Goal: Task Accomplishment & Management: Use online tool/utility

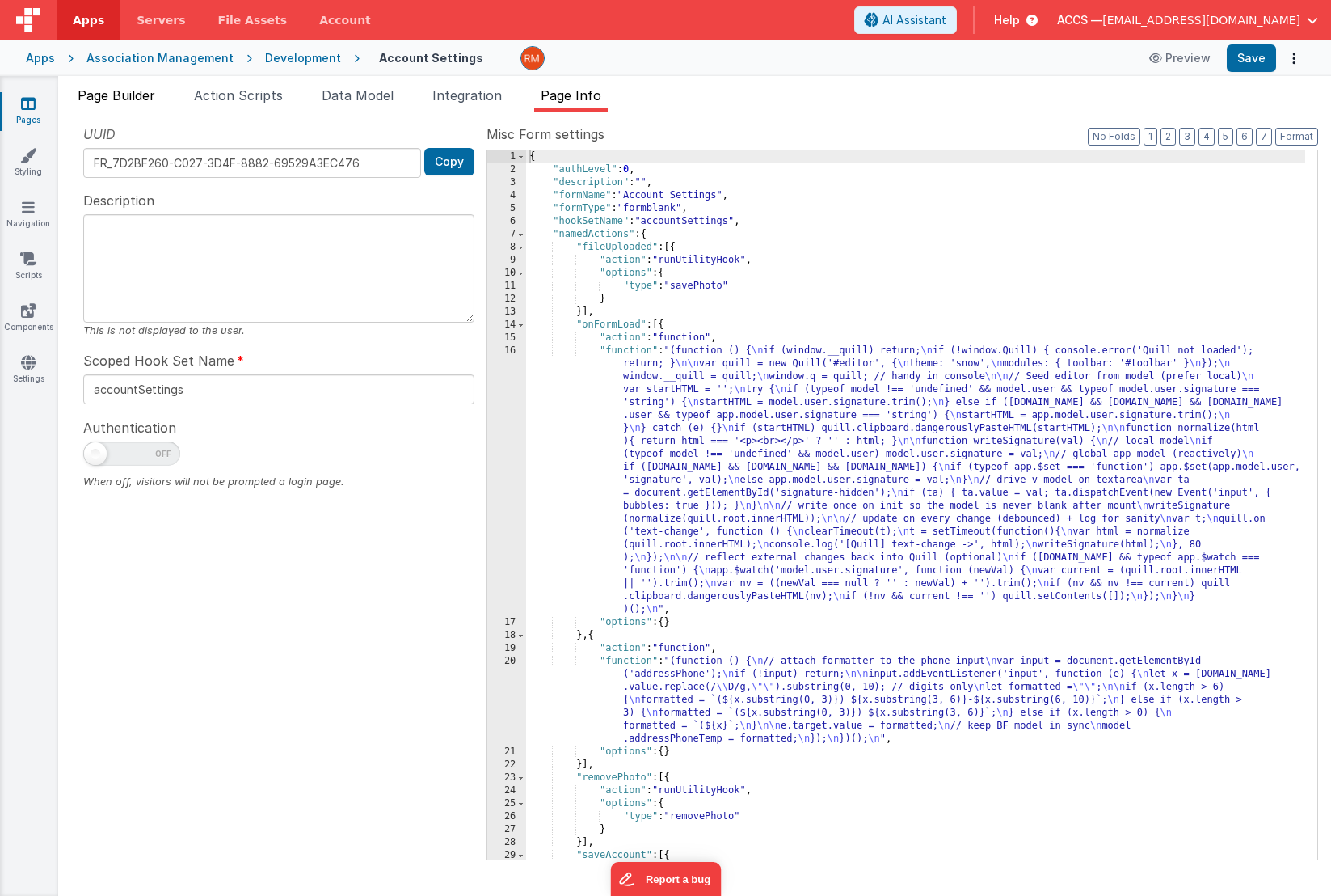
click at [112, 89] on span "Page Builder" at bounding box center [115, 95] width 77 height 17
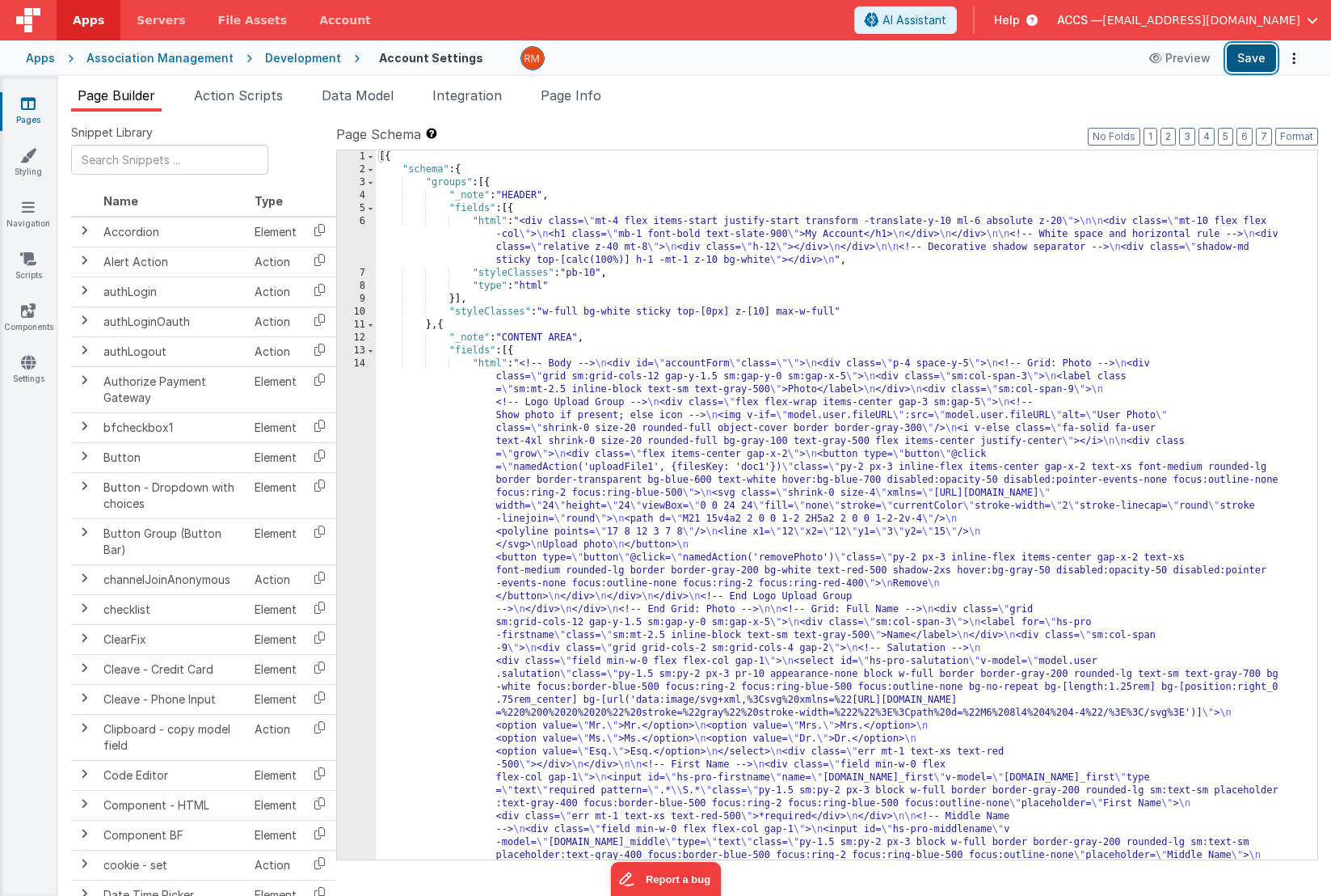
click at [1244, 65] on button "Save" at bounding box center [1252, 58] width 49 height 27
click at [454, 96] on span "Integration" at bounding box center [467, 95] width 69 height 17
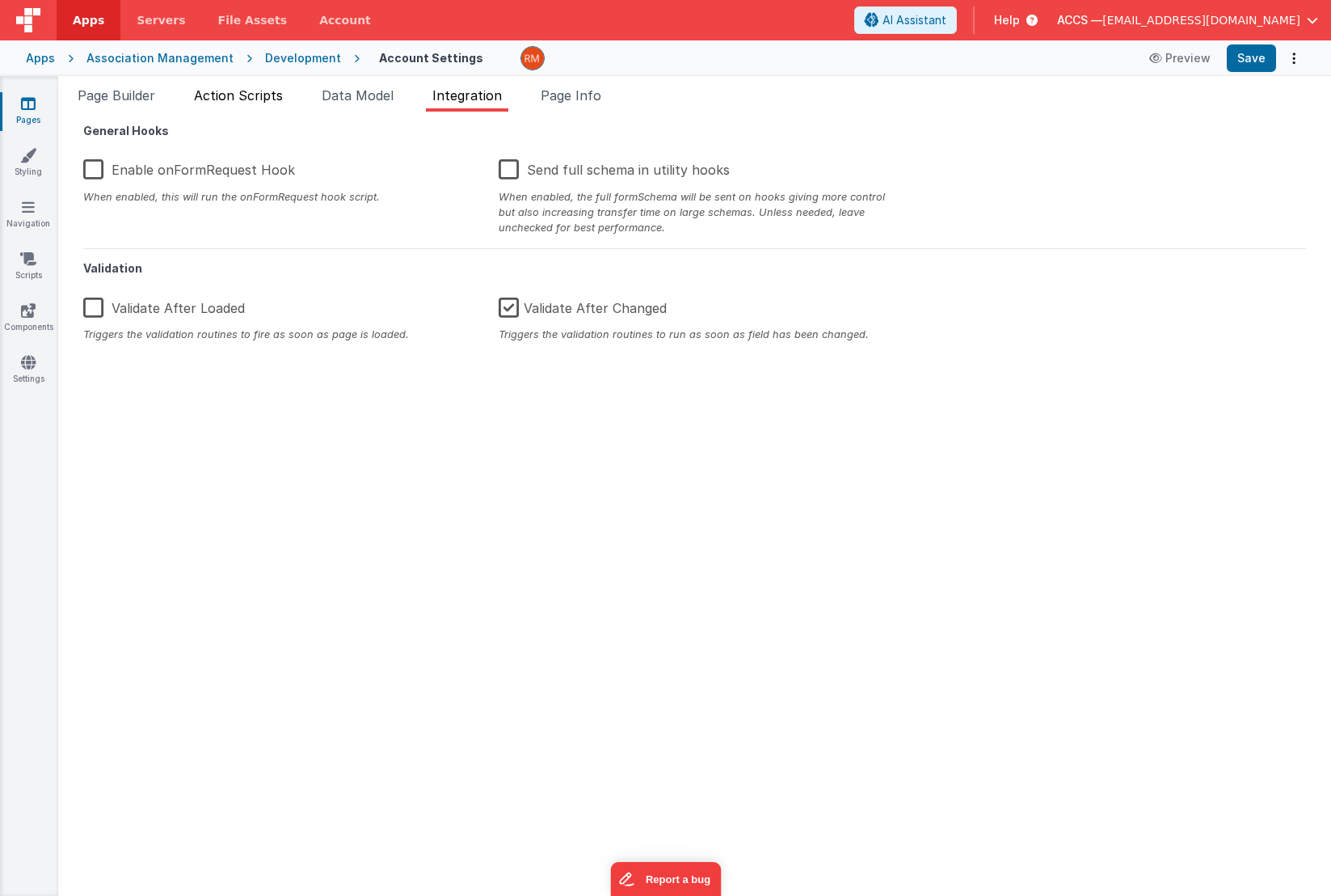
click at [279, 99] on span "Action Scripts" at bounding box center [238, 95] width 89 height 17
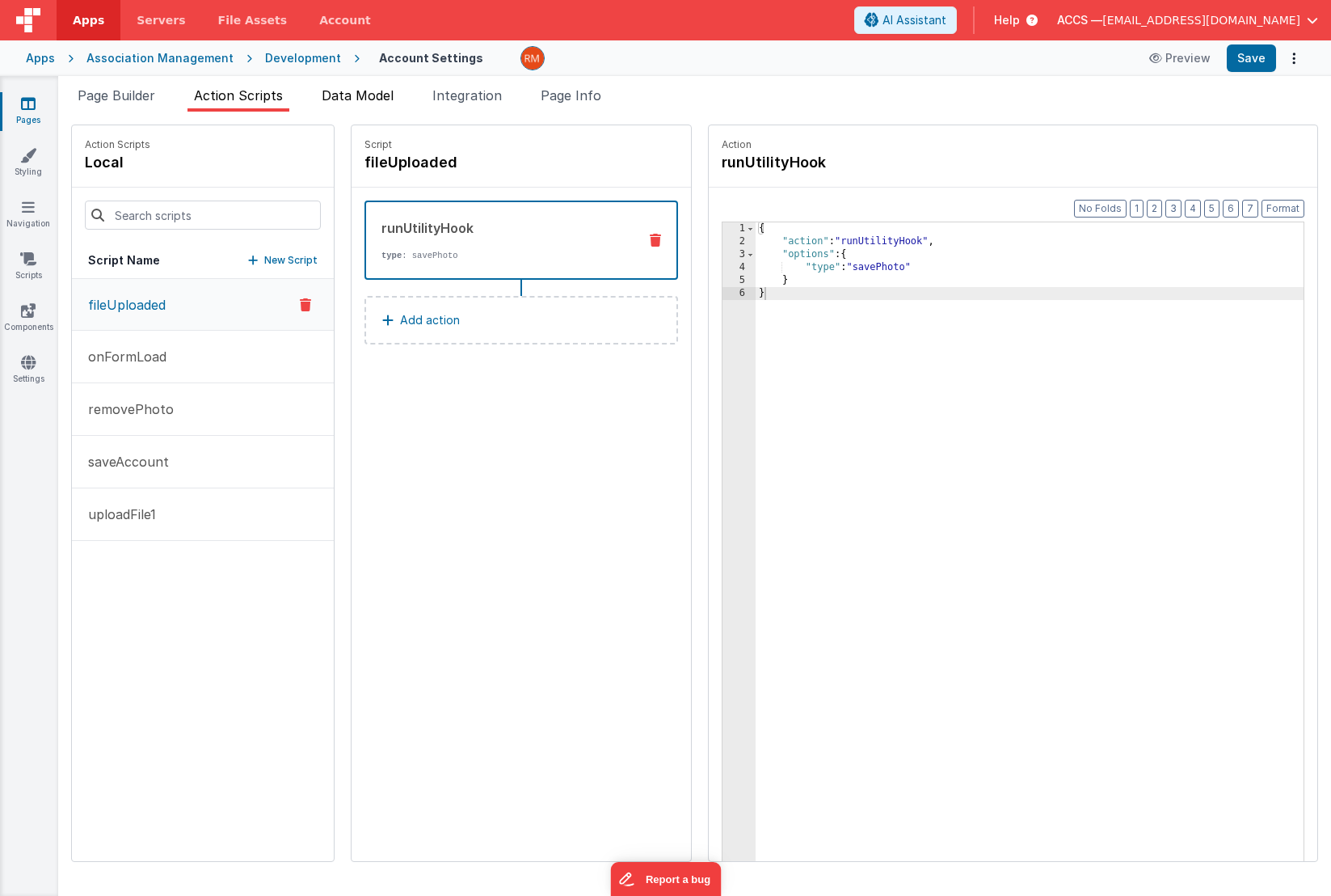
click at [374, 96] on span "Data Model" at bounding box center [358, 95] width 72 height 17
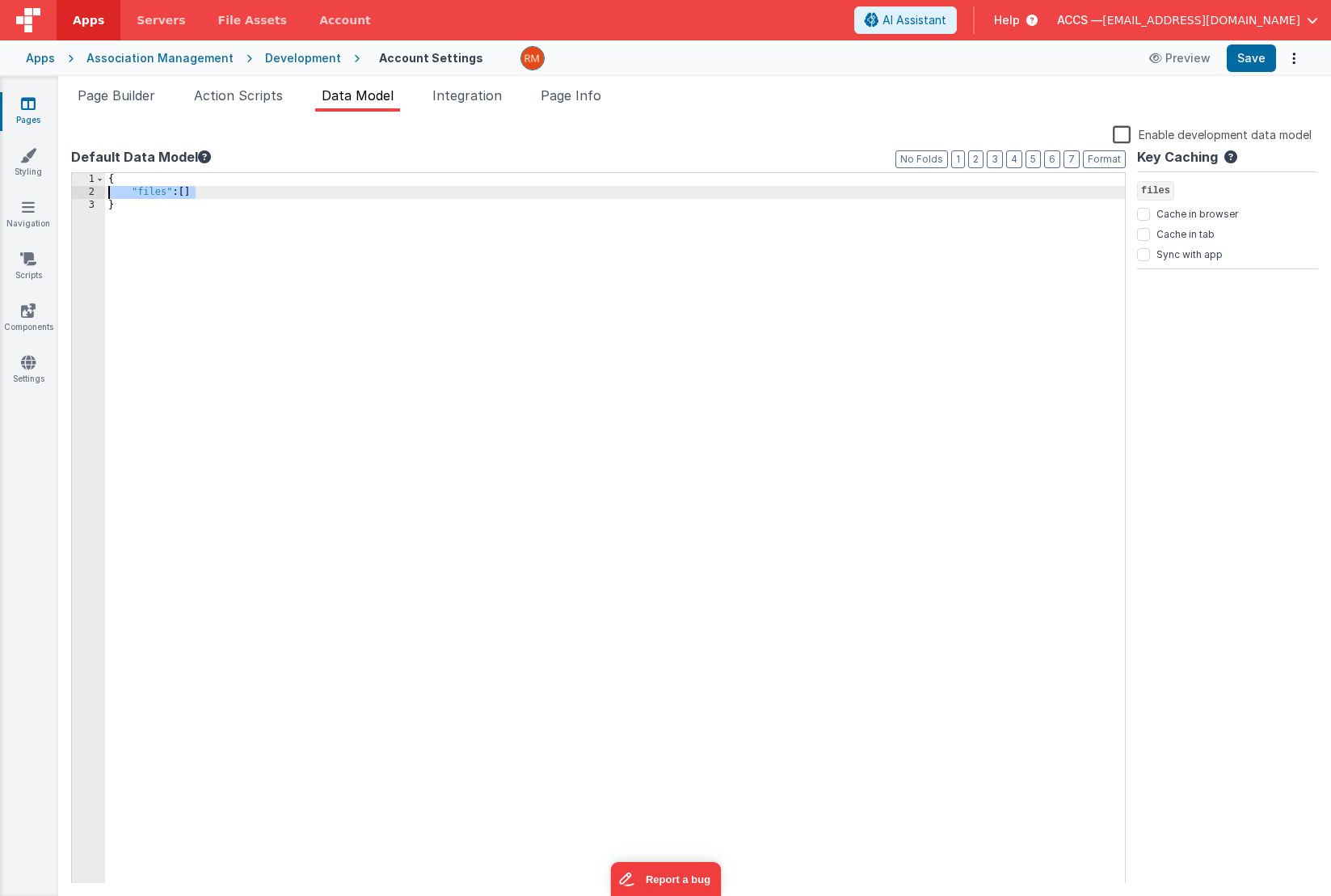
drag, startPoint x: 237, startPoint y: 186, endPoint x: 64, endPoint y: 195, distance: 173.2
click at [64, 195] on div "Snippet Library Name Type Accordion Element Alert Action Action authLogin Actio…" at bounding box center [695, 503] width 1273 height 784
click at [106, 206] on div "{ }" at bounding box center [616, 541] width 1020 height 737
click at [1264, 64] on button "Save" at bounding box center [1252, 58] width 49 height 27
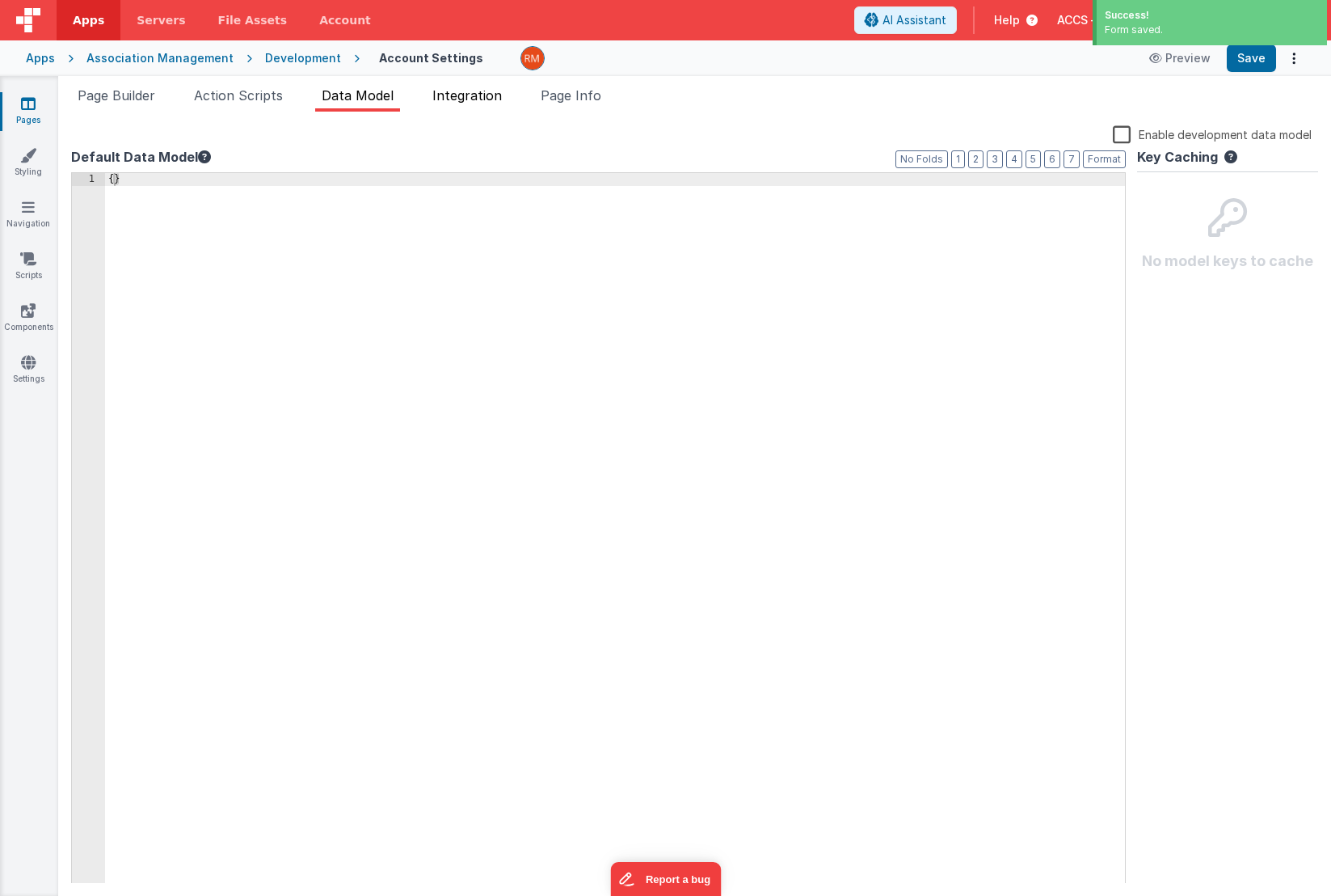
click at [442, 90] on span "Integration" at bounding box center [467, 95] width 69 height 17
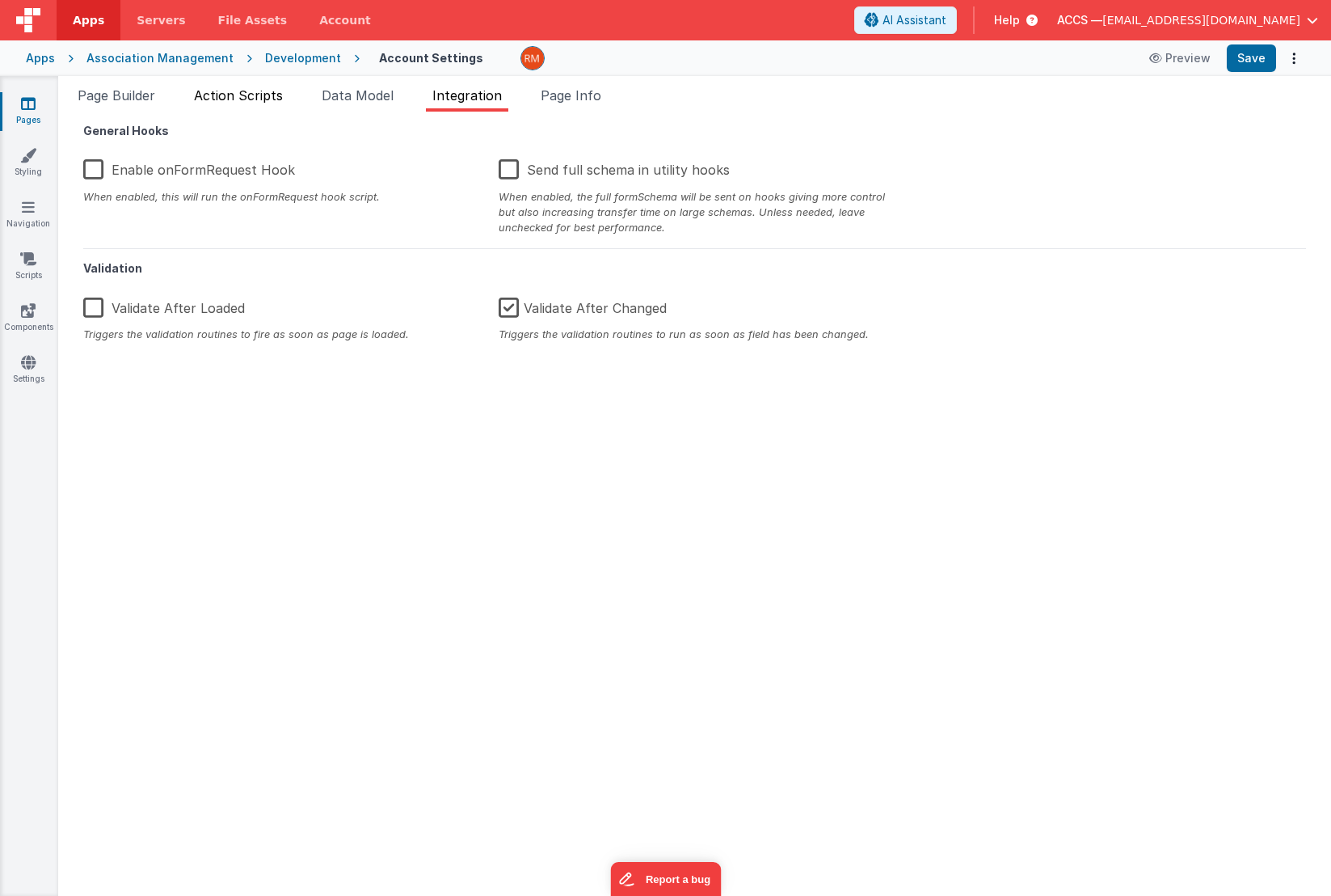
click at [258, 103] on li "Action Scripts" at bounding box center [238, 99] width 102 height 25
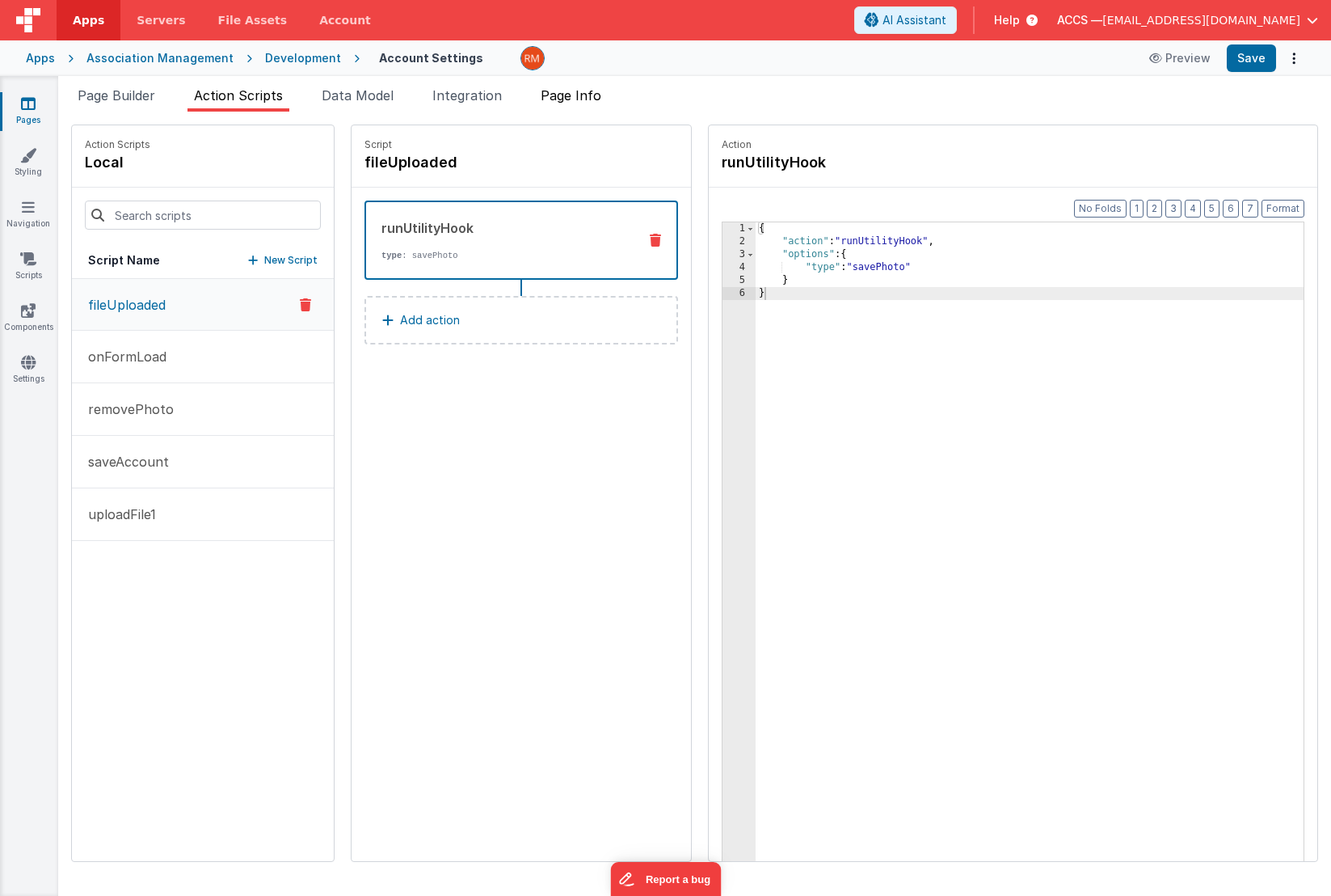
click at [564, 103] on li "Page Info" at bounding box center [571, 99] width 73 height 25
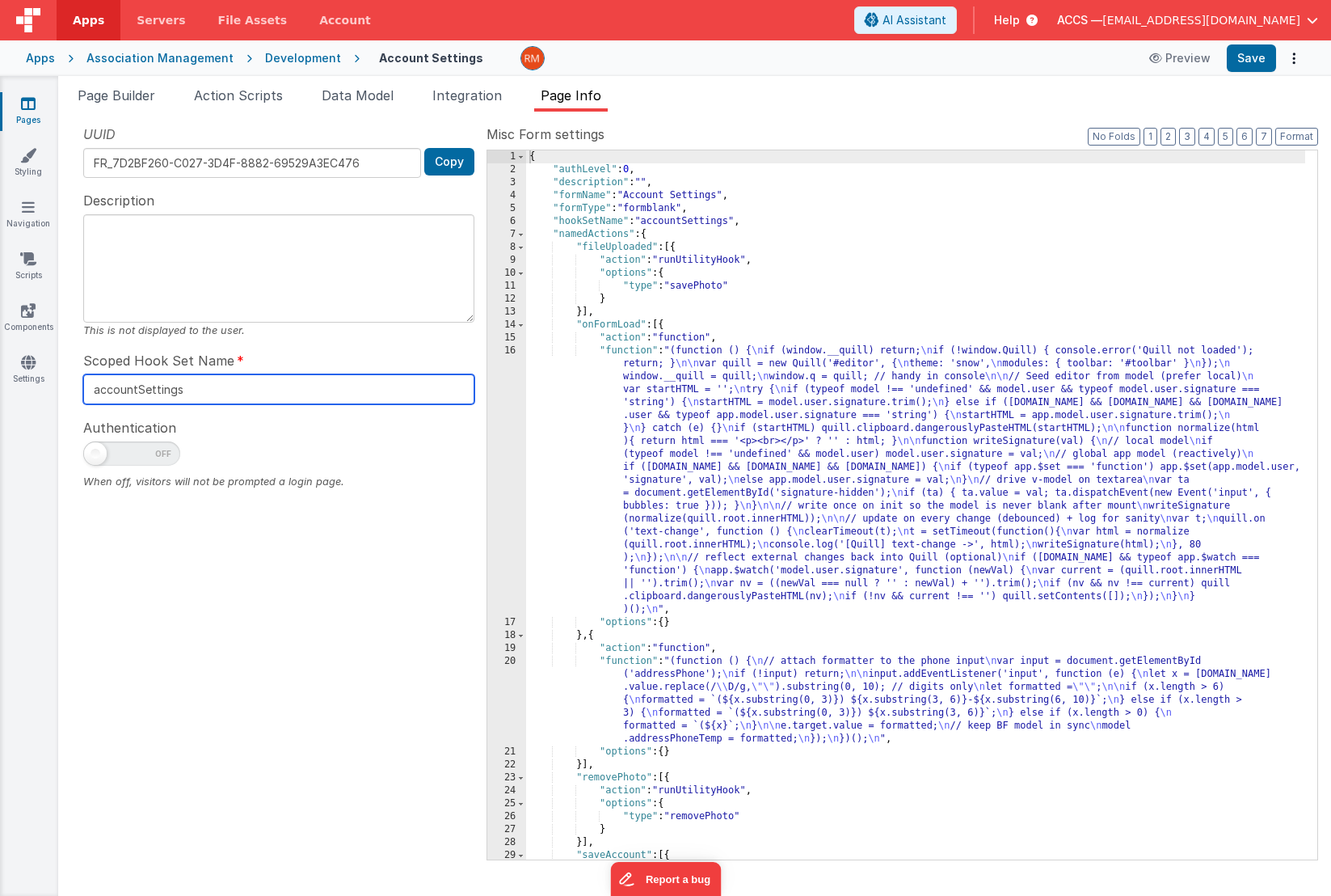
drag, startPoint x: 213, startPoint y: 391, endPoint x: 67, endPoint y: 381, distance: 146.3
click at [67, 381] on div "Snippet Library Name Type Accordion Element Alert Action Action authLogin Actio…" at bounding box center [695, 503] width 1273 height 784
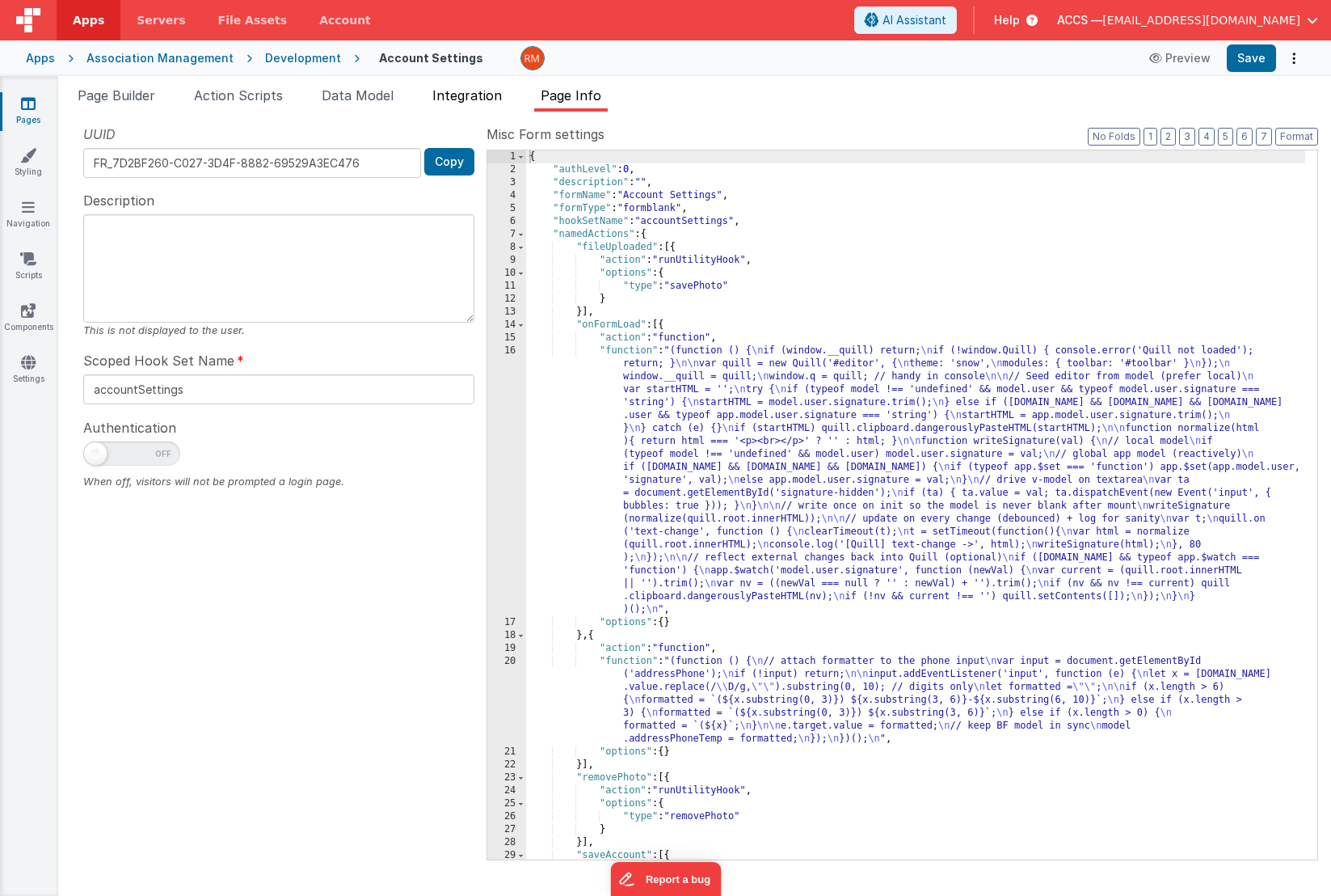
click at [446, 103] on span "Integration" at bounding box center [467, 95] width 69 height 17
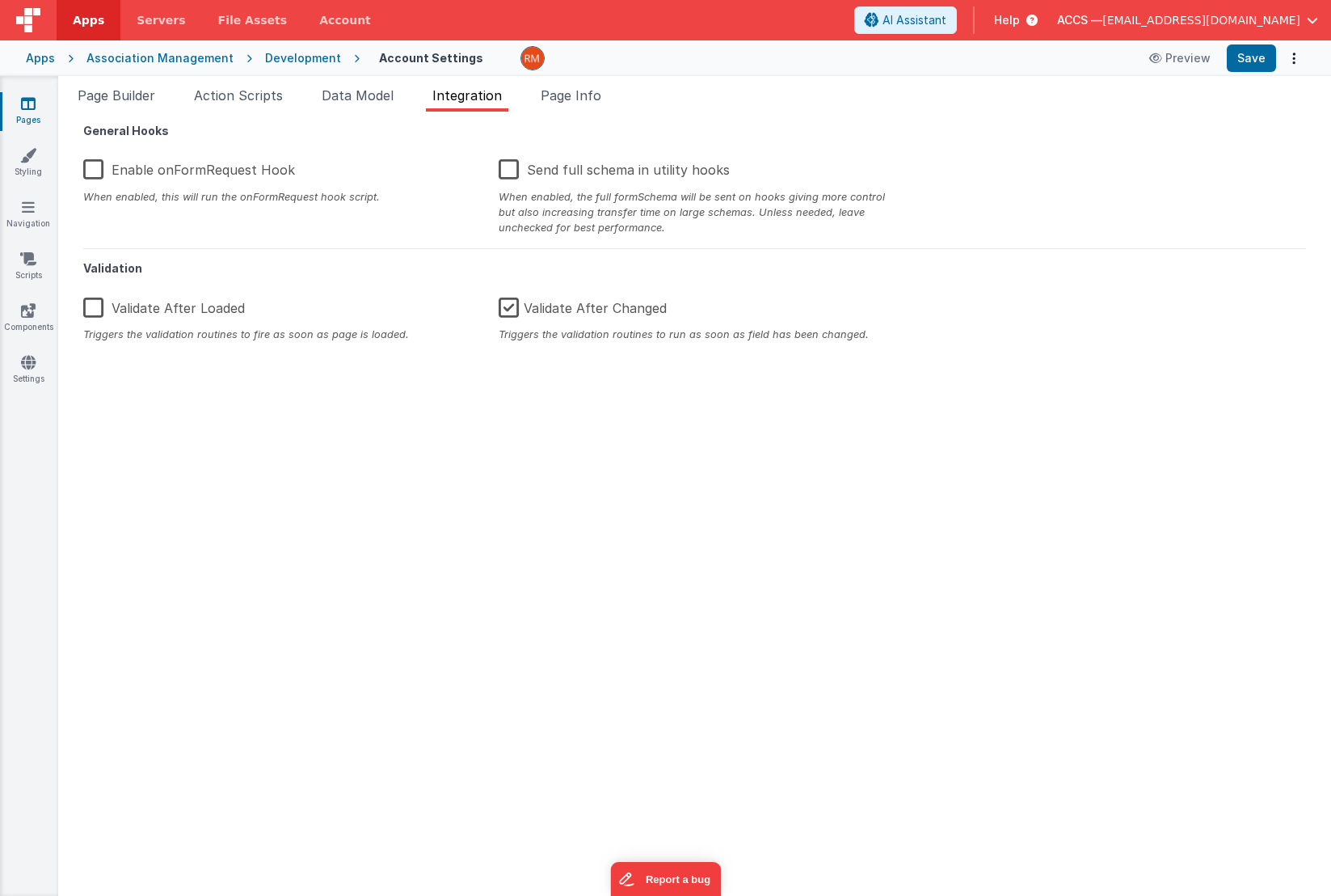
click at [94, 171] on label "Enable onFormRequest Hook" at bounding box center [189, 167] width 212 height 35
click at [0, 0] on input "Enable onFormRequest Hook" at bounding box center [0, 0] width 0 height 0
click at [1257, 59] on button "Save" at bounding box center [1252, 58] width 49 height 27
click at [146, 92] on span "Page Builder" at bounding box center [115, 95] width 77 height 17
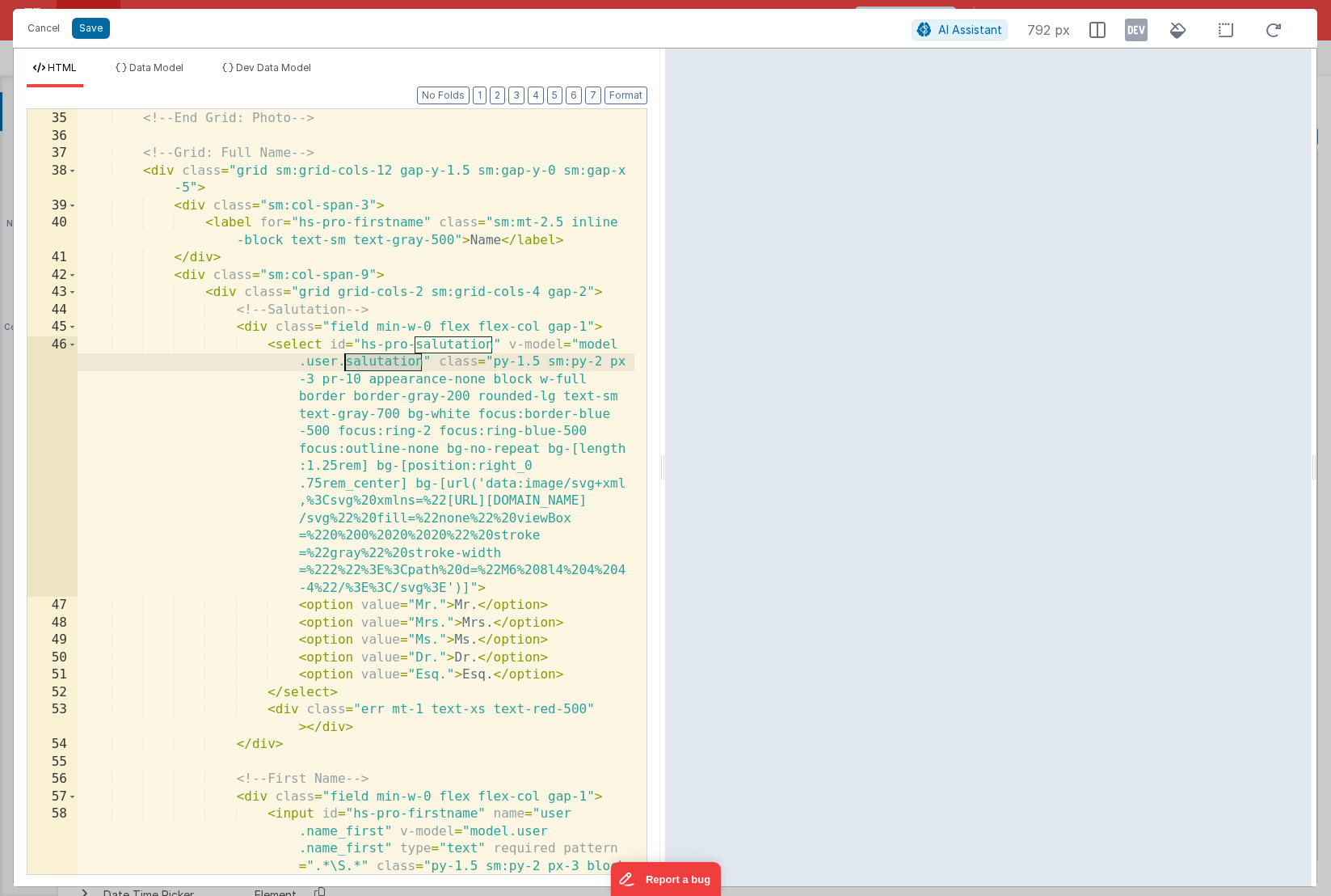
drag, startPoint x: 421, startPoint y: 362, endPoint x: 347, endPoint y: 361, distance: 74.0
click at [347, 361] on div "</ div > <!-- End Grid: Photo --> <!-- Grid: Full Name --> < div class = "grid …" at bounding box center [356, 562] width 557 height 938
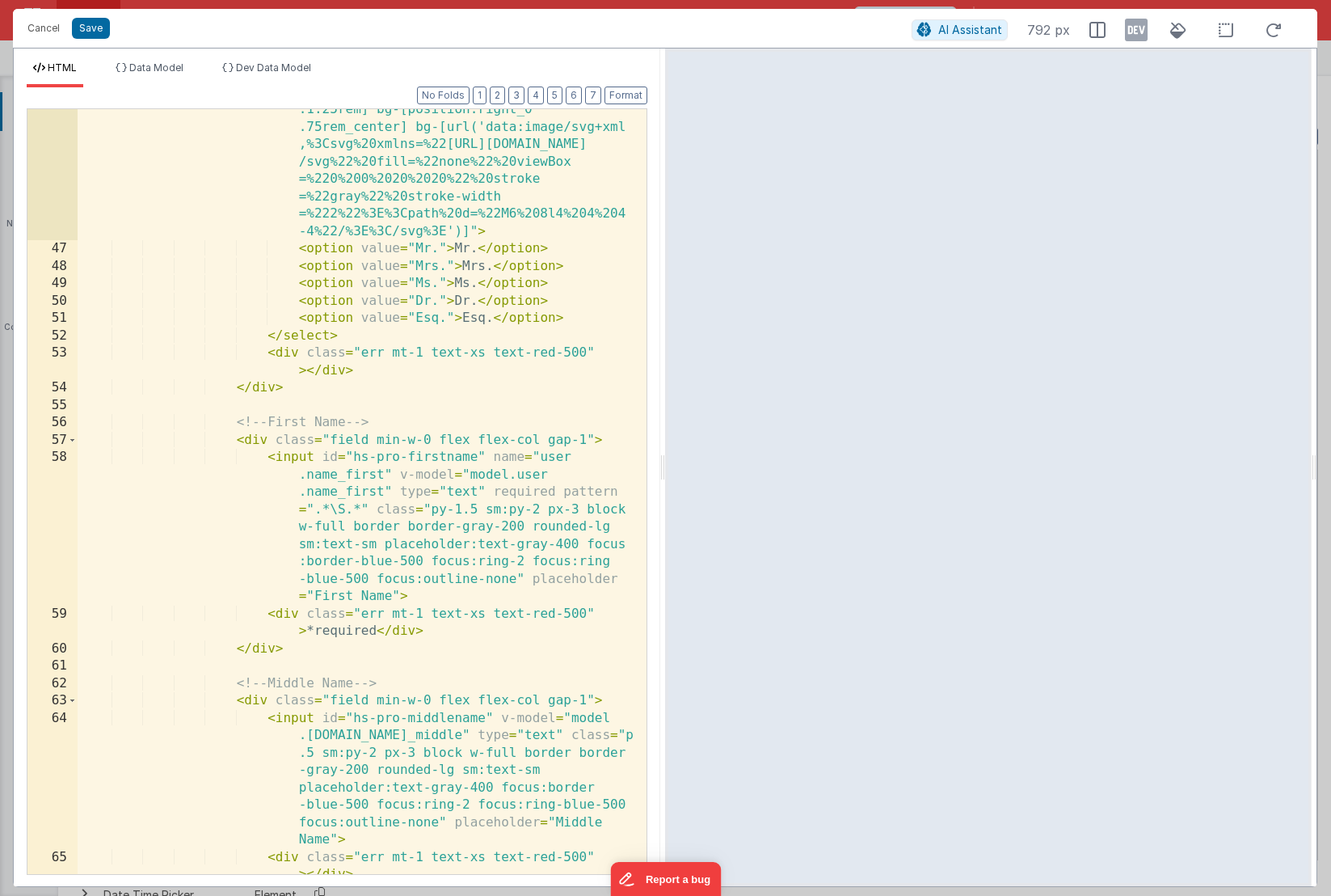
scroll to position [1584, 0]
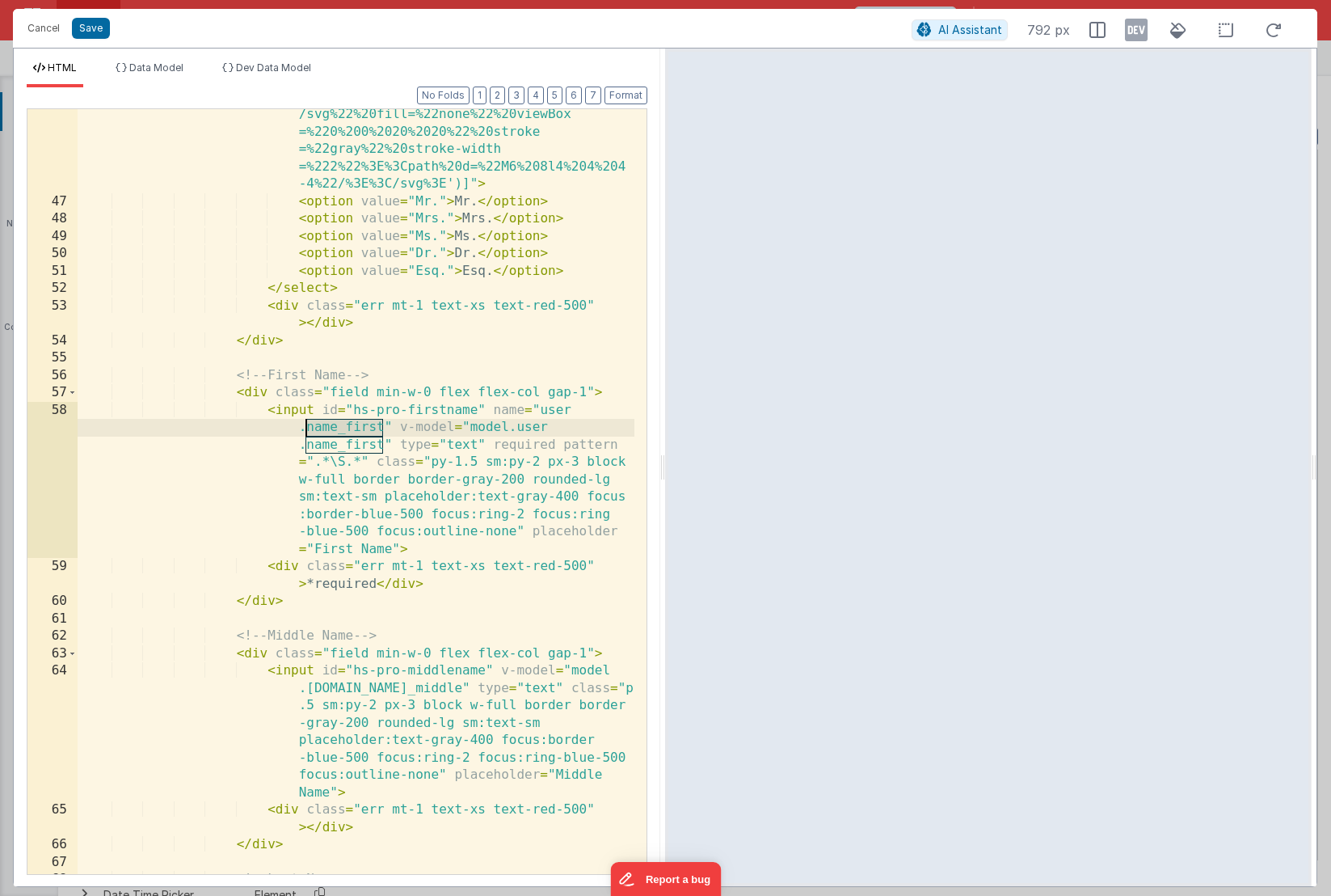
drag, startPoint x: 383, startPoint y: 427, endPoint x: 309, endPoint y: 424, distance: 74.1
click at [309, 424] on div "< select id = "hs-pro-salutation" v-model = "model .user.nameSalutaion" class =…" at bounding box center [356, 453] width 557 height 1043
drag, startPoint x: 381, startPoint y: 445, endPoint x: 307, endPoint y: 445, distance: 74.0
click at [307, 445] on div "< select id = "hs-pro-salutation" v-model = "model .user.nameSalutaion" class =…" at bounding box center [356, 453] width 557 height 1043
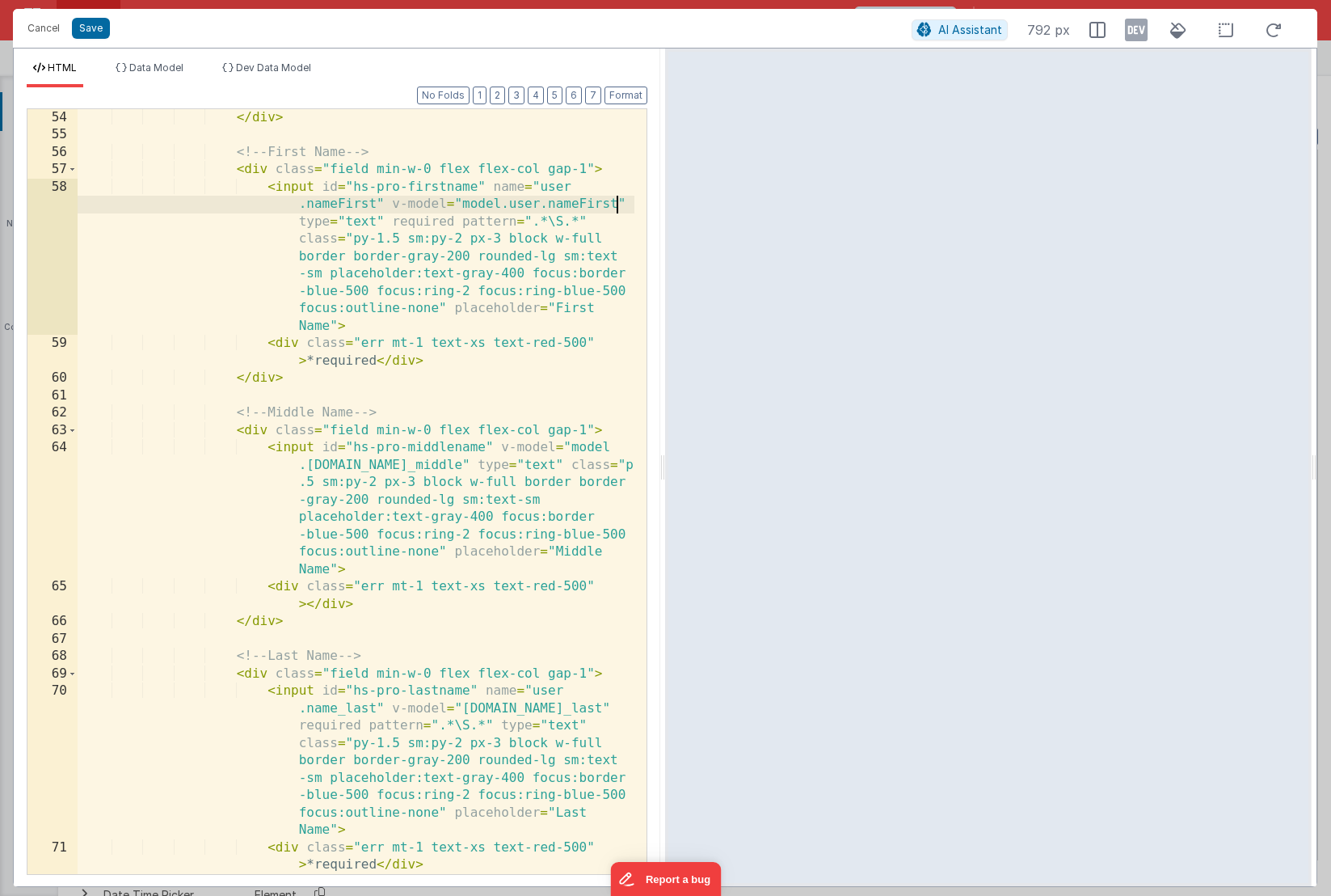
scroll to position [1808, 0]
click at [96, 36] on button "Save" at bounding box center [91, 28] width 38 height 21
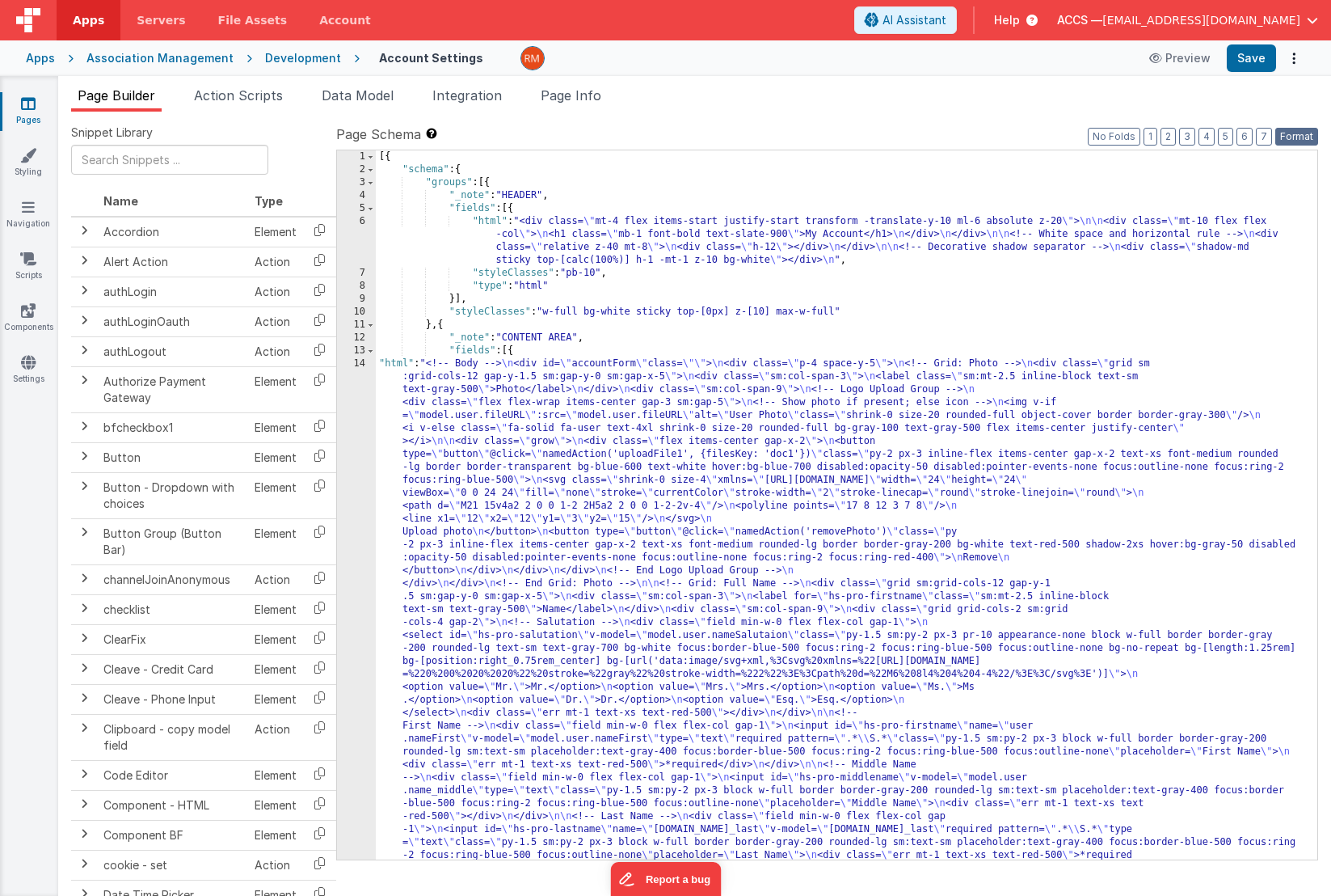
click at [1293, 134] on button "Format" at bounding box center [1297, 137] width 43 height 18
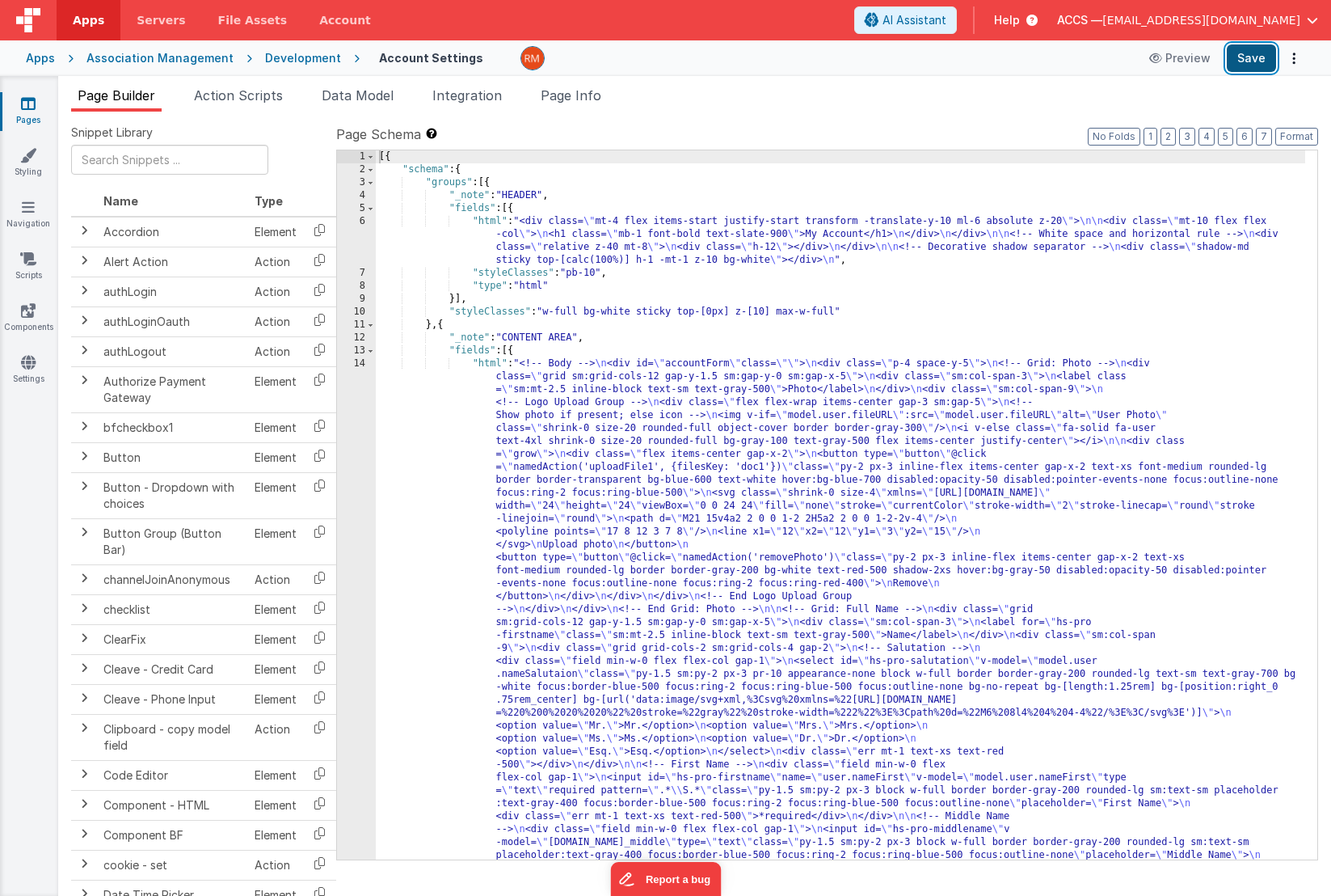
click at [1254, 61] on button "Save" at bounding box center [1252, 58] width 49 height 27
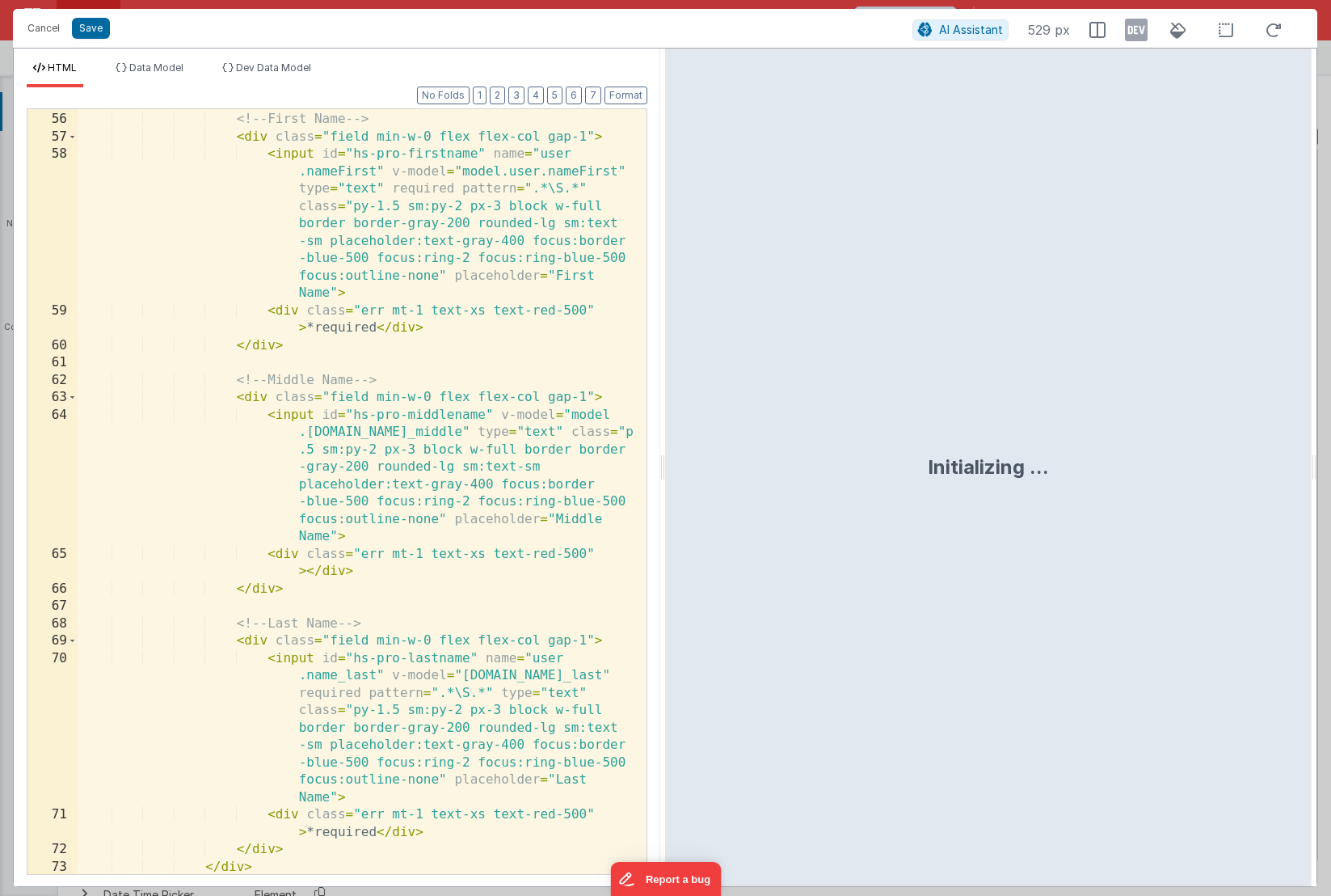
scroll to position [1856, 0]
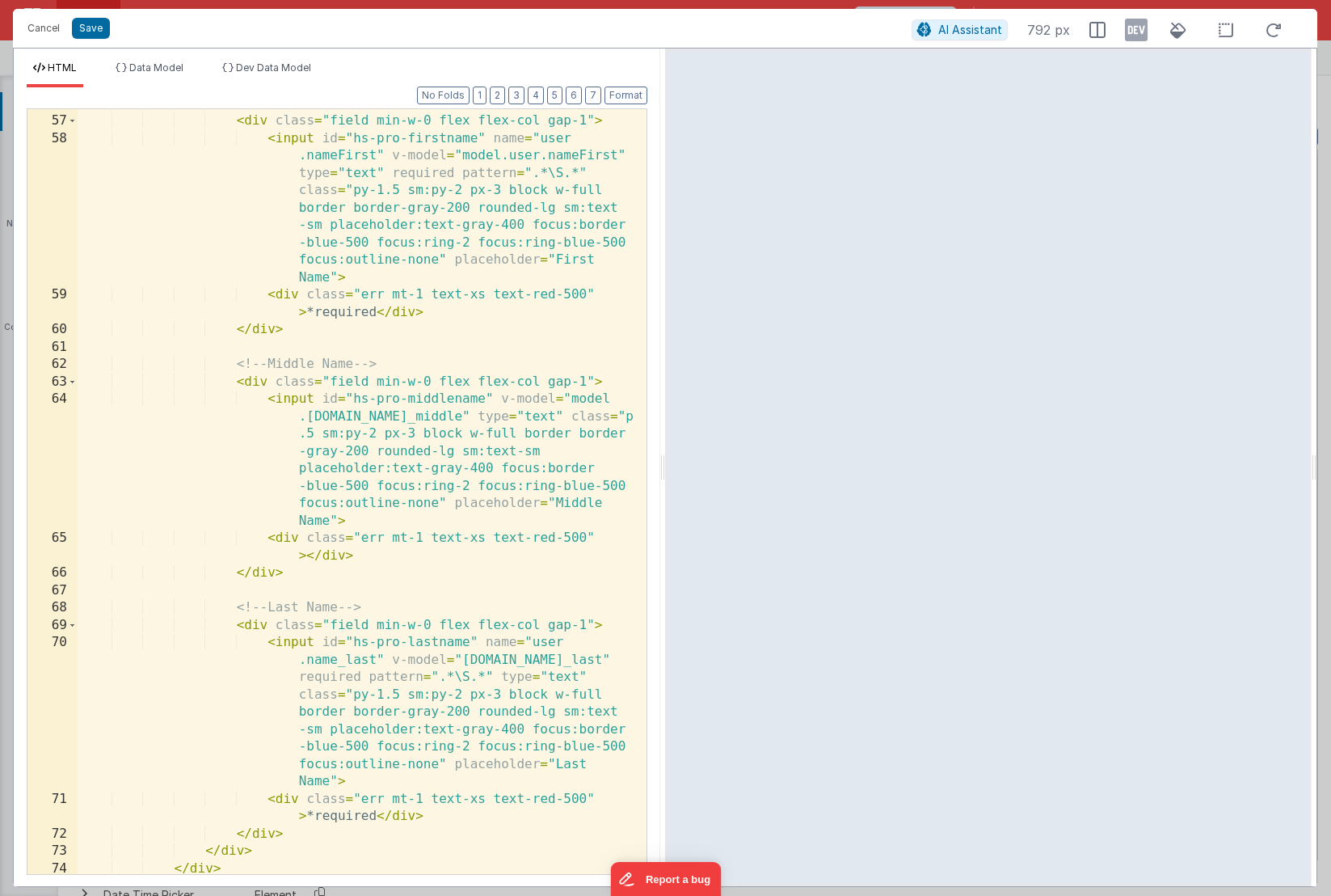
click at [428, 416] on div "<!-- First Name --> < div class = "field min-w-0 flex flex-col gap-1" > < input…" at bounding box center [356, 495] width 557 height 799
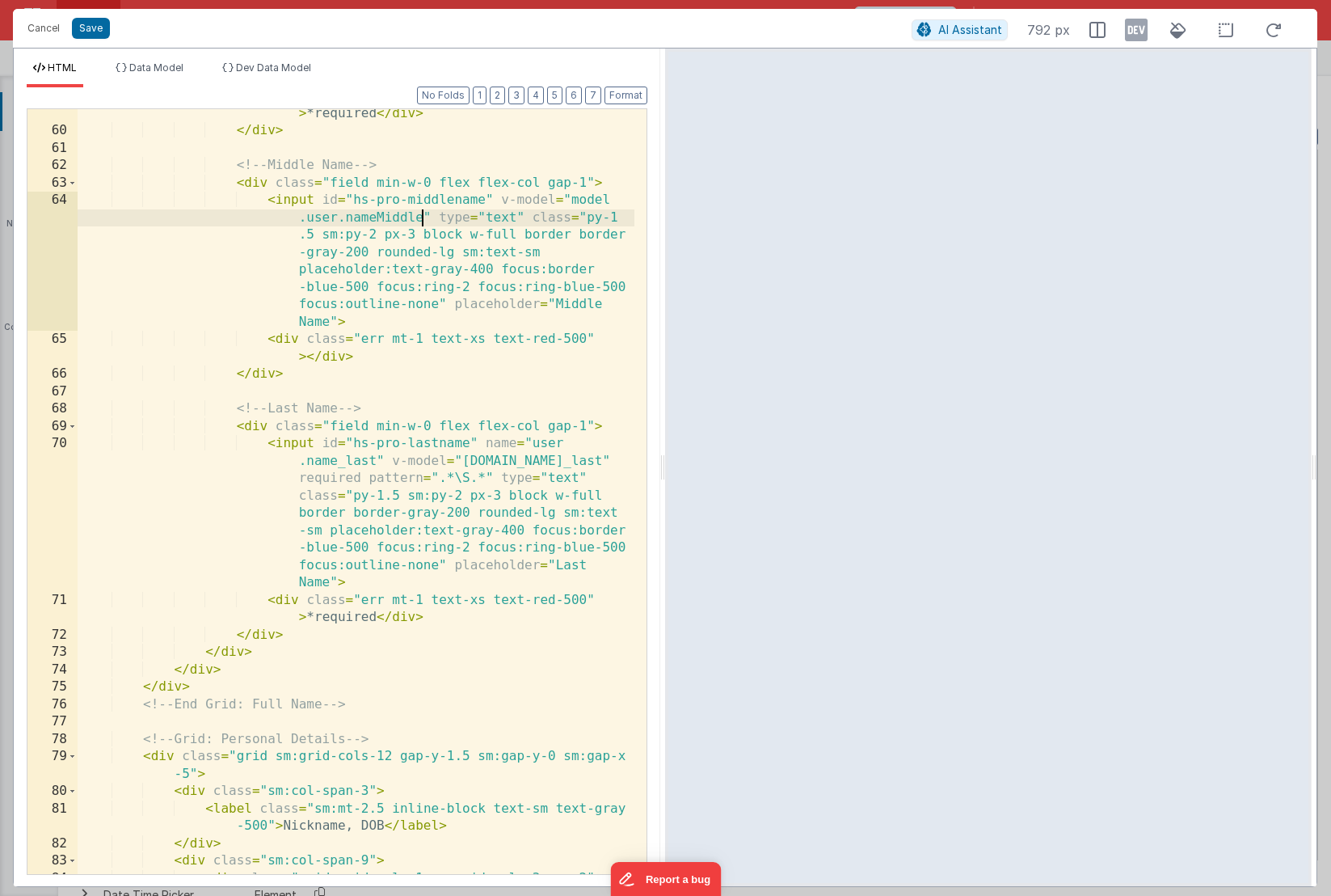
scroll to position [2055, 0]
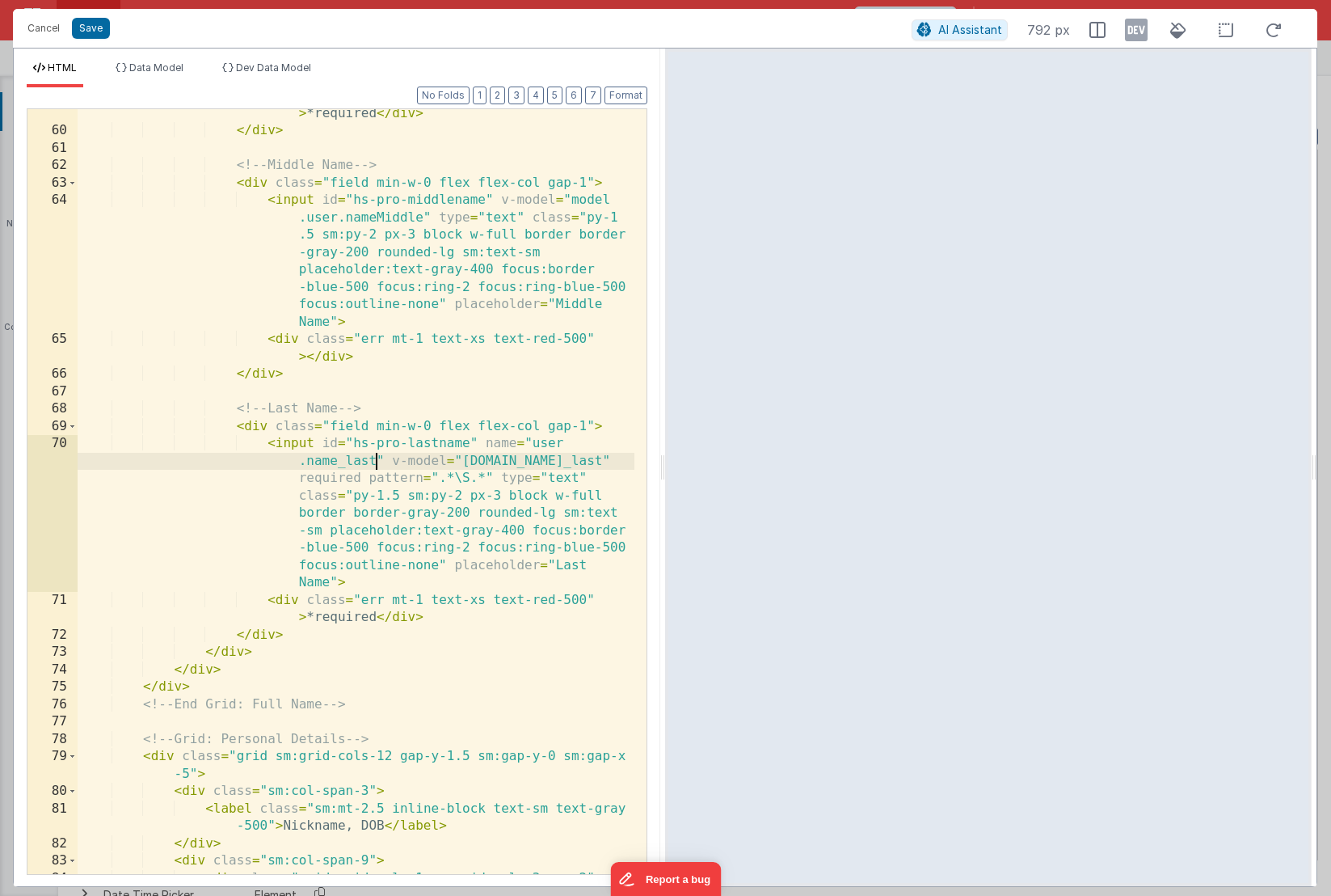
click at [375, 463] on div "< div class = "err mt-1 text-xs text-red-500" > *required </ div > </ div > <!-…" at bounding box center [356, 495] width 557 height 817
click at [607, 463] on div "< div class = "err mt-1 text-xs text-red-500" > *required </ div > </ div > <!-…" at bounding box center [356, 495] width 557 height 817
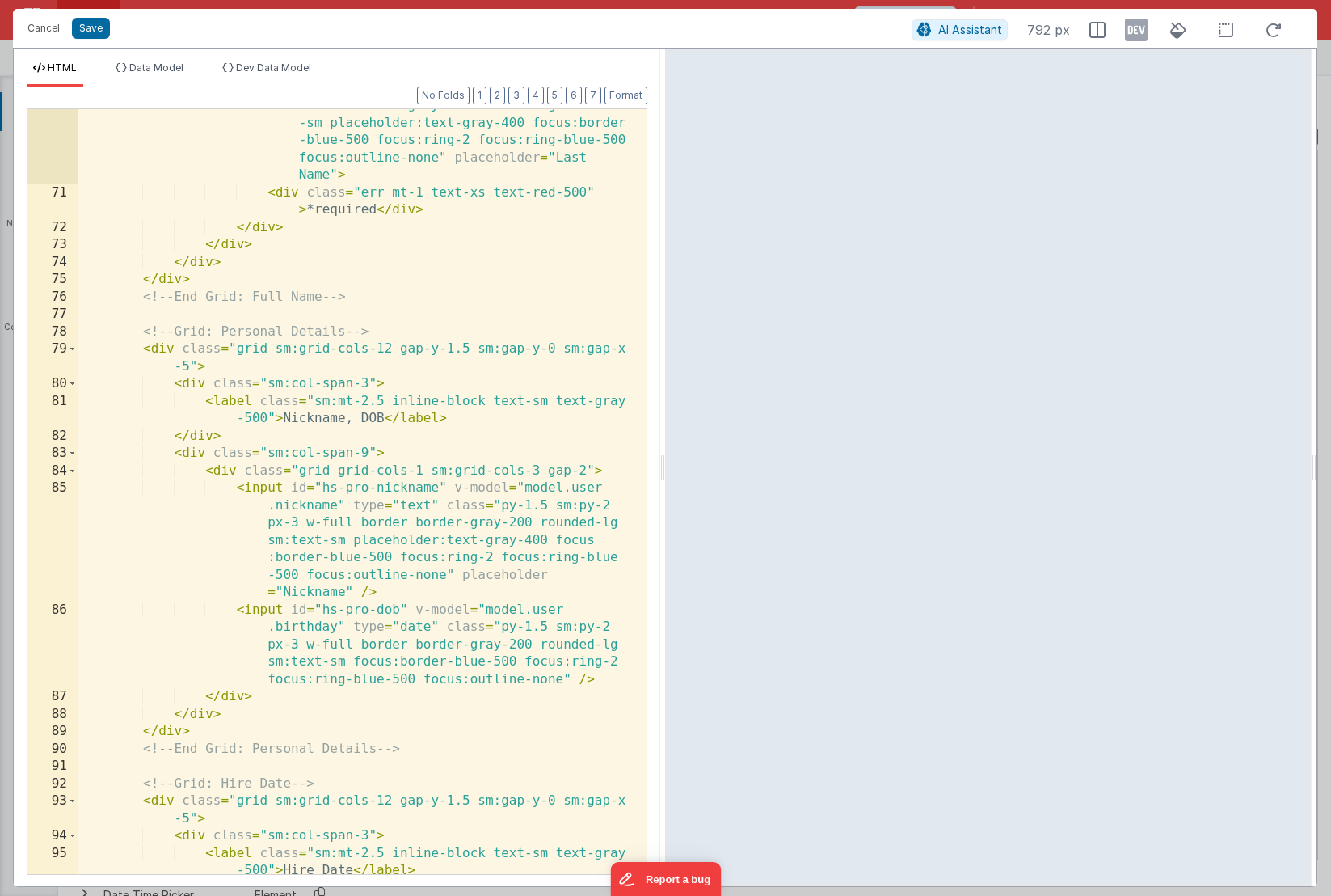
scroll to position [2462, 0]
click at [88, 33] on button "Save" at bounding box center [91, 28] width 38 height 21
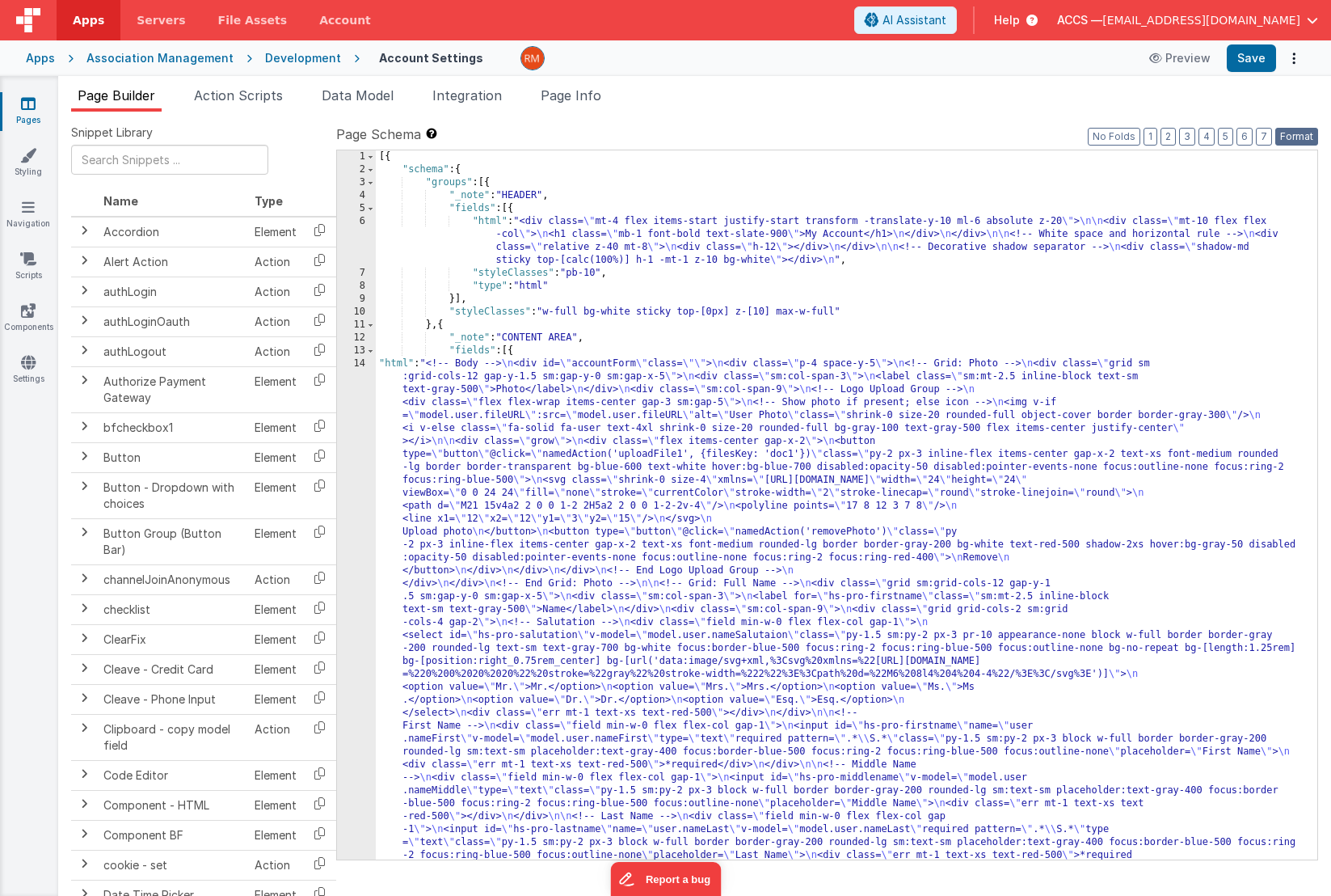
click at [1287, 135] on button "Format" at bounding box center [1297, 137] width 43 height 18
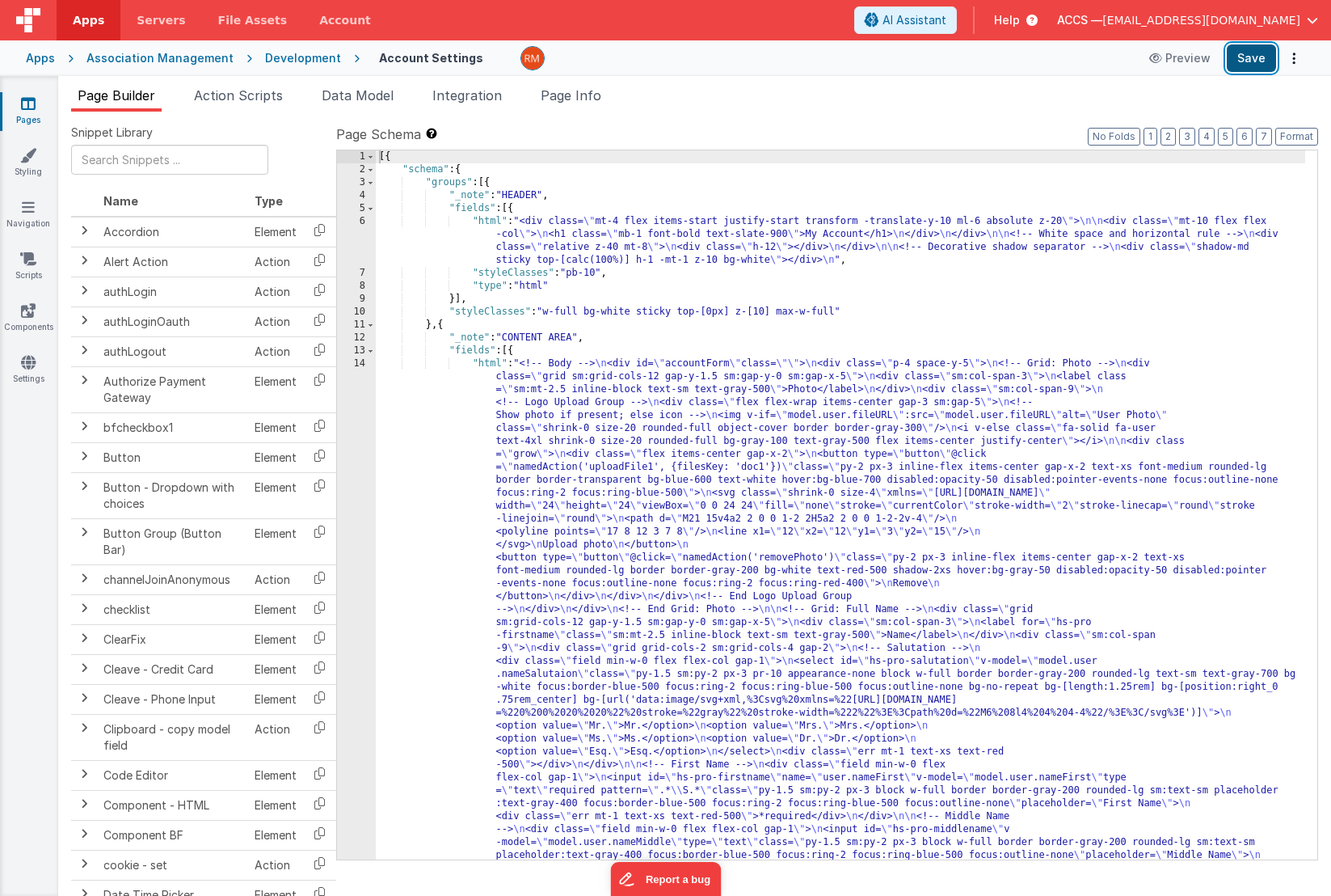
click at [1256, 63] on button "Save" at bounding box center [1252, 58] width 49 height 27
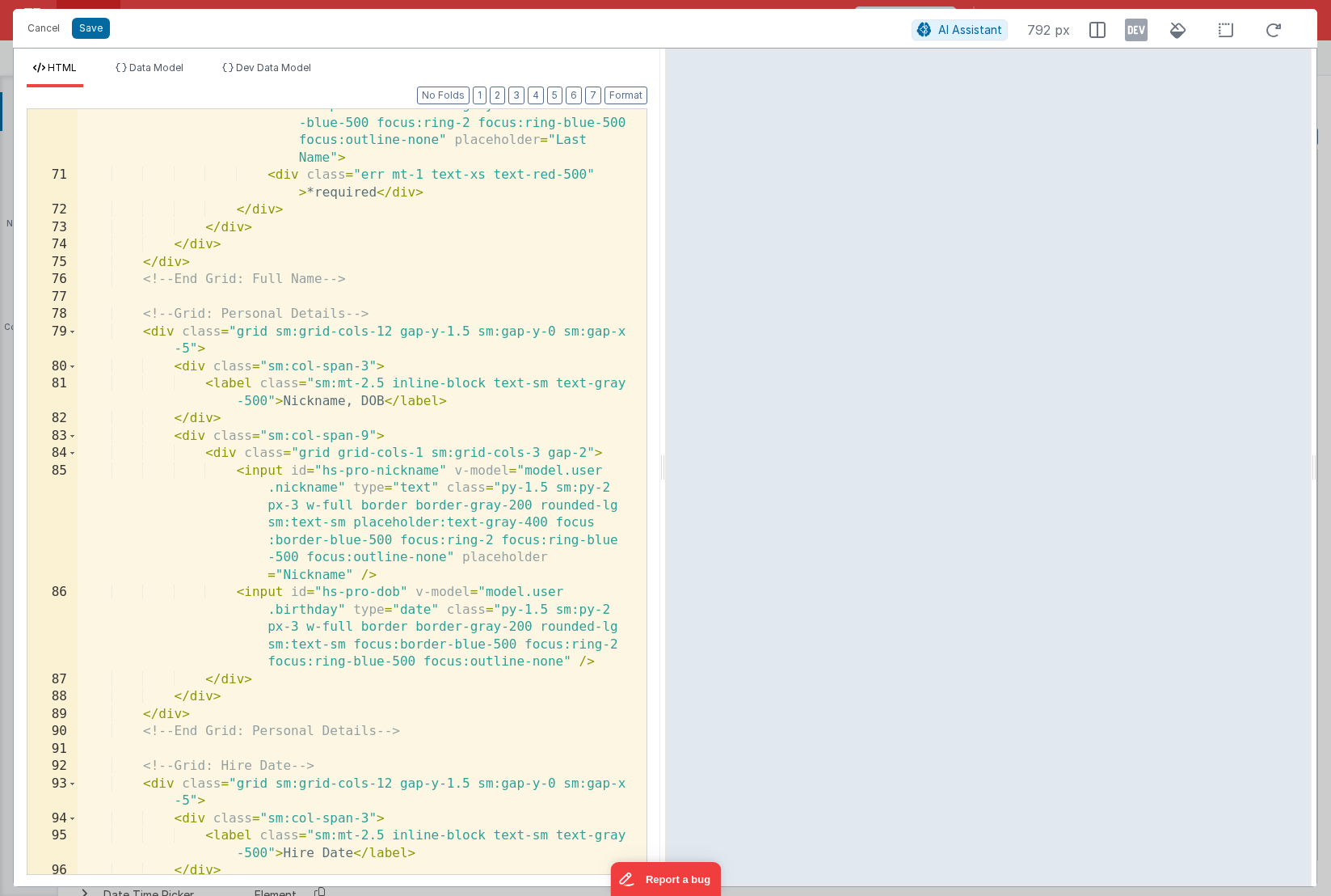
scroll to position [2480, 0]
click at [334, 488] on div "< input id = "hs-pro-lastname" name = "user .nameLast" v-model = "model.user.na…" at bounding box center [356, 480] width 557 height 938
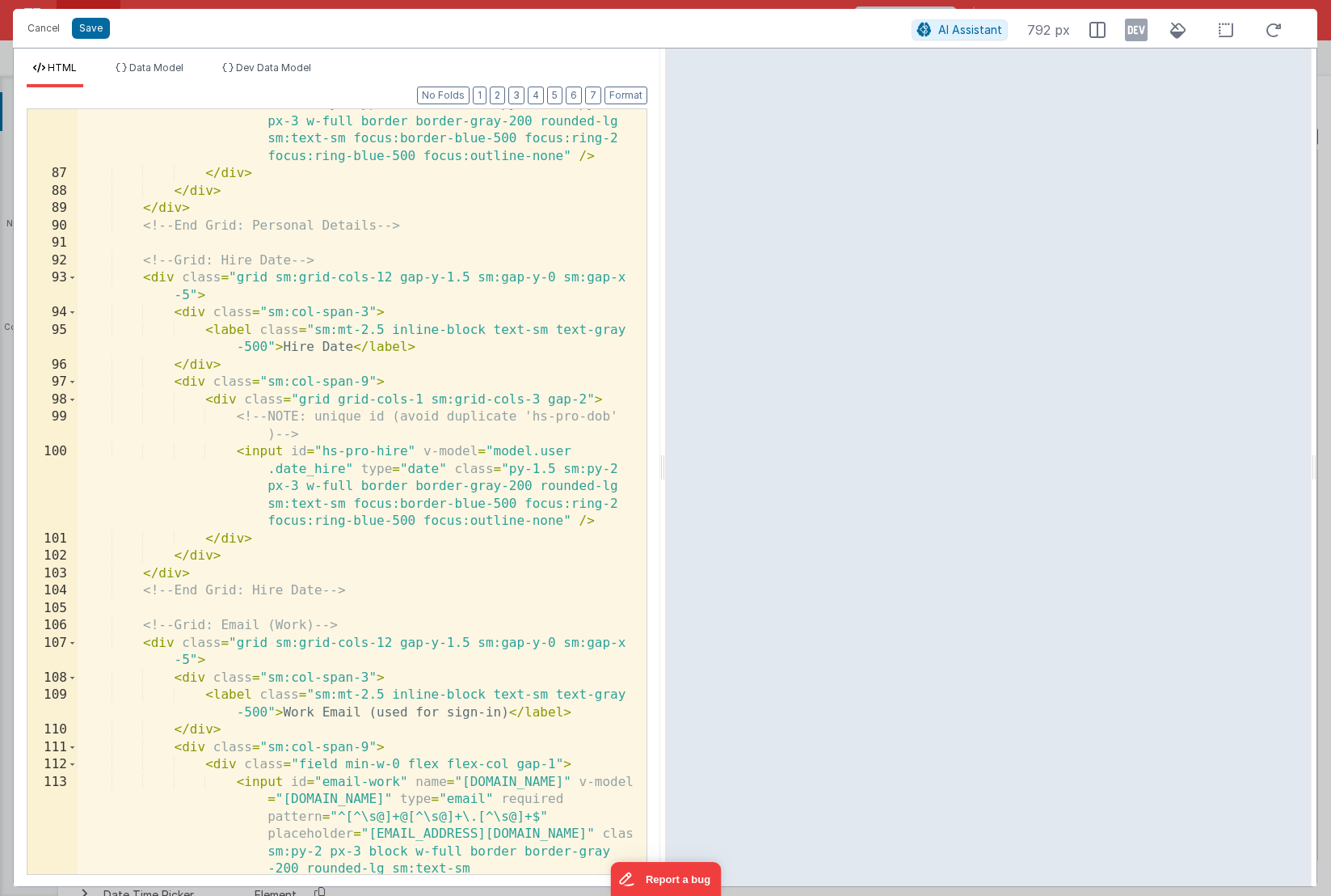
scroll to position [2943, 0]
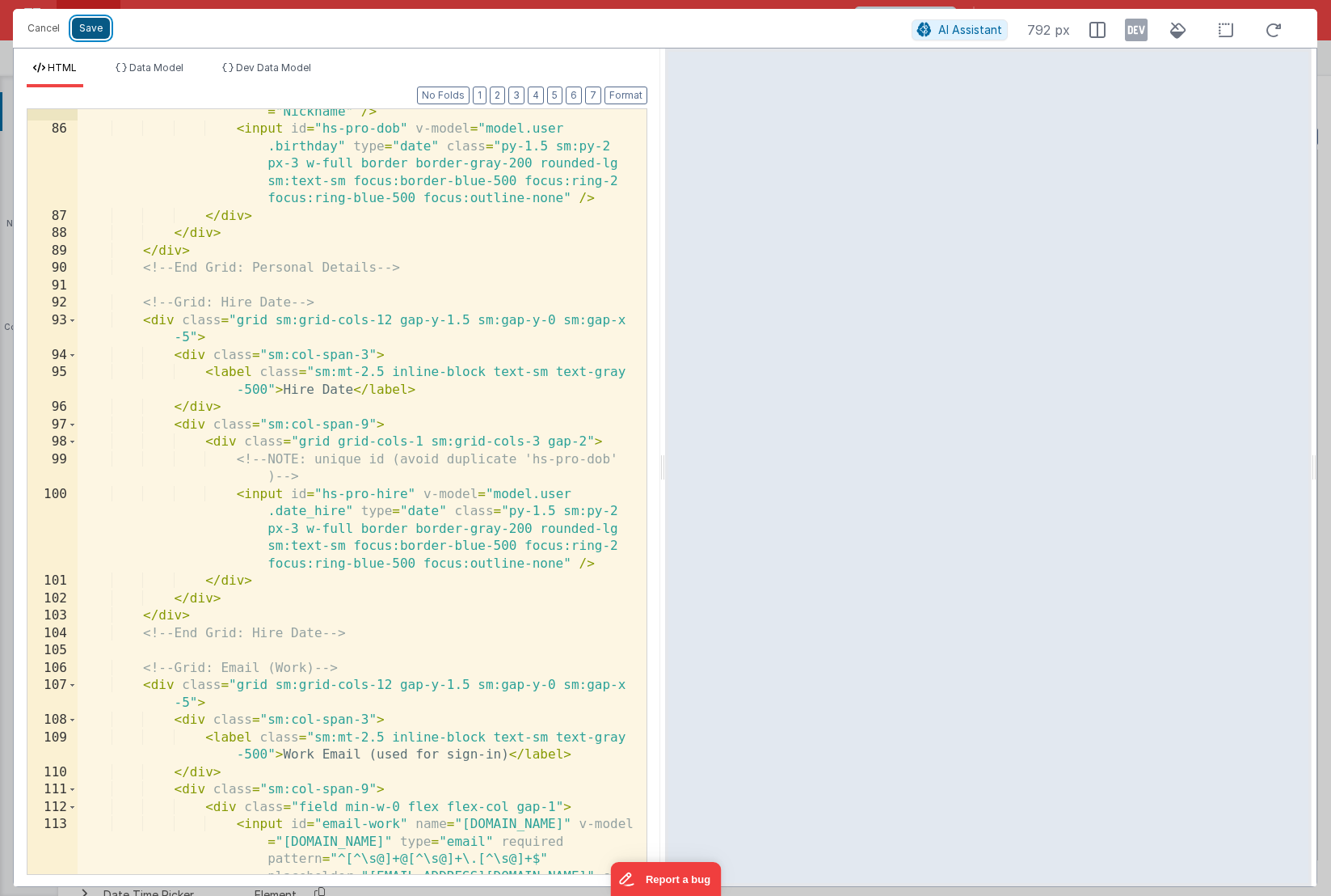
click at [93, 32] on button "Save" at bounding box center [91, 28] width 38 height 21
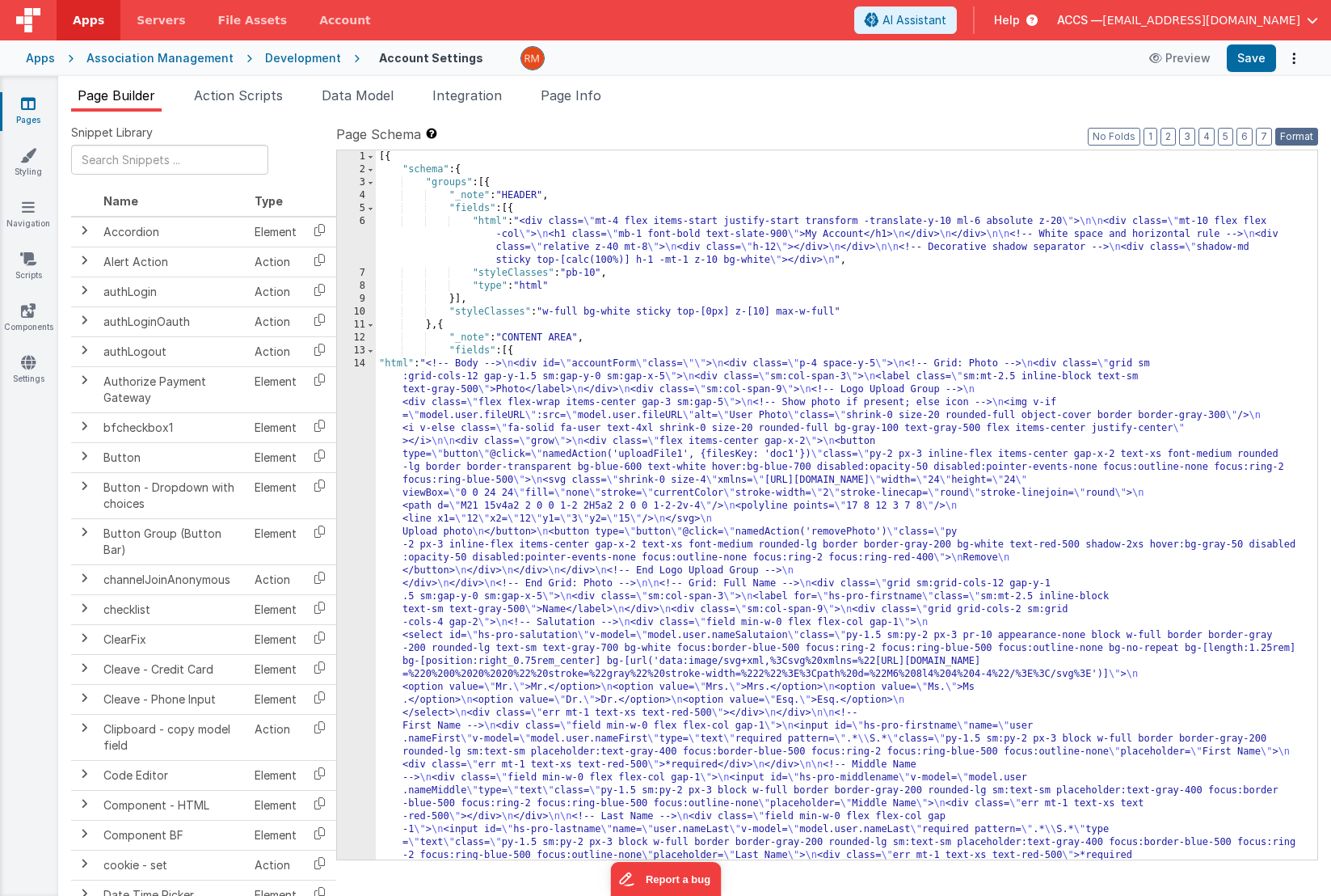
click at [1304, 138] on button "Format" at bounding box center [1297, 137] width 43 height 18
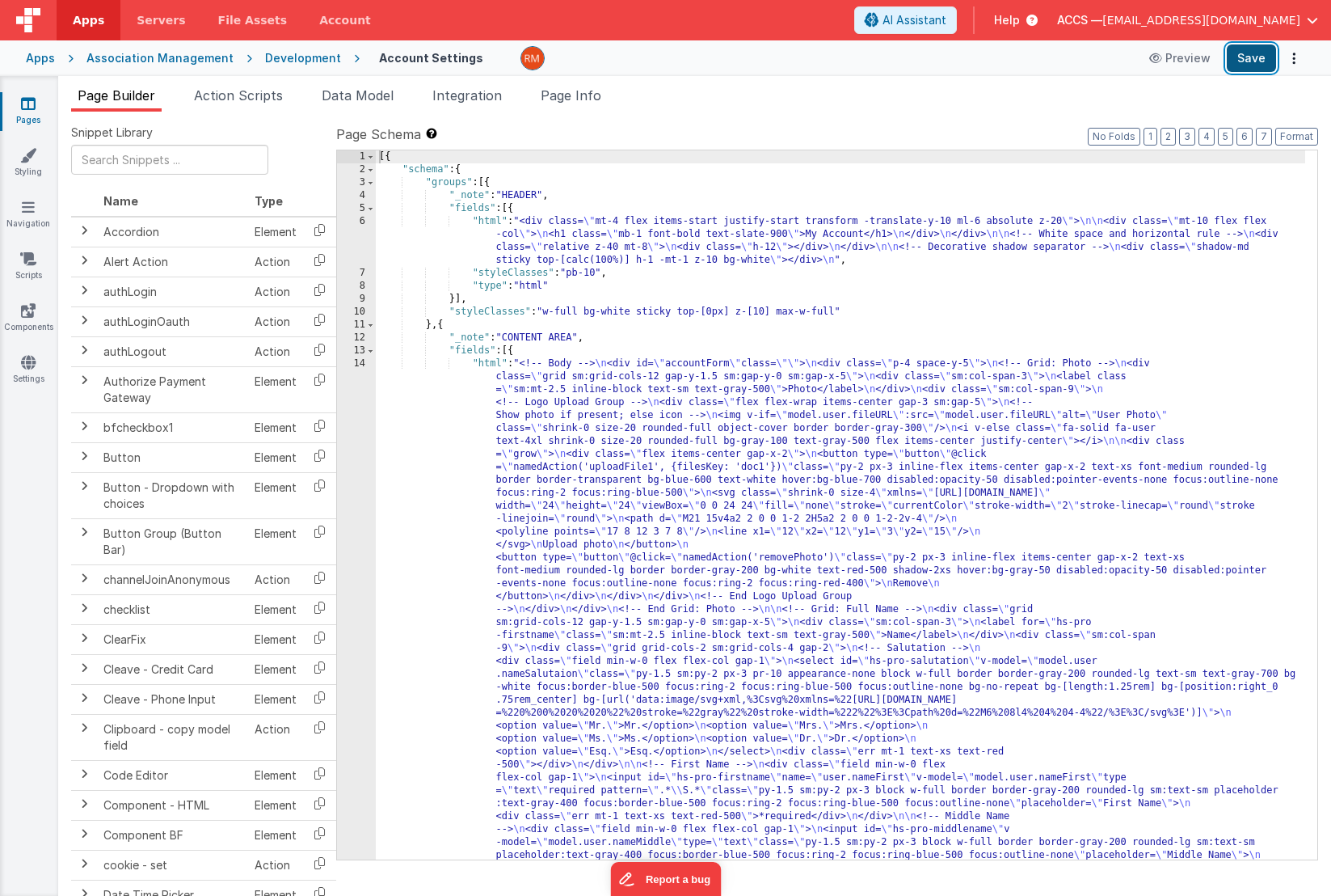
click at [1257, 59] on button "Save" at bounding box center [1252, 58] width 49 height 27
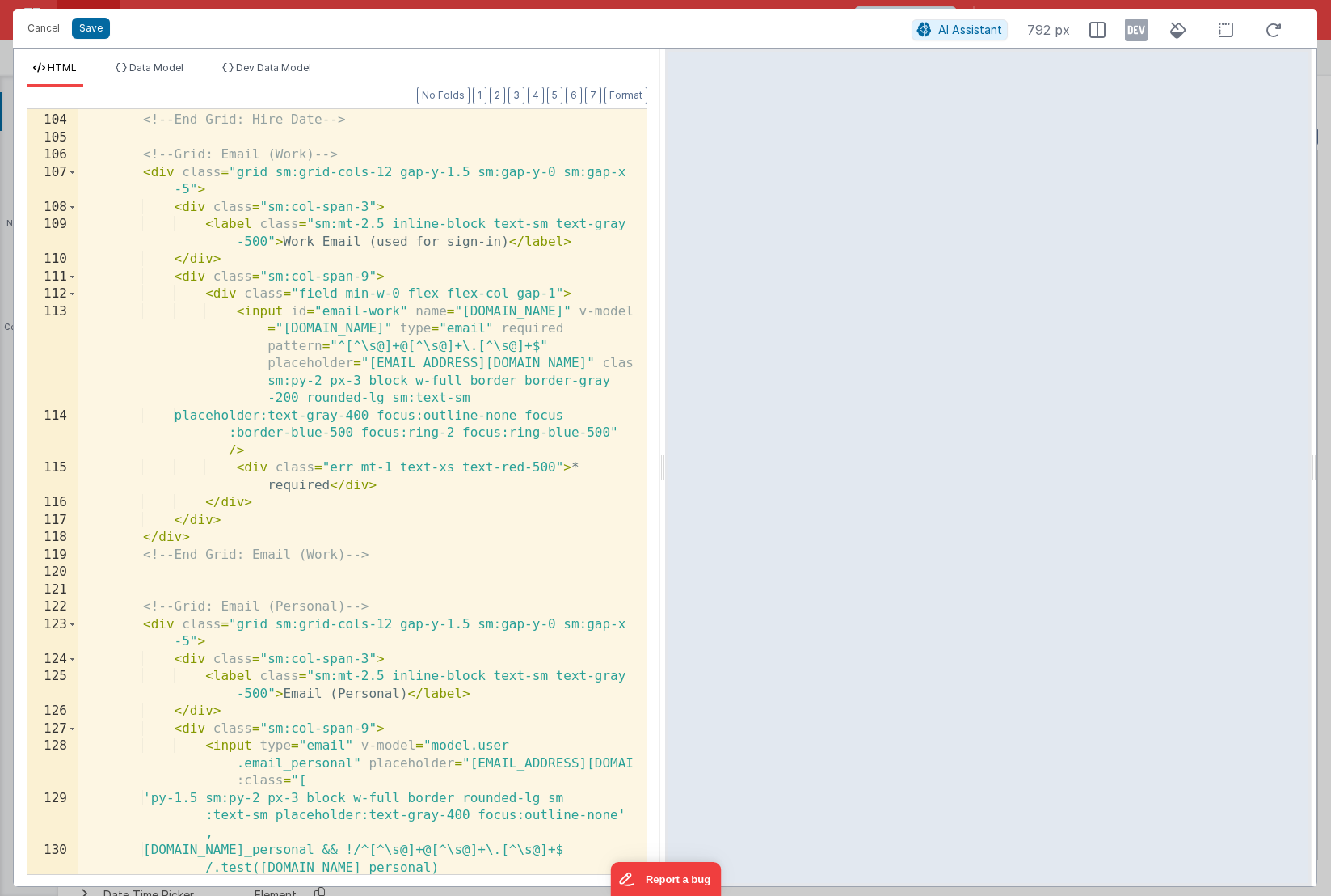
scroll to position [3440, 0]
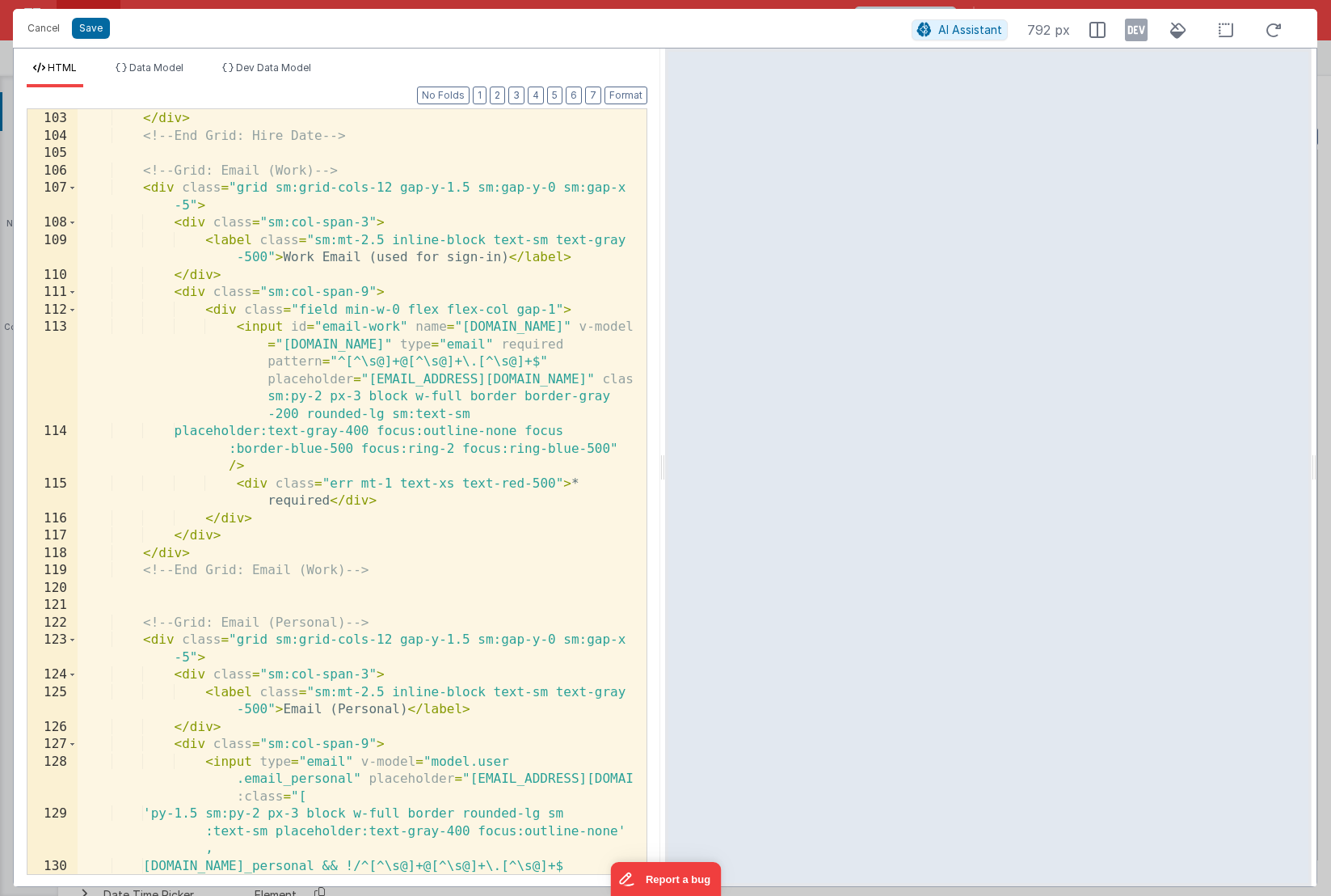
click at [405, 345] on div "</ div > </ div > <!-- End Grid: Hire Date --> <!-- Grid: Email (Work) --> < di…" at bounding box center [356, 501] width 557 height 817
click at [538, 328] on div "</ div > </ div > <!-- End Grid: Hire Date --> <!-- Grid: Email (Work) --> < di…" at bounding box center [356, 501] width 557 height 817
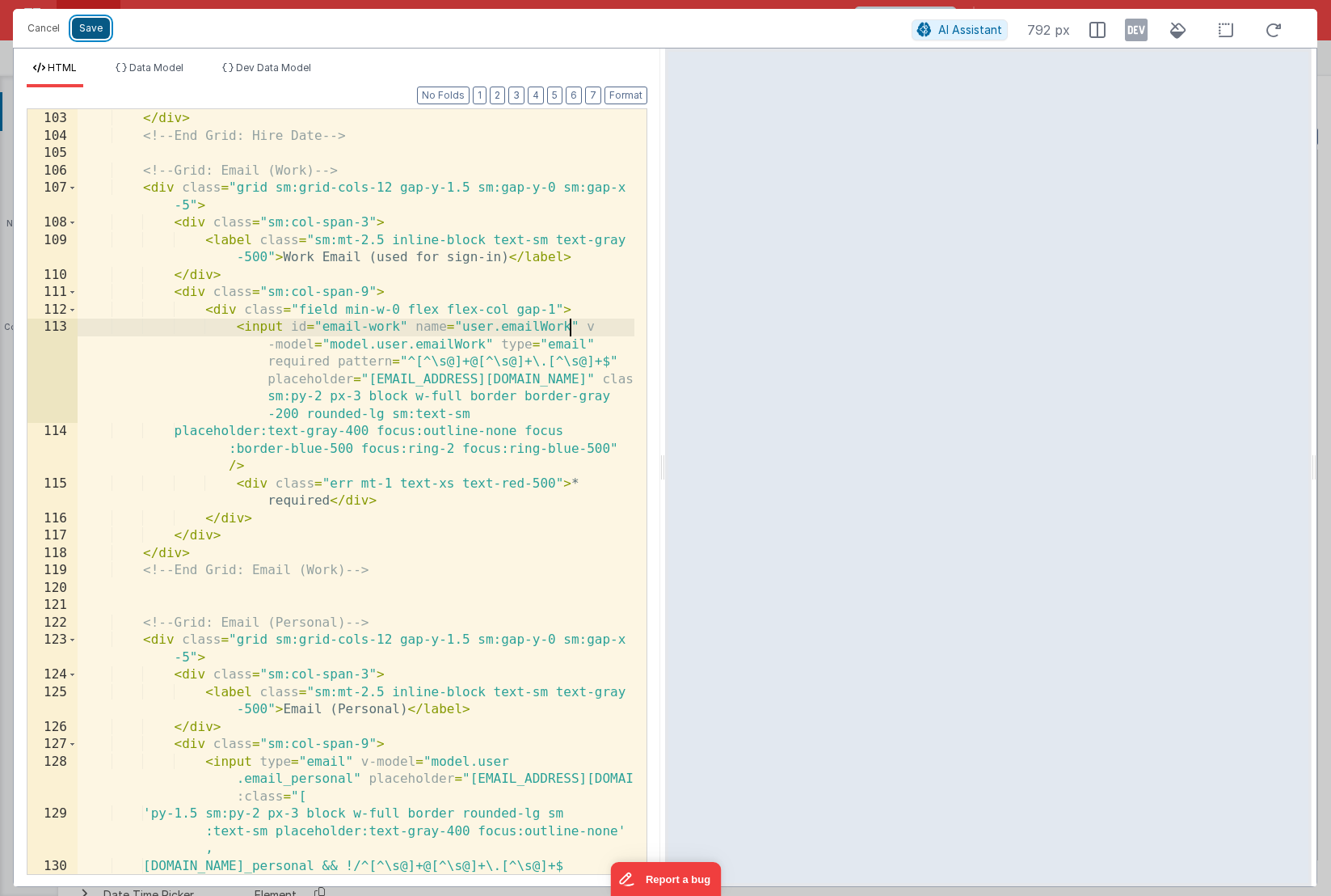
click at [84, 35] on button "Save" at bounding box center [91, 28] width 38 height 21
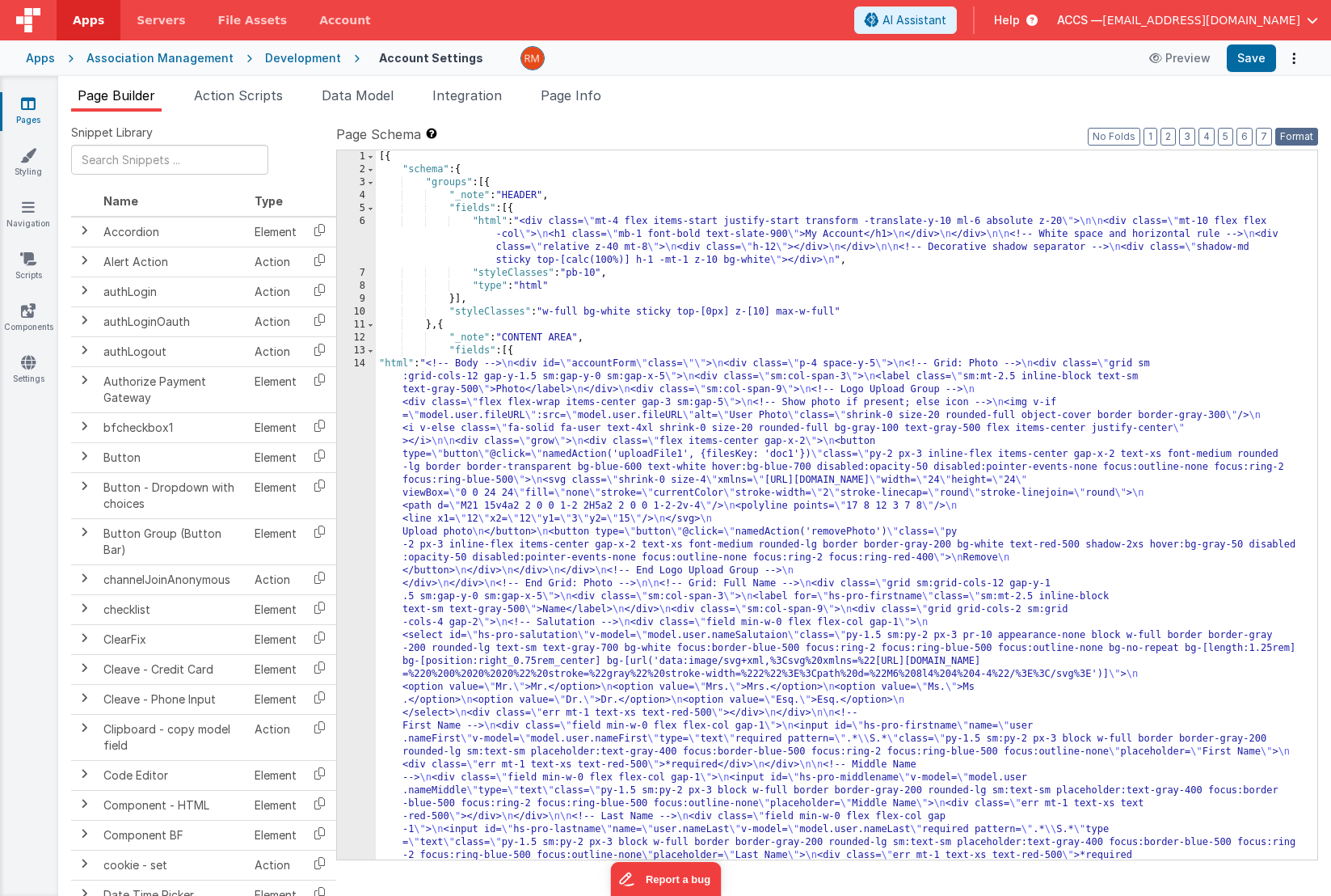
click at [1304, 140] on button "Format" at bounding box center [1297, 137] width 43 height 18
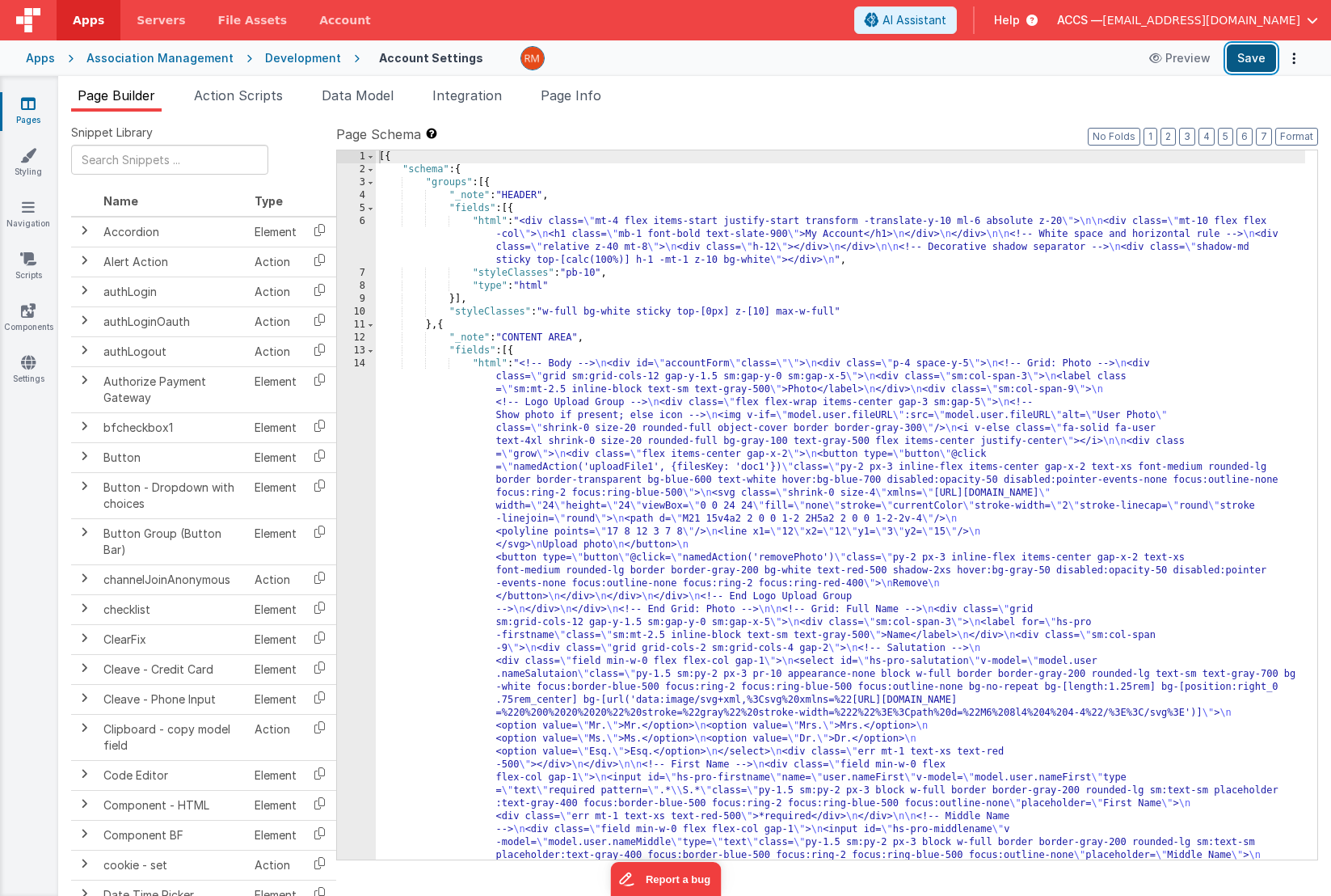
click at [1250, 67] on button "Save" at bounding box center [1252, 58] width 49 height 27
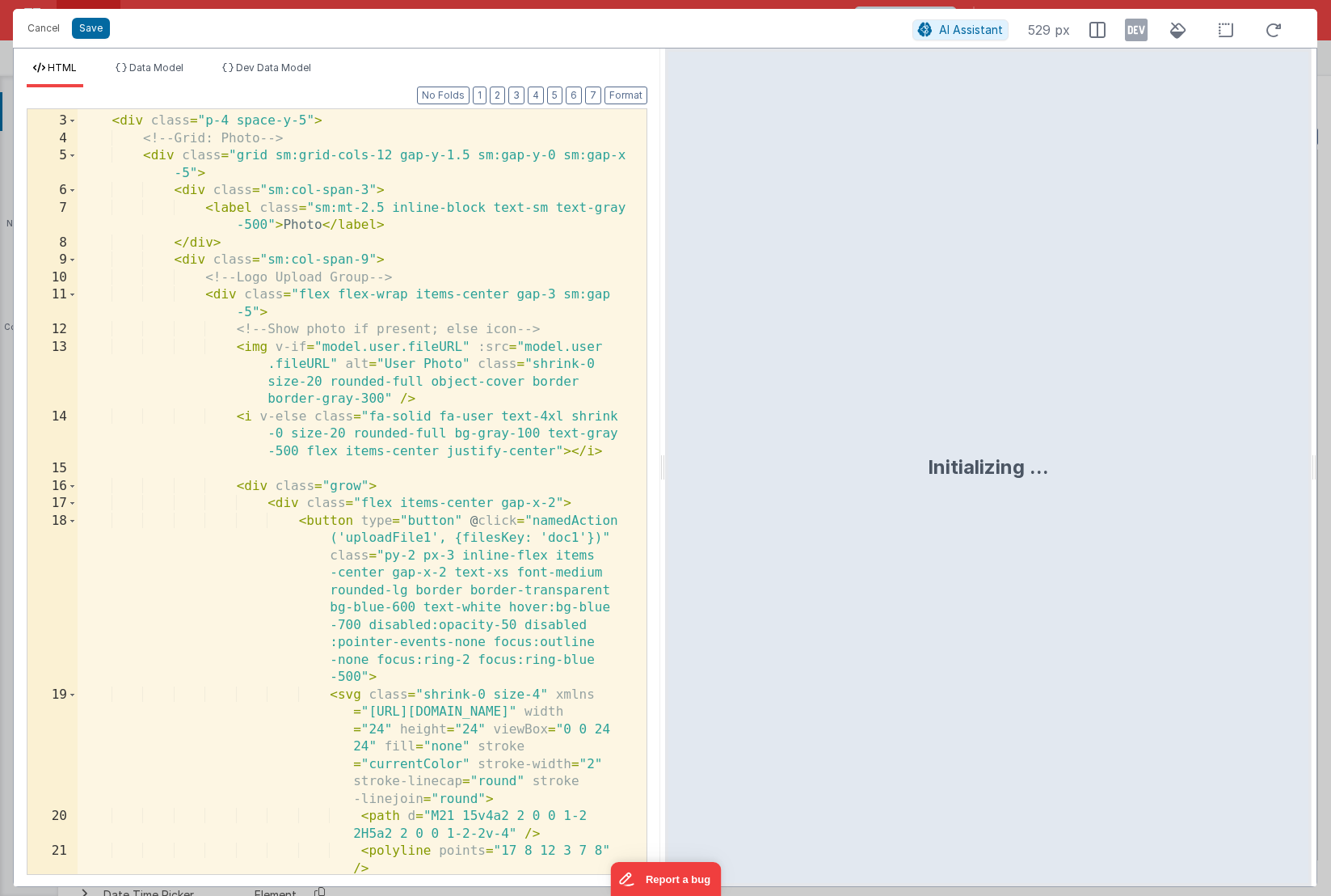
scroll to position [62, 0]
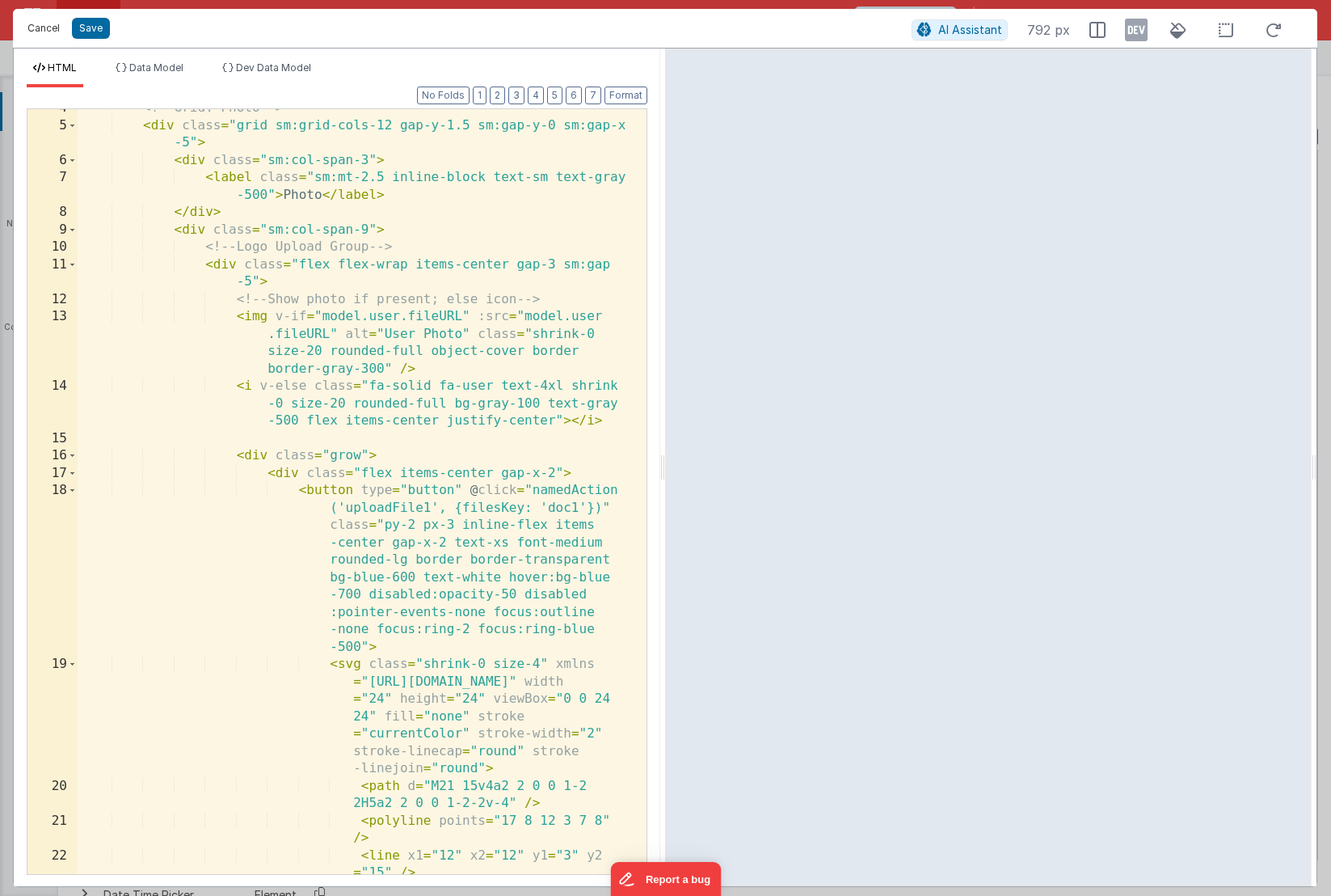
click at [47, 35] on button "Cancel" at bounding box center [44, 27] width 49 height 22
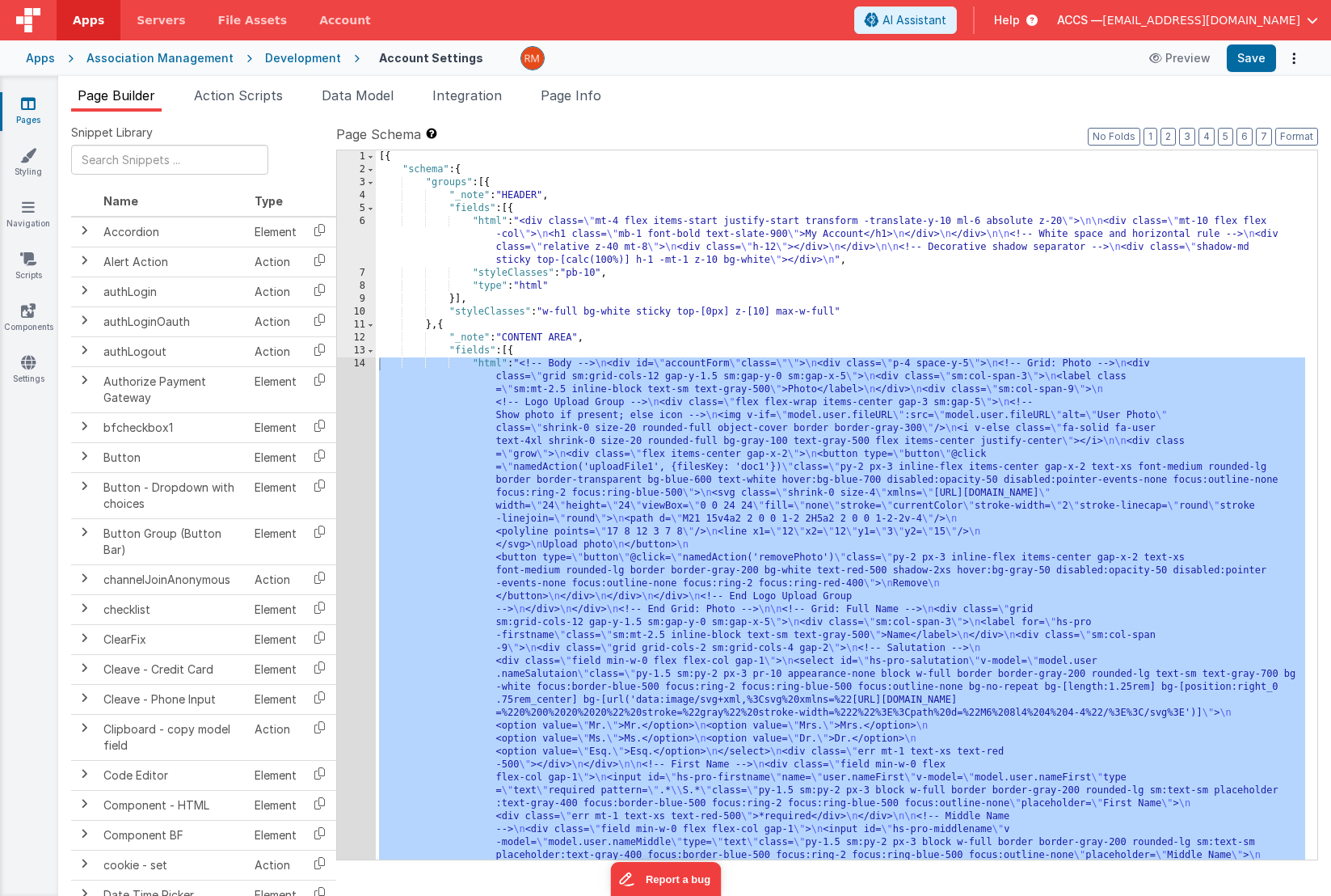
click at [34, 119] on link "Pages" at bounding box center [28, 111] width 59 height 32
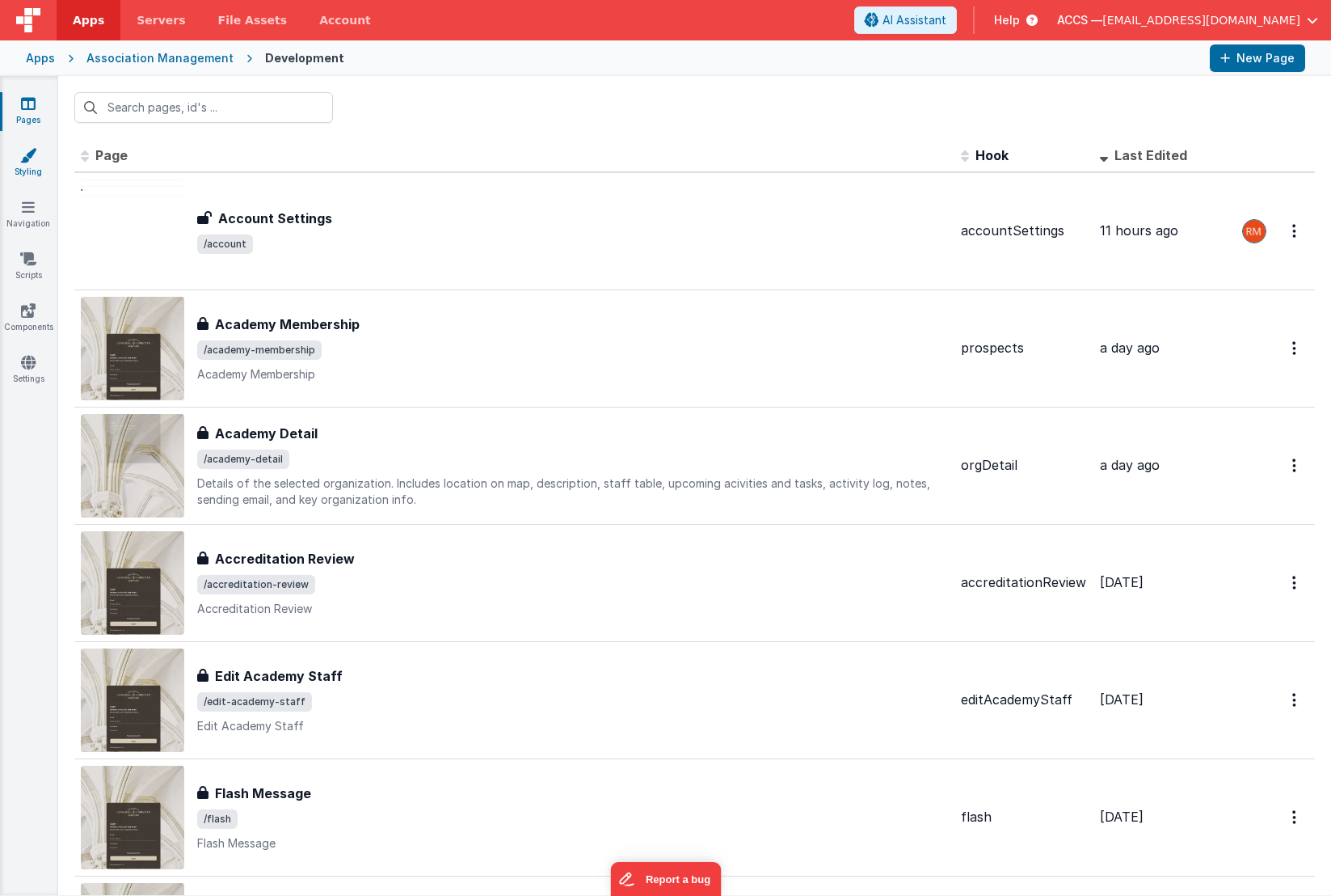
click at [24, 166] on link "Styling" at bounding box center [28, 163] width 59 height 32
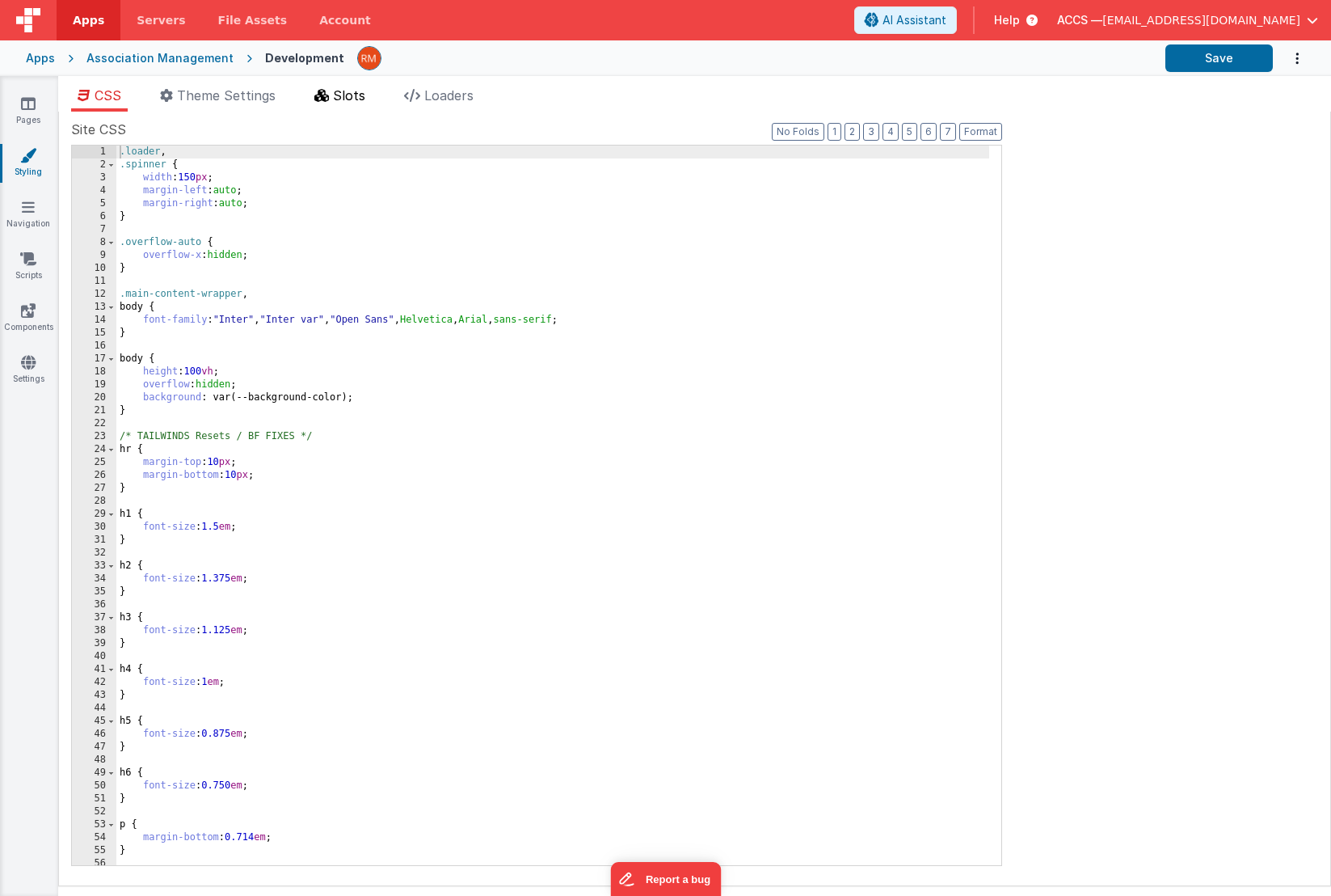
click at [334, 102] on li "Slots" at bounding box center [339, 99] width 64 height 25
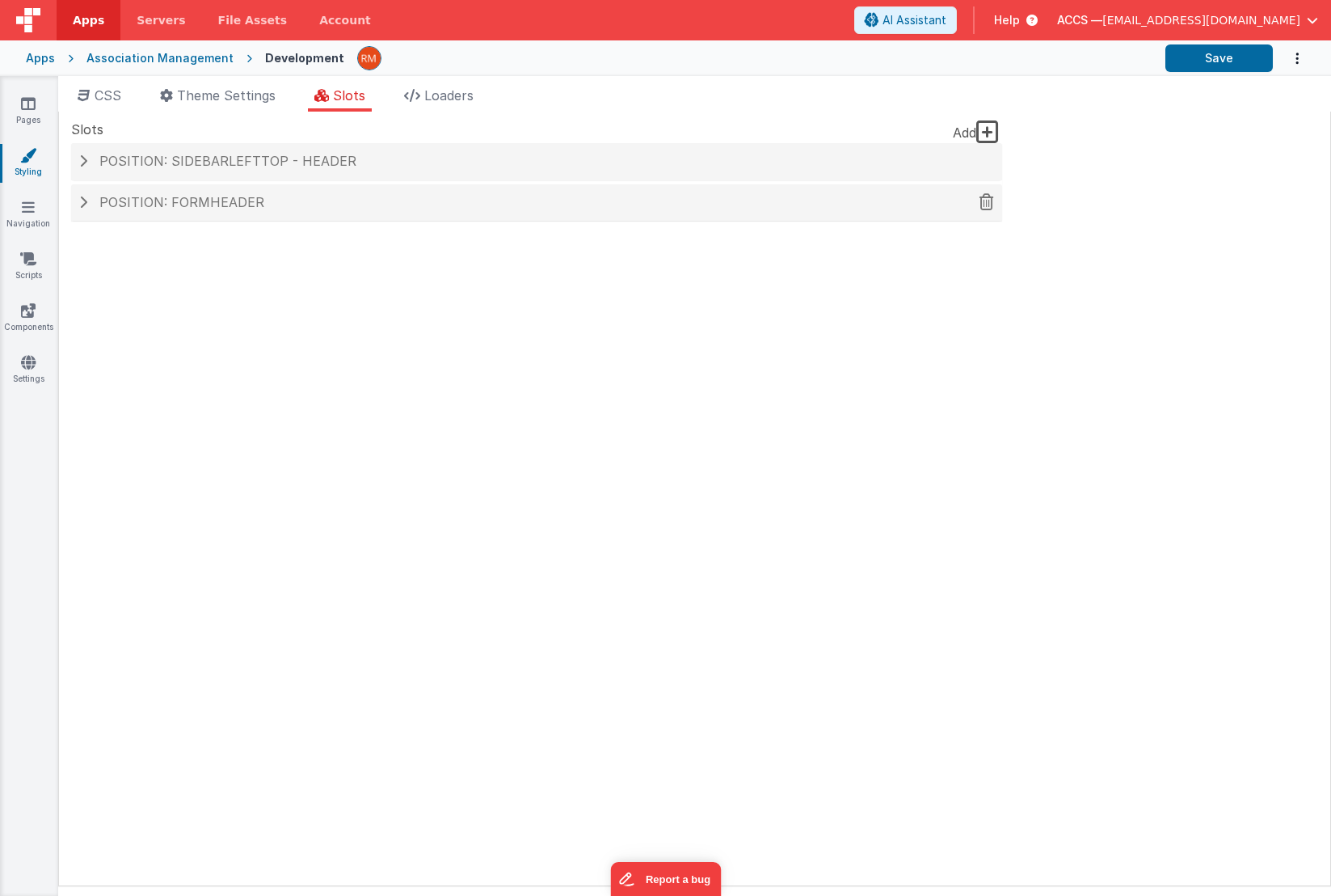
click at [340, 200] on h4 "Position: formHeader" at bounding box center [537, 202] width 915 height 15
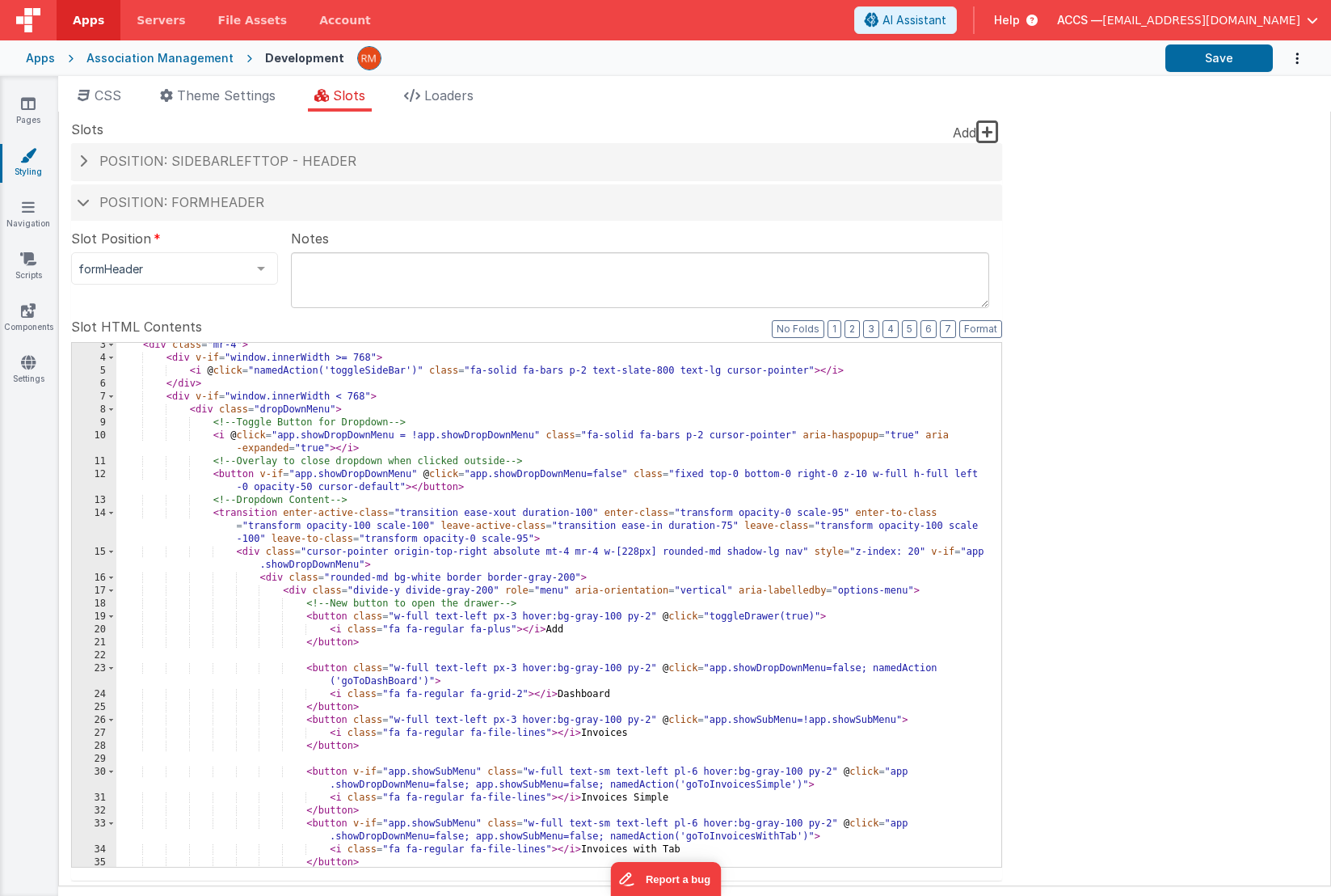
scroll to position [46, 0]
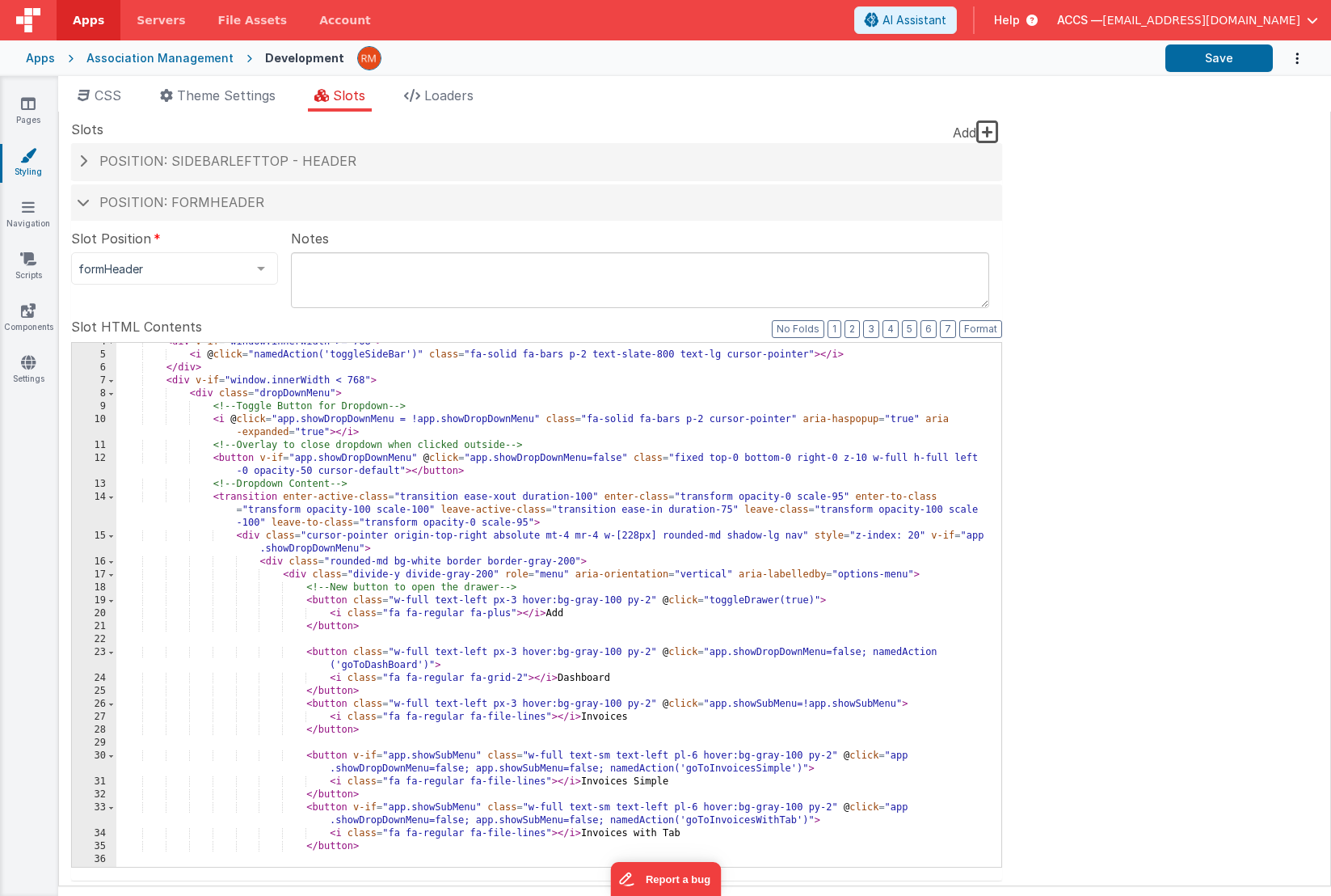
click at [635, 439] on div "< div v-if = "window.innerWidth >= 768" > < i @ click = "namedAction('toggleSid…" at bounding box center [552, 617] width 873 height 563
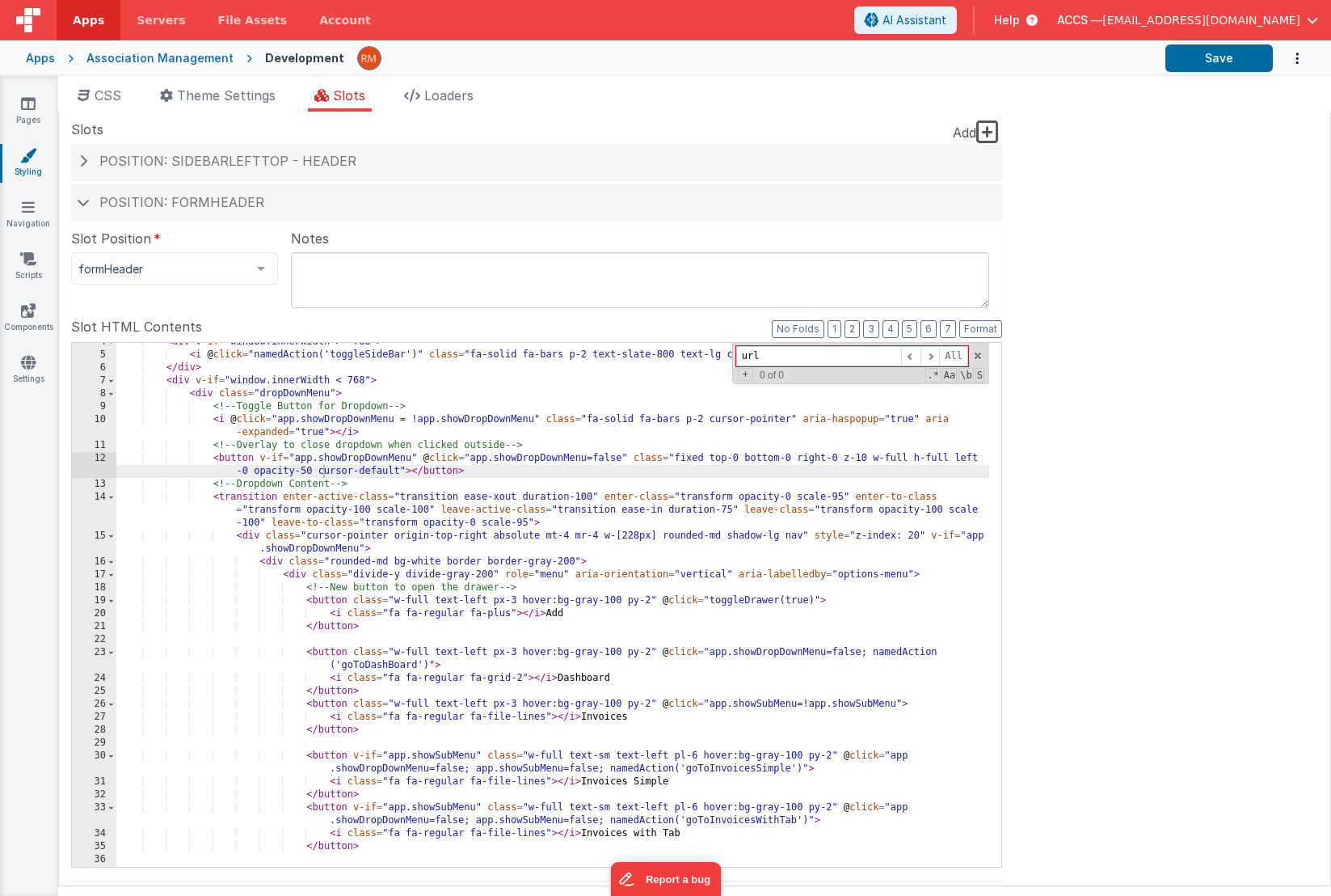
drag, startPoint x: 769, startPoint y: 358, endPoint x: 640, endPoint y: 348, distance: 129.4
click at [640, 348] on div "< div v-if = "window.innerWidth >= 768" > < i @ click = "namedAction('toggleSid…" at bounding box center [552, 605] width 873 height 524
drag, startPoint x: 781, startPoint y: 354, endPoint x: 673, endPoint y: 353, distance: 108.0
click at [673, 353] on div "< div v-if = "window.innerWidth >= 768" > < i @ click = "namedAction('toggleSid…" at bounding box center [552, 605] width 873 height 524
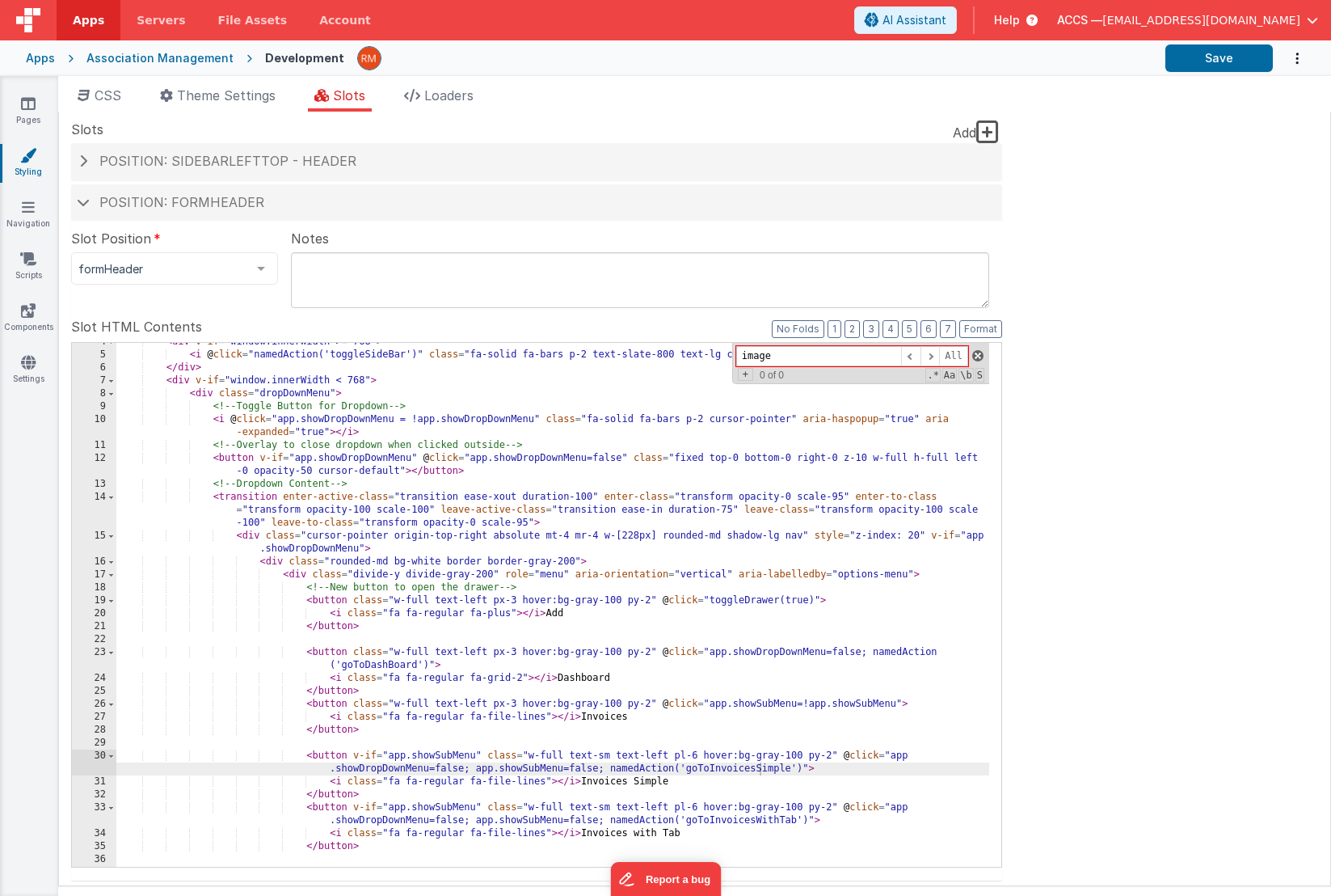
type input "image"
click at [974, 357] on span at bounding box center [978, 356] width 12 height 12
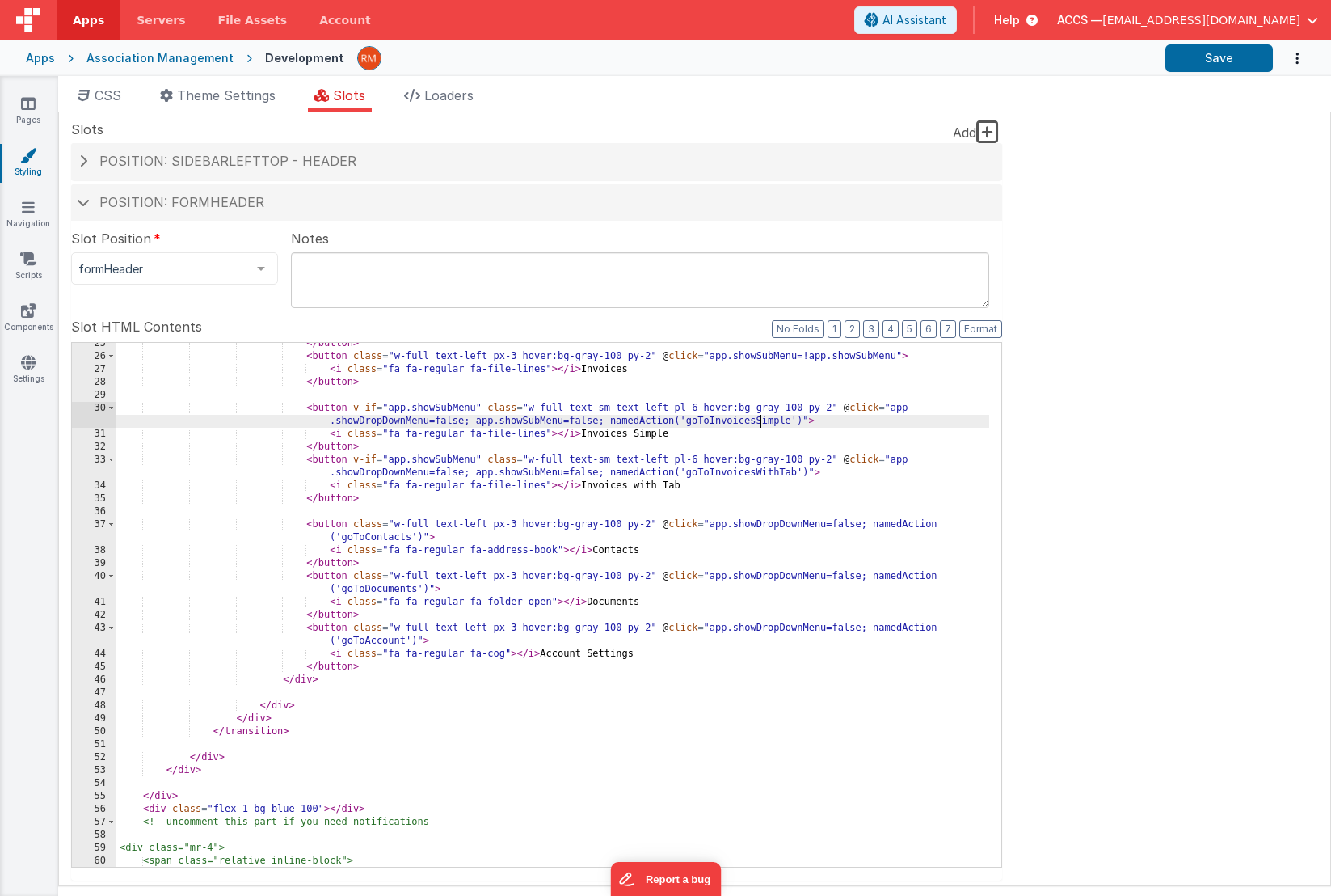
scroll to position [409, 0]
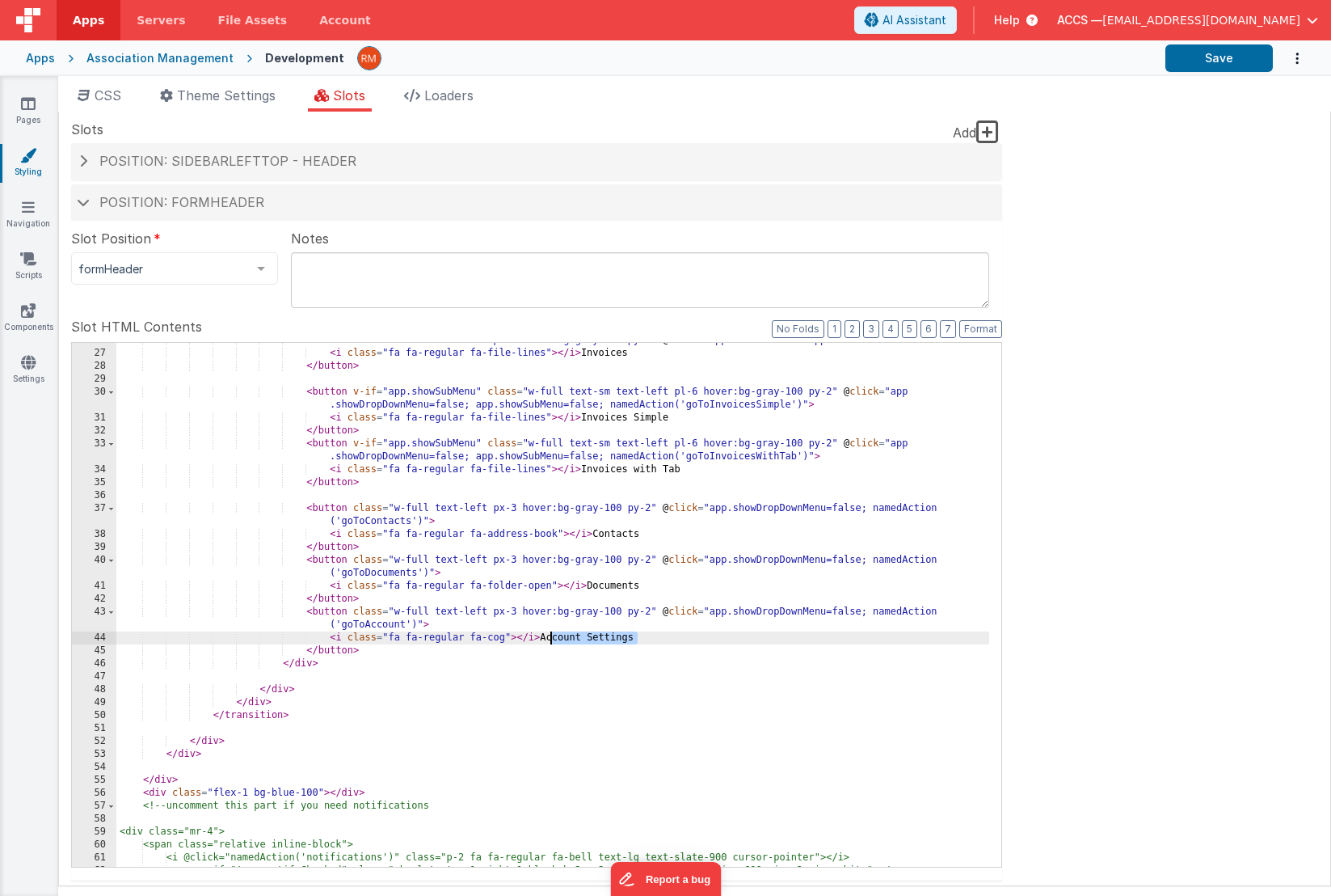
drag, startPoint x: 643, startPoint y: 637, endPoint x: 551, endPoint y: 637, distance: 92.0
click at [551, 637] on div "< button class = "w-full text-left px-3 hover:bg-gray-100 py-2" @ click = "app.…" at bounding box center [552, 609] width 873 height 550
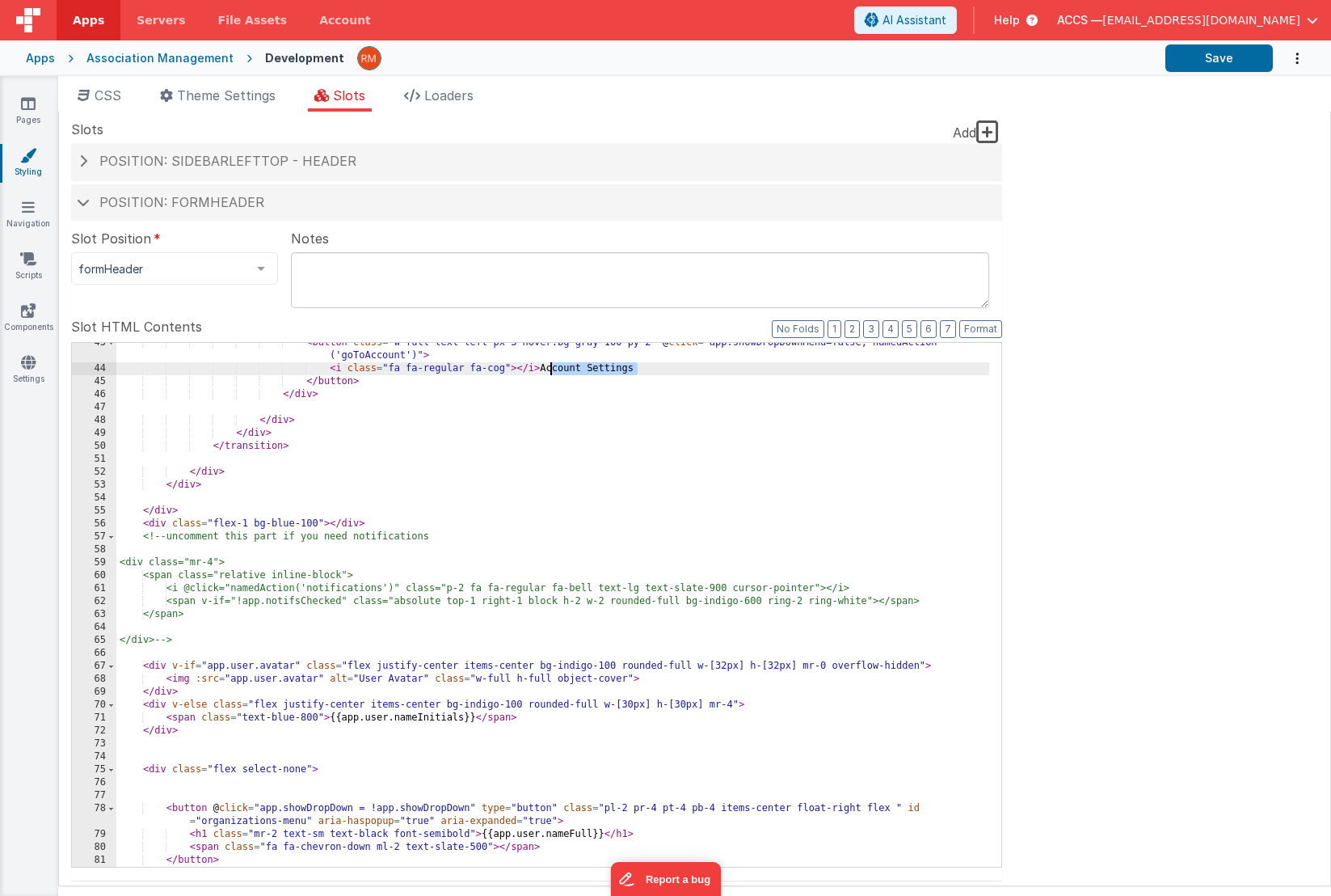
scroll to position [711, 0]
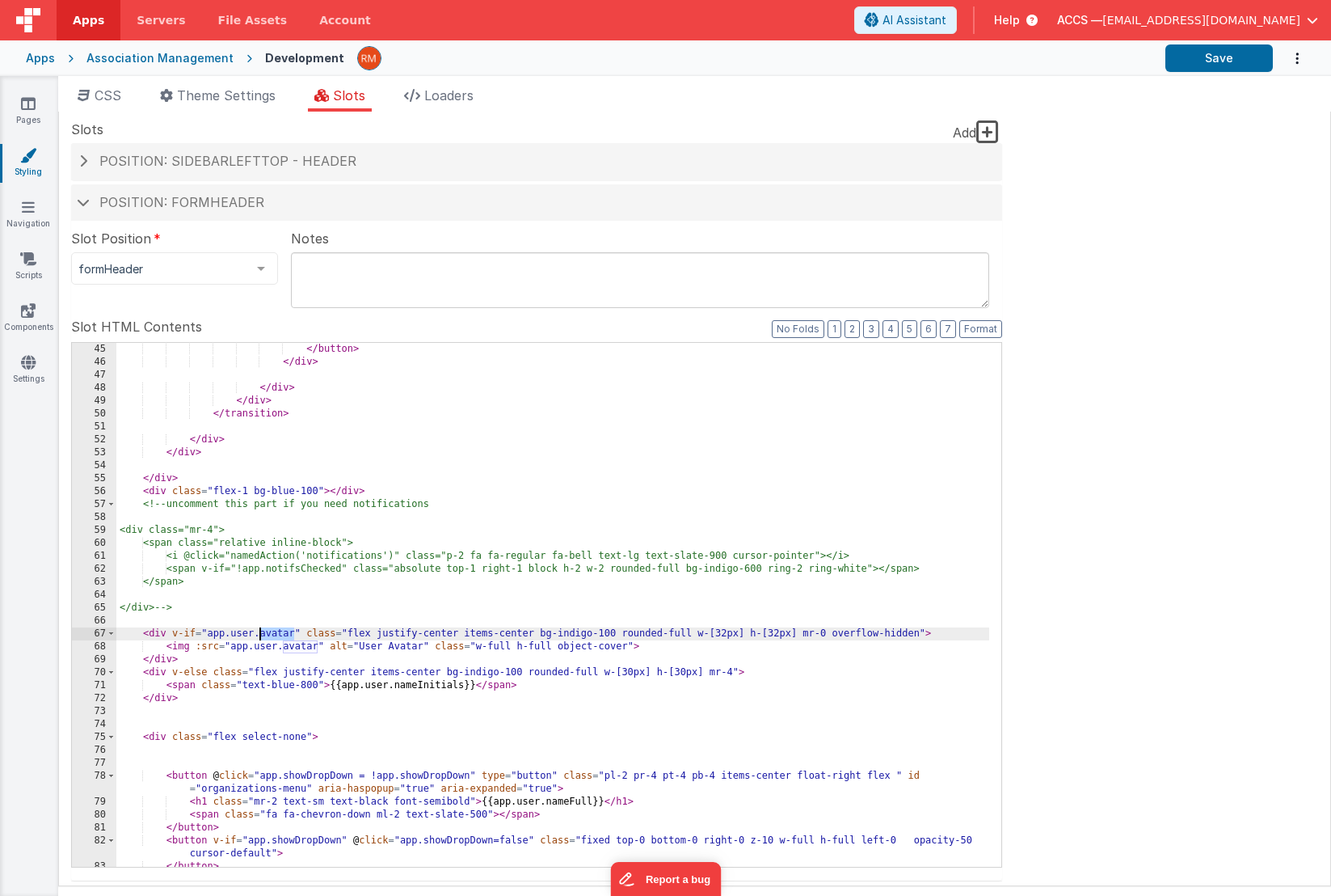
drag, startPoint x: 295, startPoint y: 633, endPoint x: 260, endPoint y: 634, distance: 35.0
click at [260, 634] on div "</ button > </ div > </ div > </ div > </ transition > </ div > </ div > </ div…" at bounding box center [552, 630] width 873 height 576
click at [315, 650] on div "</ button > </ div > </ div > </ div > </ transition > </ div > </ div > </ div…" at bounding box center [552, 630] width 873 height 576
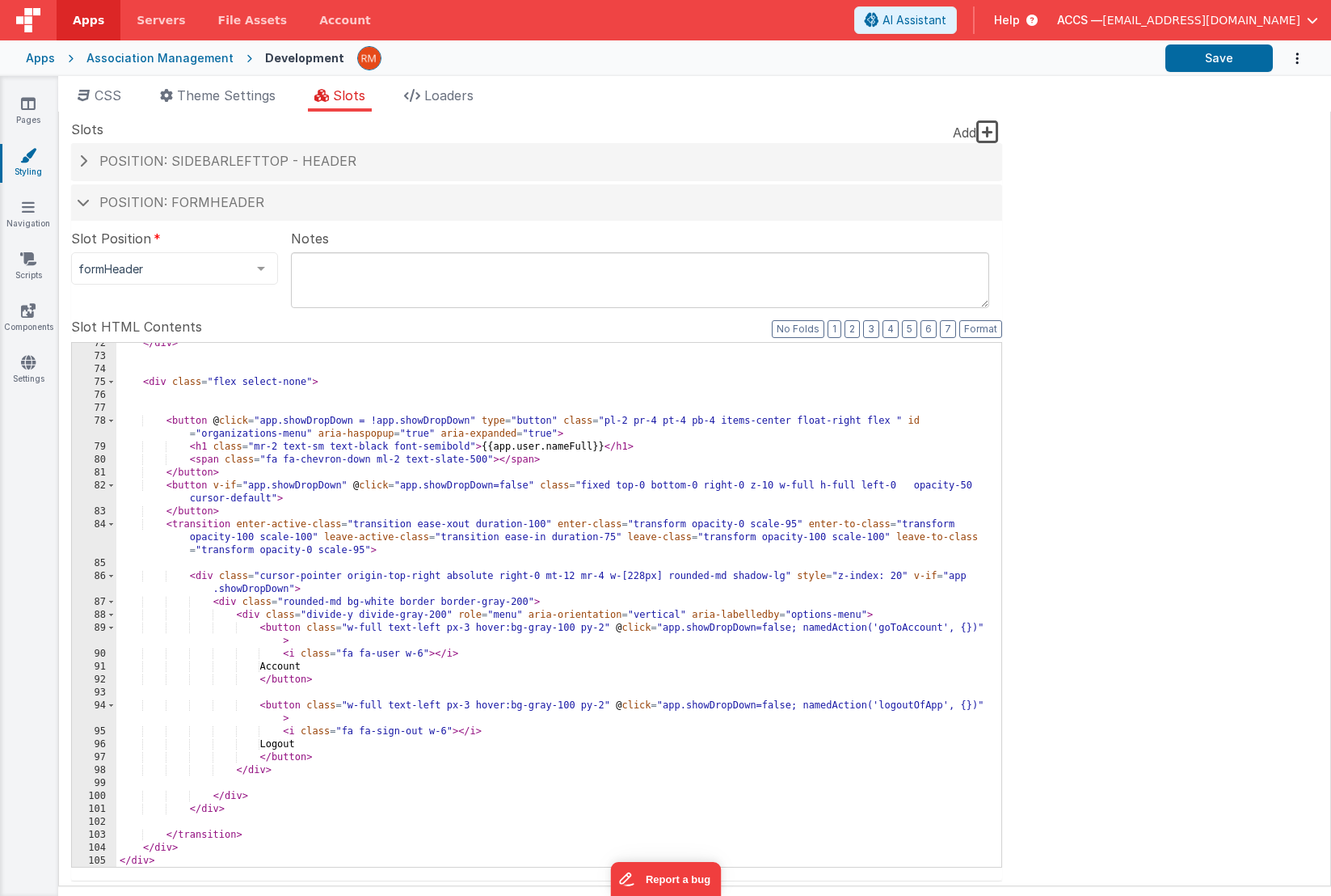
scroll to position [12, 0]
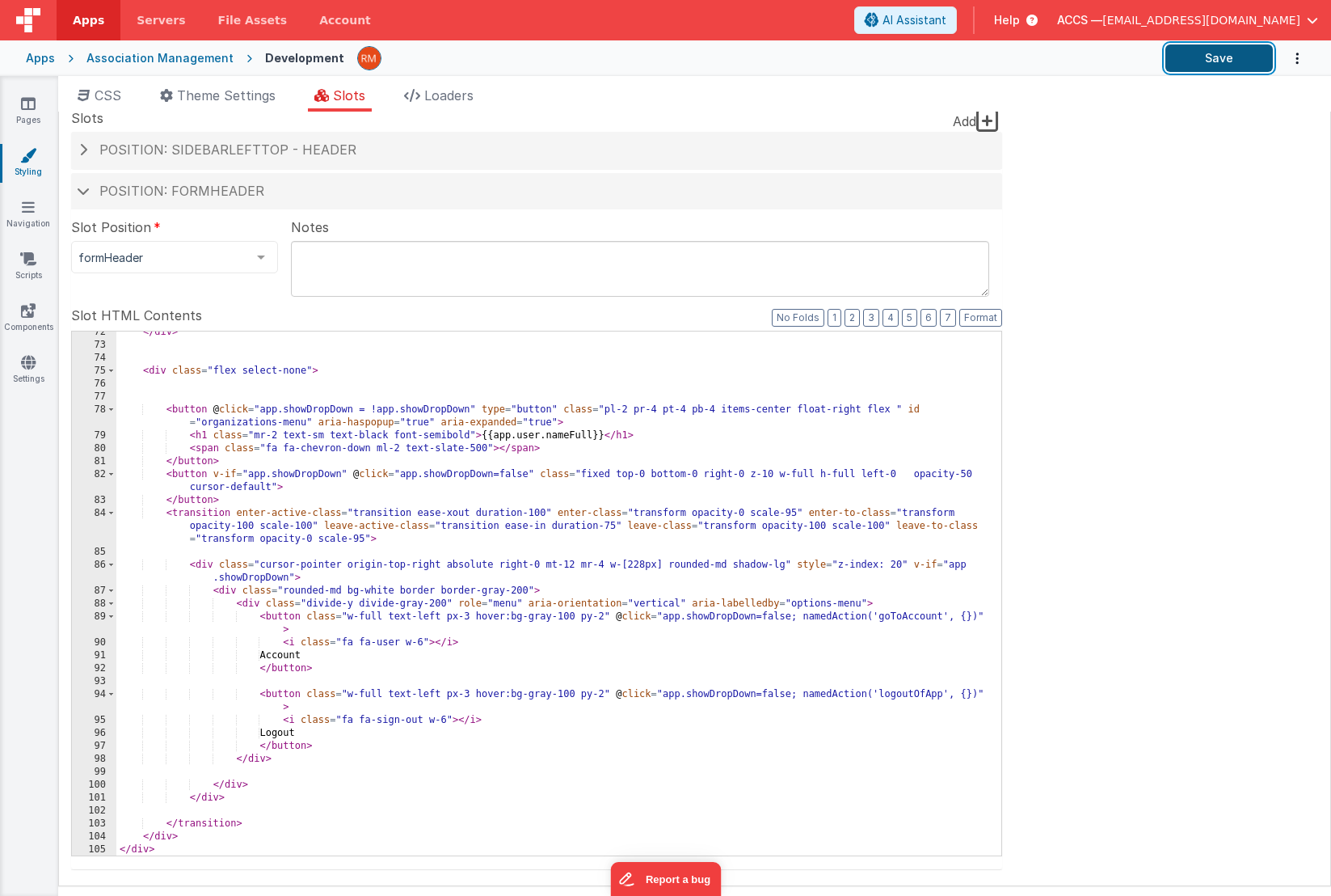
click at [1199, 66] on button "Save" at bounding box center [1220, 58] width 107 height 27
click at [26, 108] on icon at bounding box center [28, 104] width 15 height 17
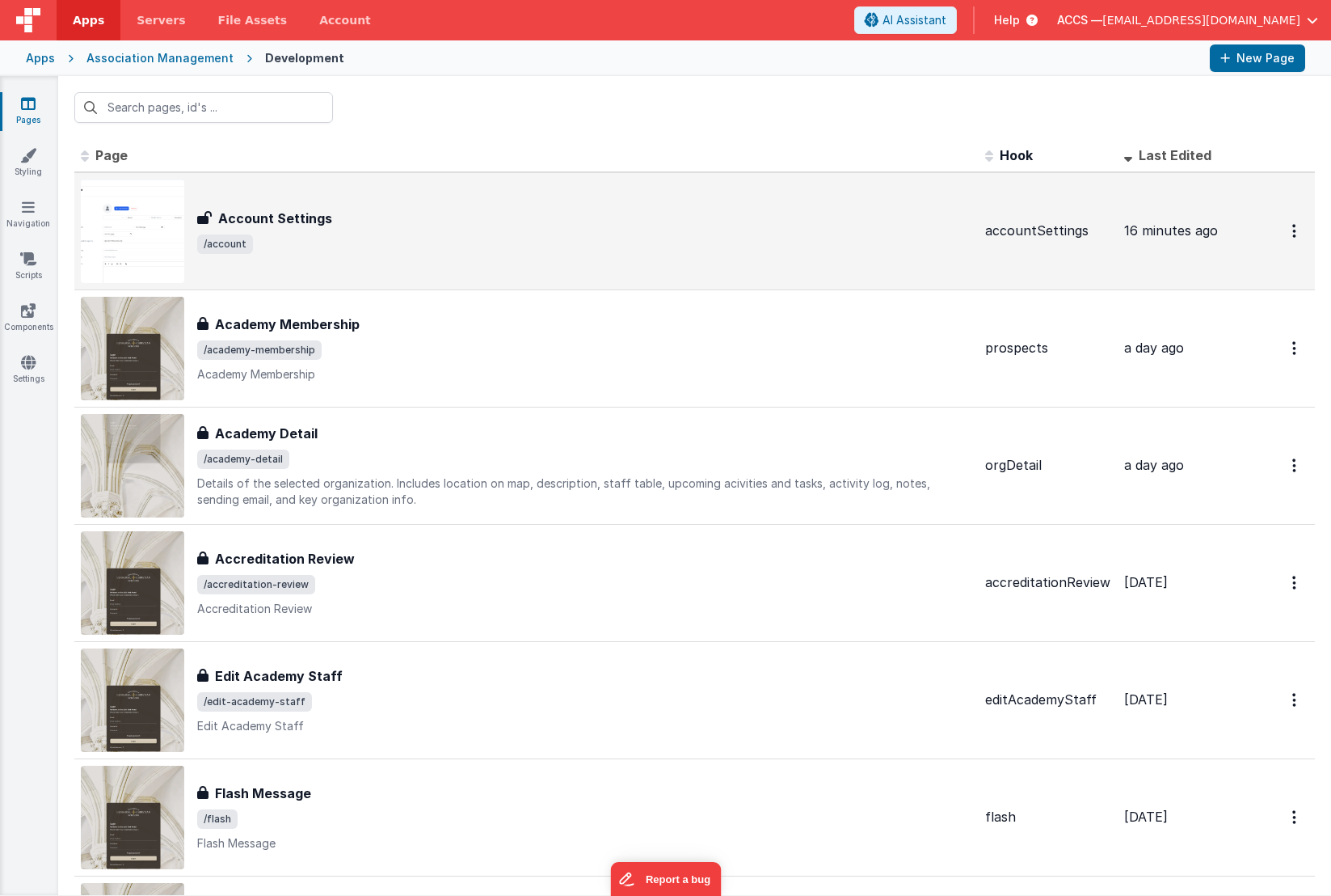
click at [391, 228] on div "Account Settings Account Settings /account" at bounding box center [584, 231] width 775 height 45
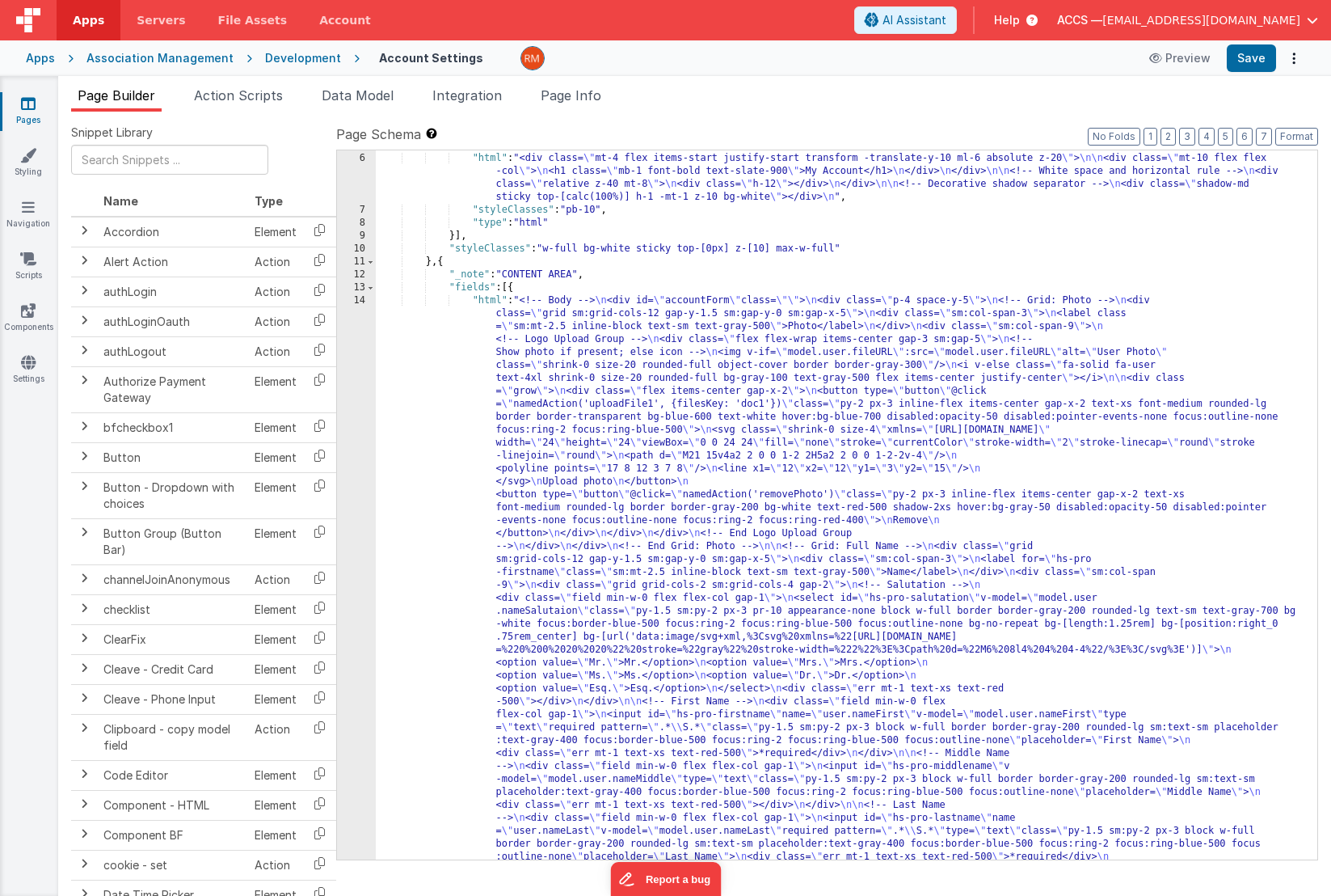
scroll to position [64, 0]
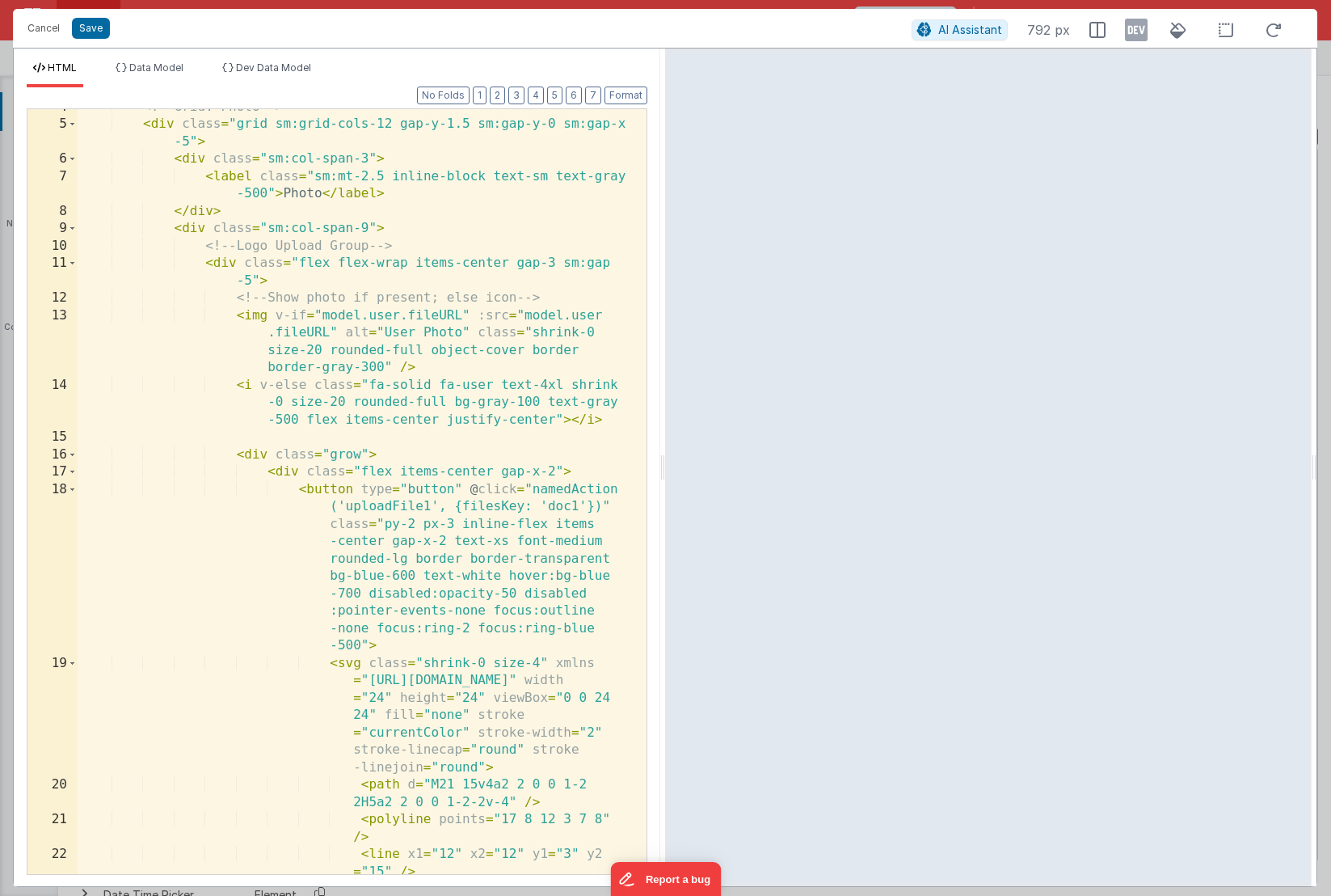
click at [437, 313] on div "<!-- Grid: Photo --> < div class = "grid sm:grid-cols-12 gap-y-1.5 sm:gap-y-0 s…" at bounding box center [356, 507] width 557 height 817
click at [307, 331] on div "<!-- Grid: Photo --> < div class = "grid sm:grid-cols-12 gap-y-1.5 sm:gap-y-0 s…" at bounding box center [356, 507] width 557 height 817
click at [90, 35] on button "Save" at bounding box center [91, 28] width 38 height 21
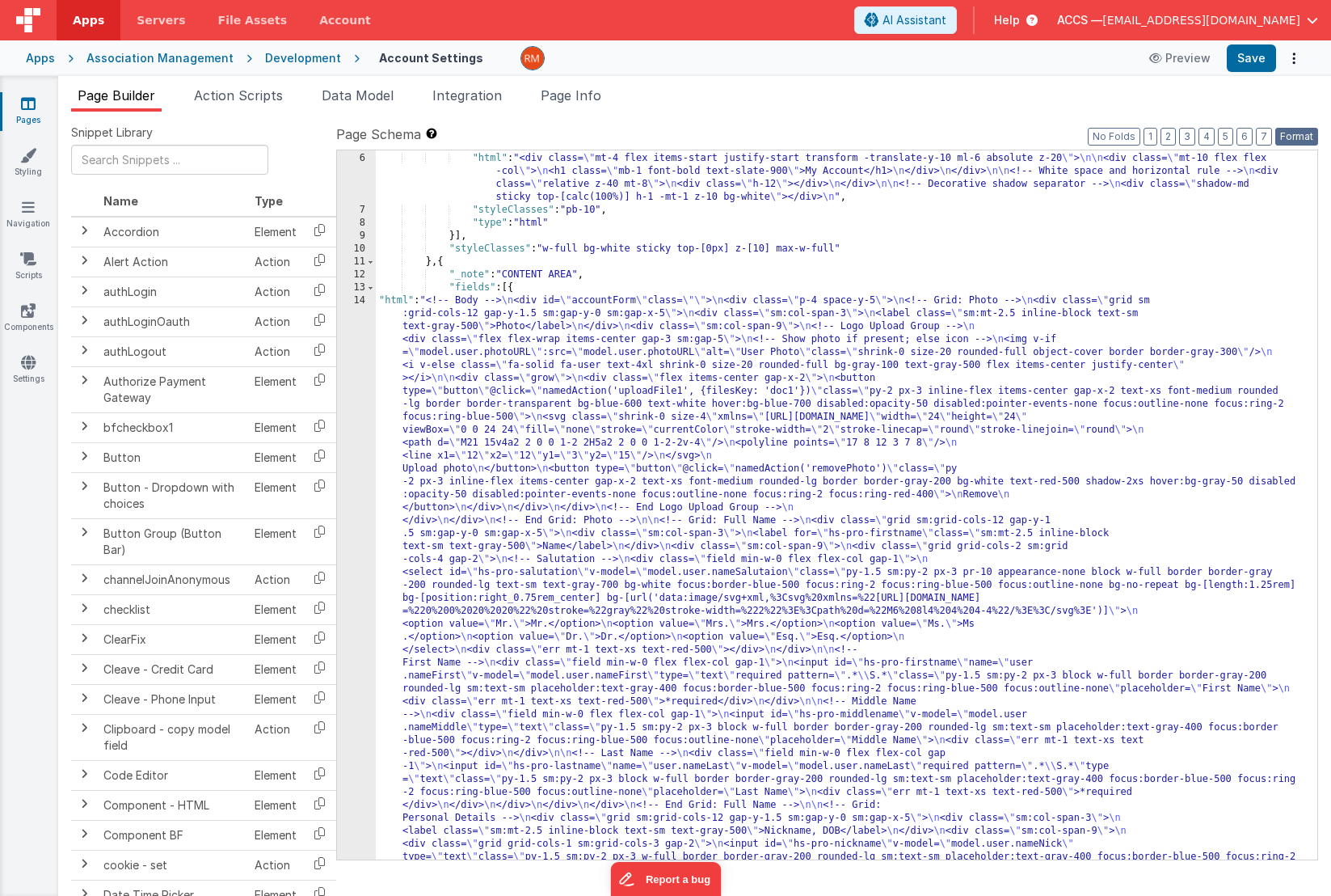
click at [1289, 132] on button "Format" at bounding box center [1297, 137] width 43 height 18
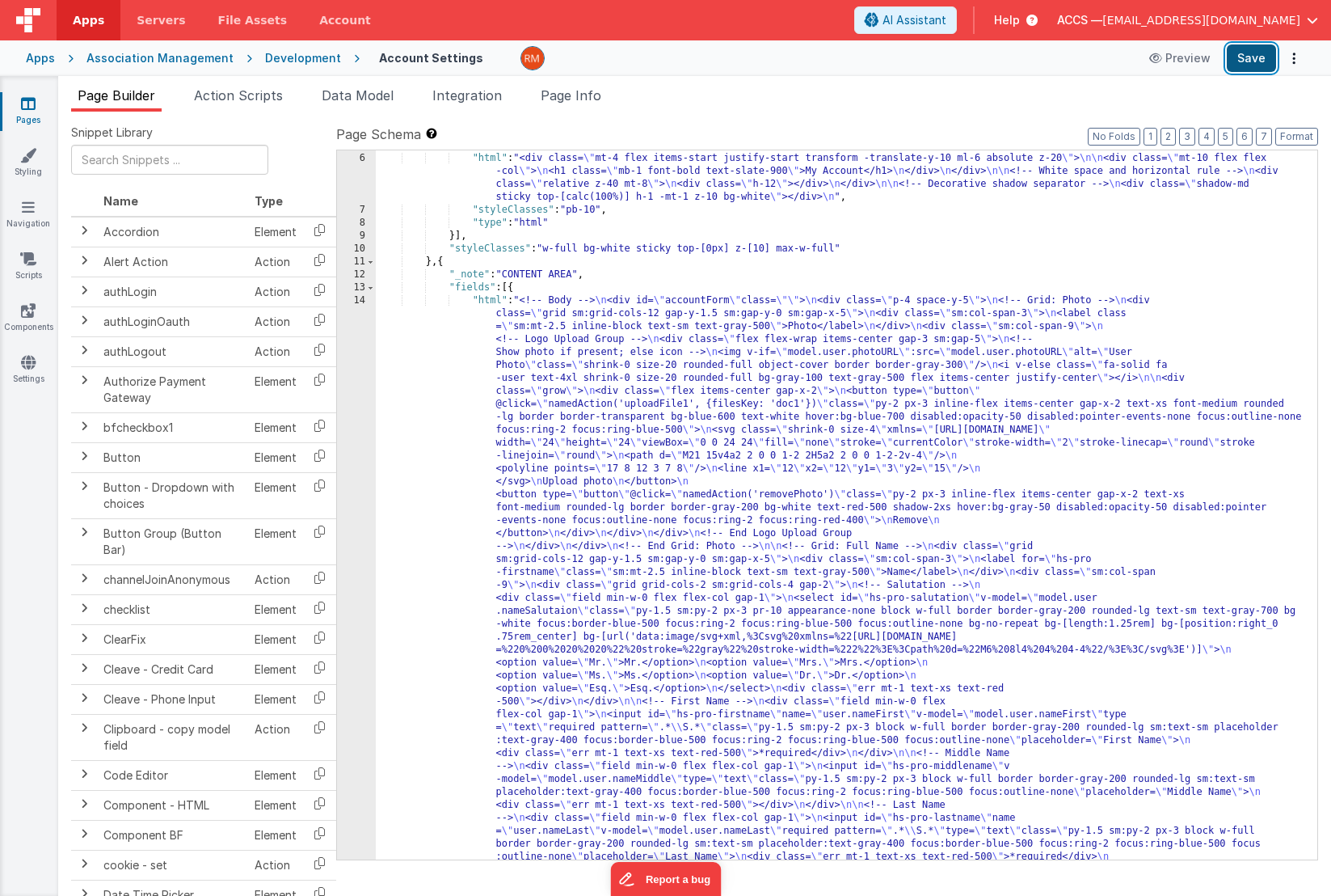
click at [1259, 64] on button "Save" at bounding box center [1252, 58] width 49 height 27
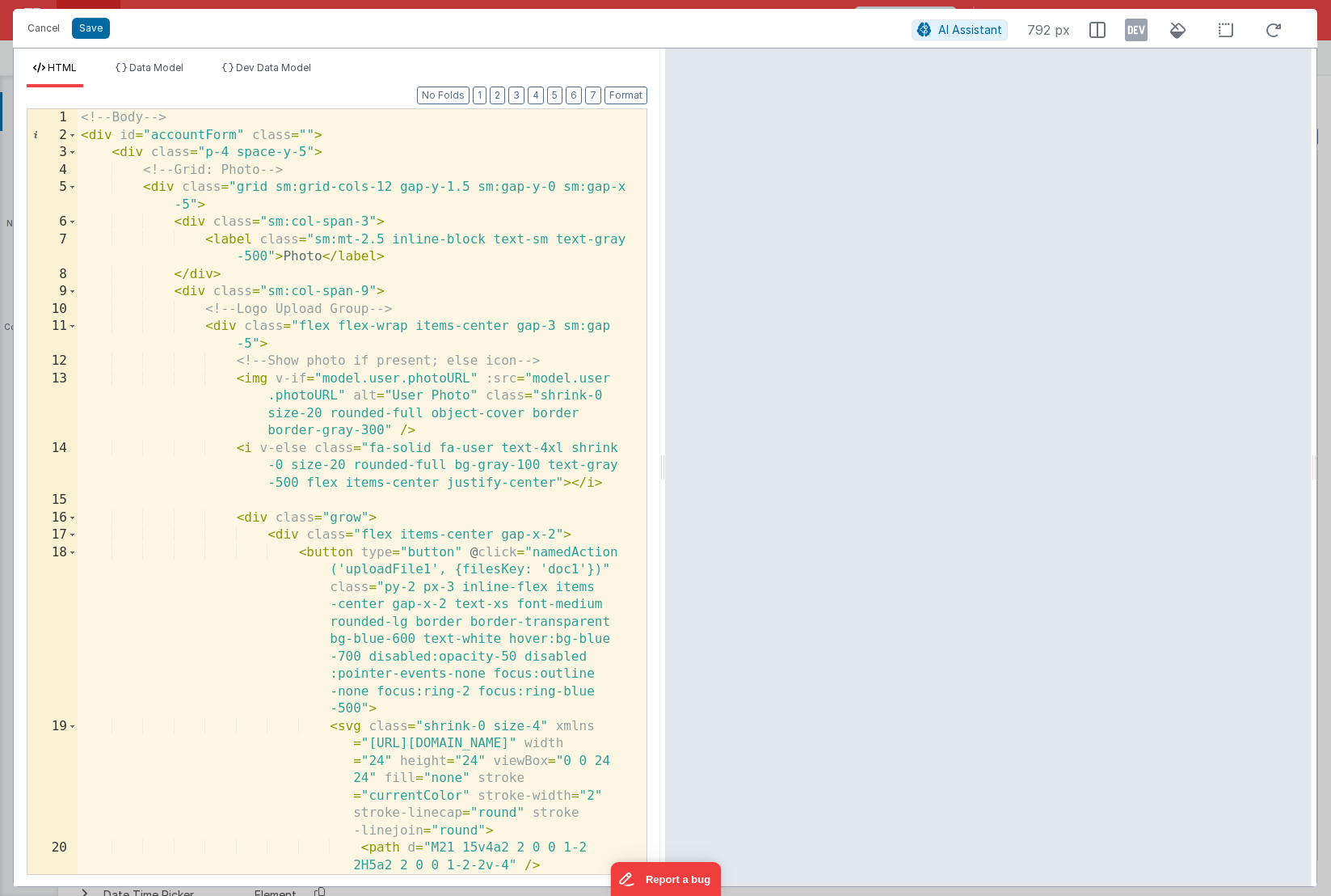
click at [489, 518] on div "<!-- Body --> < div id = "accountForm" class = "" > < div class = "p-4 space-y-…" at bounding box center [356, 518] width 557 height 817
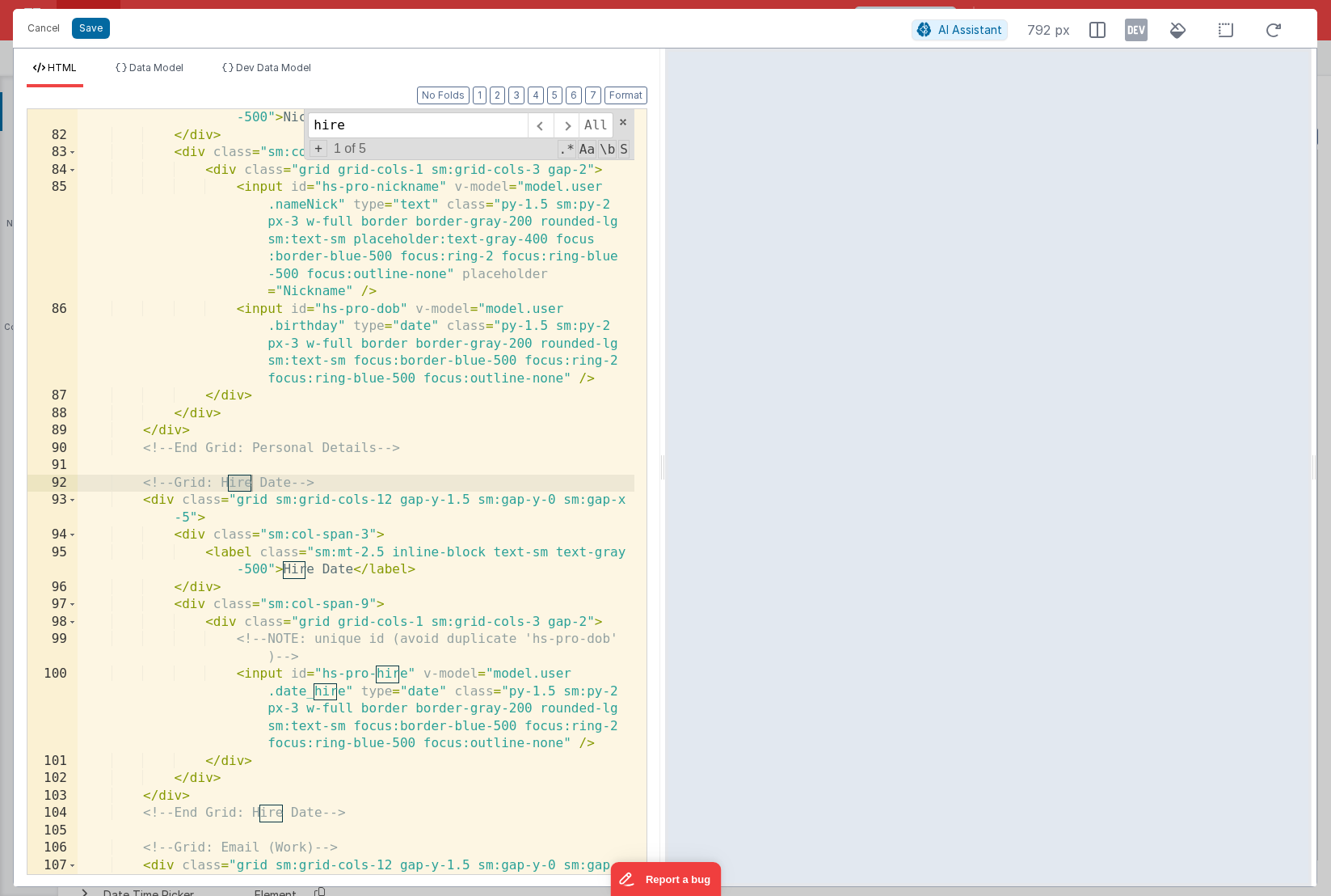
scroll to position [2762, 0]
type input "hire"
click at [456, 550] on div "< label class = "sm:mt-2.5 inline-block text-sm text-gray -500" > Nickname, DOB…" at bounding box center [356, 509] width 557 height 834
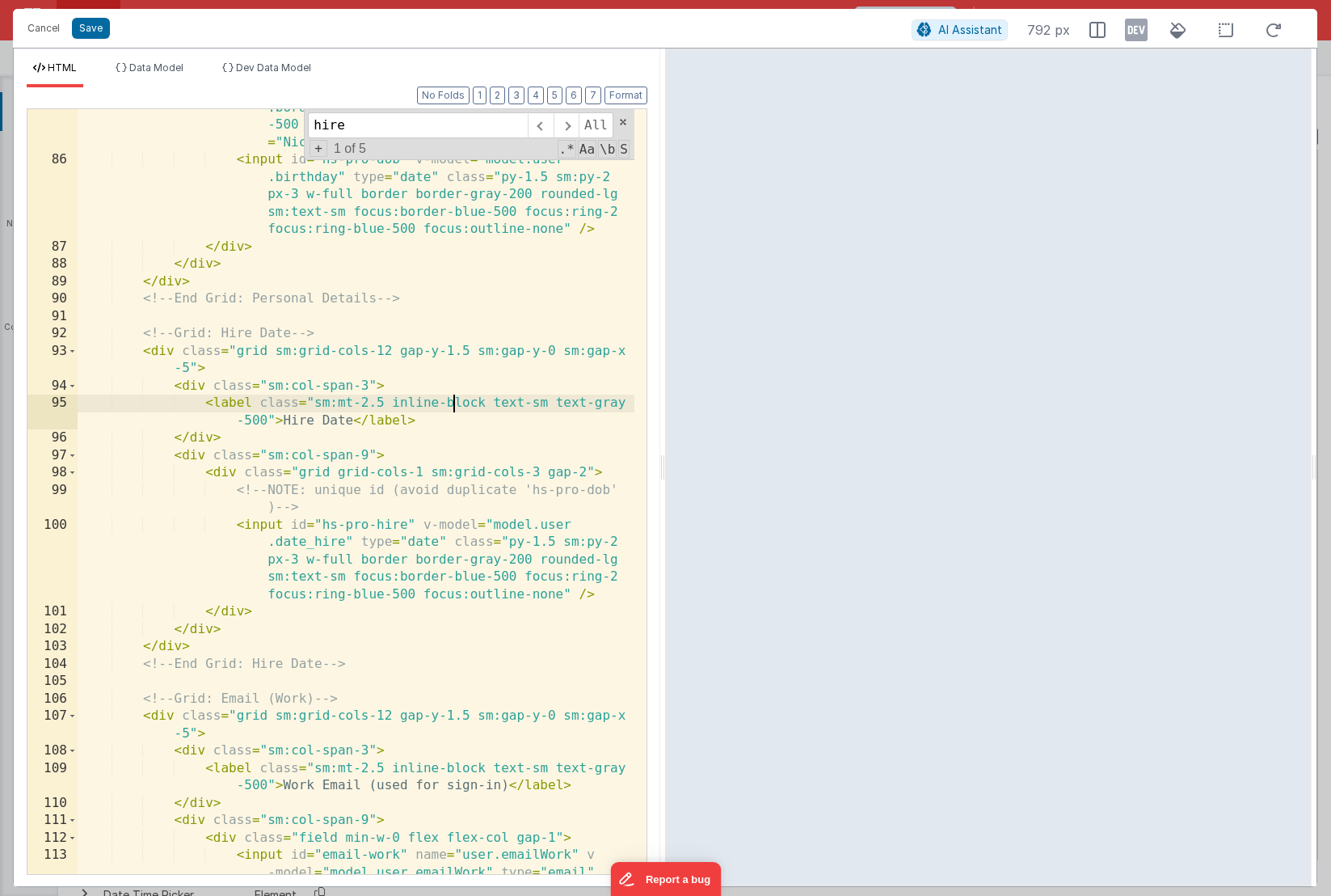
scroll to position [2913, 0]
click at [346, 544] on div "< input id = "hs-pro-nickname" v-model = "model.user .nameNick" type = "text" c…" at bounding box center [356, 526] width 557 height 991
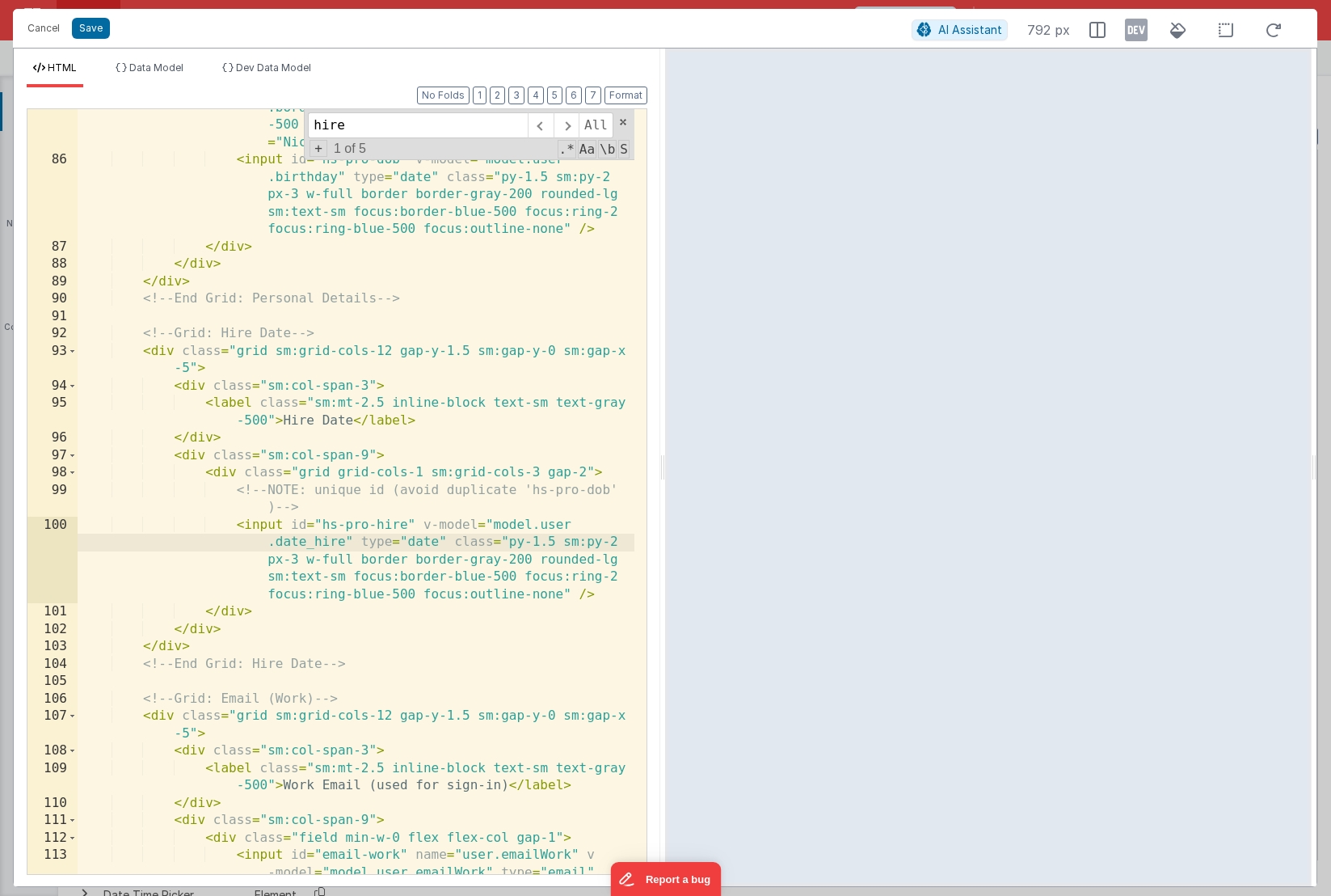
click at [341, 543] on div "< input id = "hs-pro-nickname" v-model = "model.user .nameNick" type = "text" c…" at bounding box center [356, 526] width 557 height 991
click at [82, 33] on button "Save" at bounding box center [91, 28] width 38 height 21
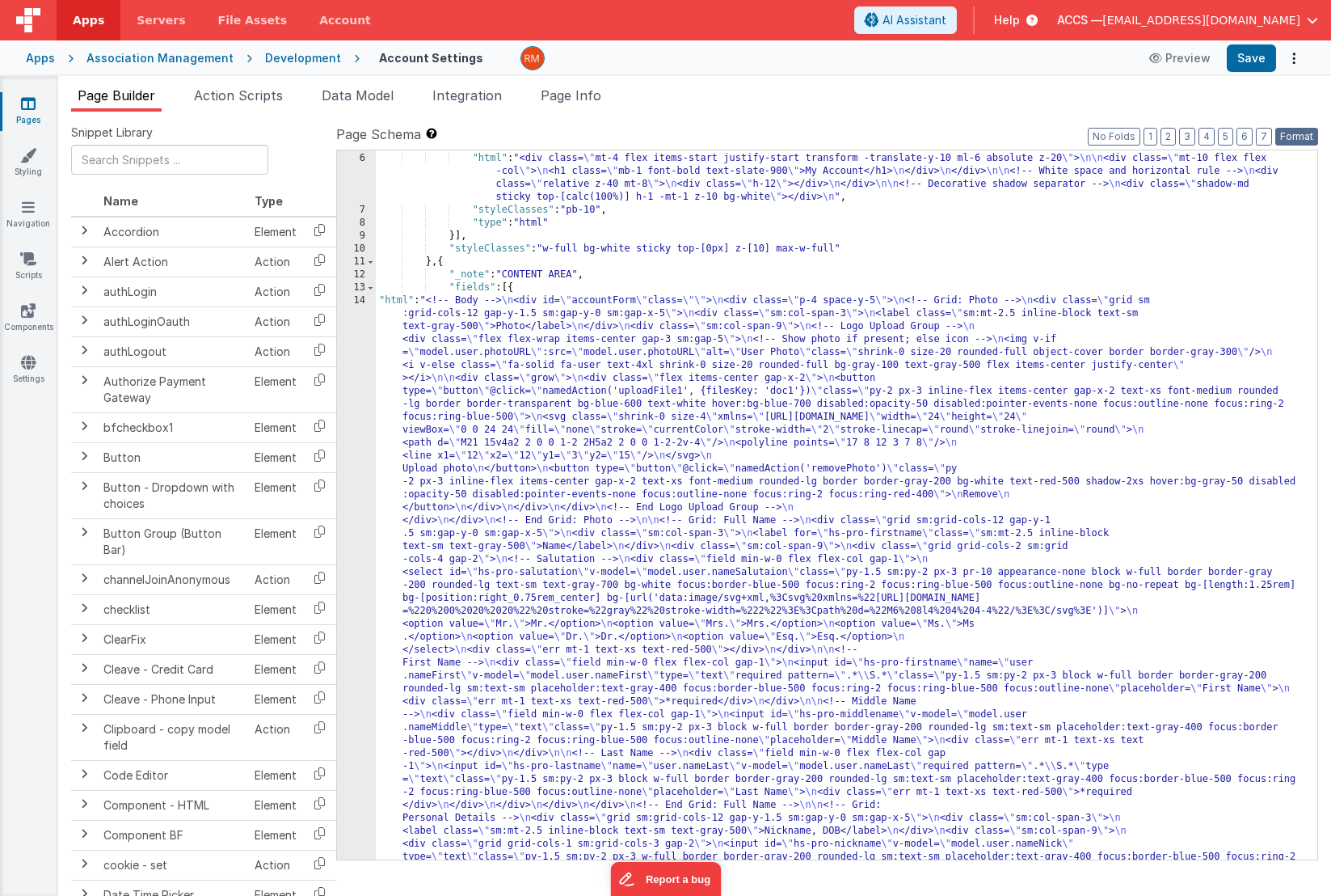
click at [1308, 140] on button "Format" at bounding box center [1297, 137] width 43 height 18
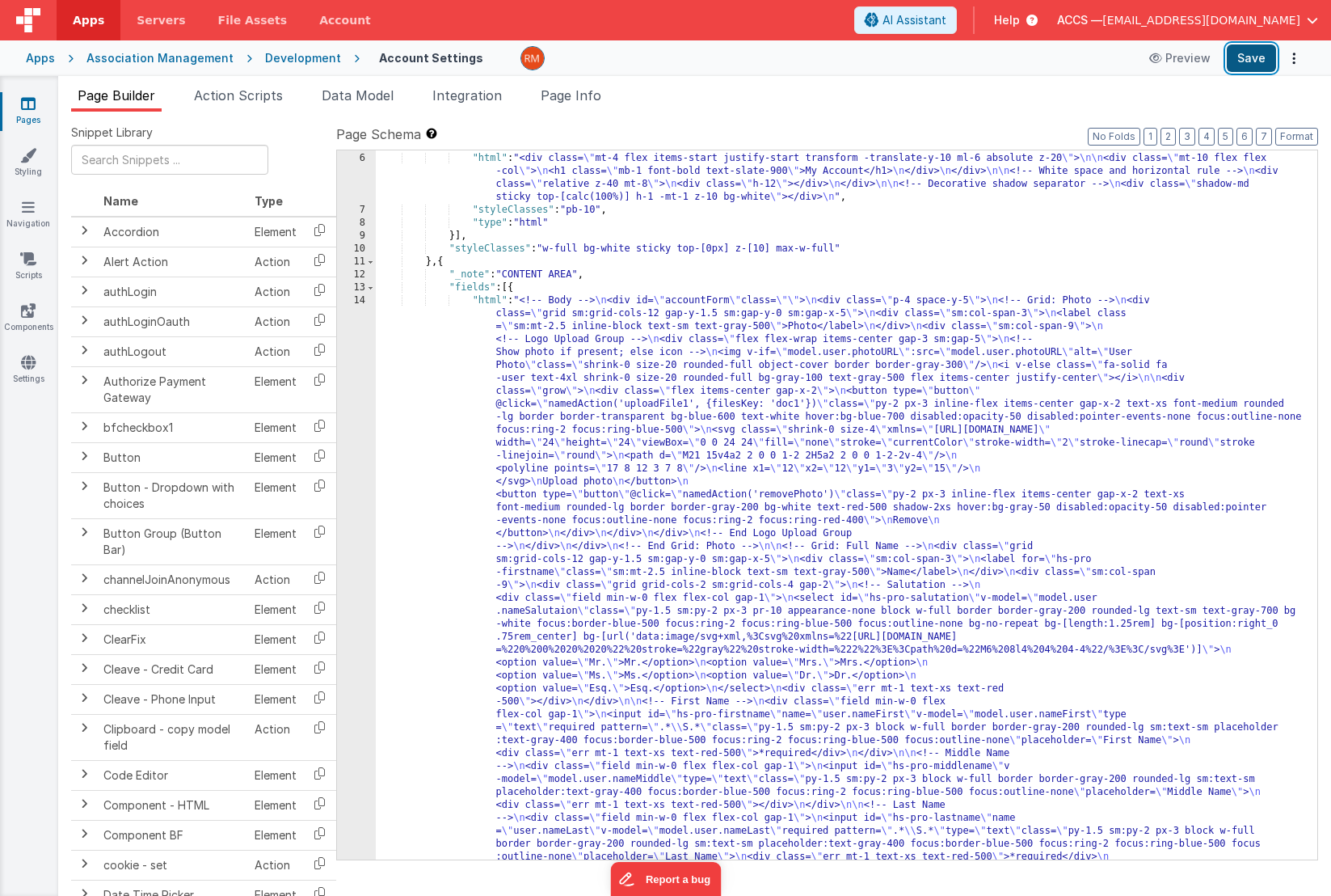
click at [1257, 63] on button "Save" at bounding box center [1252, 58] width 49 height 27
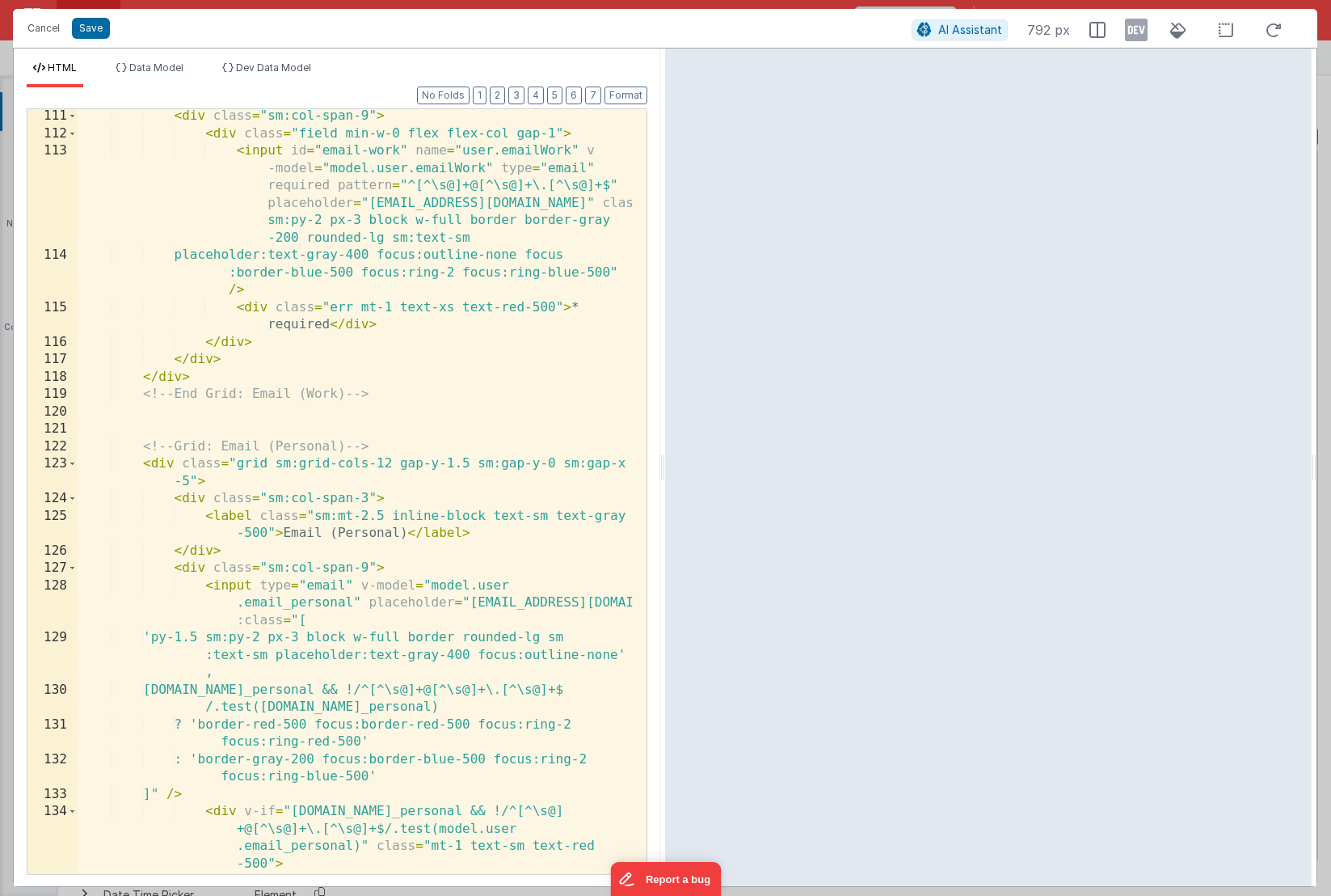
scroll to position [3740, 0]
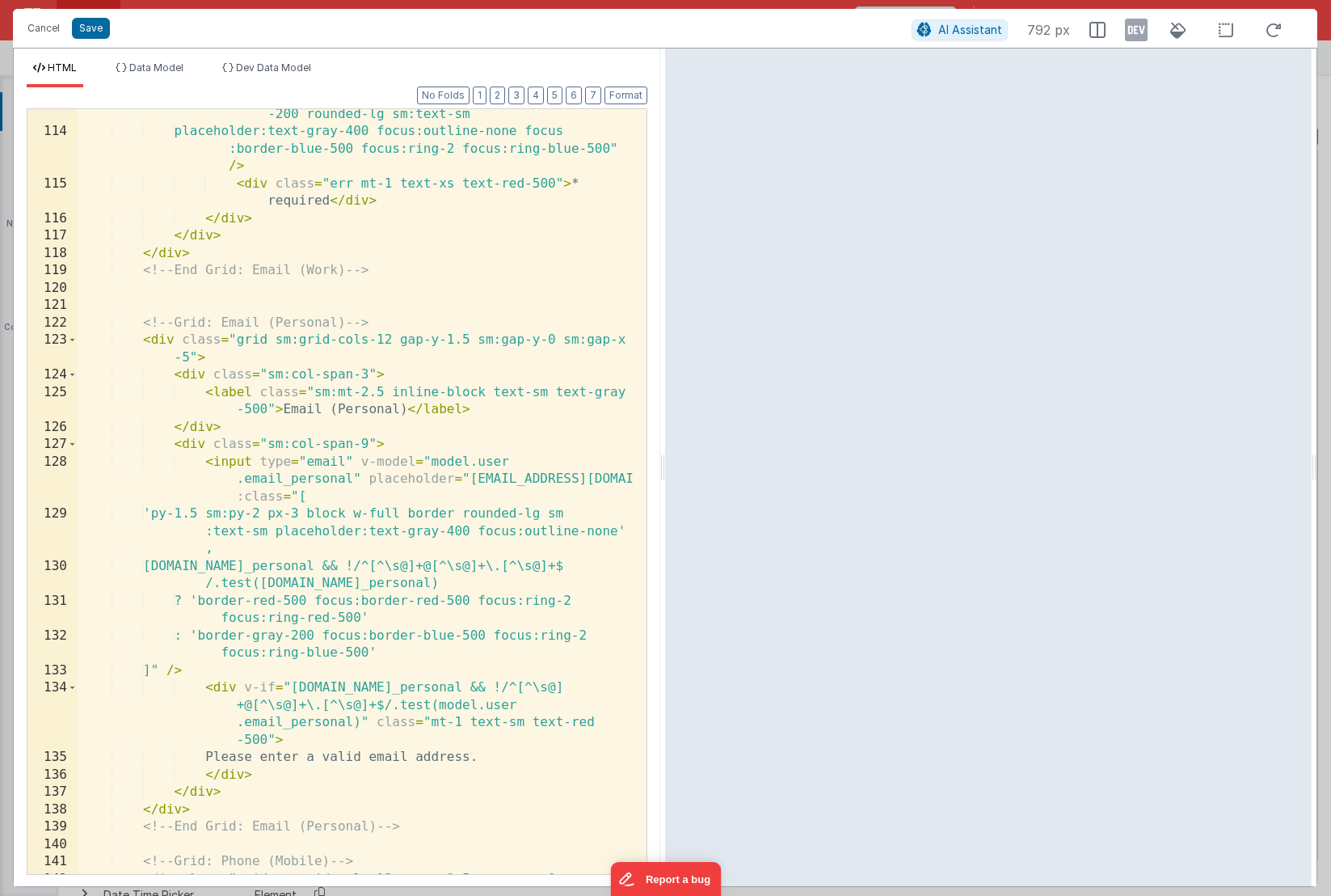
click at [350, 480] on div "< input id = "email-work" name = "user.emailWork" v -model = "model.user.emailW…" at bounding box center [356, 470] width 557 height 904
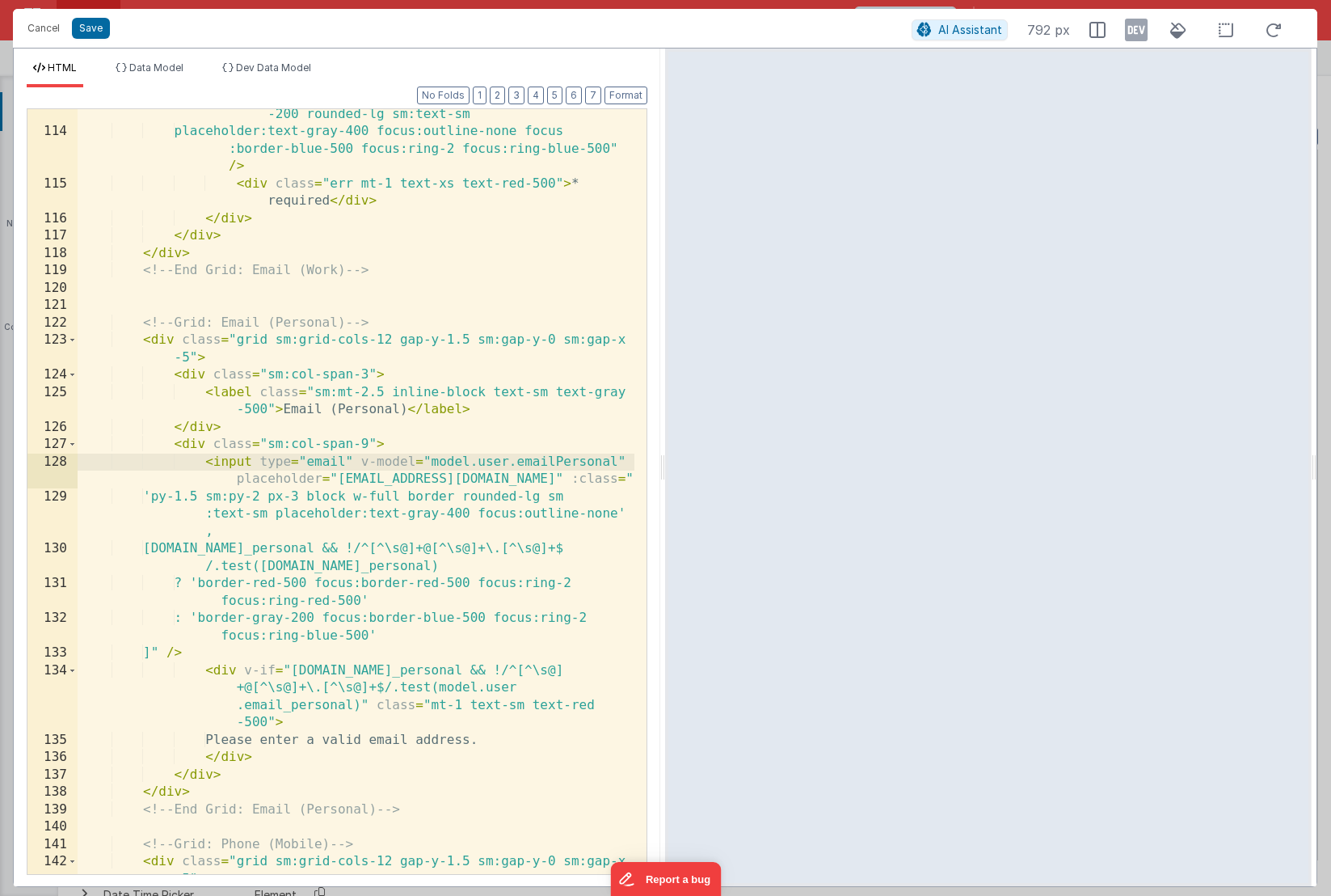
click at [365, 549] on div "< input id = "email-work" name = "user.emailWork" v -model = "model.user.emailW…" at bounding box center [356, 470] width 557 height 904
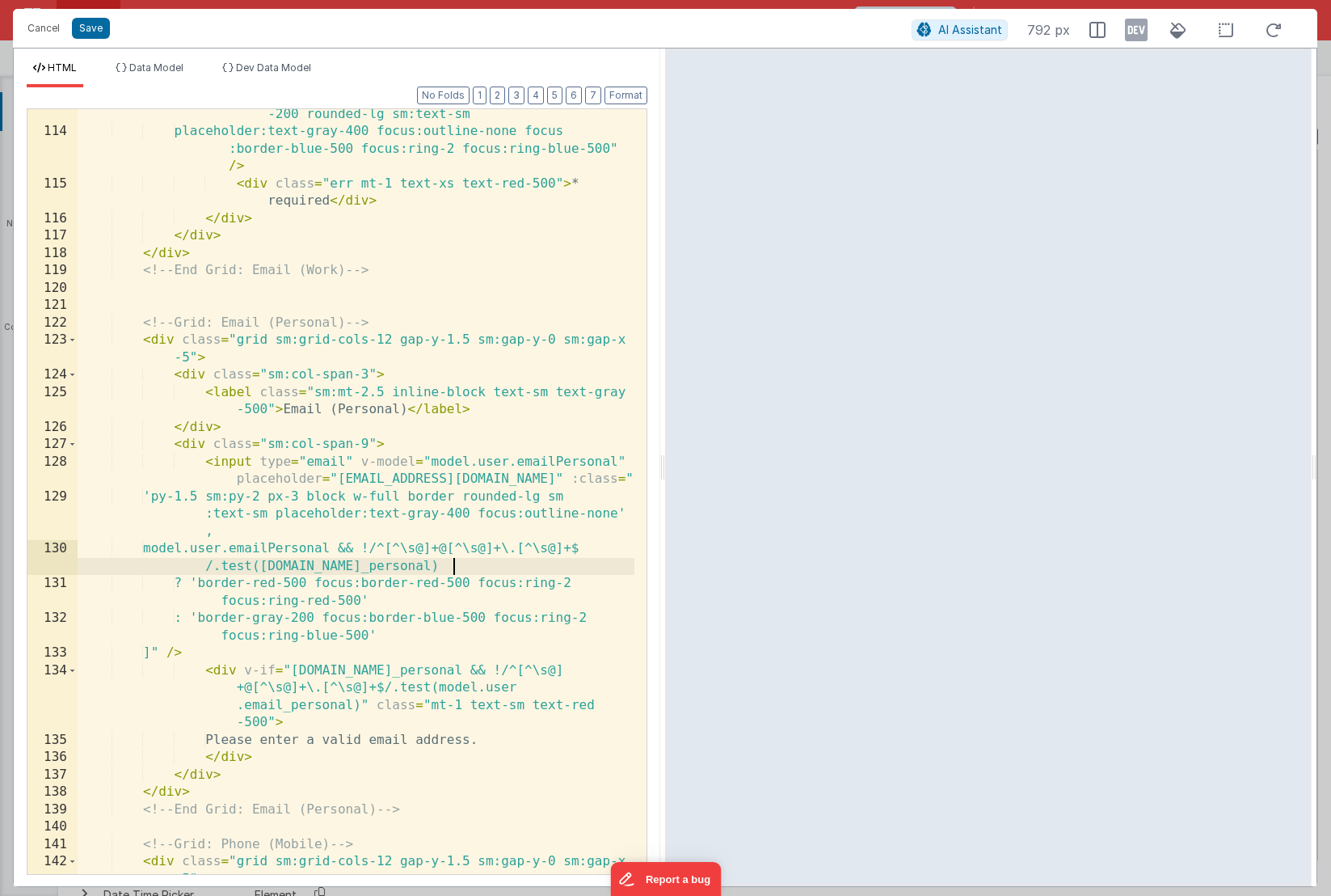
click at [452, 566] on div "< input id = "email-work" name = "user.emailWork" v -model = "model.user.emailW…" at bounding box center [356, 470] width 557 height 904
click at [482, 670] on div "< input id = "email-work" name = "user.emailWork" v -model = "model.user.emailW…" at bounding box center [356, 470] width 557 height 904
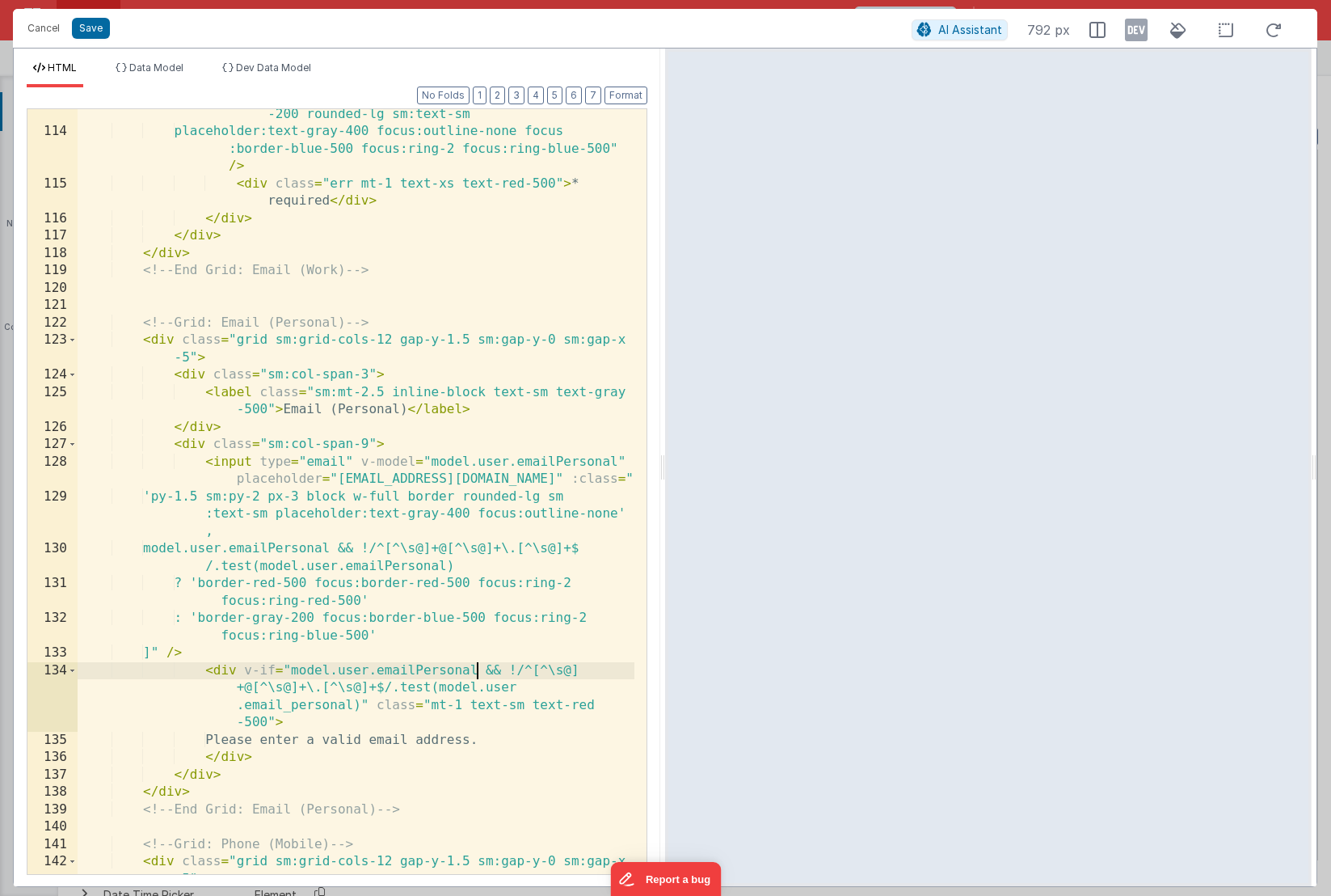
click at [354, 708] on div "< input id = "email-work" name = "user.emailWork" v -model = "model.user.emailW…" at bounding box center [356, 470] width 557 height 904
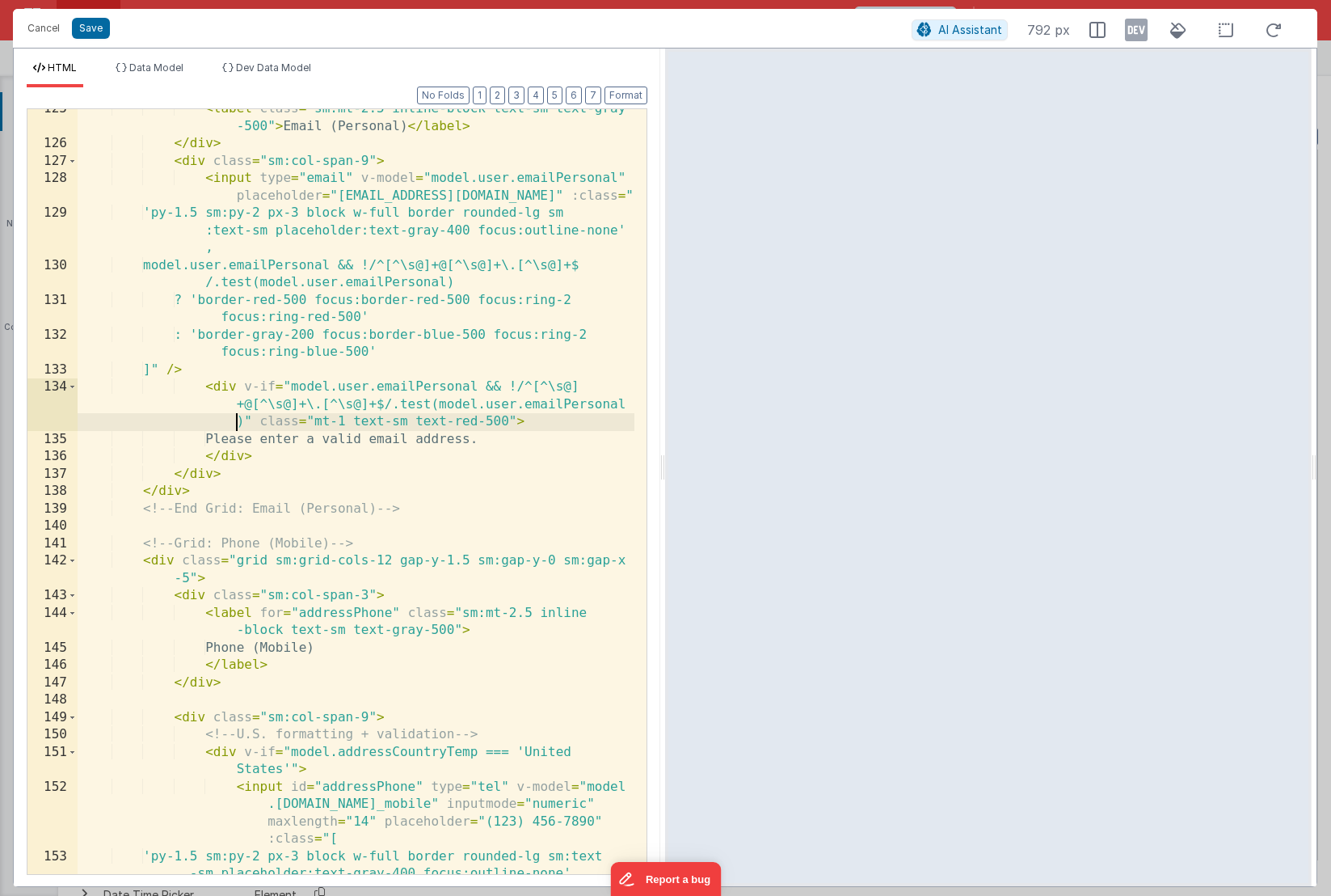
scroll to position [3855, 0]
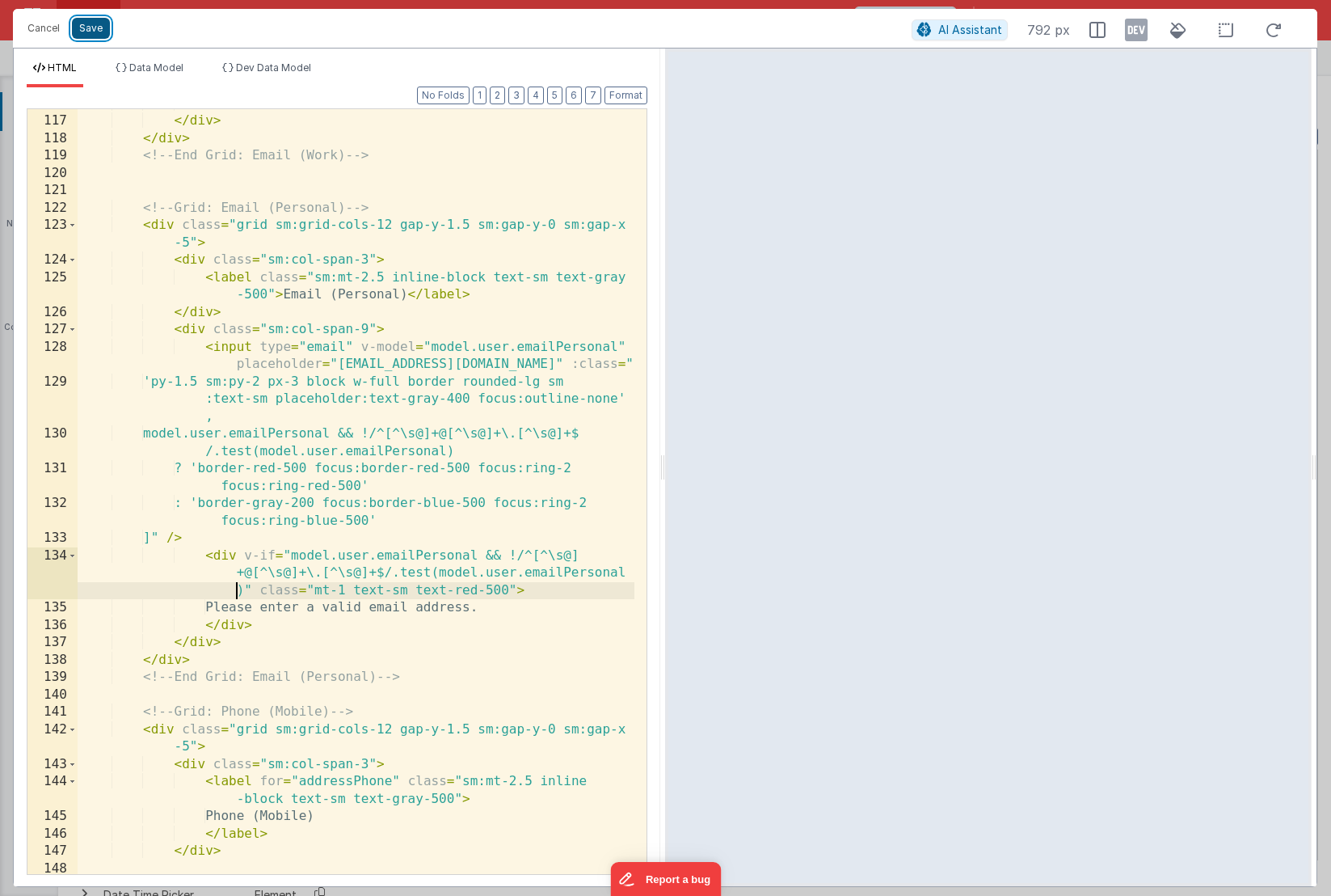
click at [85, 38] on button "Save" at bounding box center [91, 28] width 38 height 21
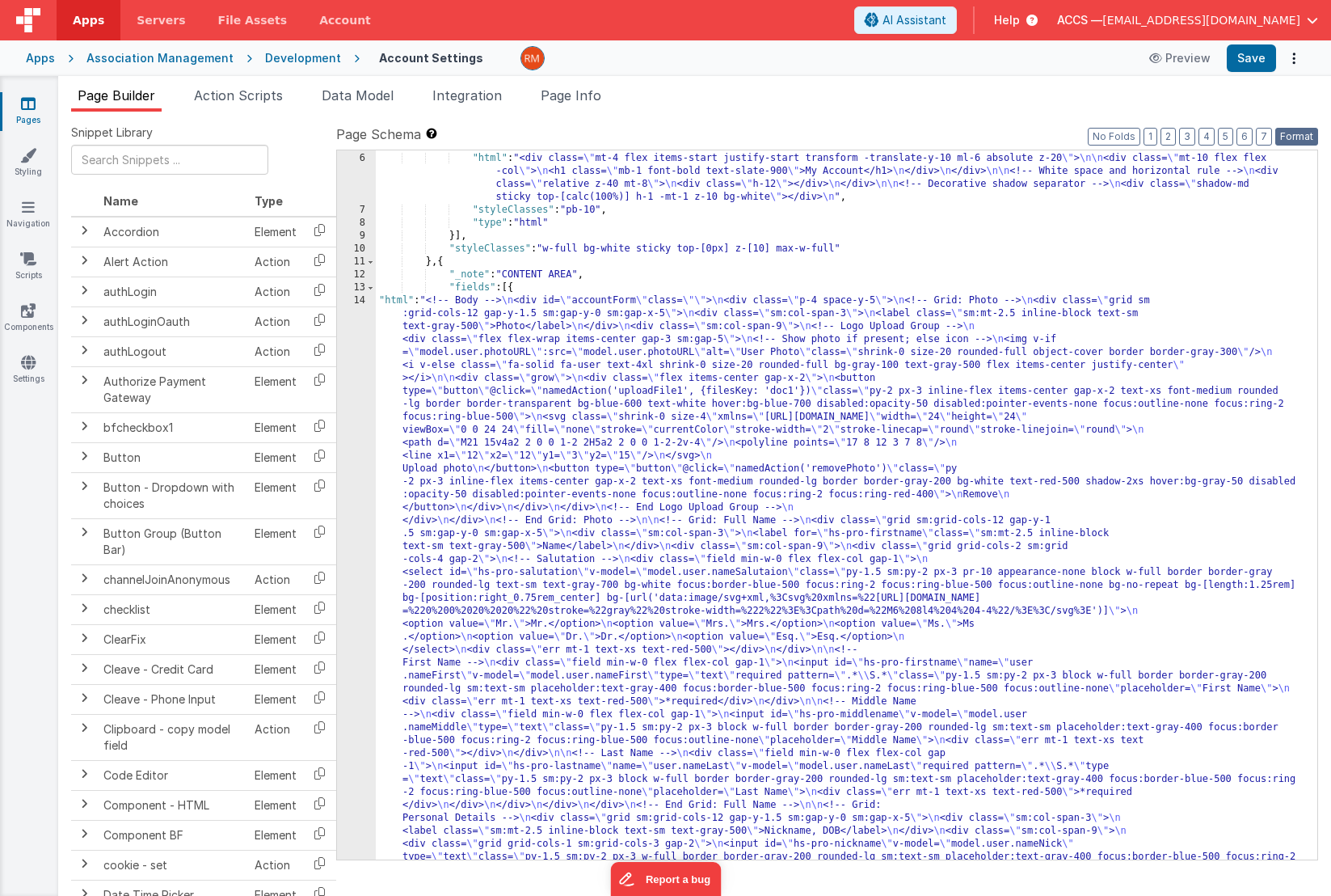
click at [1295, 133] on button "Format" at bounding box center [1297, 137] width 43 height 18
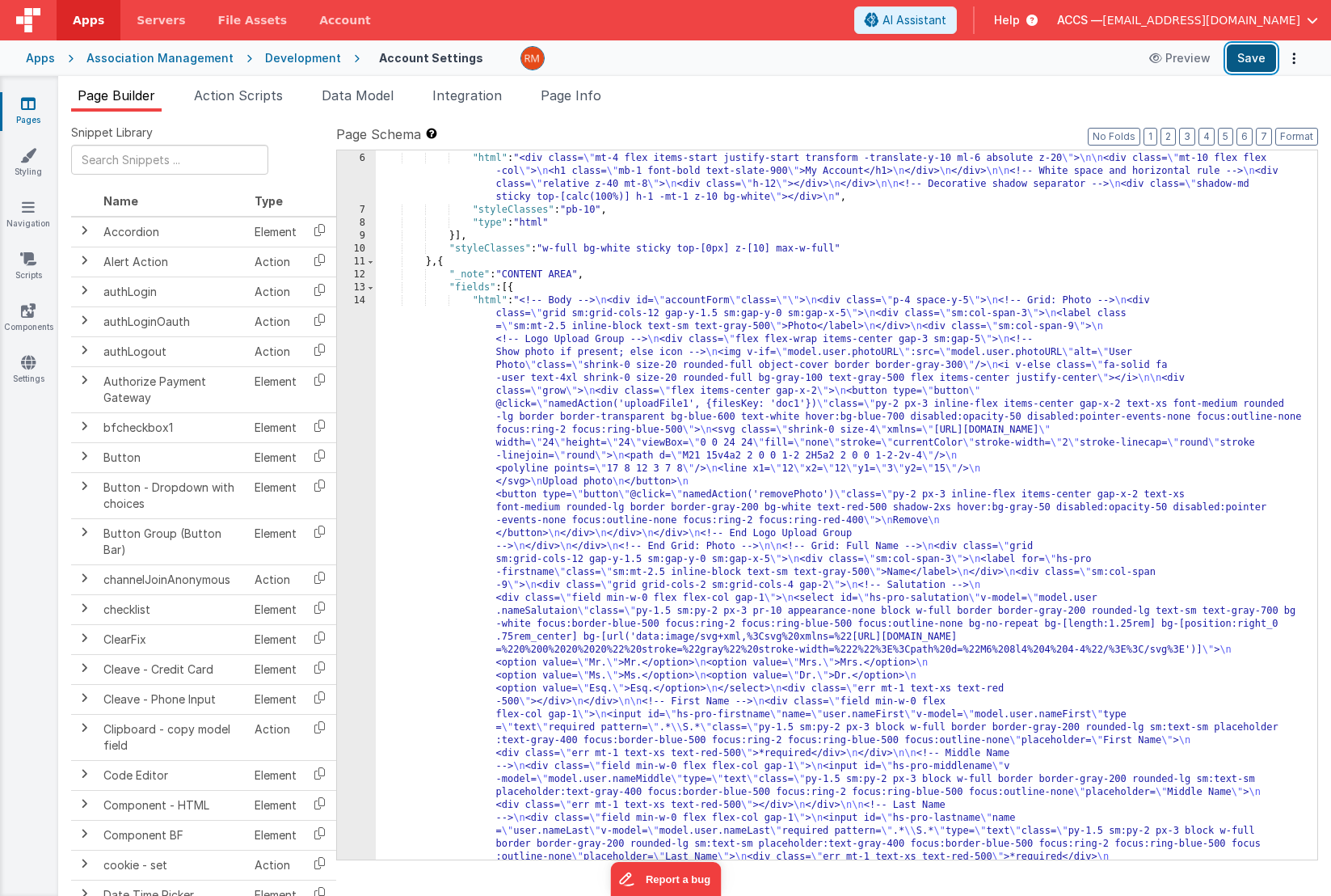
click at [1256, 65] on button "Save" at bounding box center [1252, 58] width 49 height 27
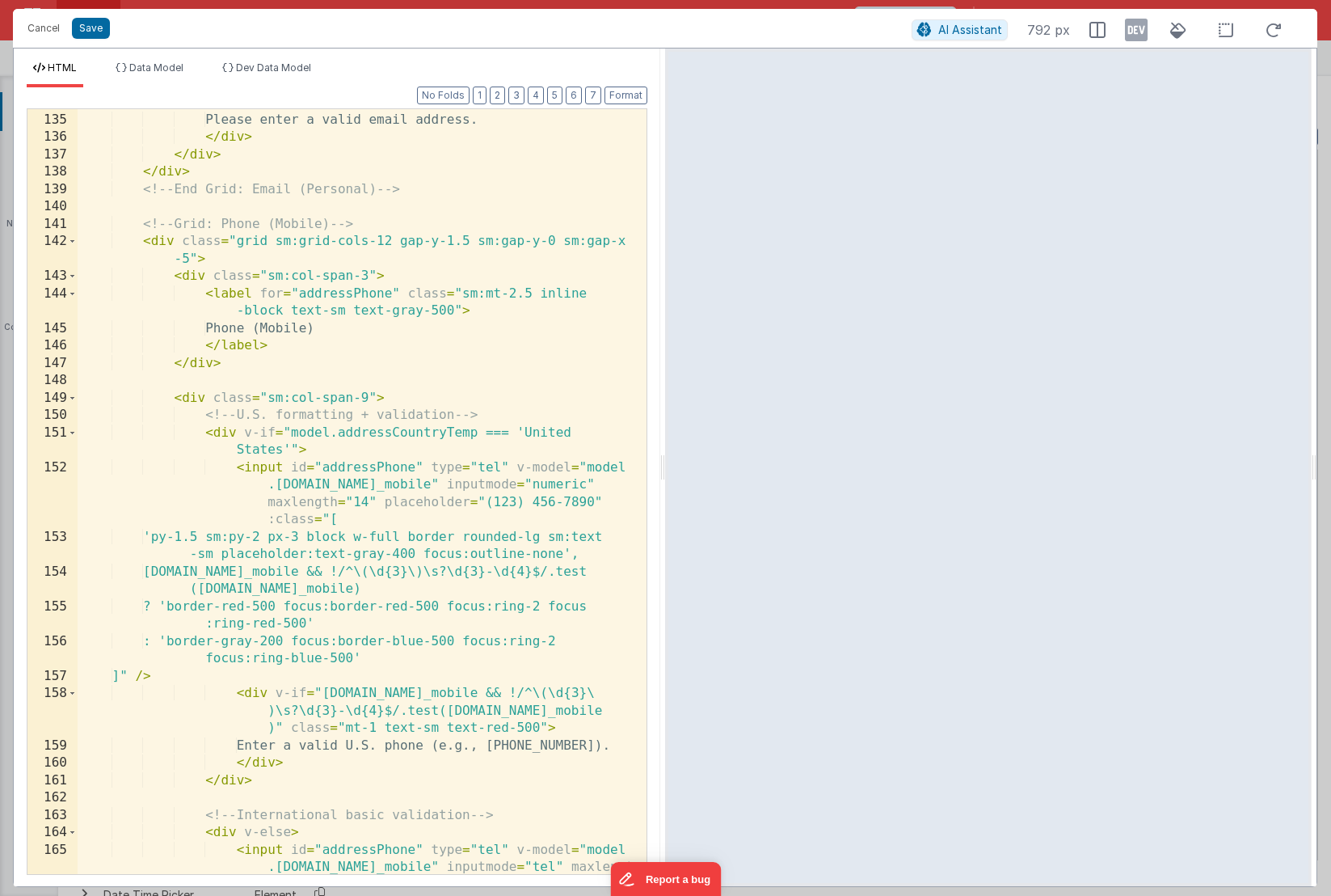
scroll to position [4373, 0]
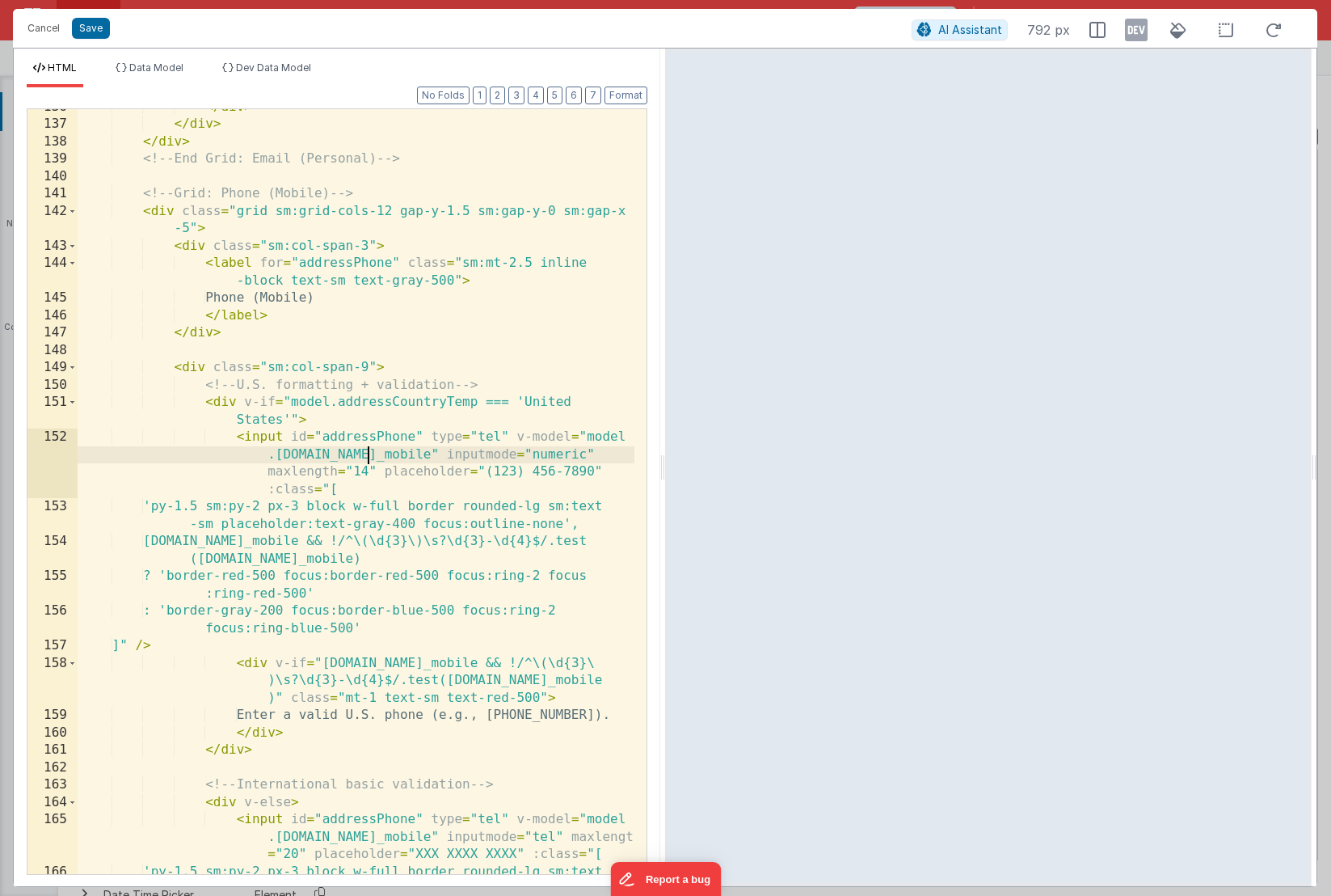
click at [367, 456] on div "</ div > </ div > </ div > <!-- End Grid: Email (Personal) --> <!-- Grid: Phone…" at bounding box center [356, 507] width 557 height 817
drag, startPoint x: 301, startPoint y: 540, endPoint x: 294, endPoint y: 554, distance: 15.7
click at [301, 540] on div "</ div > </ div > </ div > <!-- End Grid: Email (Personal) --> <!-- Grid: Phone…" at bounding box center [356, 507] width 557 height 817
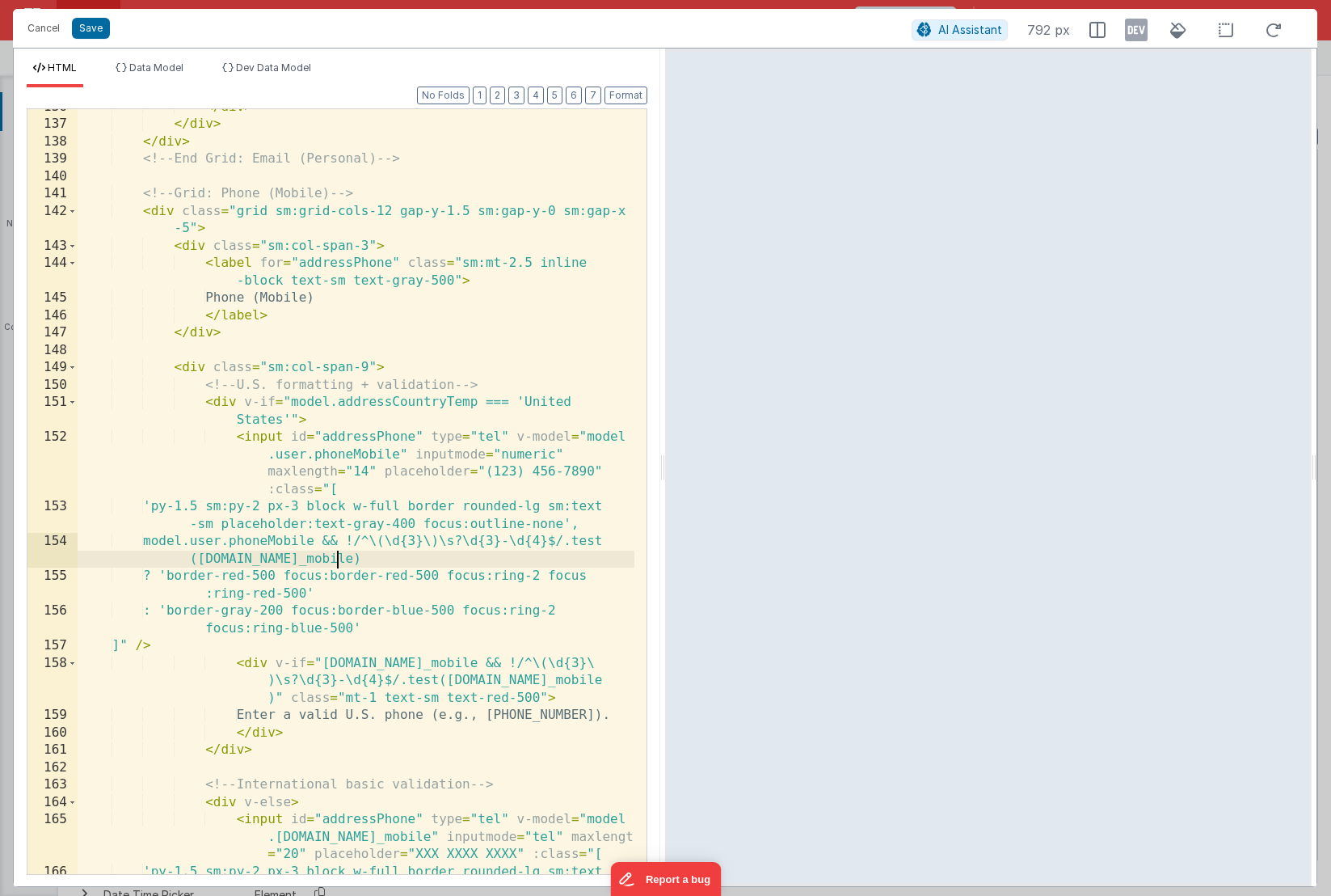
click at [334, 558] on div "</ div > </ div > </ div > <!-- End Grid: Email (Personal) --> <!-- Grid: Phone…" at bounding box center [356, 507] width 557 height 817
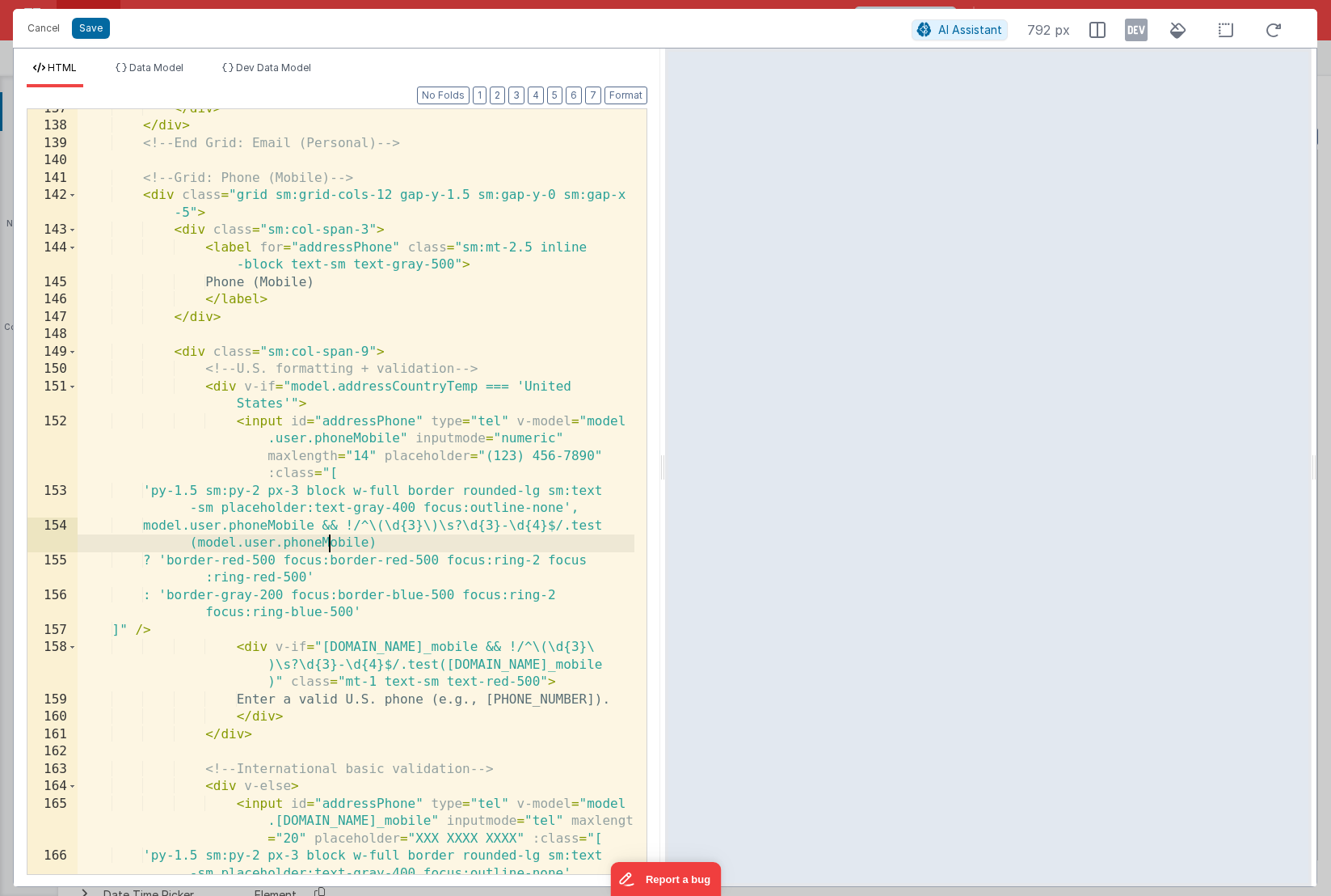
scroll to position [4436, 0]
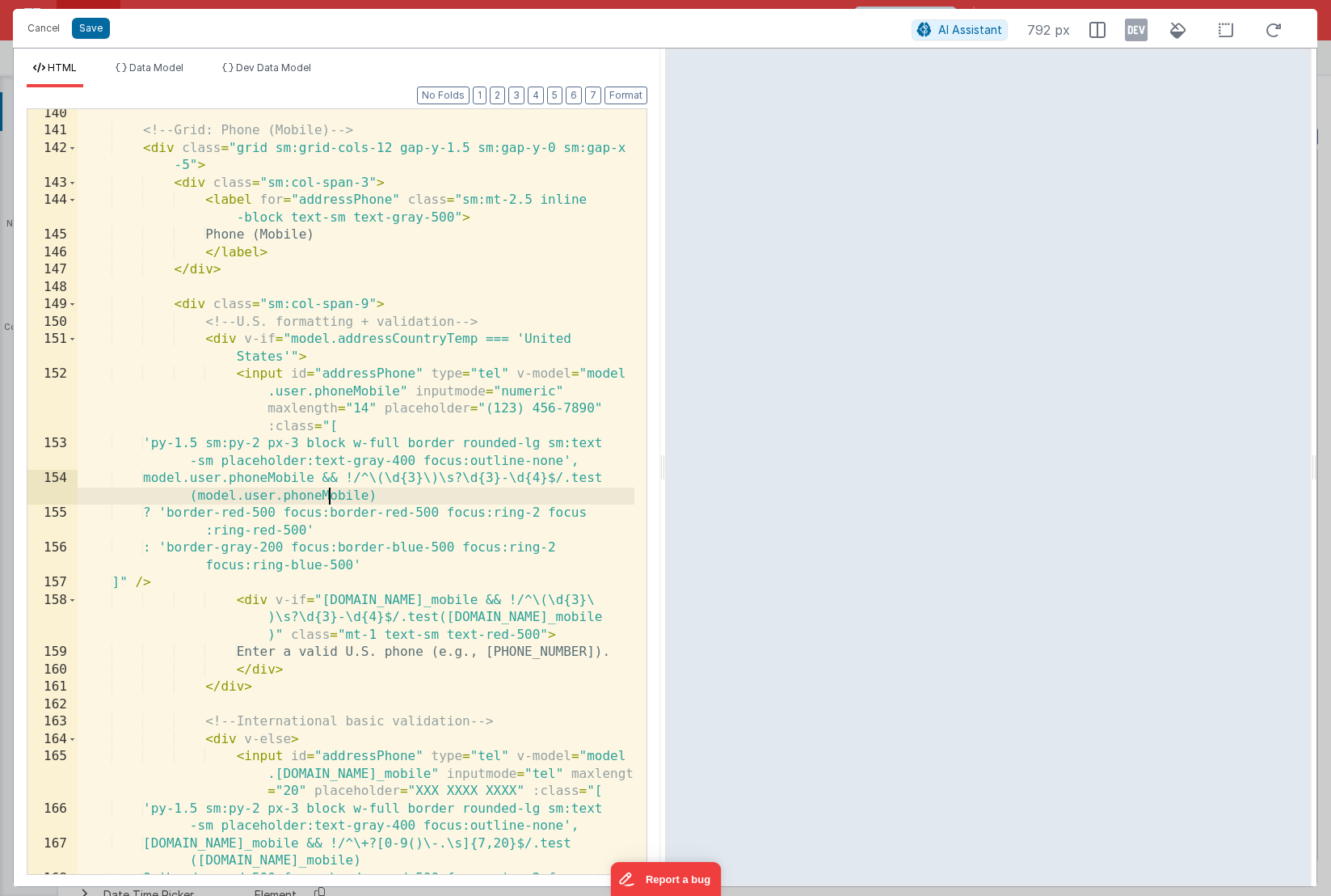
click at [456, 604] on div "<!-- Grid: Phone (Mobile) --> < div class = "grid sm:grid-cols-12 gap-y-1.5 sm:…" at bounding box center [356, 514] width 557 height 817
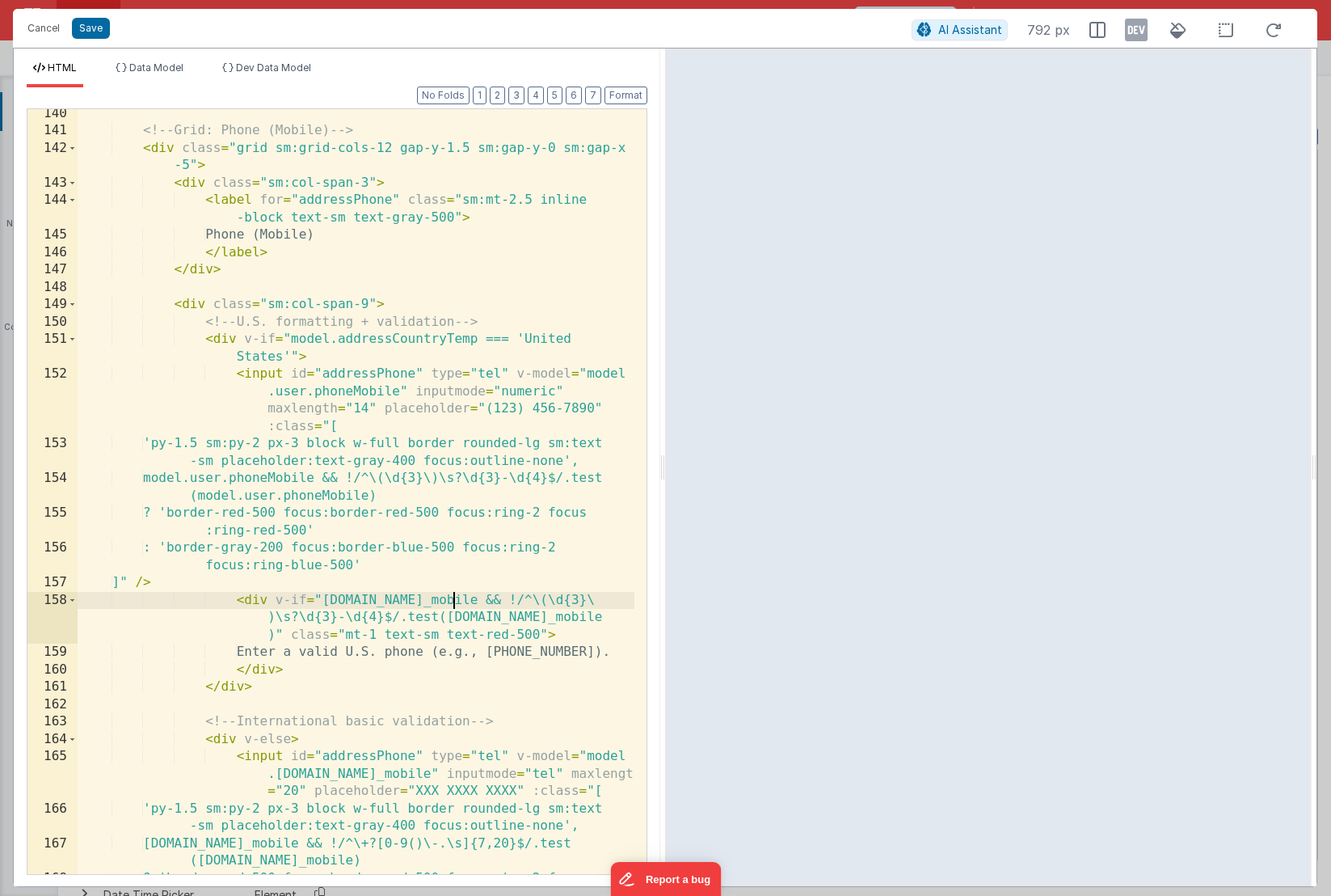
click at [459, 601] on div "<!-- Grid: Phone (Mobile) --> < div class = "grid sm:grid-cols-12 gap-y-1.5 sm:…" at bounding box center [356, 514] width 557 height 817
click at [582, 619] on div "<!-- Grid: Phone (Mobile) --> < div class = "grid sm:grid-cols-12 gap-y-1.5 sm:…" at bounding box center [356, 514] width 557 height 817
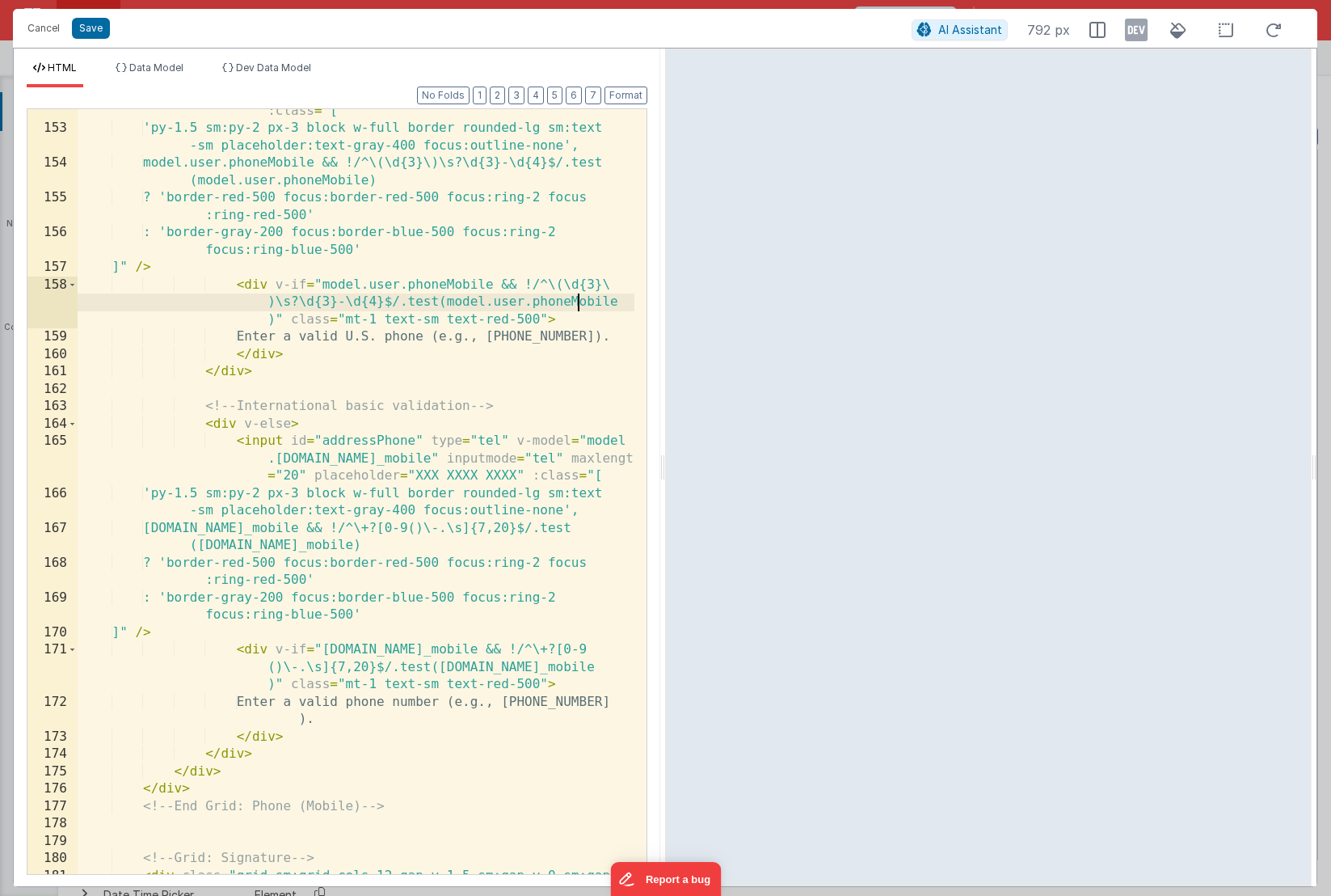
scroll to position [4751, 0]
click at [366, 461] on div "< input id = "addressPhone" type = "tel" v-model = "model .user.phoneMobile" in…" at bounding box center [356, 484] width 557 height 869
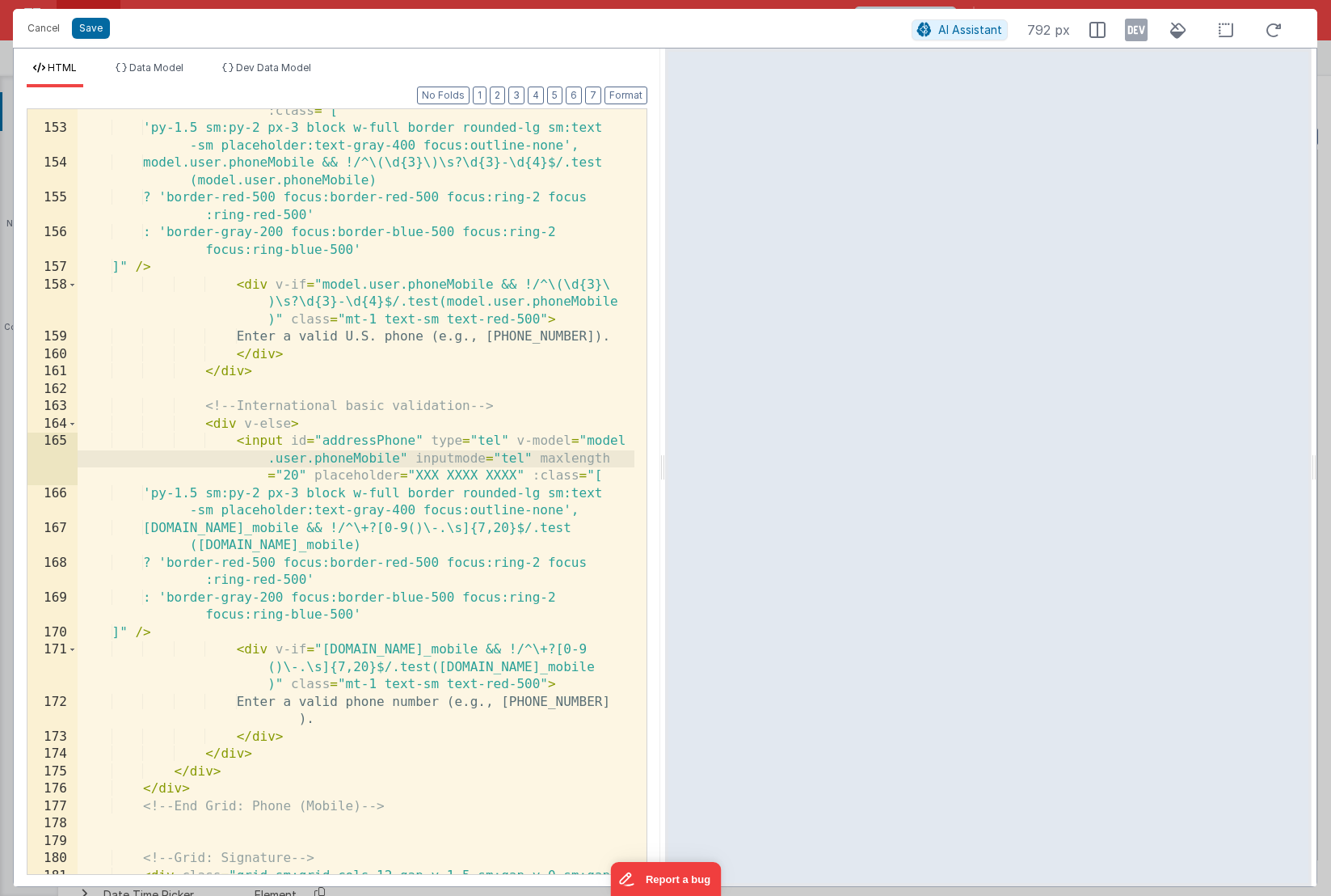
click at [296, 530] on div "< input id = "addressPhone" type = "tel" v-model = "model .user.phoneMobile" in…" at bounding box center [356, 484] width 557 height 869
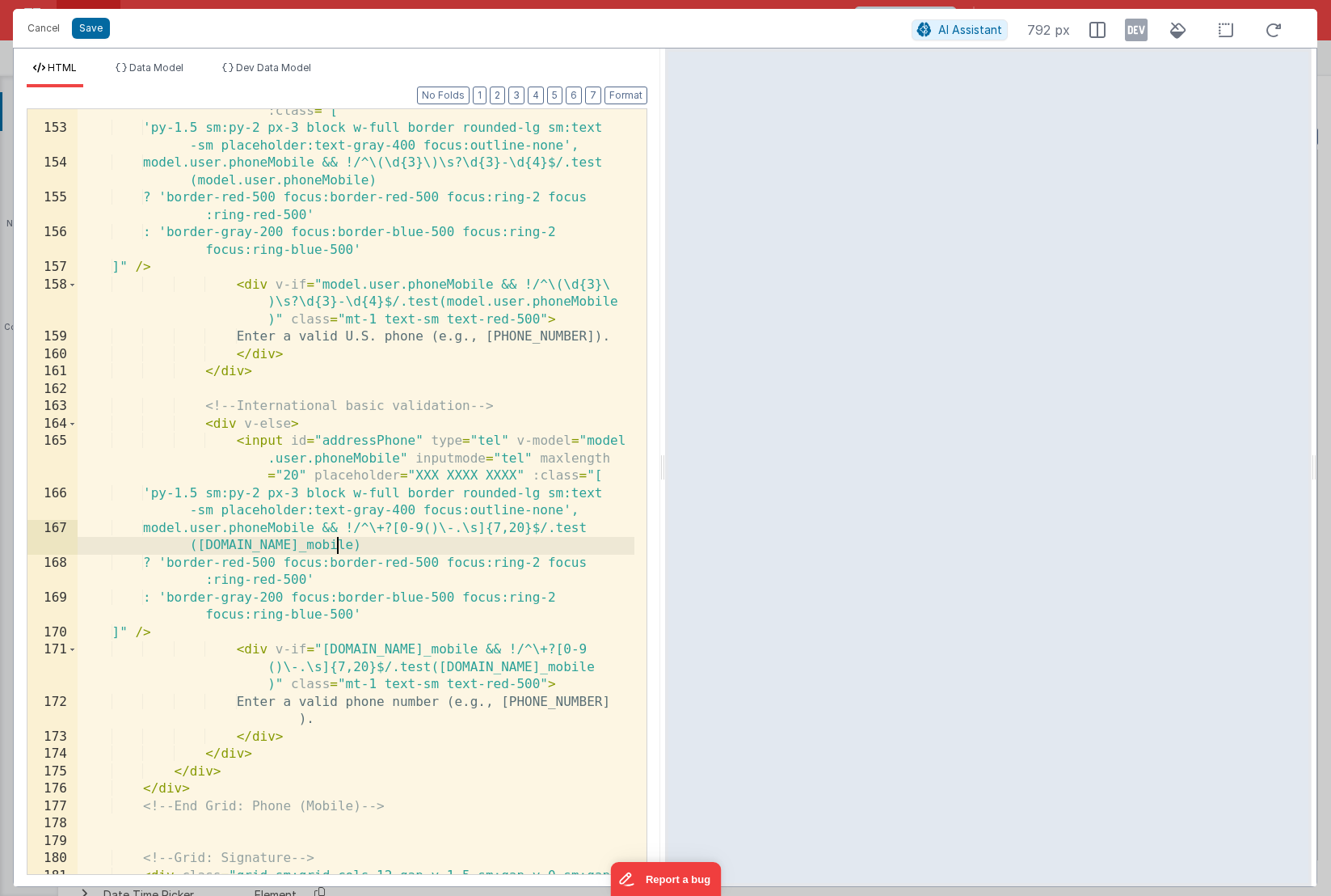
click at [334, 548] on div "< input id = "addressPhone" type = "tel" v-model = "model .user.phoneMobile" in…" at bounding box center [356, 484] width 557 height 869
click at [459, 650] on div "< input id = "addressPhone" type = "tel" v-model = "model .user.phoneMobile" in…" at bounding box center [356, 484] width 557 height 869
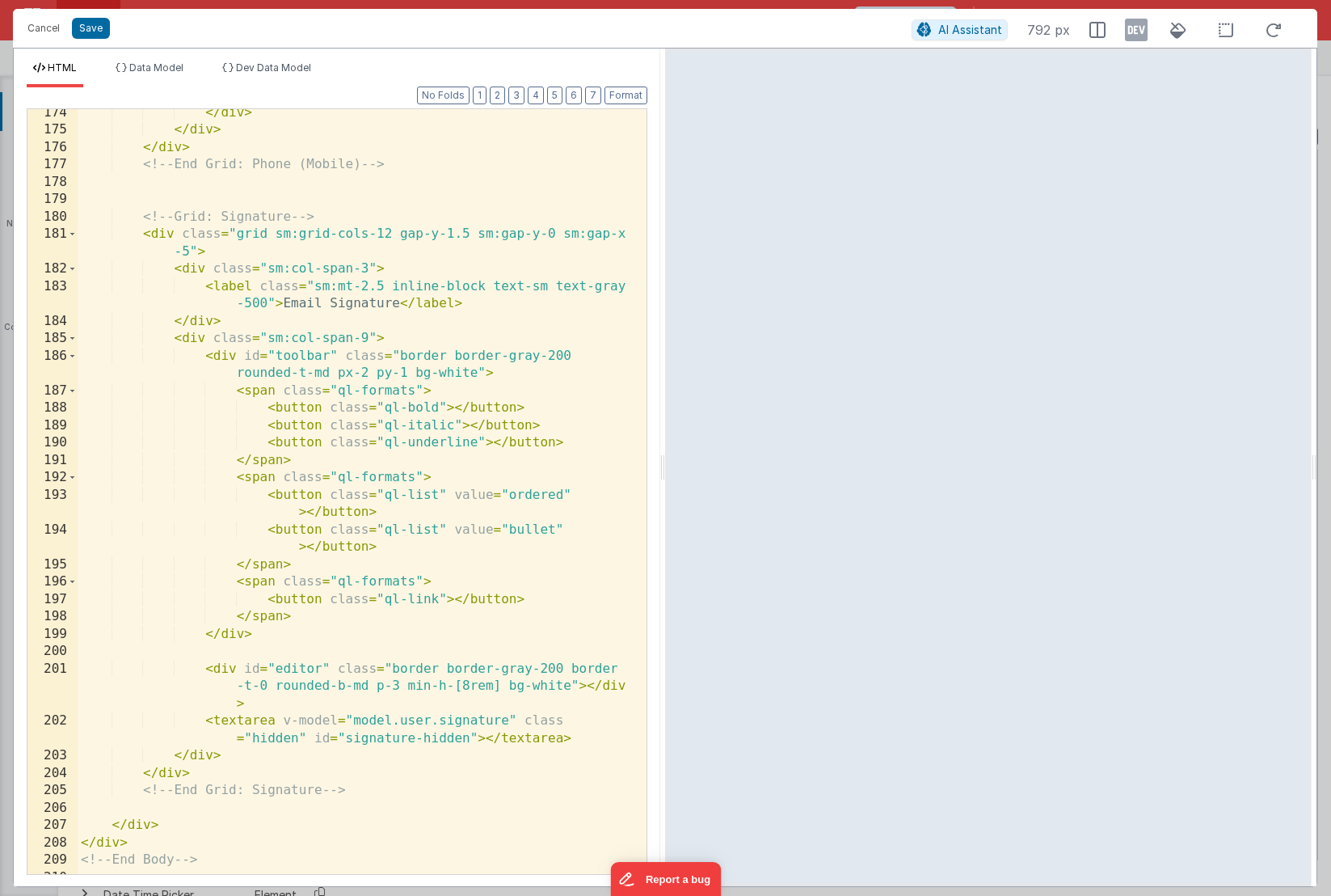
scroll to position [5404, 0]
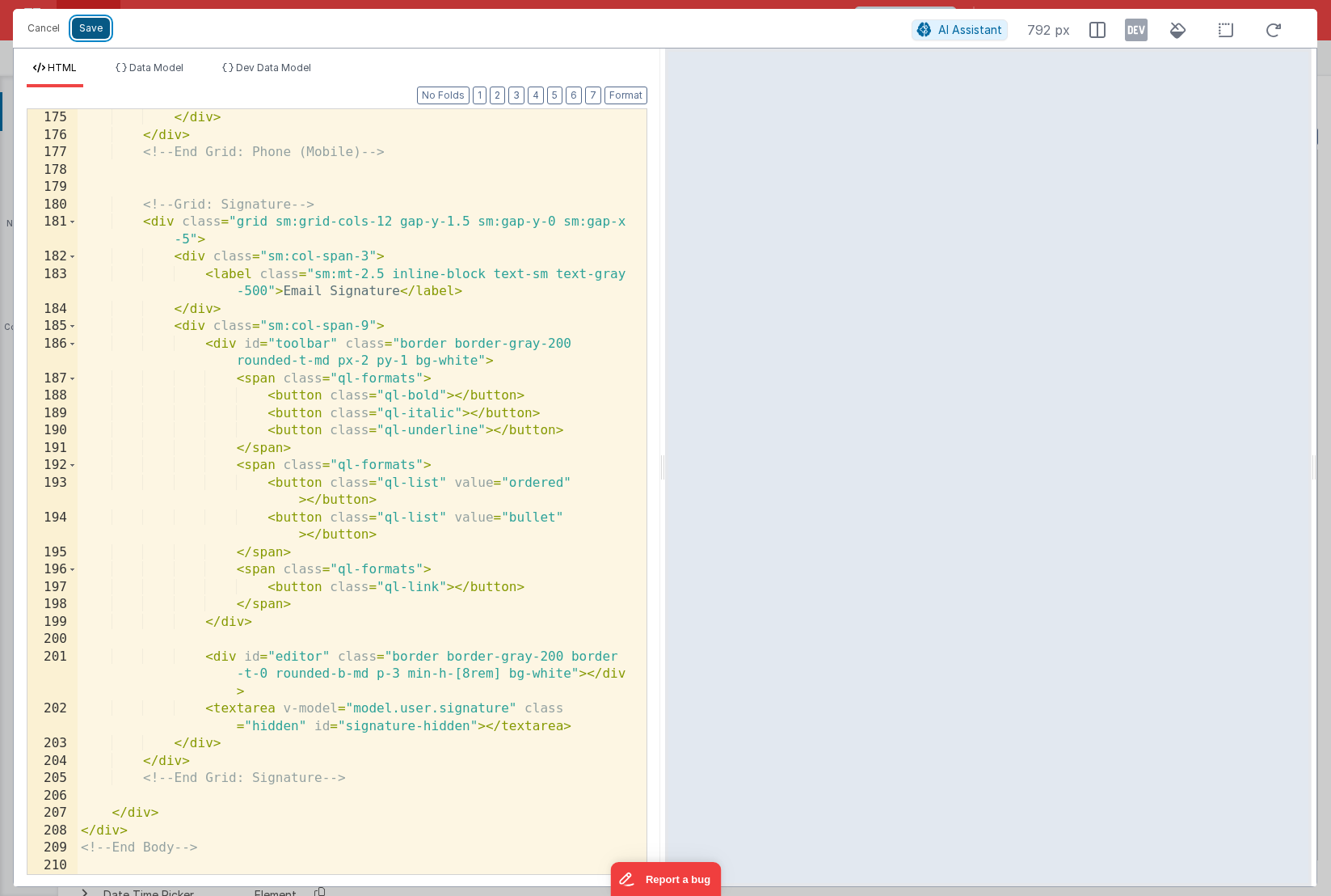
click at [82, 35] on button "Save" at bounding box center [91, 28] width 38 height 21
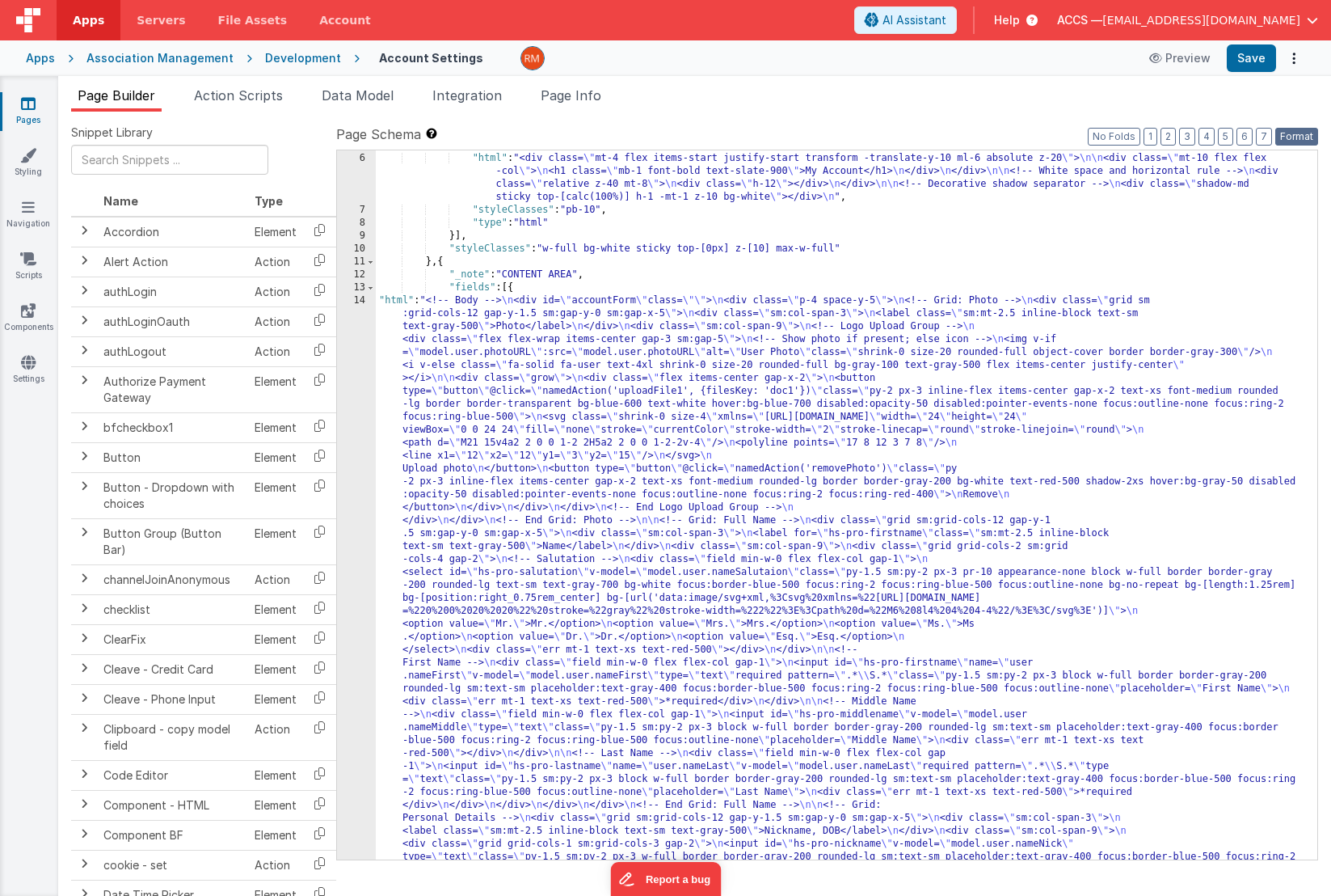
drag, startPoint x: 1288, startPoint y: 138, endPoint x: 1272, endPoint y: 116, distance: 27.2
click at [1288, 138] on button "Format" at bounding box center [1297, 137] width 43 height 18
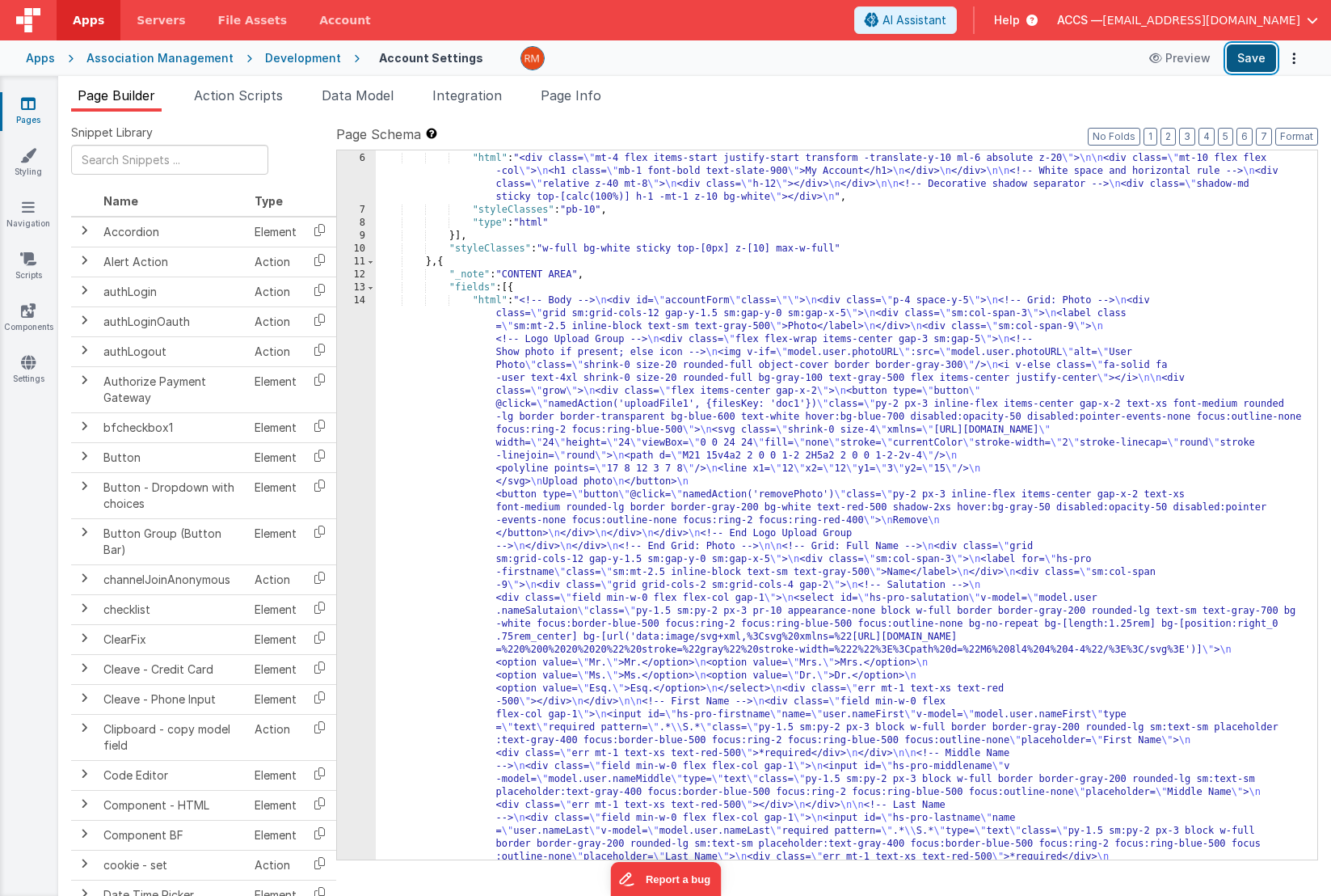
click at [1254, 63] on button "Save" at bounding box center [1252, 58] width 49 height 27
click at [588, 100] on span "Page Info" at bounding box center [571, 95] width 61 height 17
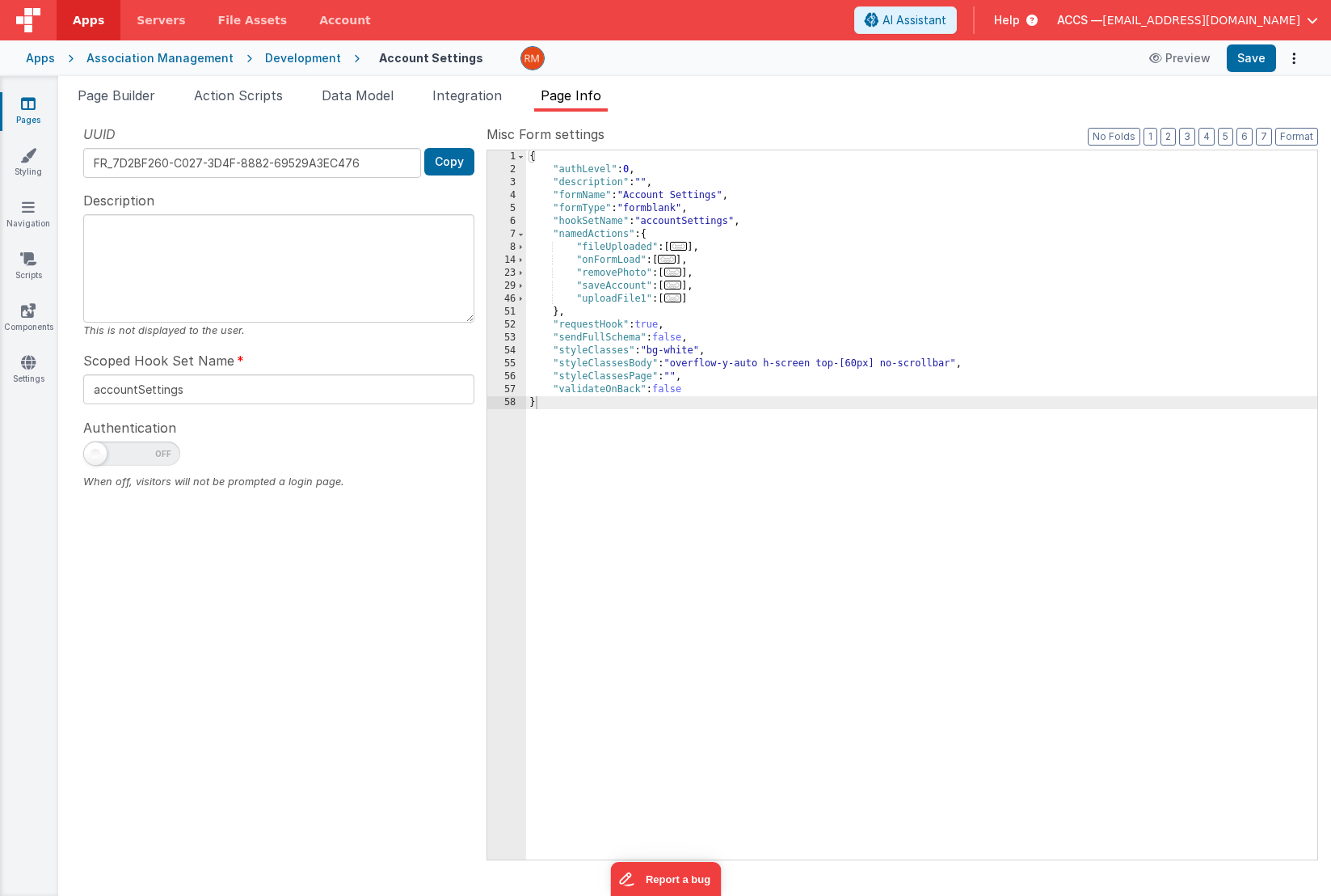
click at [674, 260] on span "..." at bounding box center [666, 259] width 18 height 9
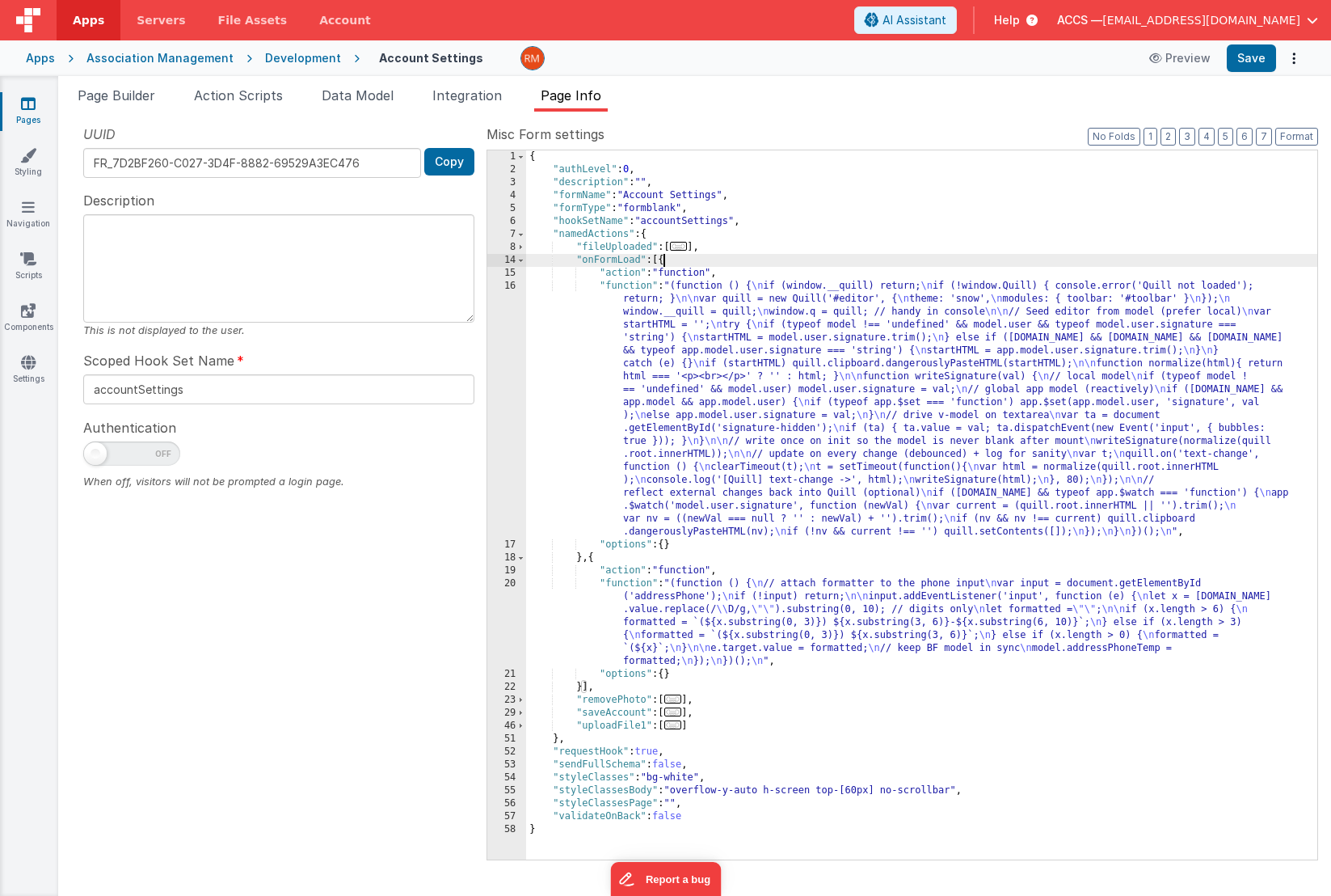
click at [626, 286] on div "{ "authLevel" : 0 , "description" : "" , "formName" : "Account Settings" , "for…" at bounding box center [923, 518] width 792 height 735
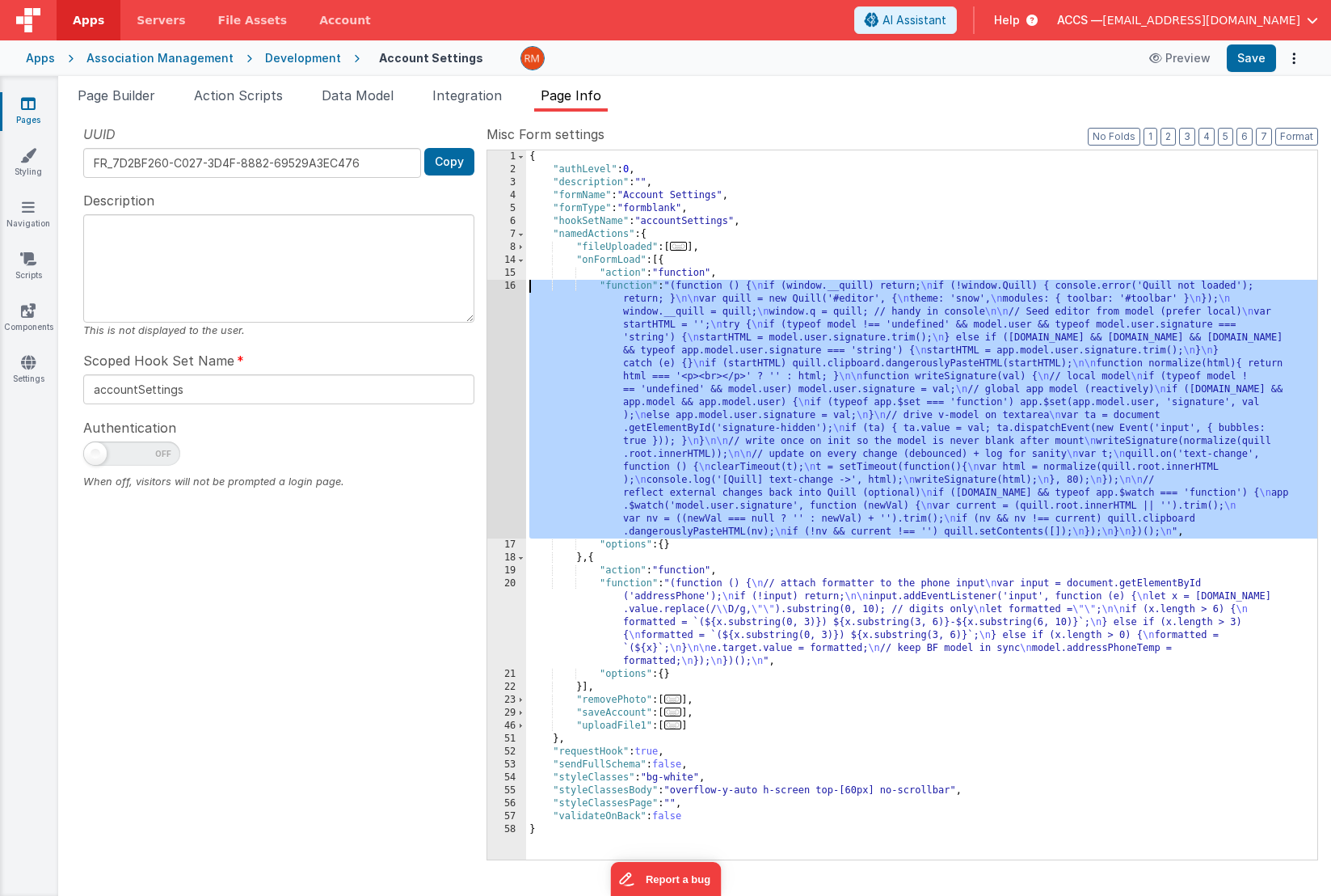
click at [514, 287] on div "16" at bounding box center [507, 408] width 39 height 259
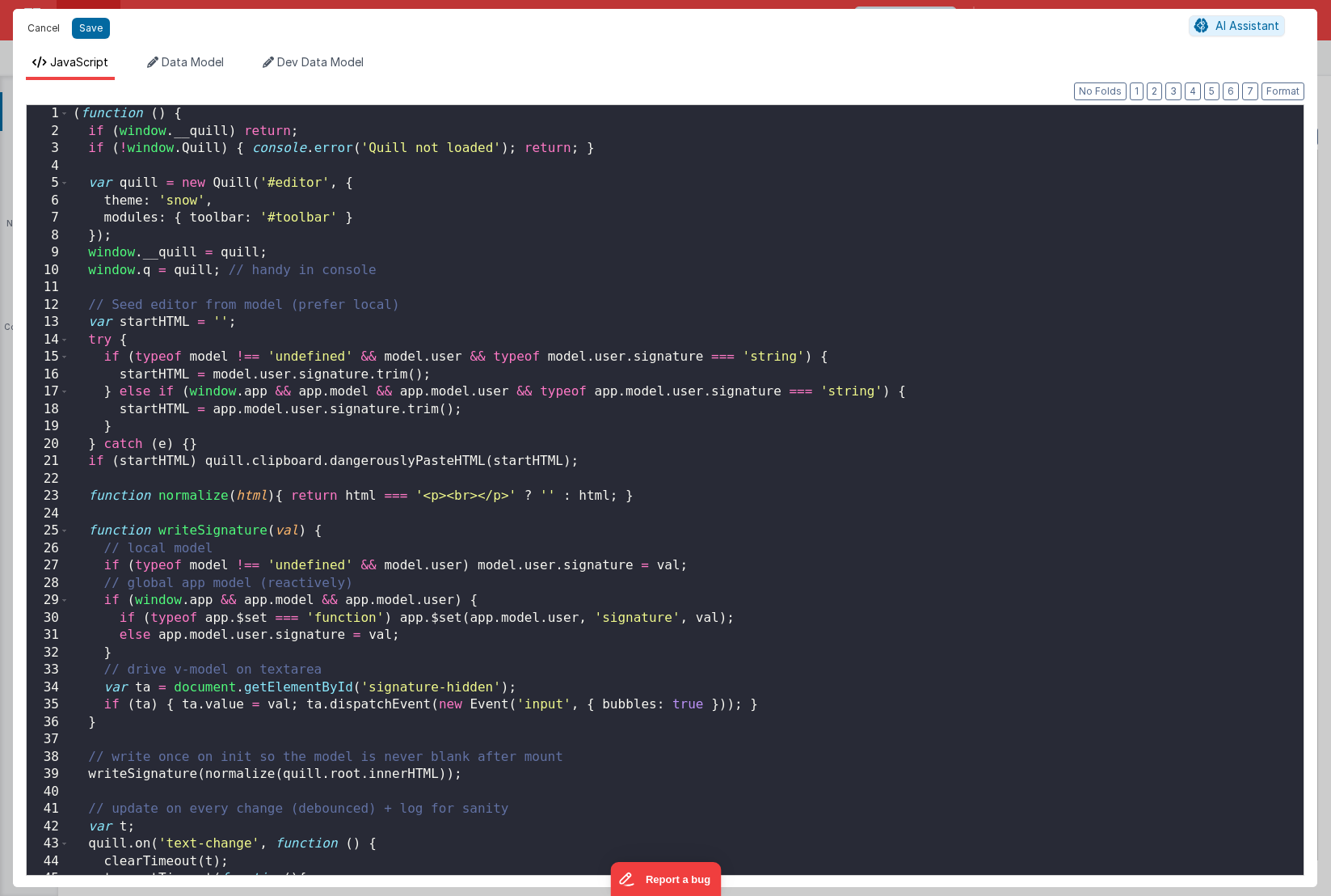
click at [40, 38] on button "Cancel" at bounding box center [44, 27] width 49 height 22
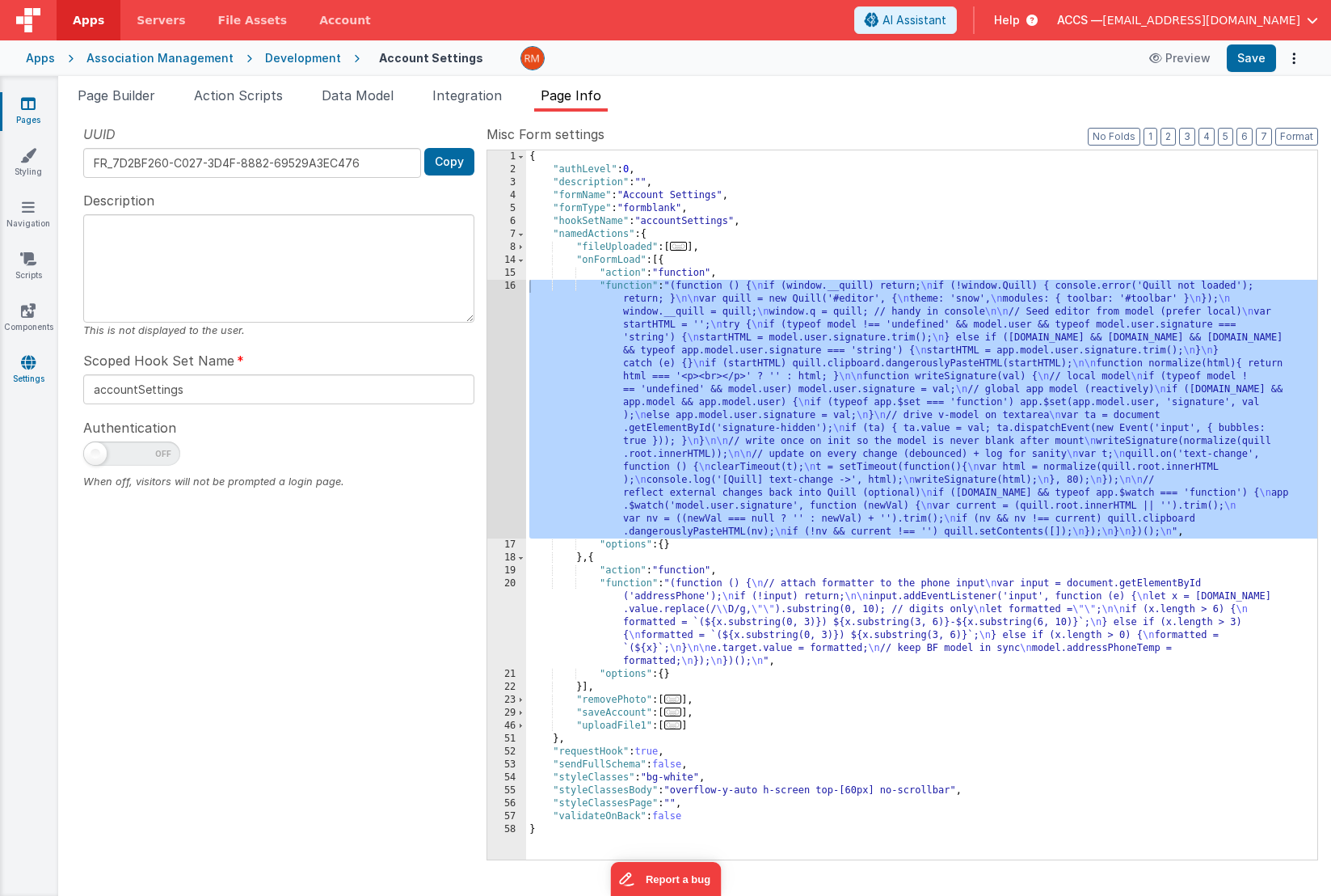
click at [32, 368] on icon at bounding box center [28, 362] width 15 height 17
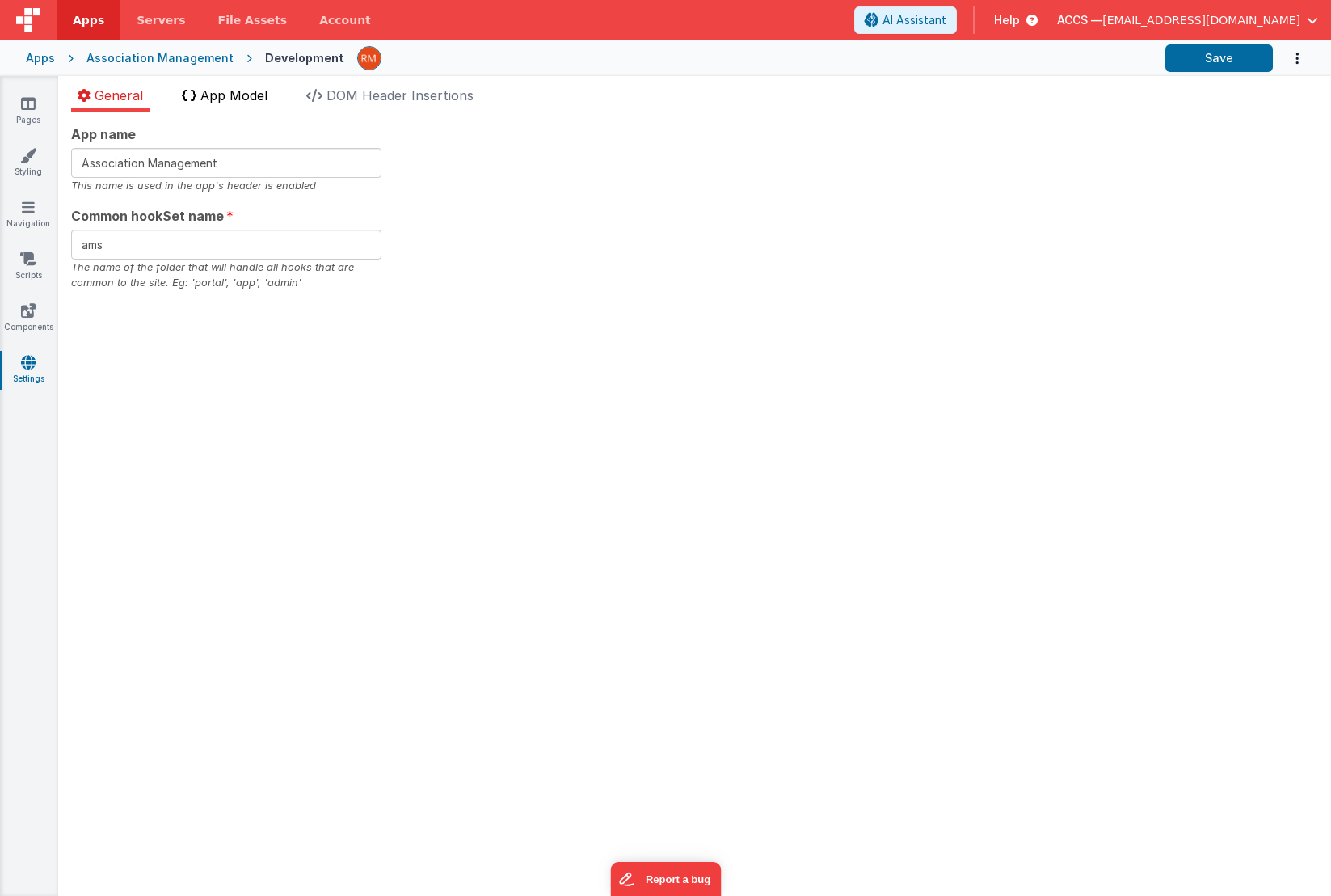
click at [249, 99] on span "App Model" at bounding box center [234, 95] width 67 height 17
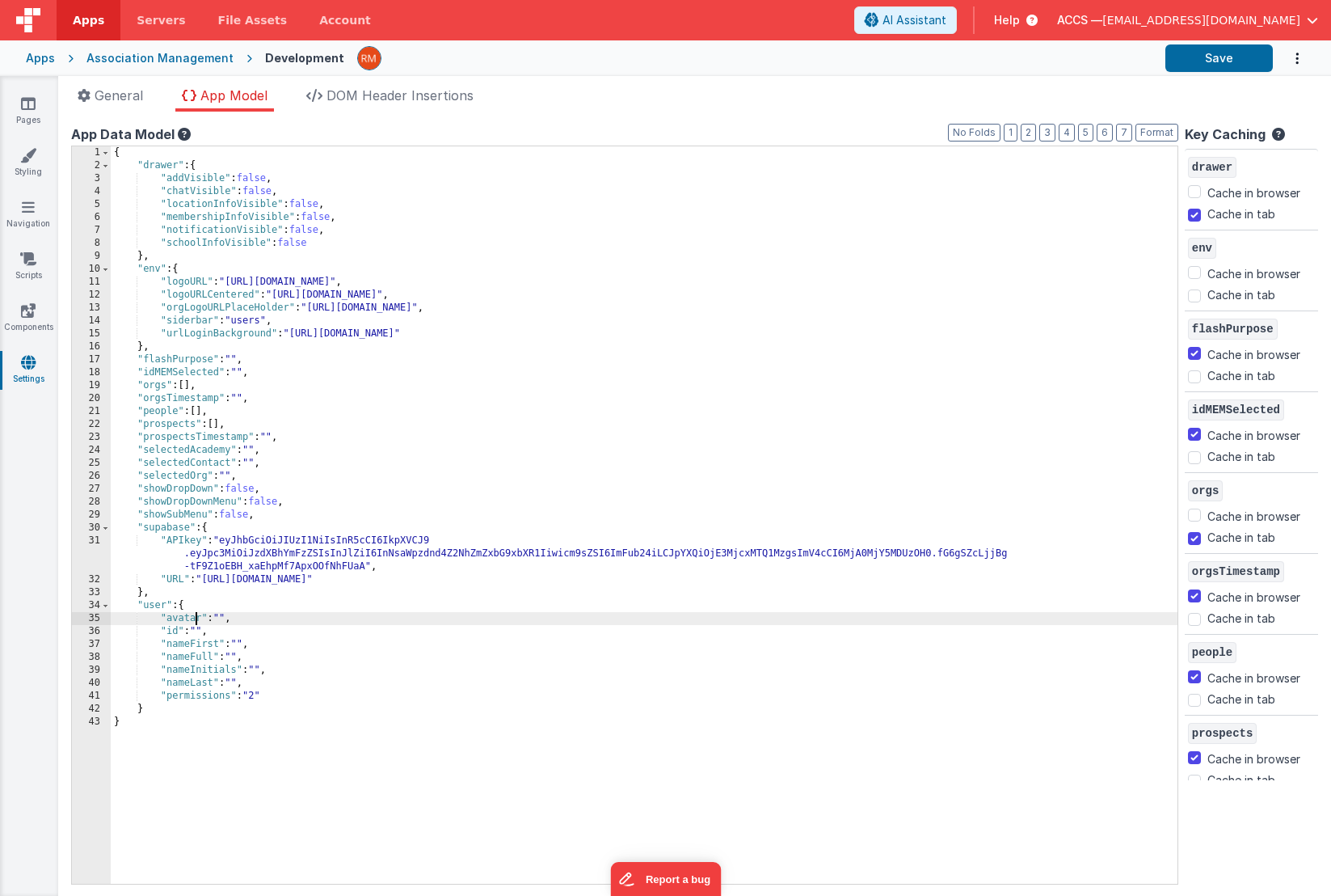
click at [197, 620] on div "{ "drawer" : { "addVisible" : false , "chatVisible" : false , "locationInfoVisi…" at bounding box center [644, 528] width 1067 height 763
click at [307, 695] on div "{ "drawer" : { "addVisible" : false , "chatVisible" : false , "locationInfoVisi…" at bounding box center [644, 528] width 1067 height 763
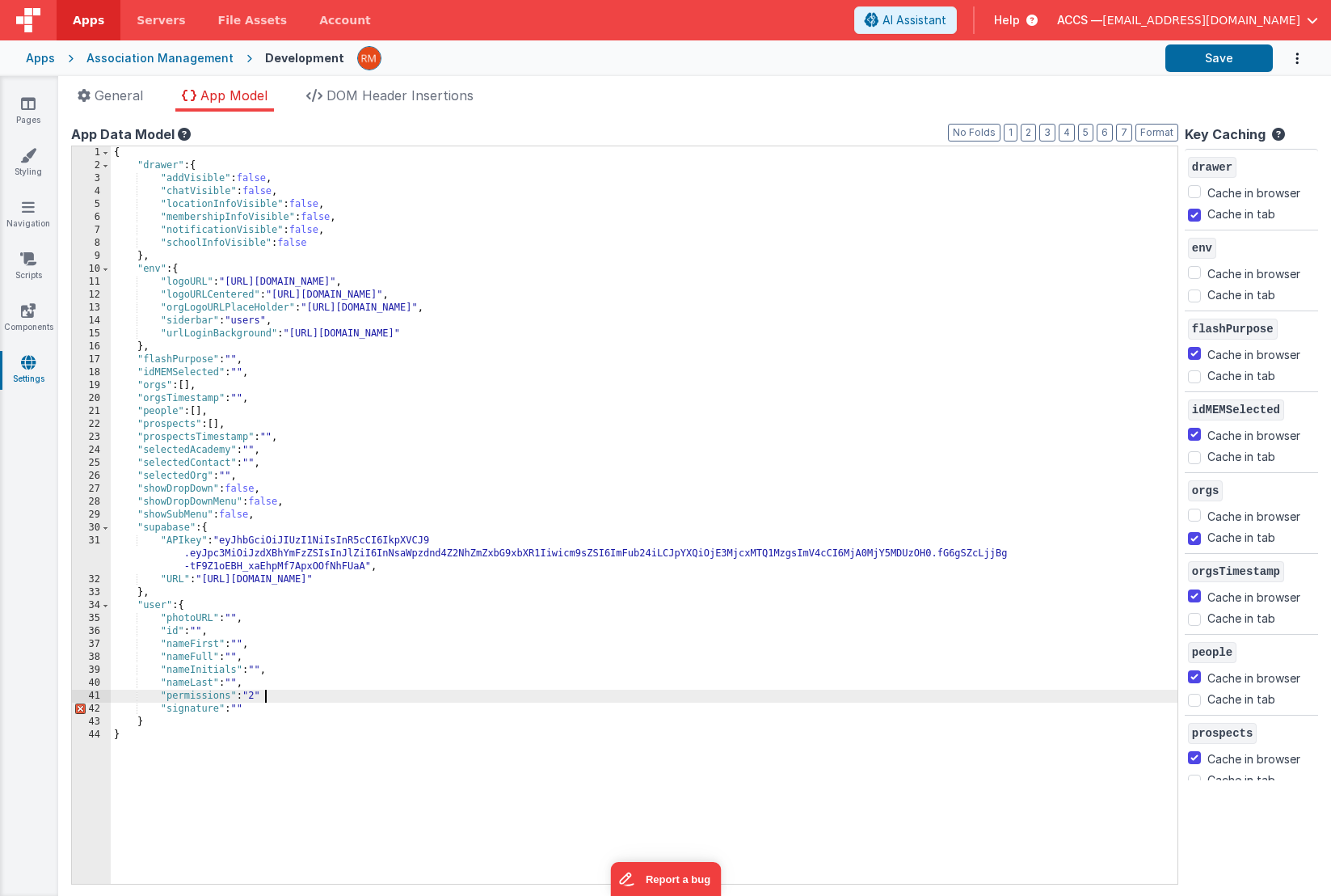
click at [270, 691] on div "{ "drawer" : { "addVisible" : false , "chatVisible" : false , "locationInfoVisi…" at bounding box center [644, 528] width 1067 height 763
click at [1225, 59] on button "Save" at bounding box center [1220, 58] width 107 height 27
click at [28, 114] on link "Pages" at bounding box center [28, 111] width 59 height 32
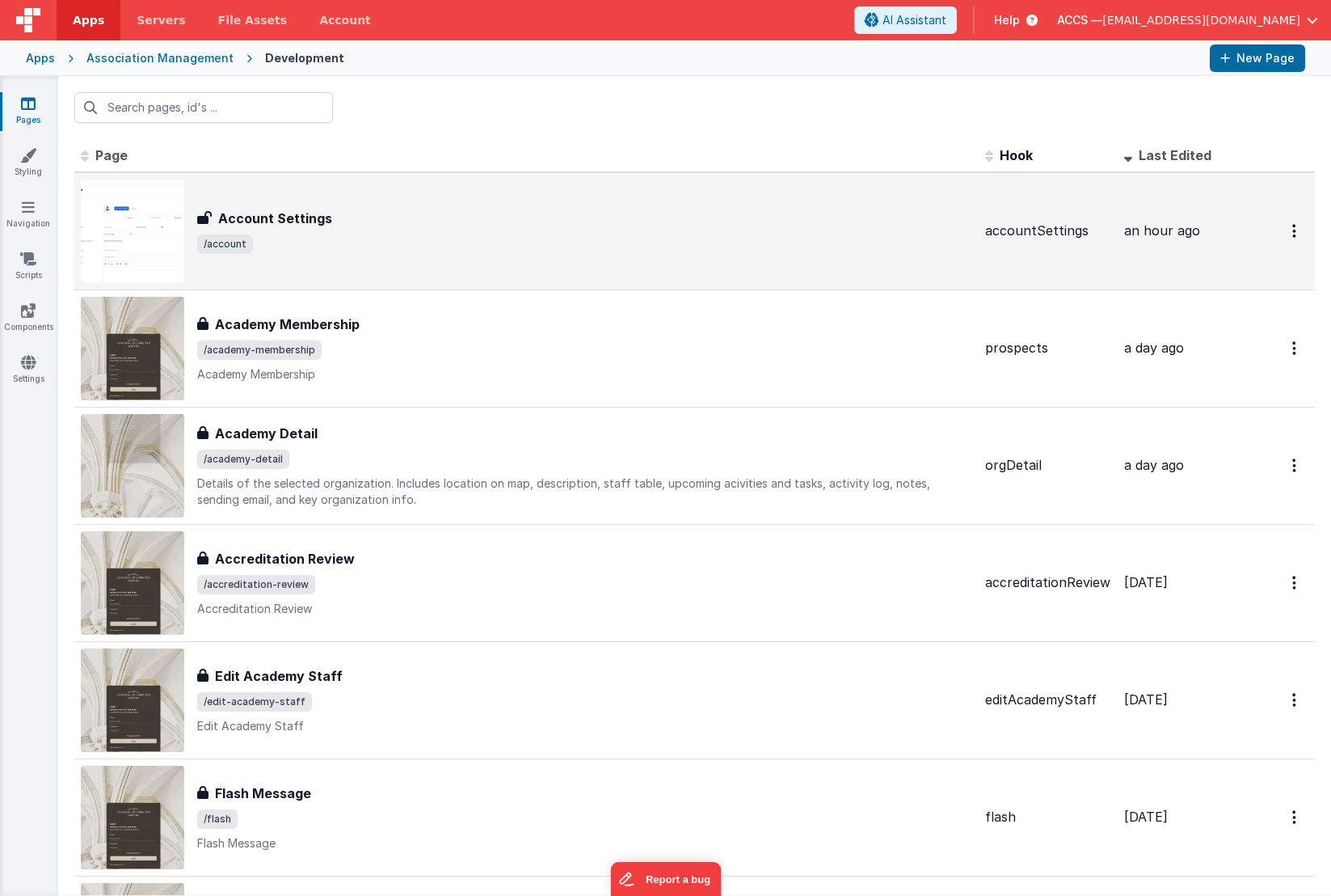
click at [407, 226] on div "Account Settings" at bounding box center [584, 218] width 775 height 20
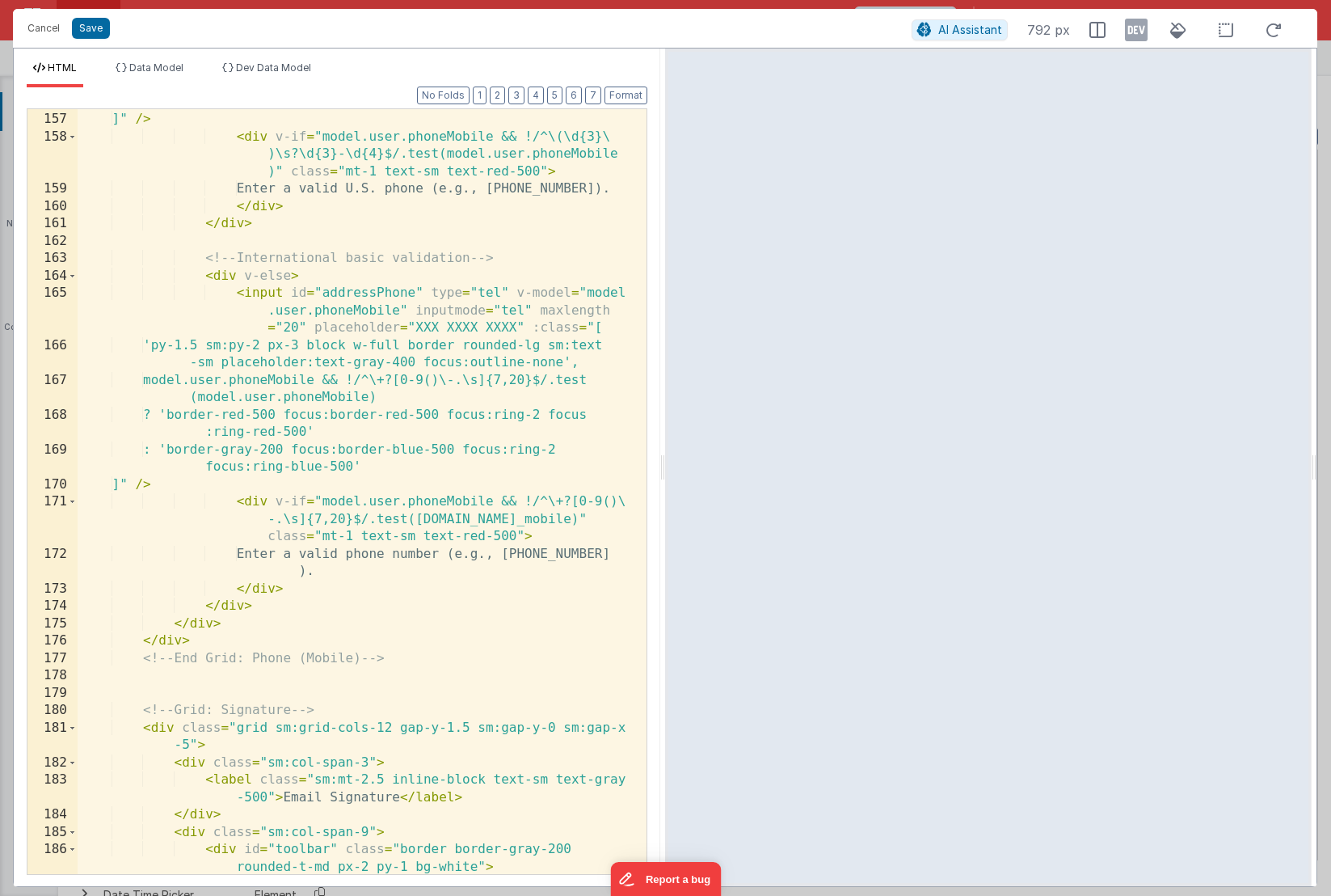
scroll to position [4915, 0]
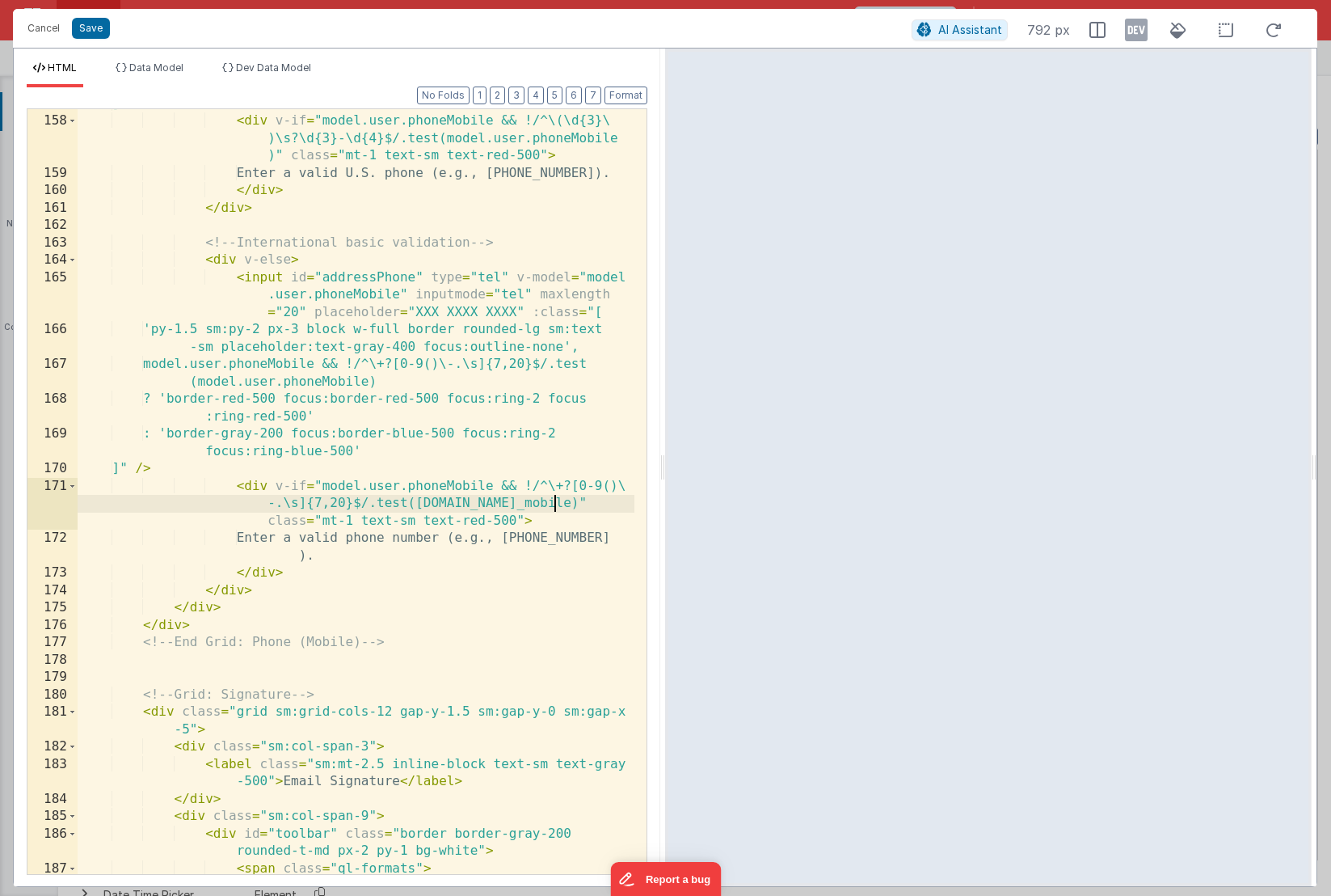
click at [555, 504] on div "]" /> < div v-if = "model.user.phoneMobile && !/^\(\d{3}\ )\s?\d{3}-\d{4}$/.tes…" at bounding box center [356, 495] width 557 height 799
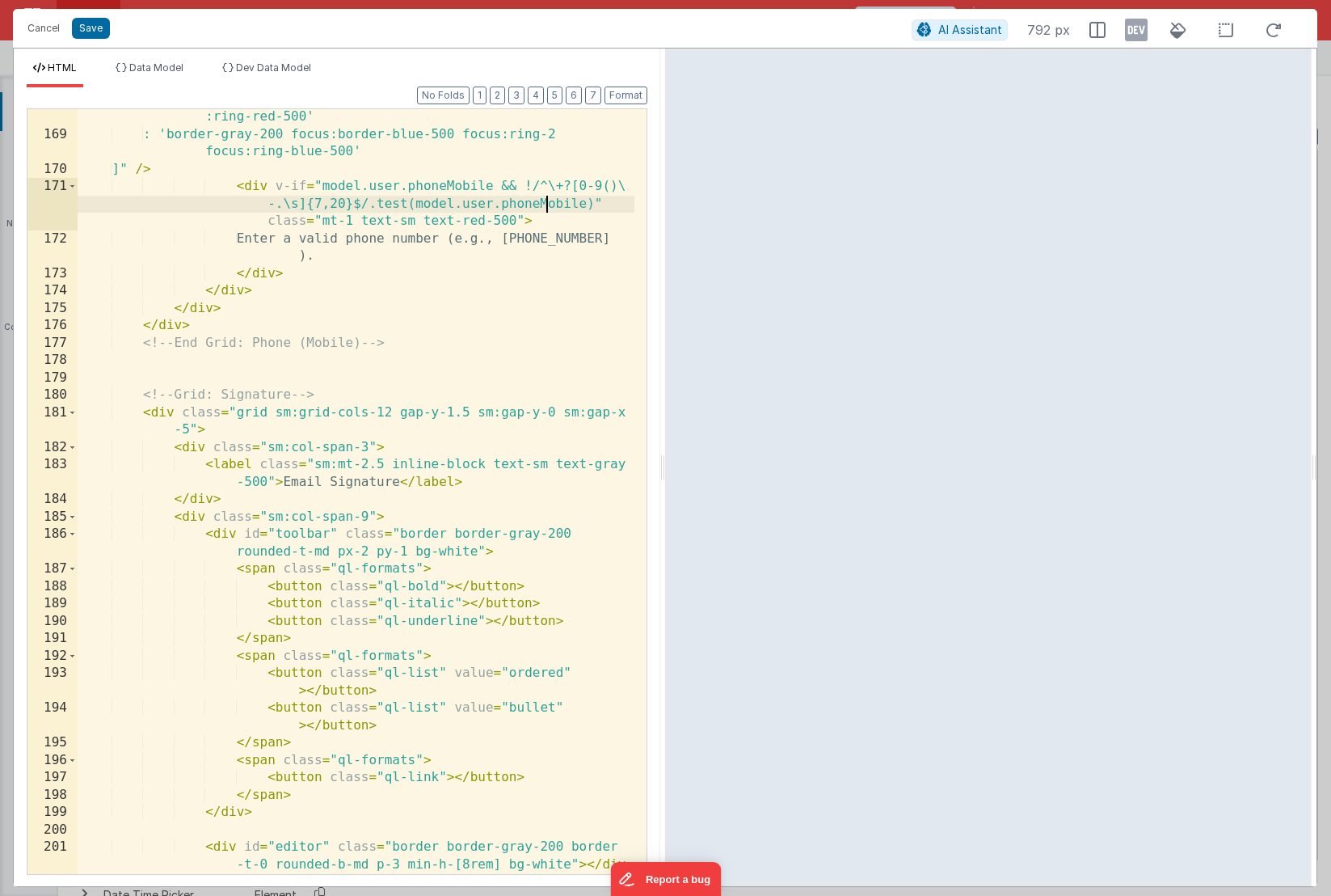
scroll to position [5256, 0]
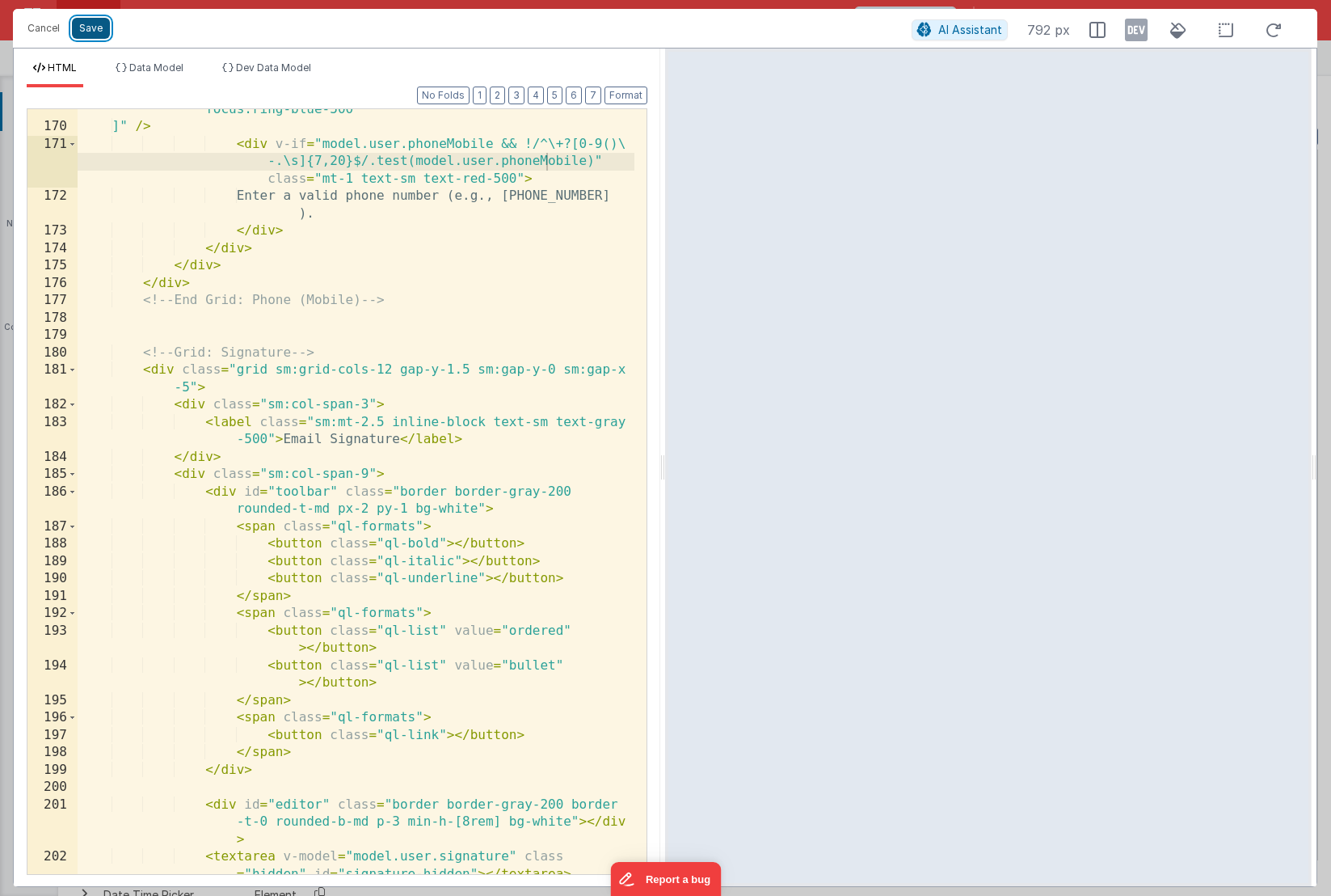
click at [89, 33] on button "Save" at bounding box center [91, 28] width 38 height 21
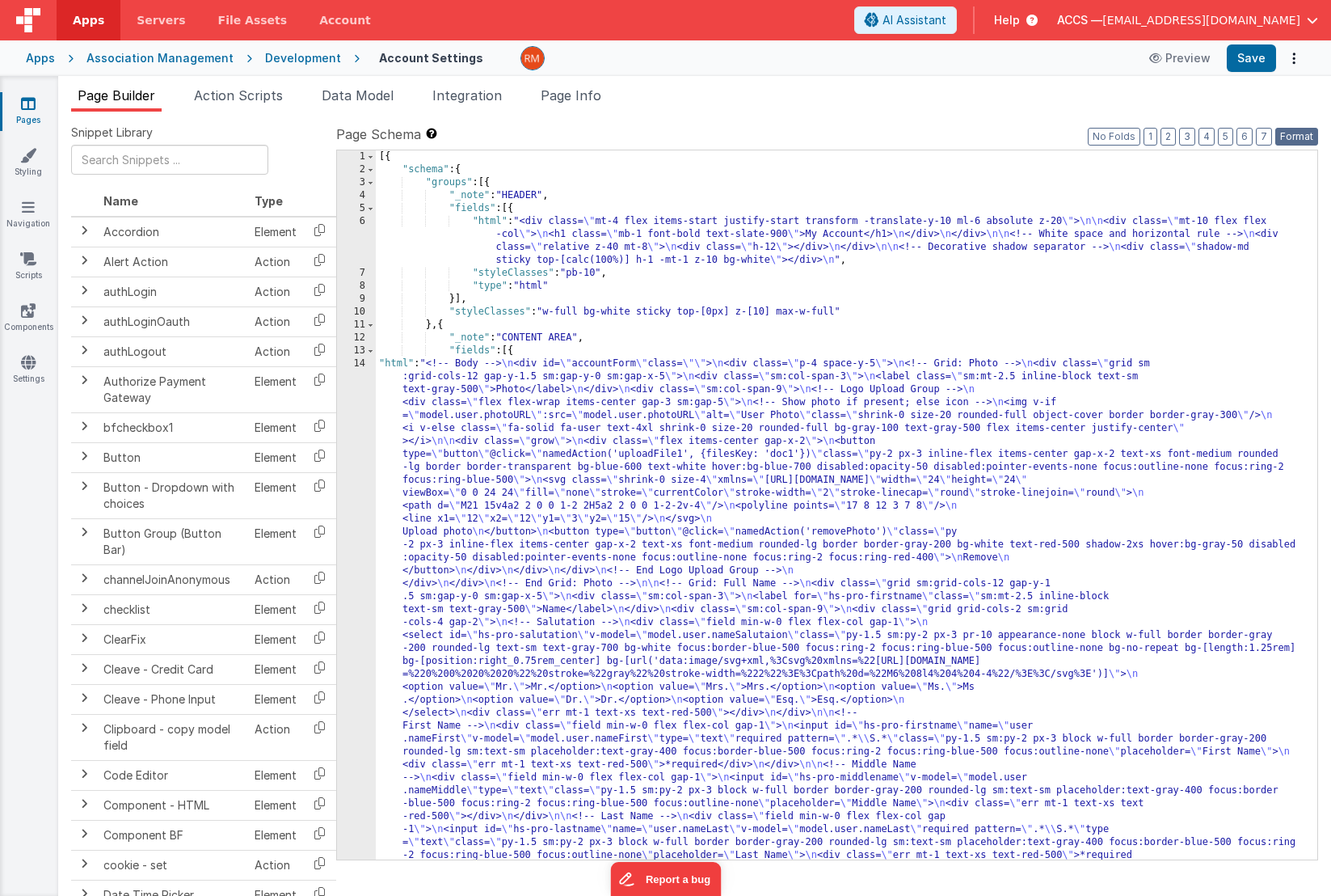
click at [1287, 133] on button "Format" at bounding box center [1297, 137] width 43 height 18
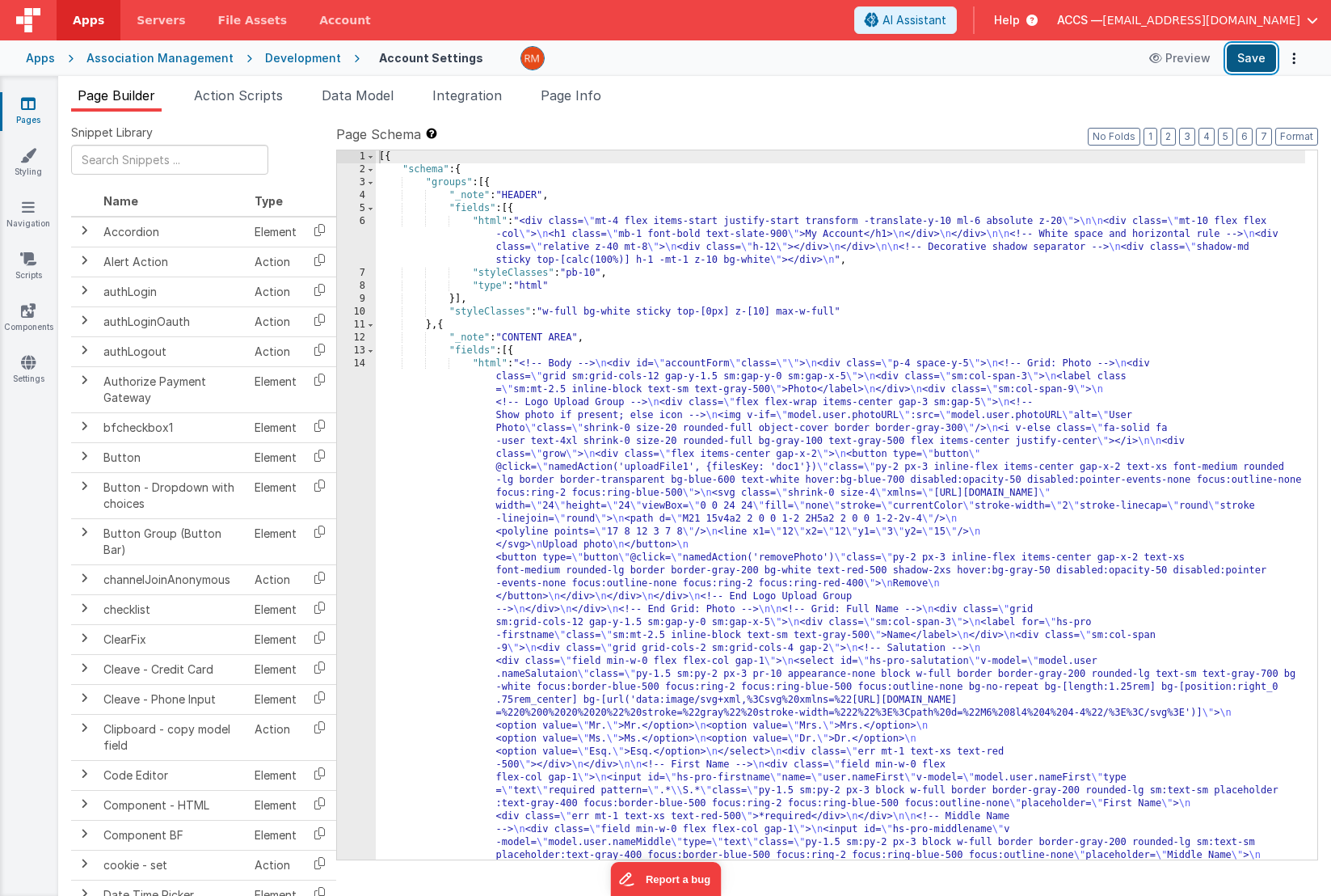
click at [1247, 64] on button "Save" at bounding box center [1252, 58] width 49 height 27
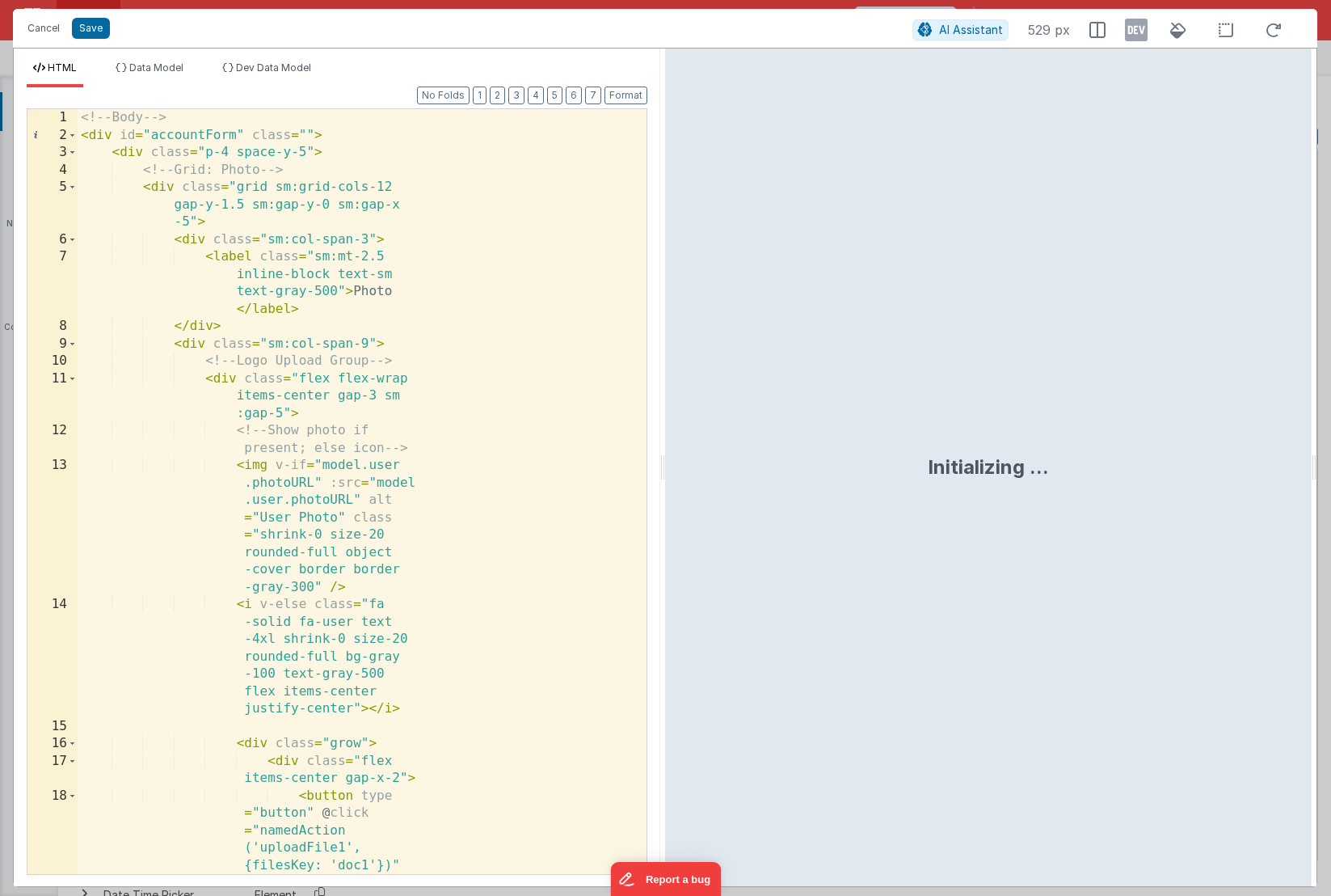
click at [595, 454] on div "<!-- Body --> < div id = "accountForm" class = "" > < div class = "p-4 space-y-…" at bounding box center [356, 665] width 557 height 1112
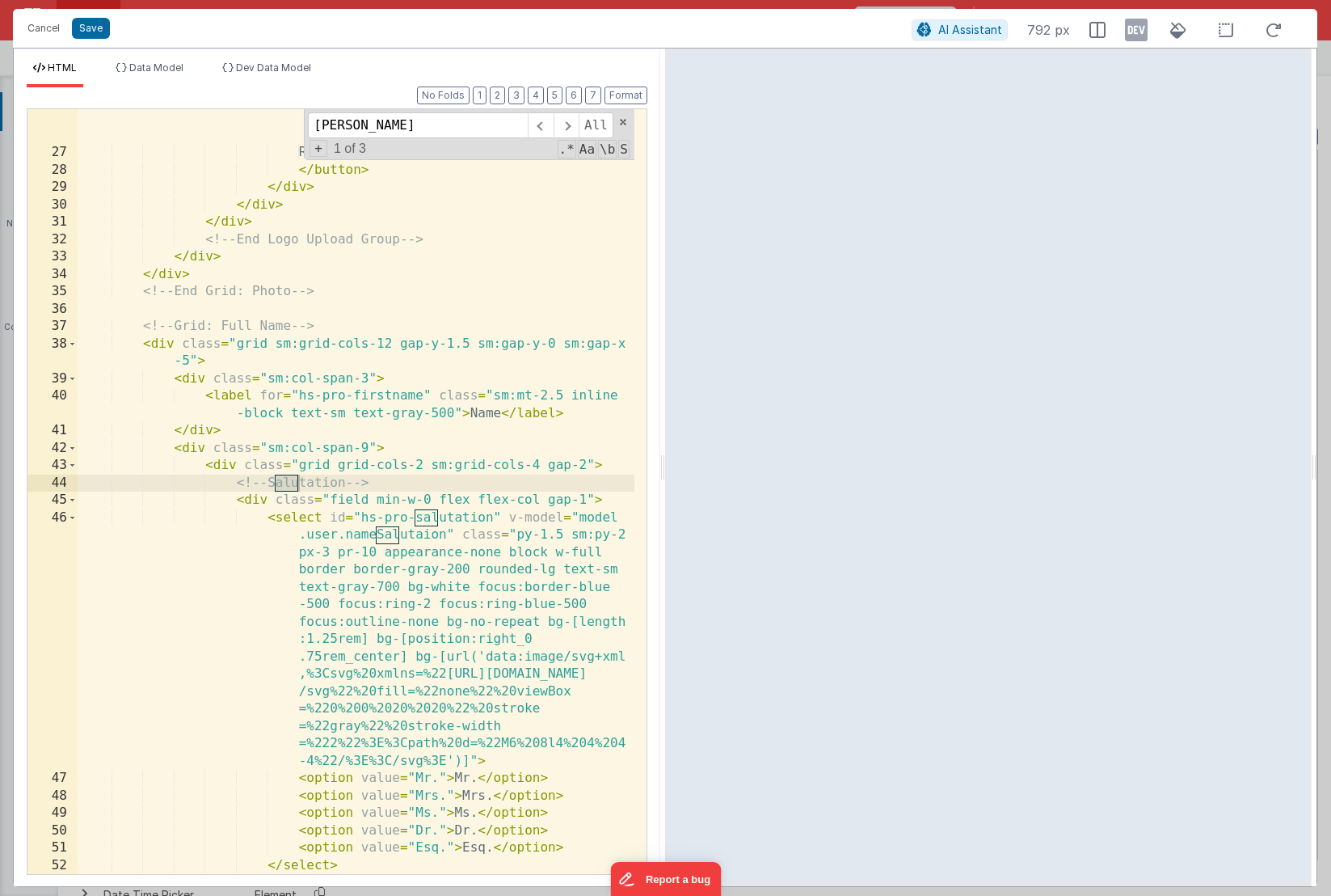
scroll to position [1008, 0]
type input "salut"
click at [484, 522] on div "< button type = "button" @ click = "namedAction ('removePhoto')" class = "py-2 …" at bounding box center [356, 466] width 557 height 957
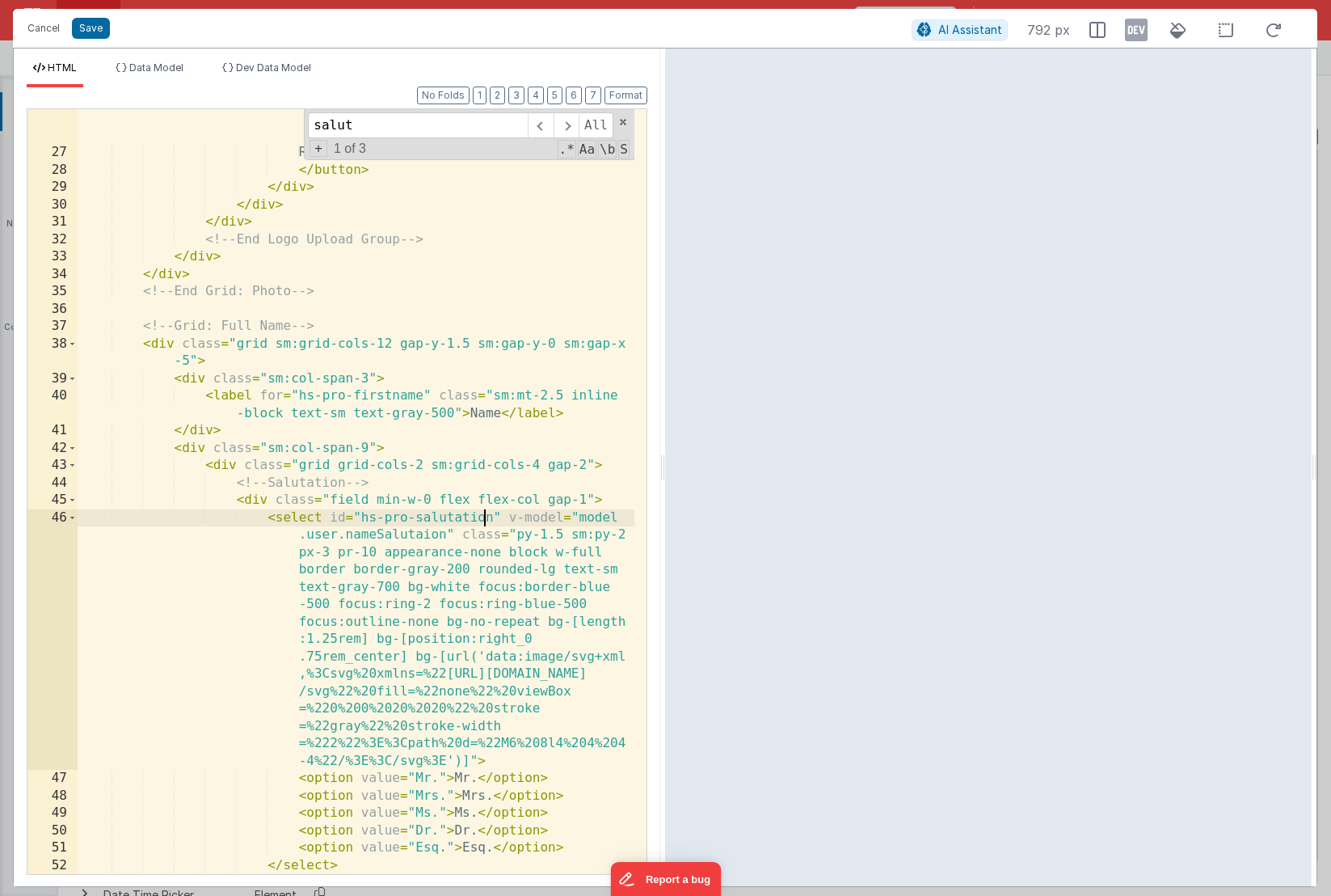
click at [422, 536] on div "< button type = "button" @ click = "namedAction ('removePhoto')" class = "py-2 …" at bounding box center [356, 466] width 557 height 957
drag, startPoint x: 451, startPoint y: 535, endPoint x: 378, endPoint y: 536, distance: 73.0
click at [378, 536] on div "< button type = "button" @ click = "namedAction ('removePhoto')" class = "py-2 …" at bounding box center [356, 466] width 557 height 957
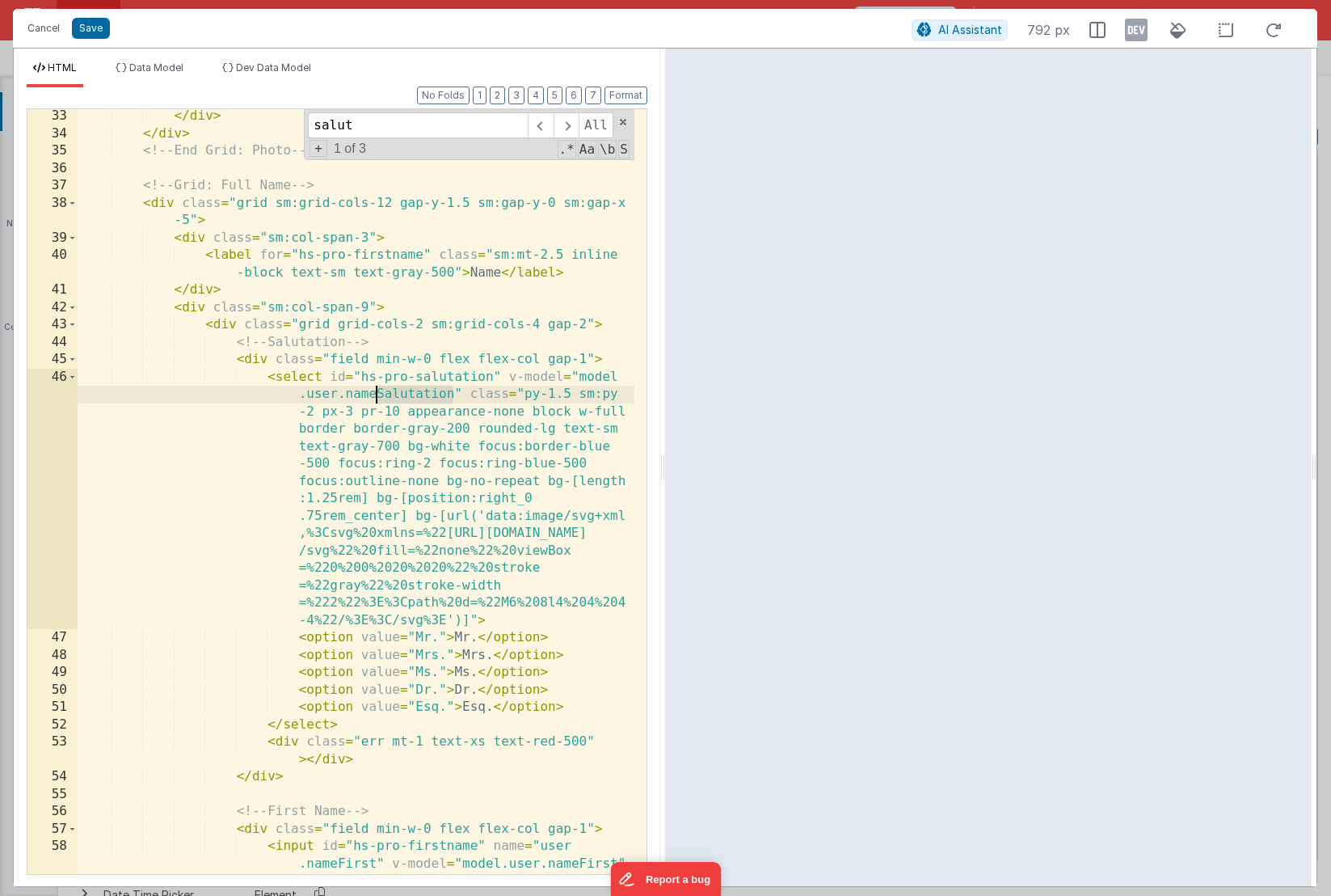
scroll to position [1164, 0]
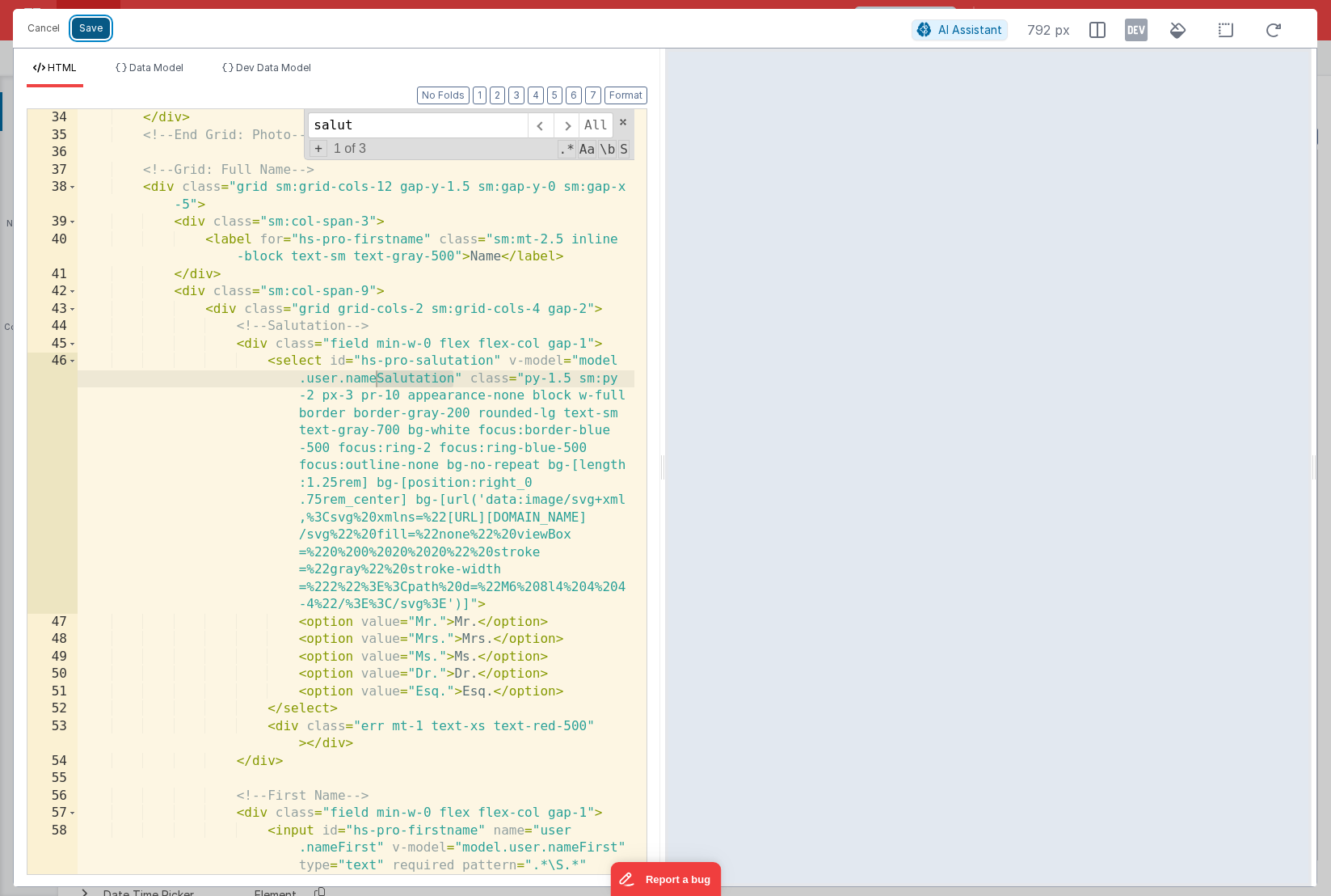
click at [90, 34] on button "Save" at bounding box center [91, 28] width 38 height 21
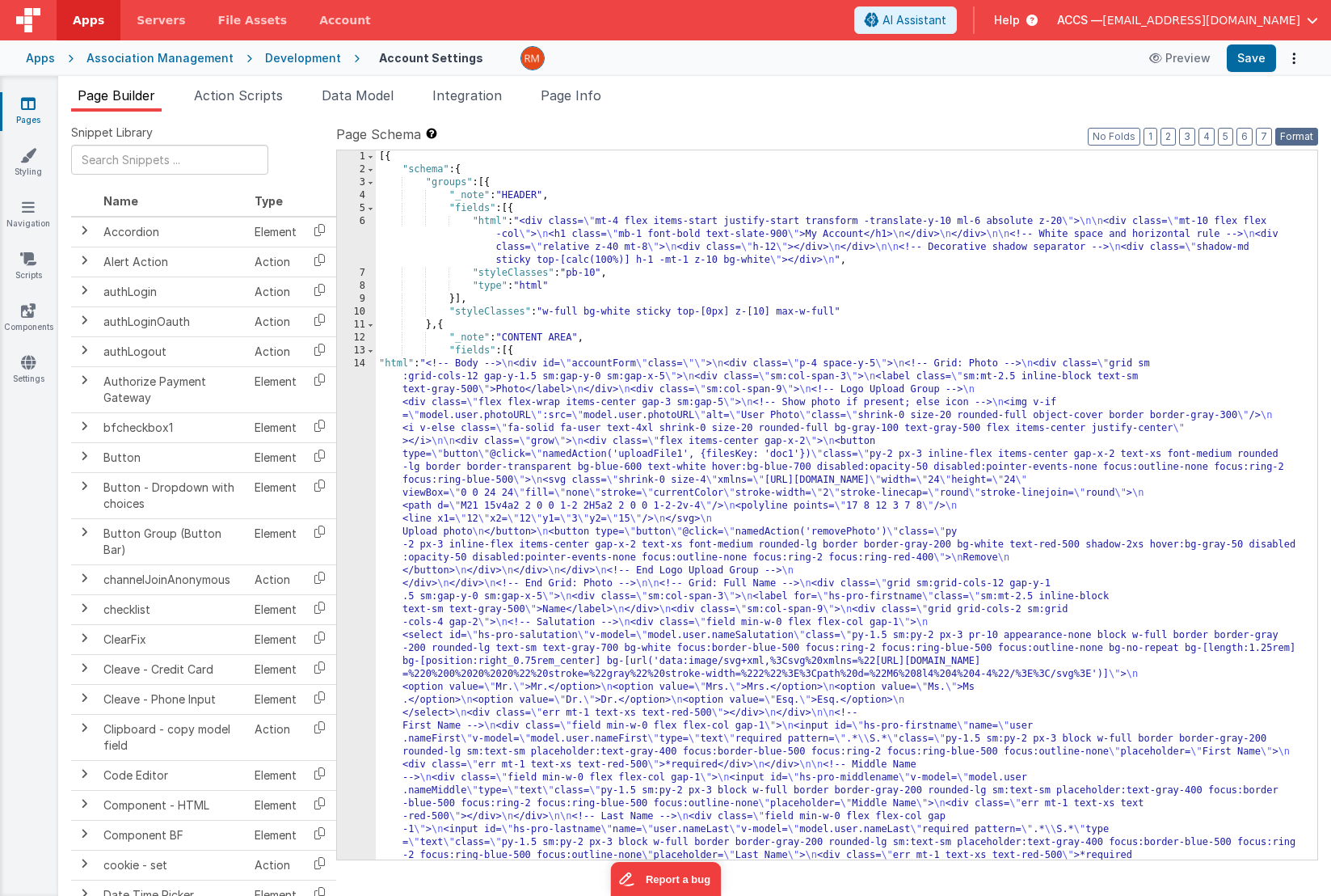
click at [1286, 138] on button "Format" at bounding box center [1297, 137] width 43 height 18
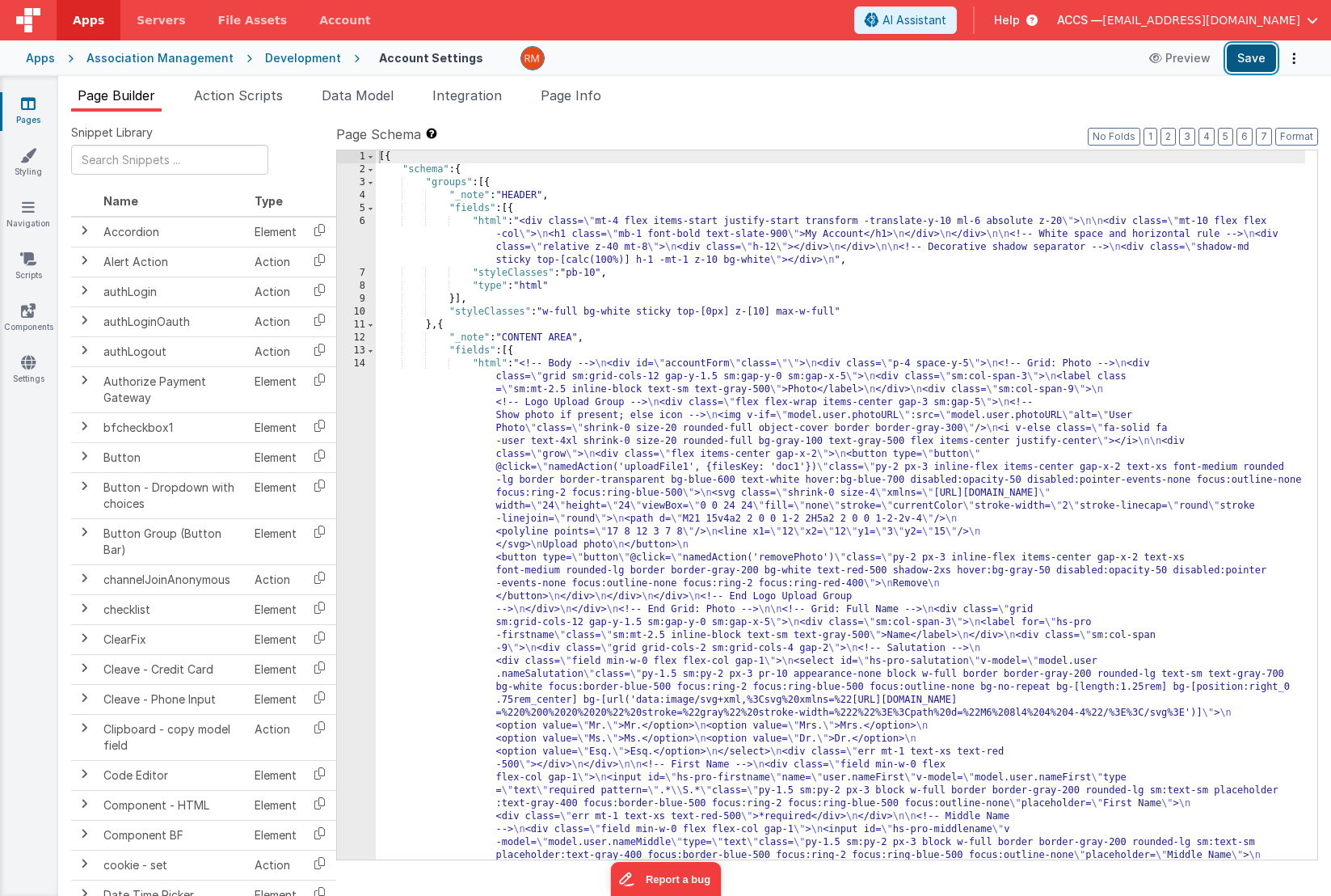
click at [1255, 59] on button "Save" at bounding box center [1252, 58] width 49 height 27
click at [573, 101] on span "Page Info" at bounding box center [571, 95] width 61 height 17
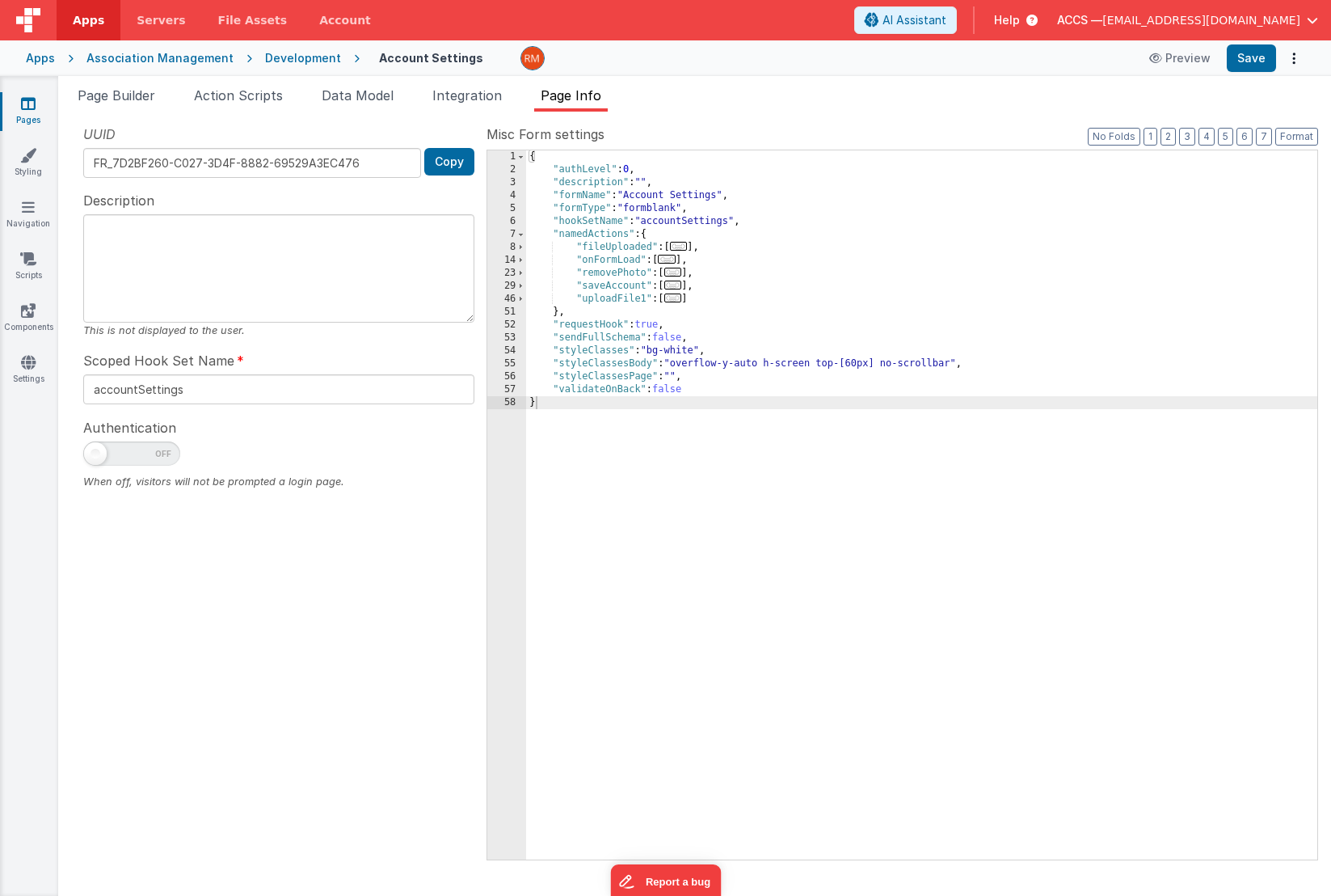
click at [678, 298] on span "..." at bounding box center [673, 297] width 18 height 9
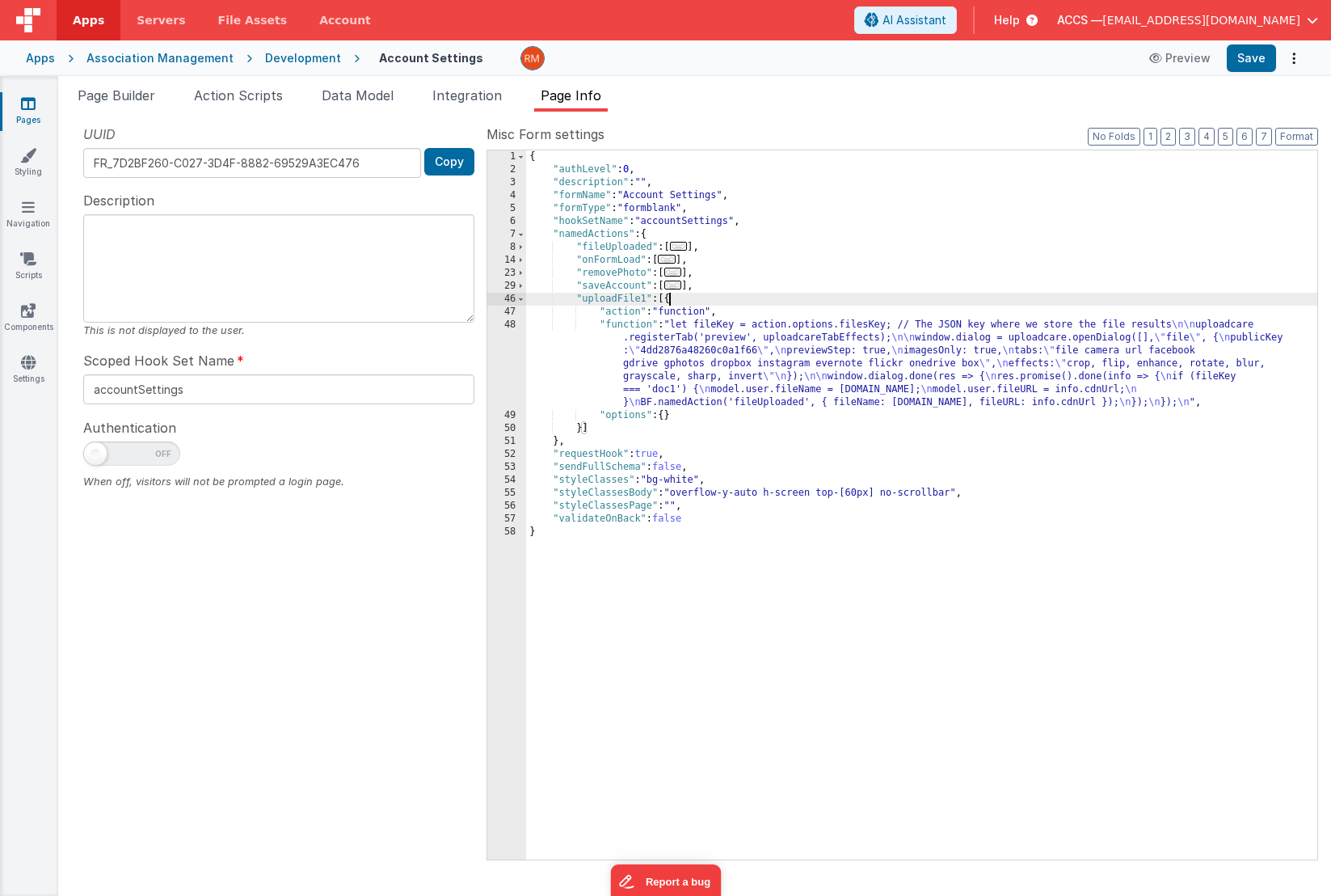
click at [636, 321] on div "{ "authLevel" : 0 , "description" : "" , "formName" : "Account Settings" , "for…" at bounding box center [923, 518] width 792 height 735
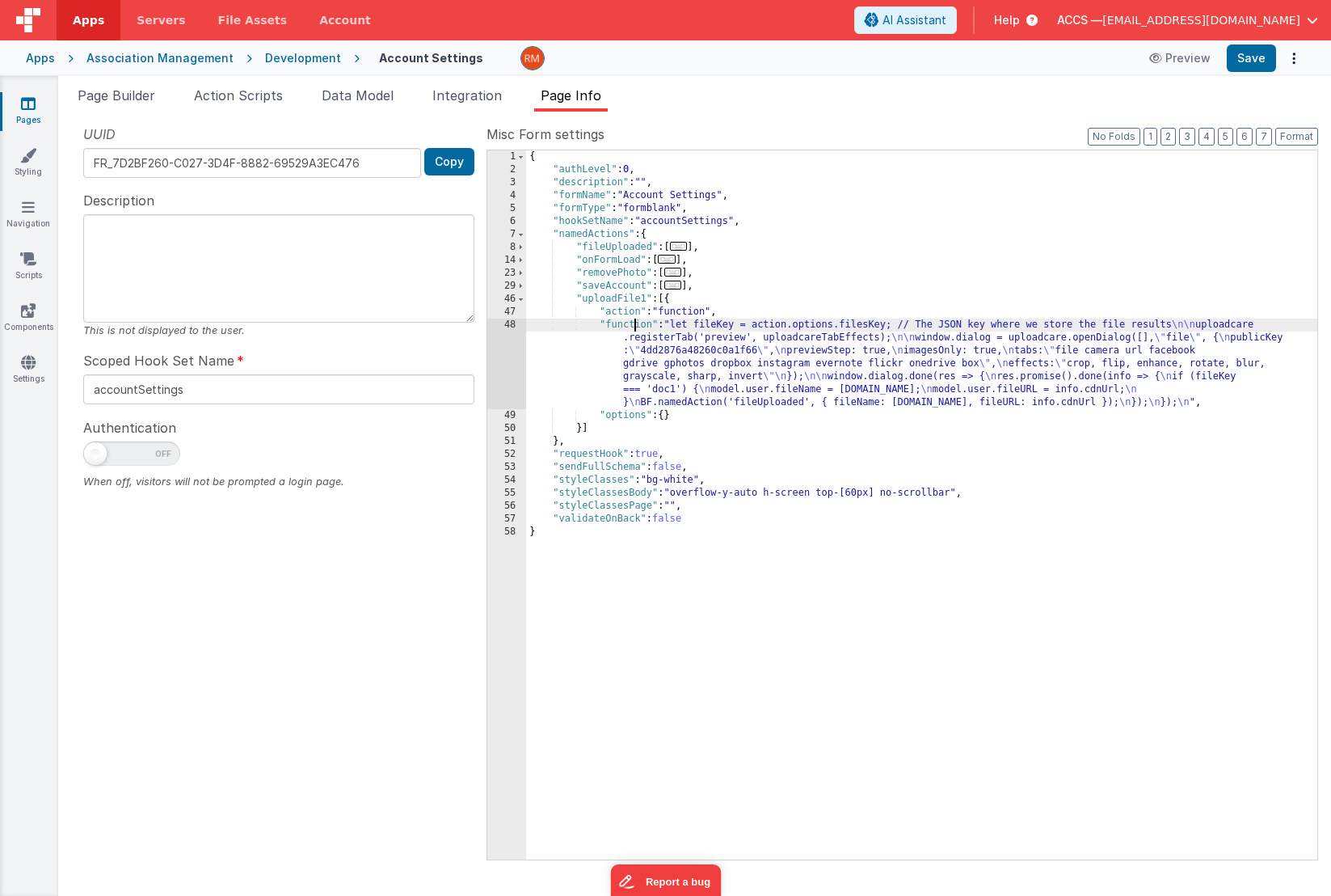
click at [514, 324] on div "48" at bounding box center [507, 363] width 39 height 91
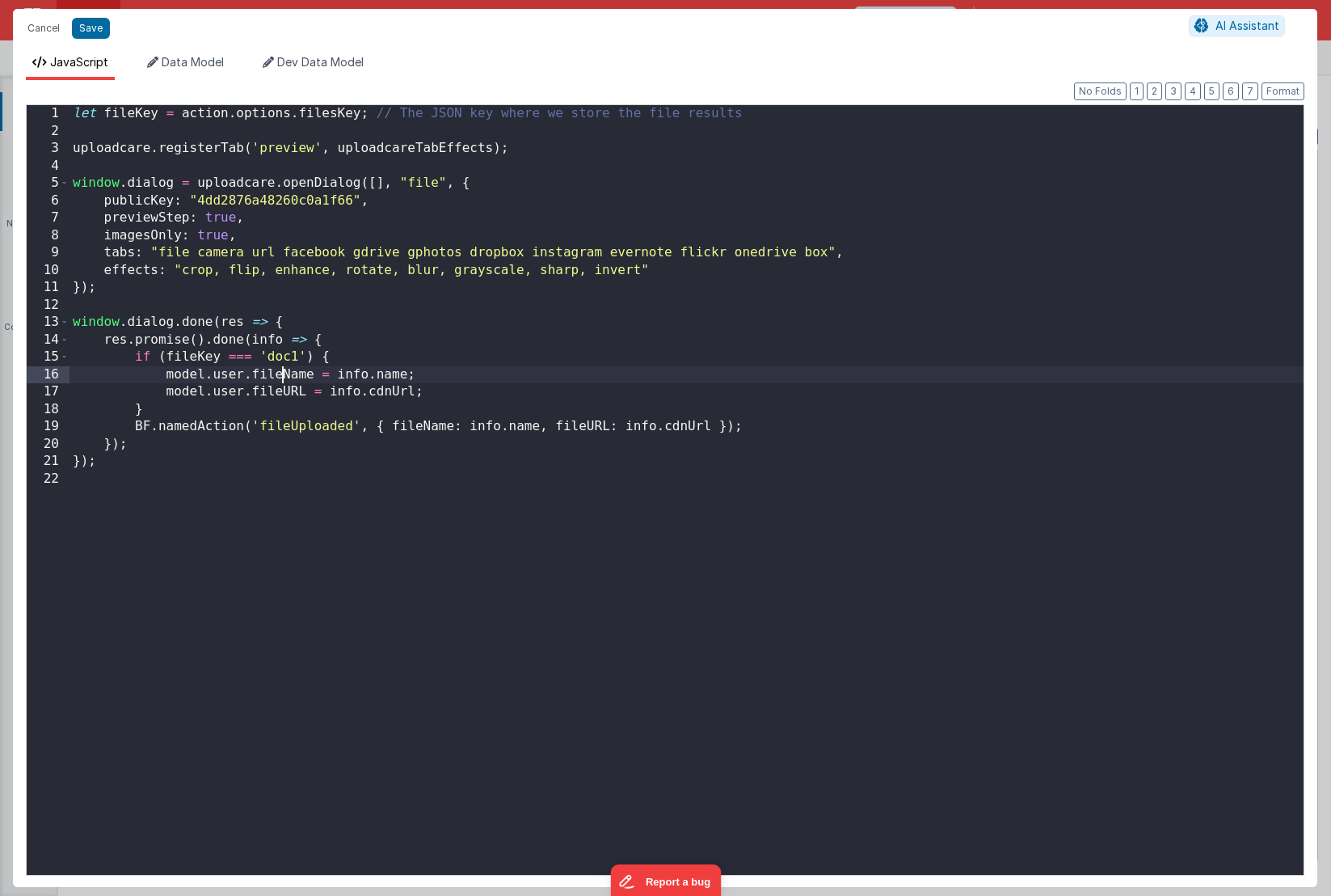
click at [283, 376] on div "let fileKey = action . options . filesKey ; // The JSON key where we store the …" at bounding box center [686, 507] width 1234 height 804
click at [281, 396] on div "let fileKey = action . options . filesKey ; // The JSON key where we store the …" at bounding box center [686, 507] width 1234 height 804
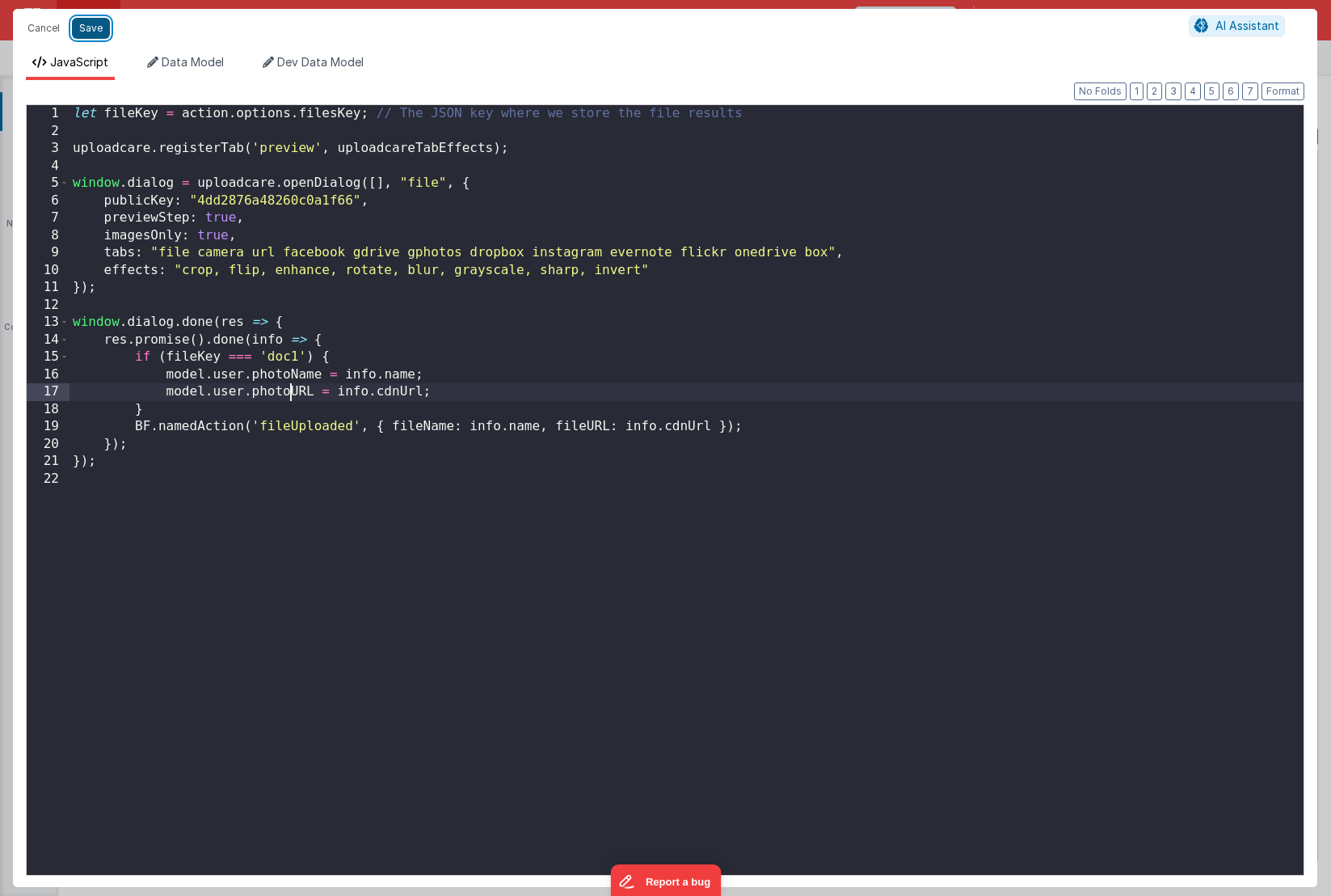
click at [83, 35] on button "Save" at bounding box center [91, 28] width 38 height 21
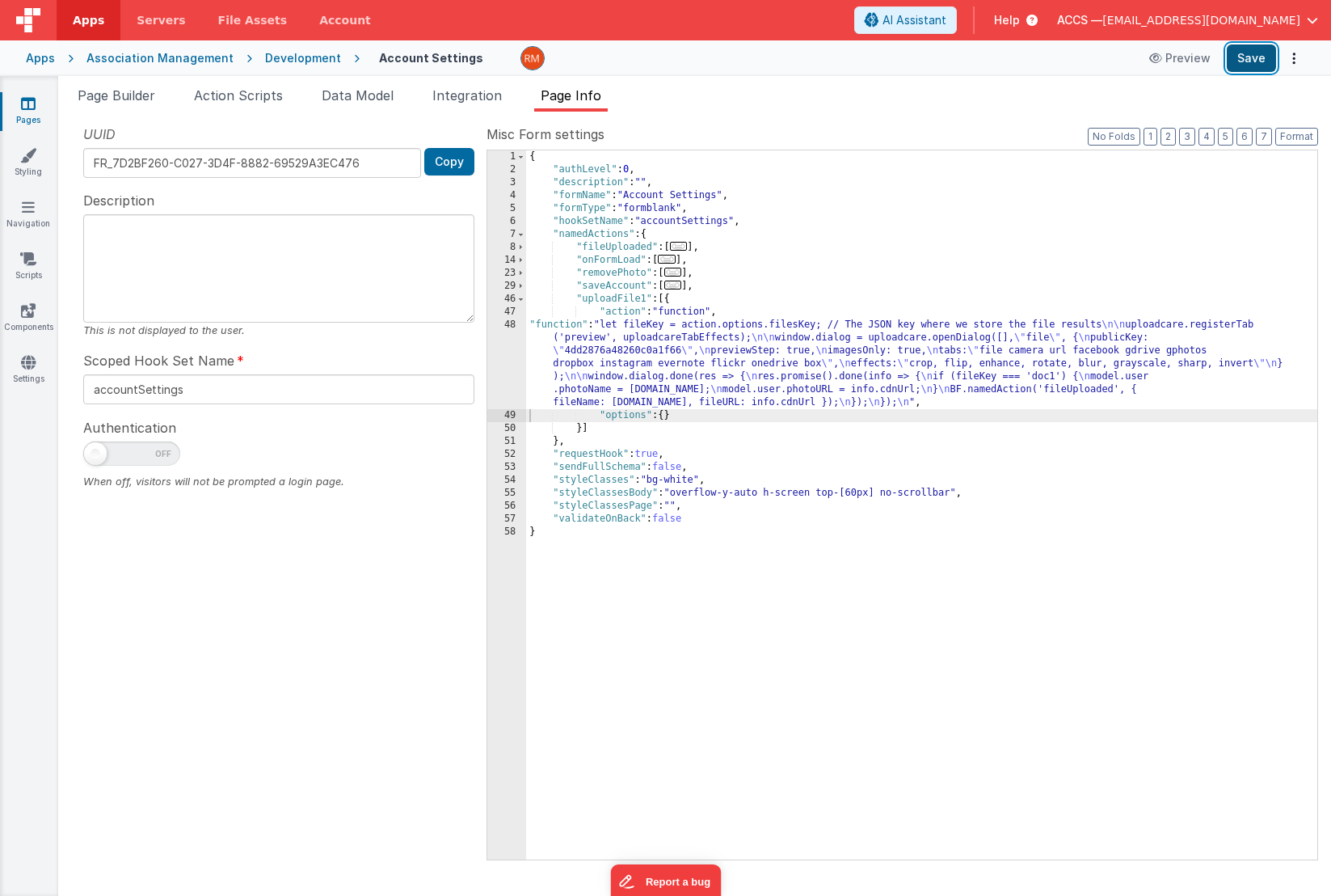
click at [1245, 65] on button "Save" at bounding box center [1252, 58] width 49 height 27
click at [138, 96] on span "Page Builder" at bounding box center [115, 95] width 77 height 17
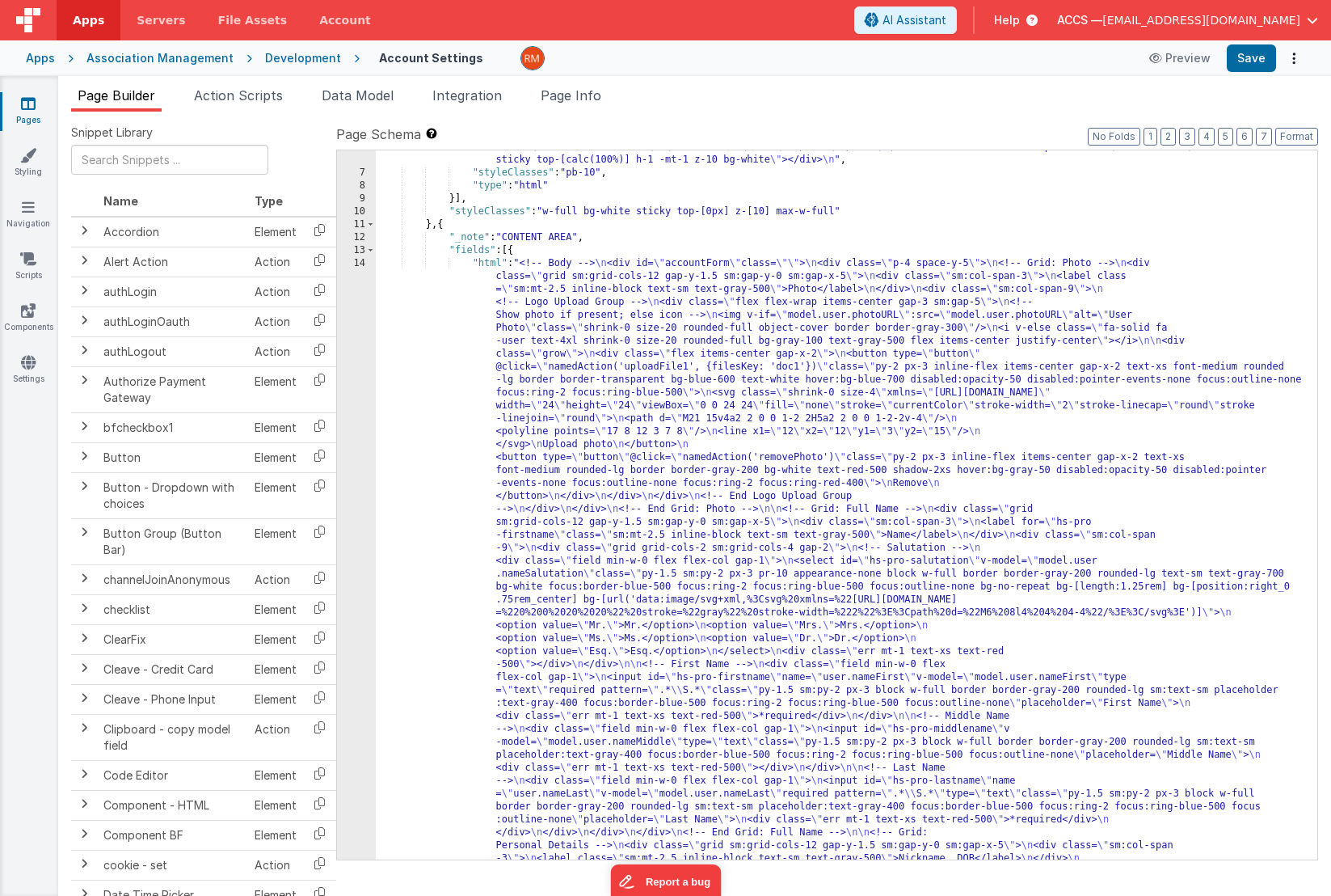
scroll to position [1671, 0]
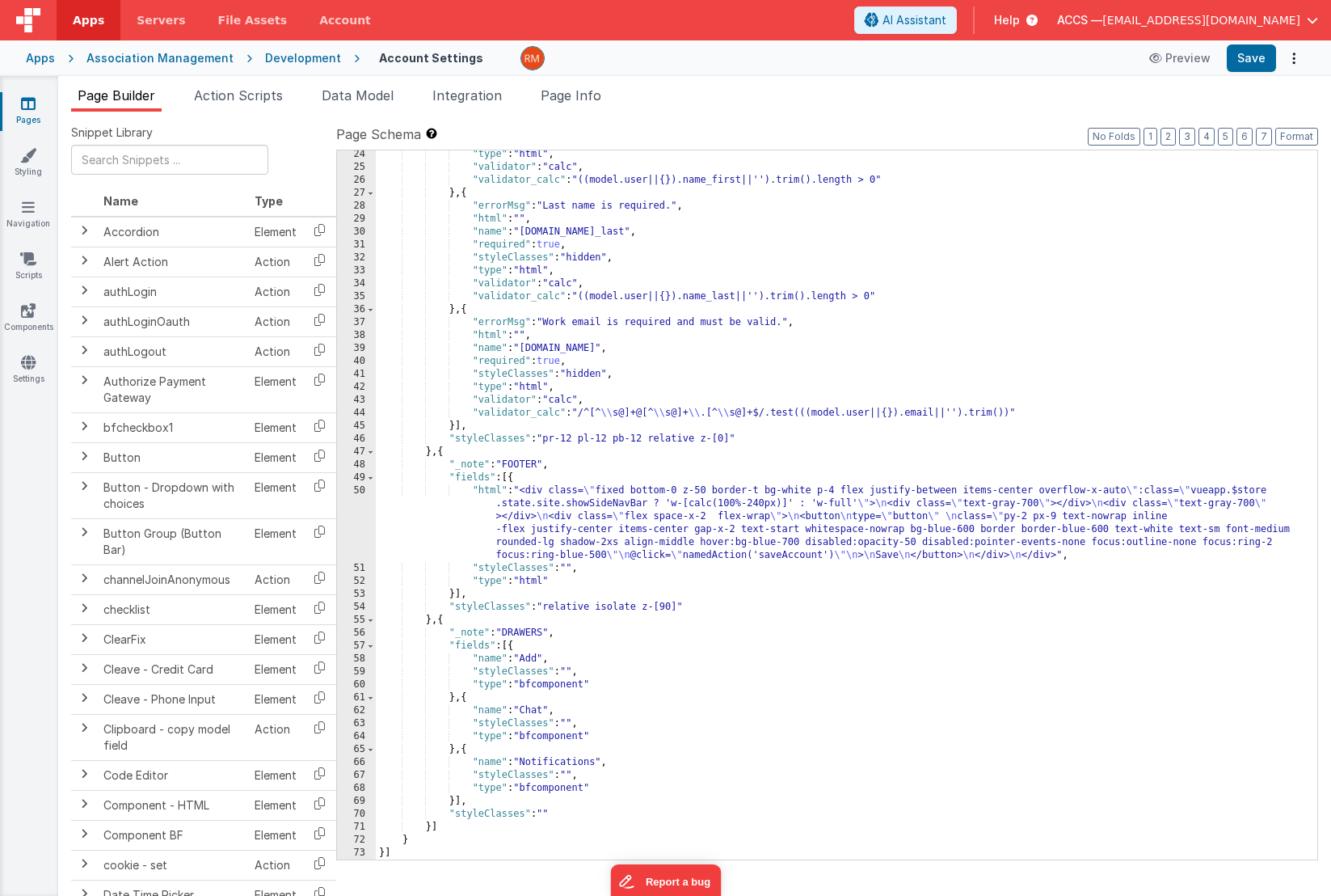
click at [494, 490] on div ""type" : "html" , "validator" : "calc" , "validator_calc" : "((model.user||{}).…" at bounding box center [840, 515] width 929 height 735
click at [361, 489] on div "50" at bounding box center [357, 523] width 39 height 77
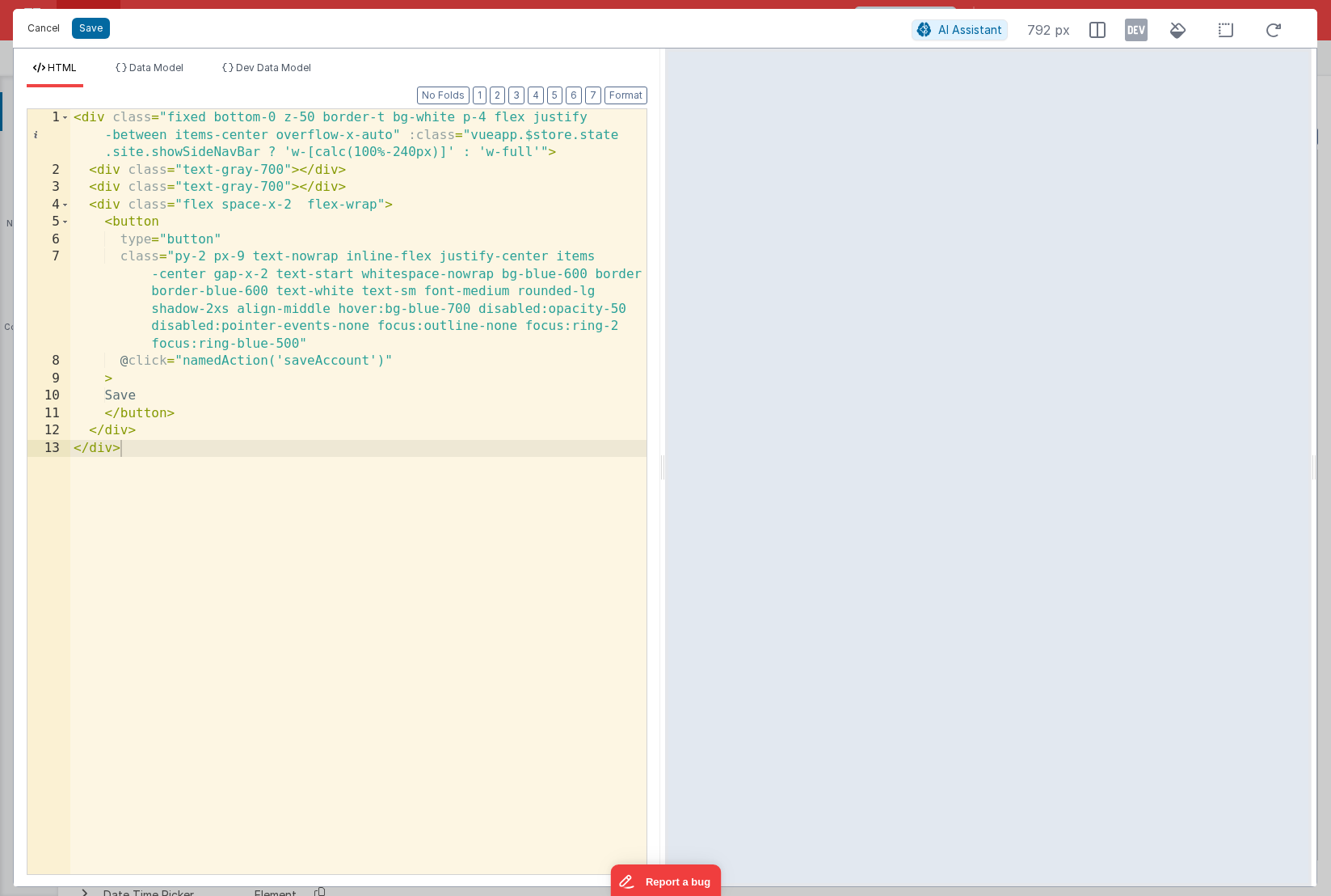
click at [43, 31] on button "Cancel" at bounding box center [44, 27] width 49 height 22
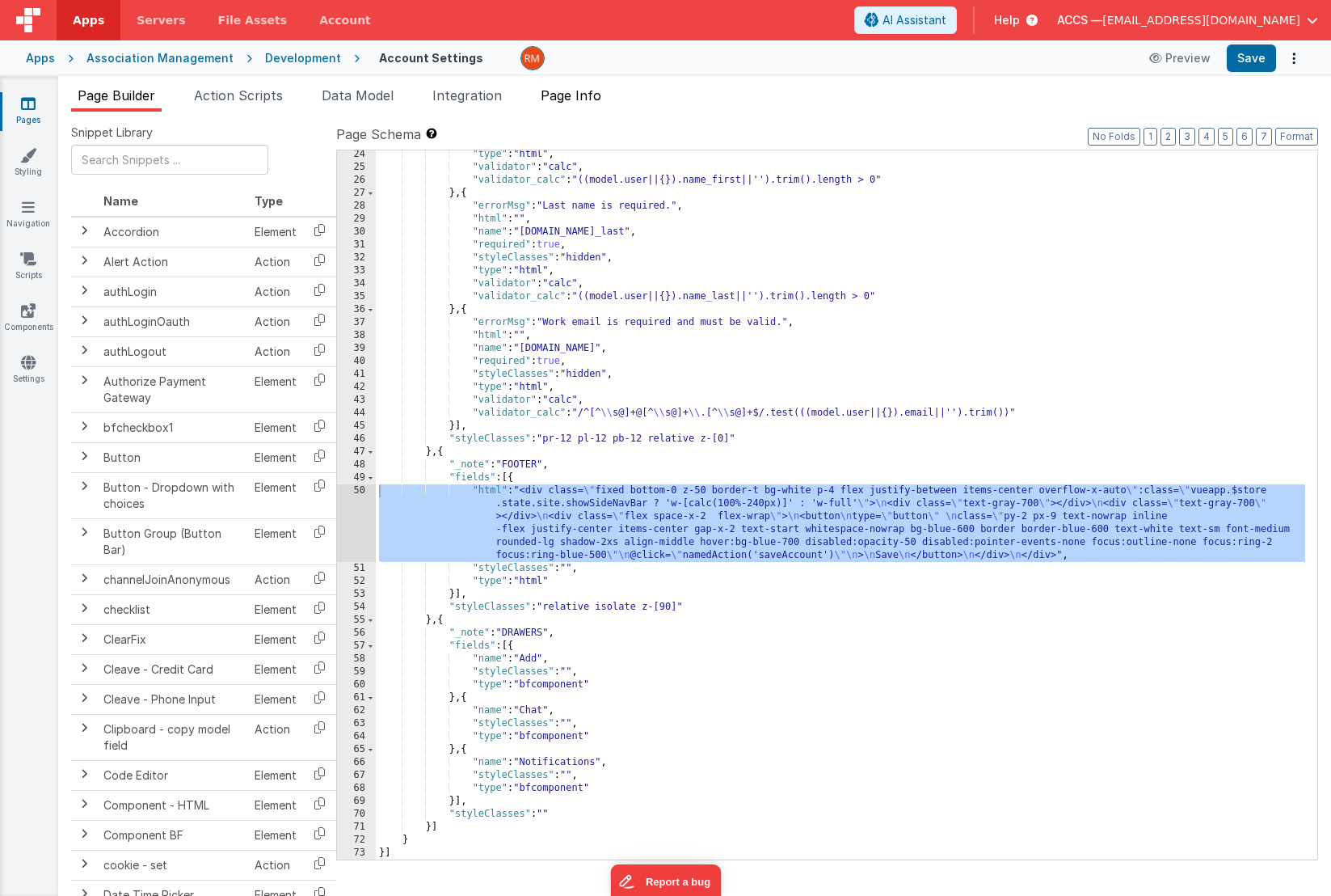
click at [592, 97] on span "Page Info" at bounding box center [571, 95] width 61 height 17
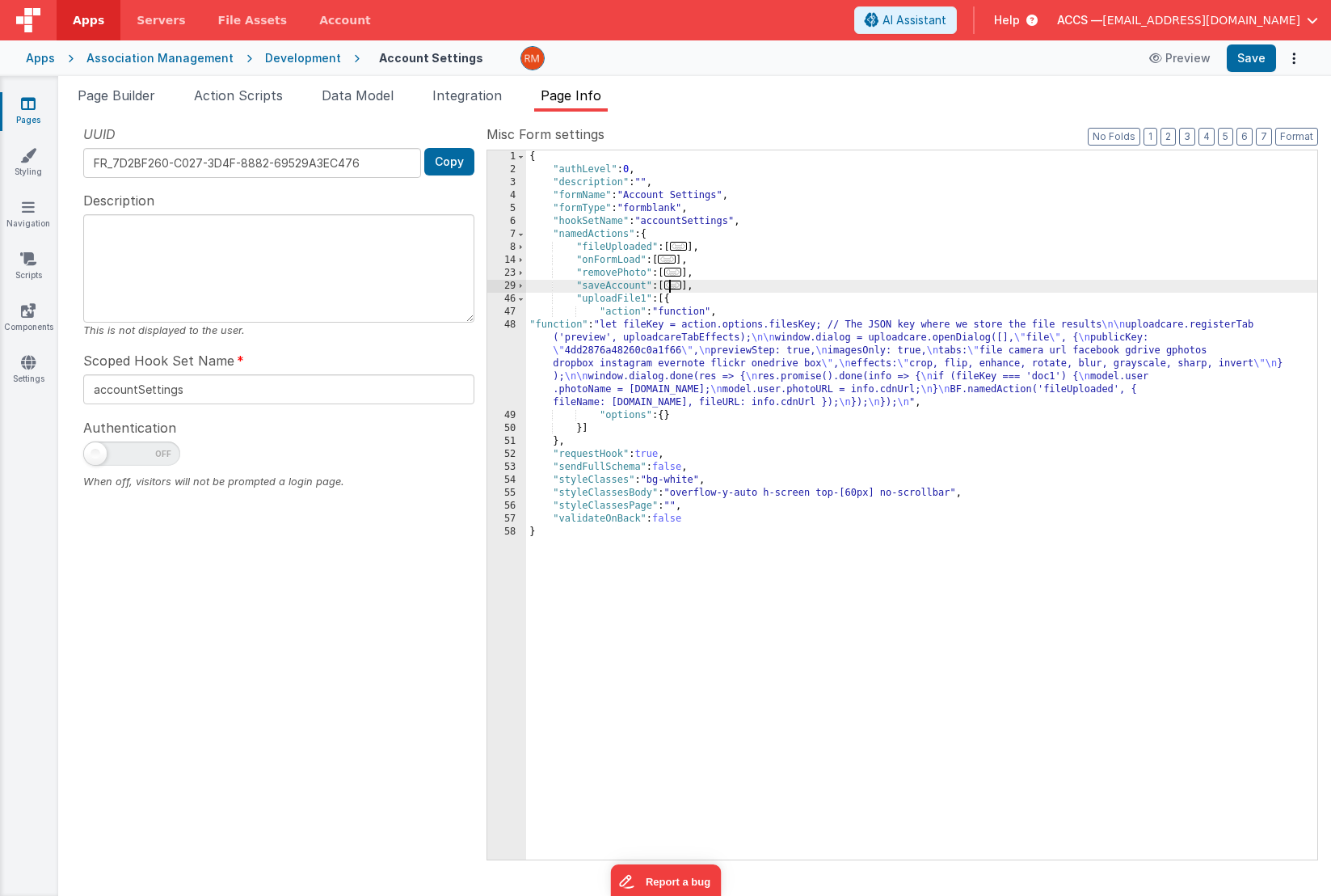
click at [681, 285] on span "..." at bounding box center [673, 284] width 18 height 9
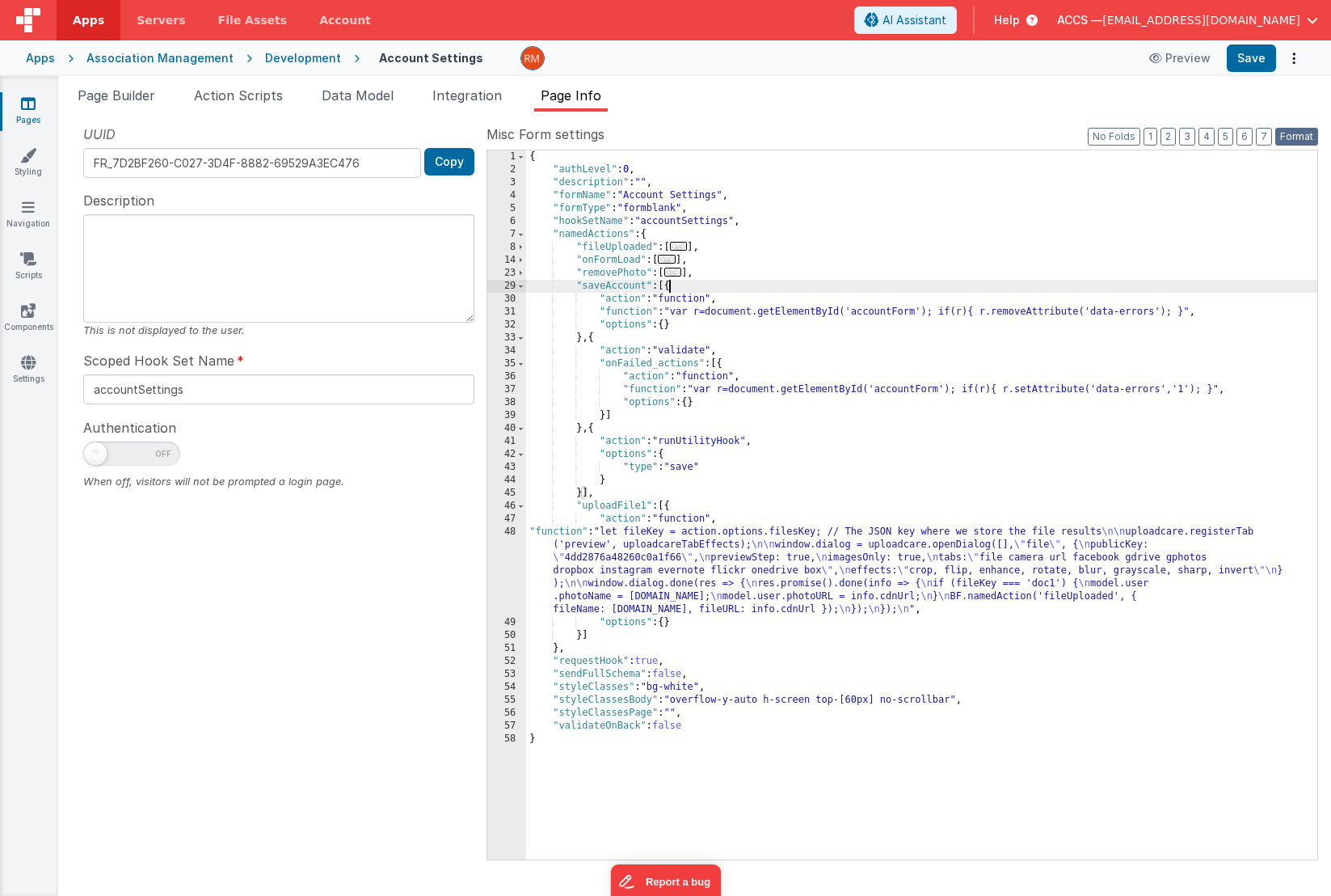
click at [1290, 145] on button "Format" at bounding box center [1297, 137] width 43 height 18
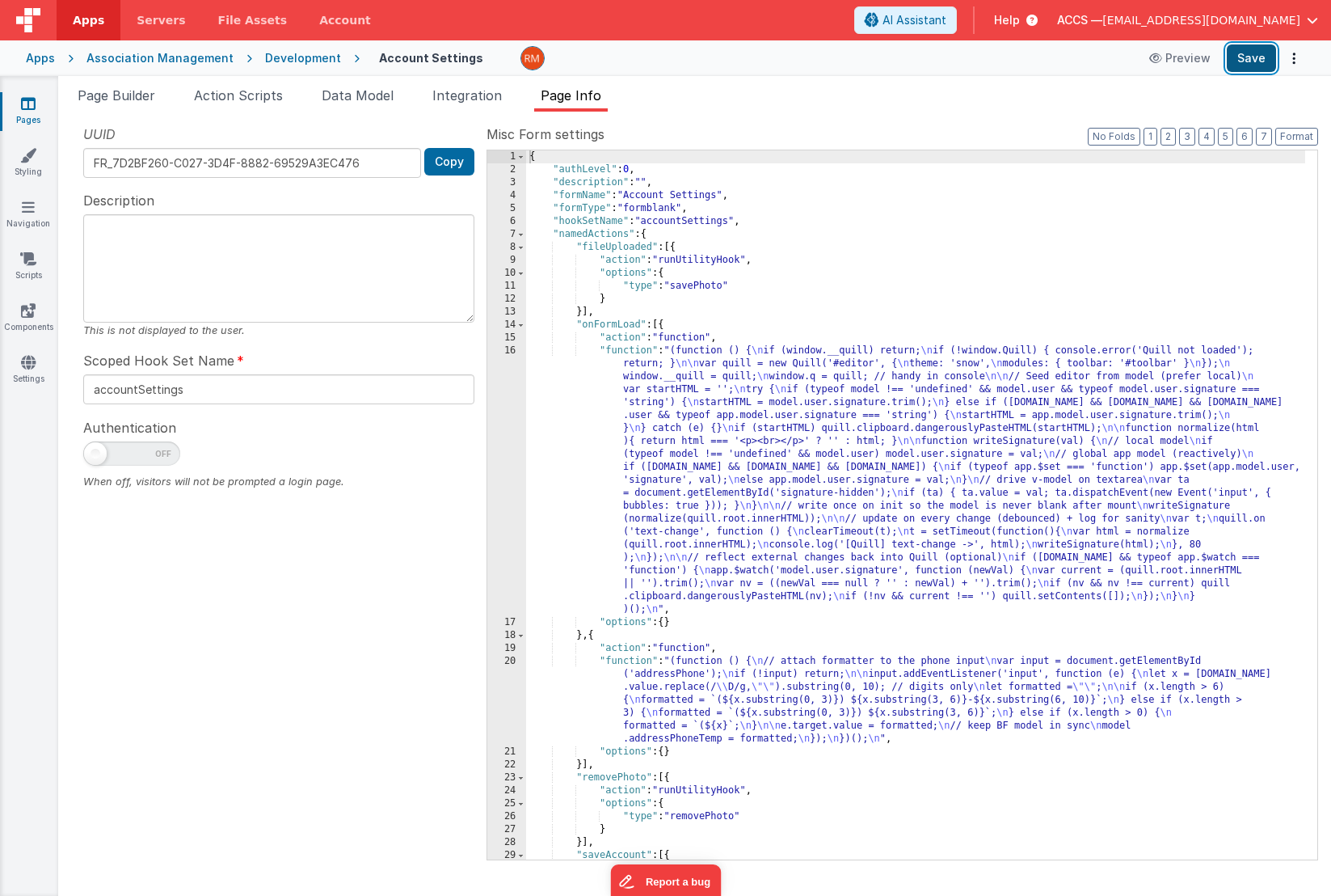
click at [1241, 65] on button "Save" at bounding box center [1252, 58] width 49 height 27
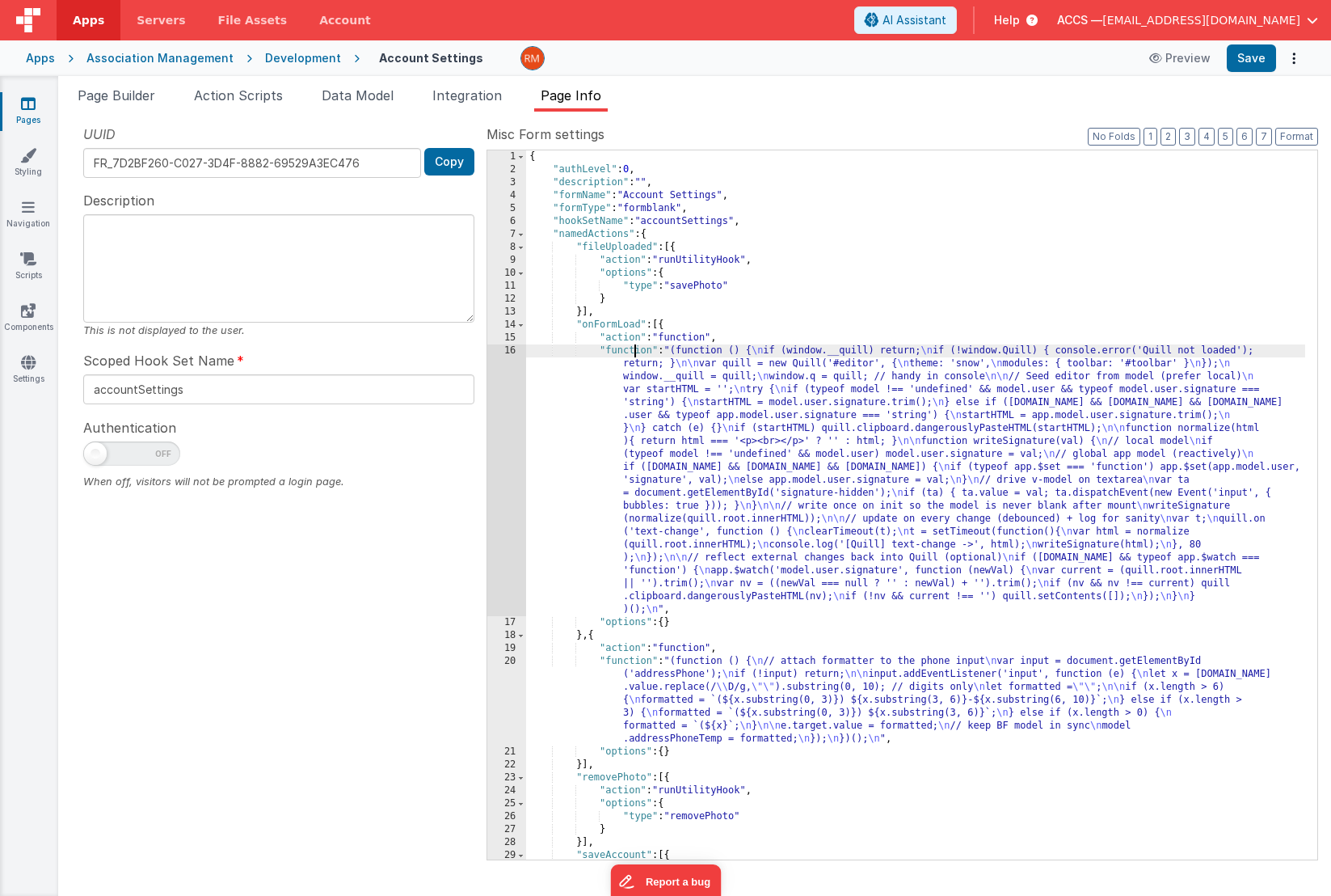
click at [637, 349] on div "{ "authLevel" : 0 , "description" : "" , "formName" : "Account Settings" , "for…" at bounding box center [916, 518] width 779 height 735
click at [510, 349] on div "16" at bounding box center [507, 480] width 39 height 272
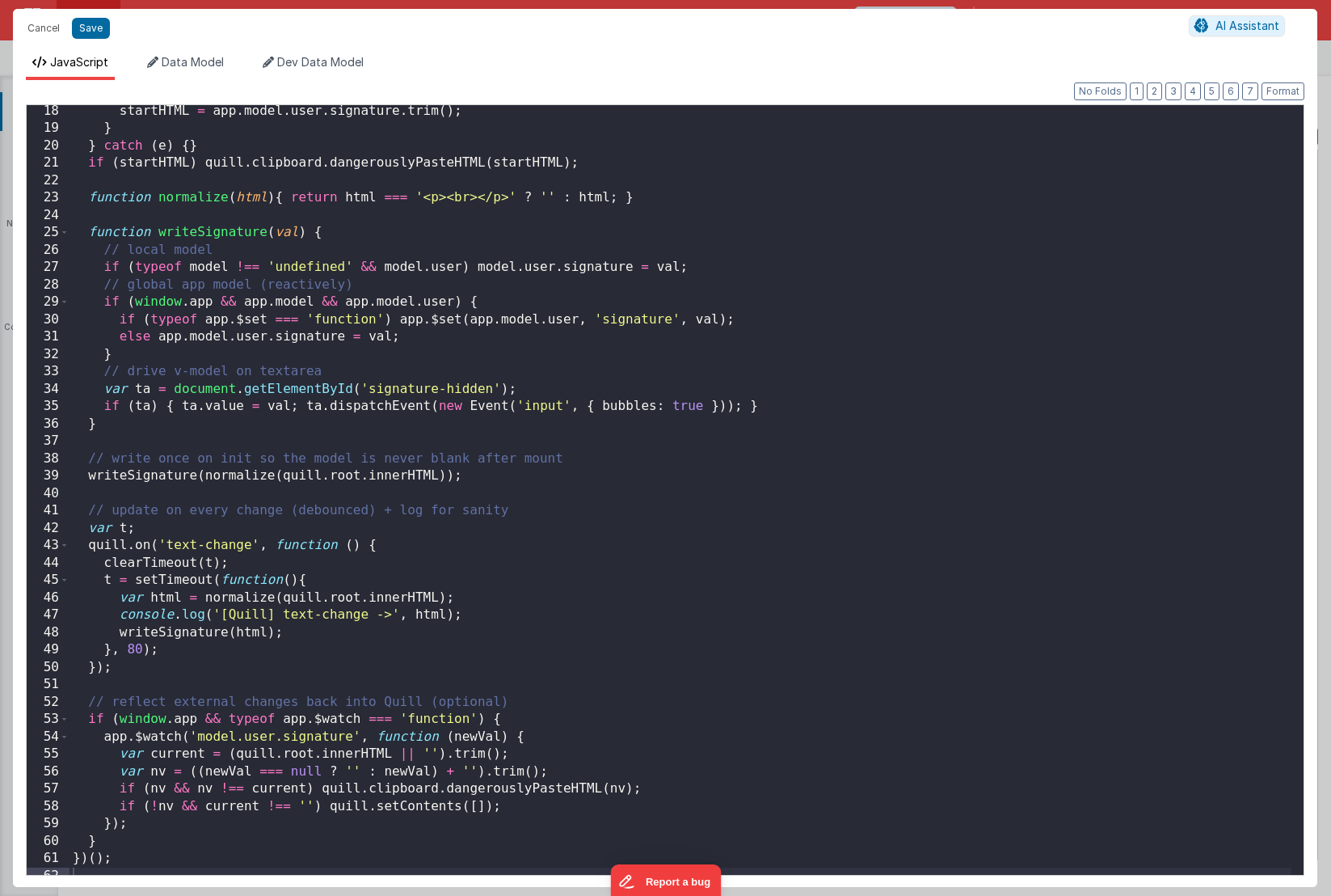
scroll to position [308, 0]
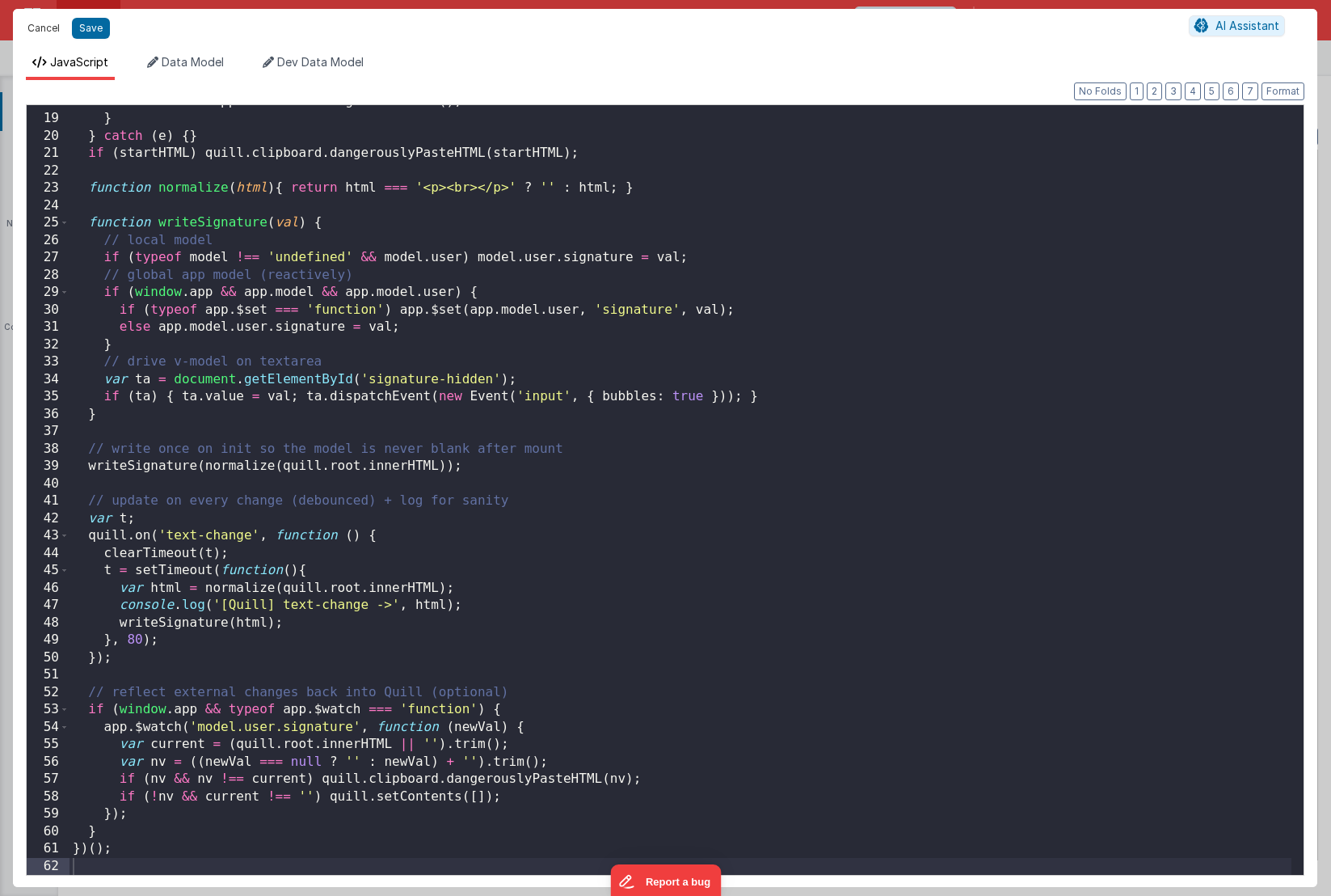
click at [54, 27] on button "Cancel" at bounding box center [44, 27] width 49 height 22
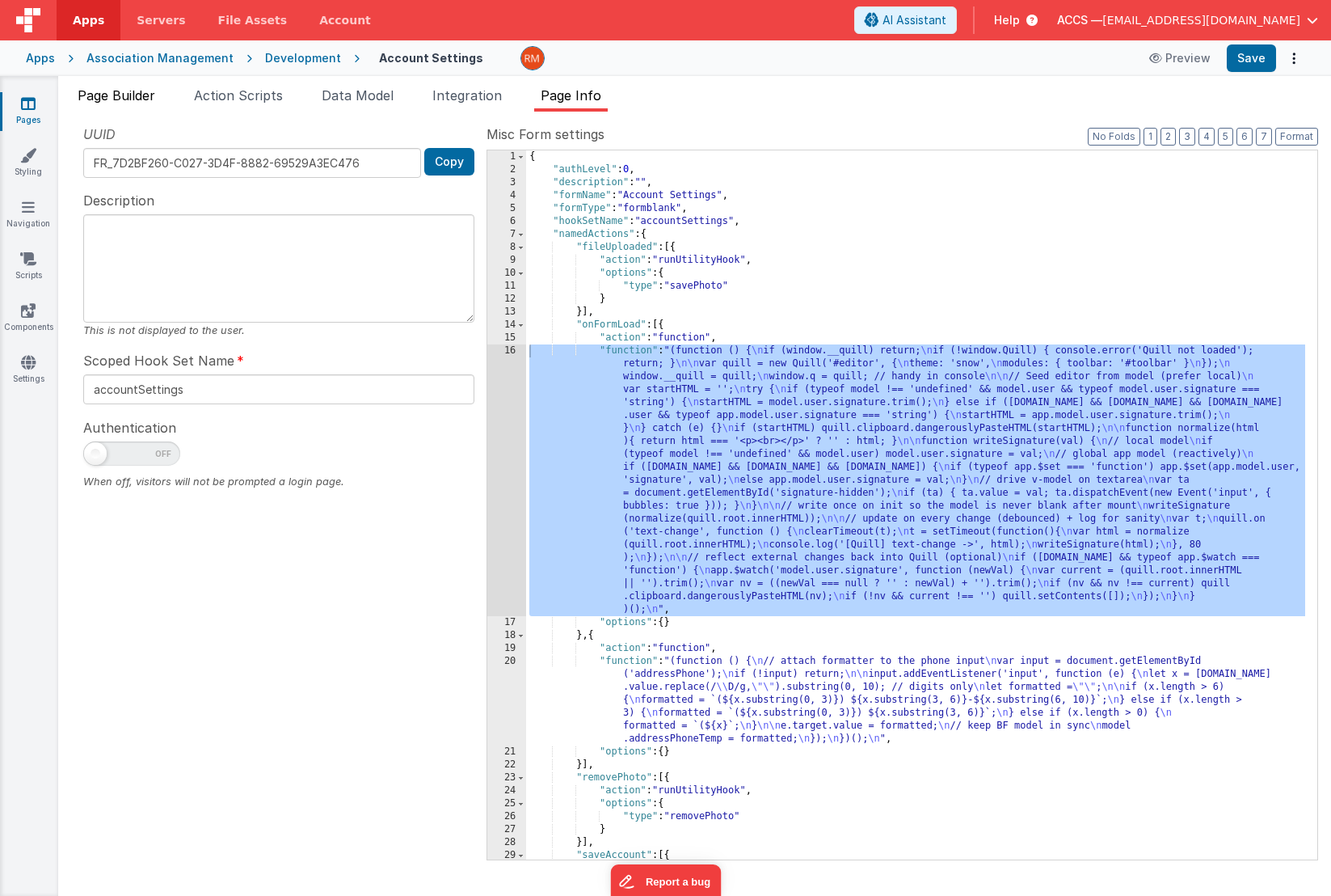
click at [146, 91] on span "Page Builder" at bounding box center [115, 95] width 77 height 17
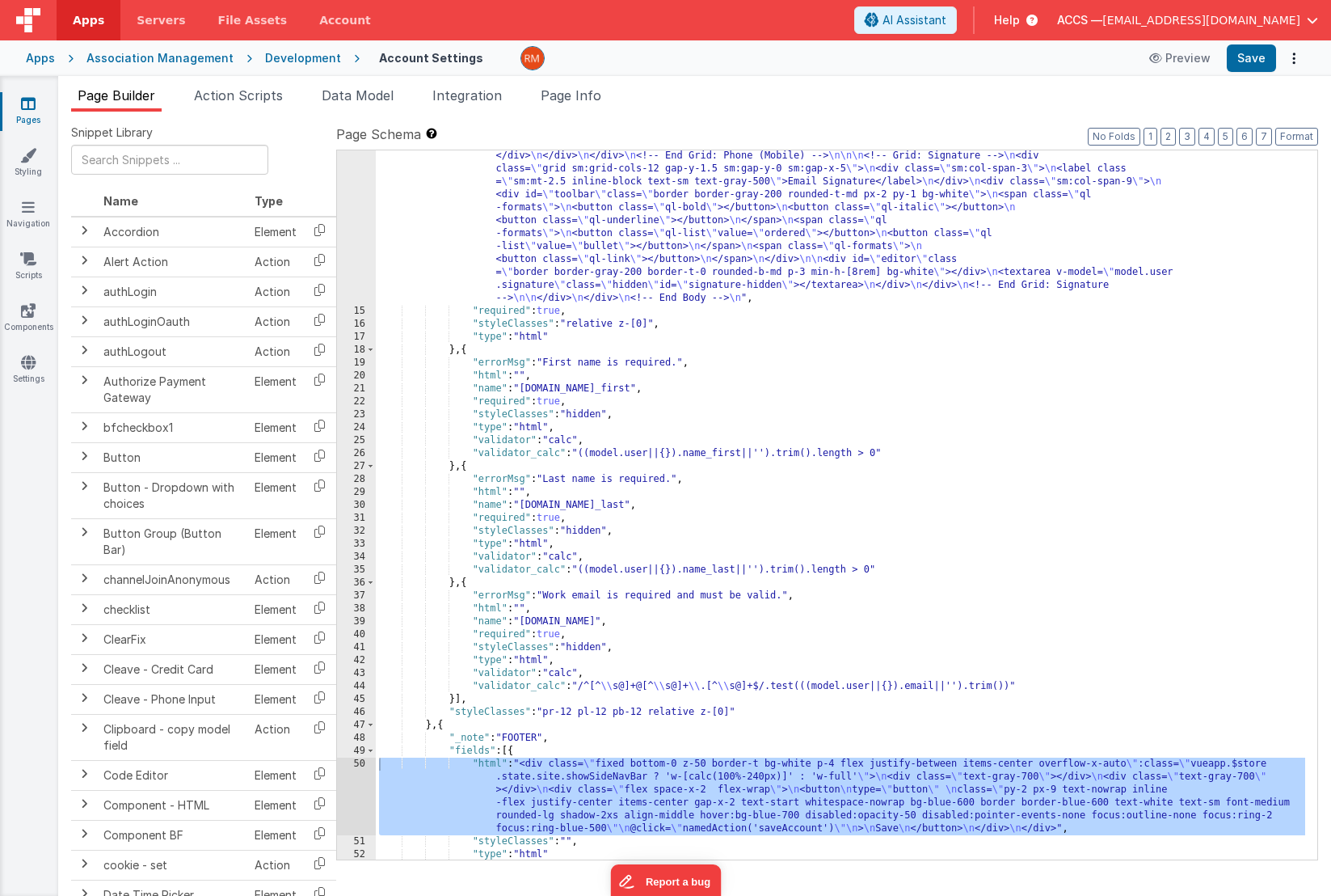
scroll to position [1383, 0]
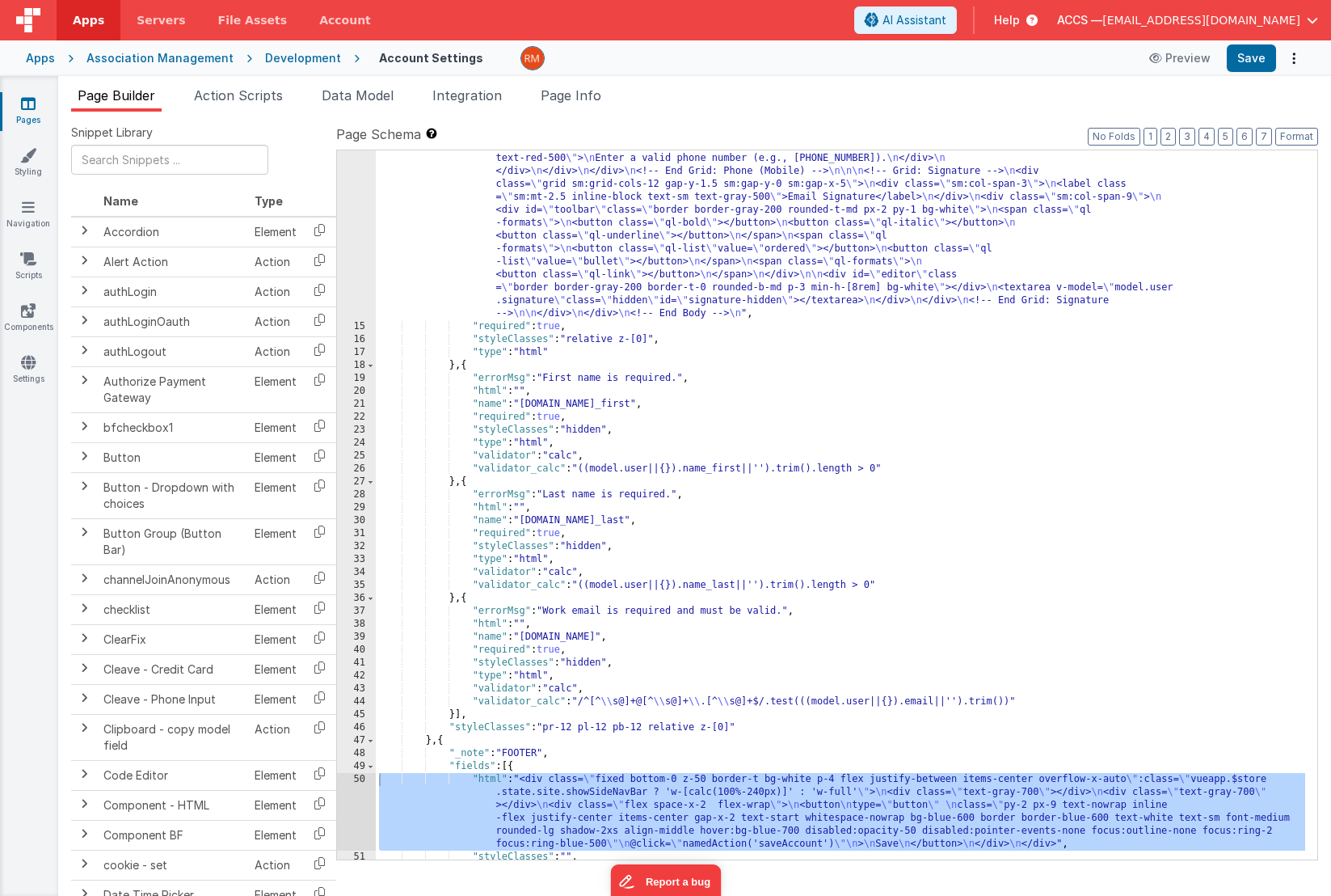
click at [585, 405] on div ""html" : "<!-- Body --> \n <div id= \" accountForm \" class= \"\" > \n <div cla…" at bounding box center [840, 8] width 929 height 2067
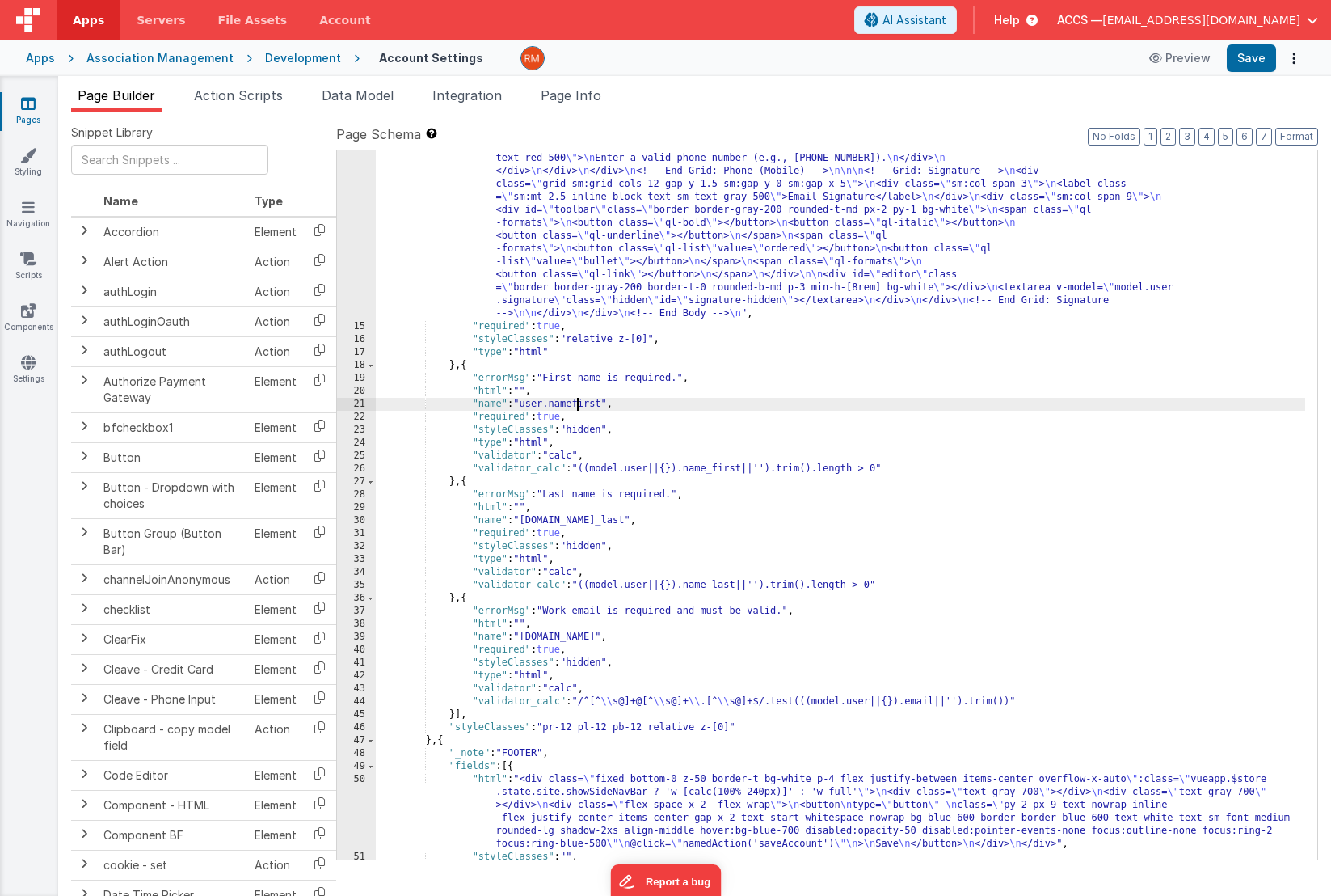
click at [582, 405] on div ""html" : "<!-- Body --> \n <div id= \" accountForm \" class= \"\" > \n <div cla…" at bounding box center [840, 8] width 929 height 2067
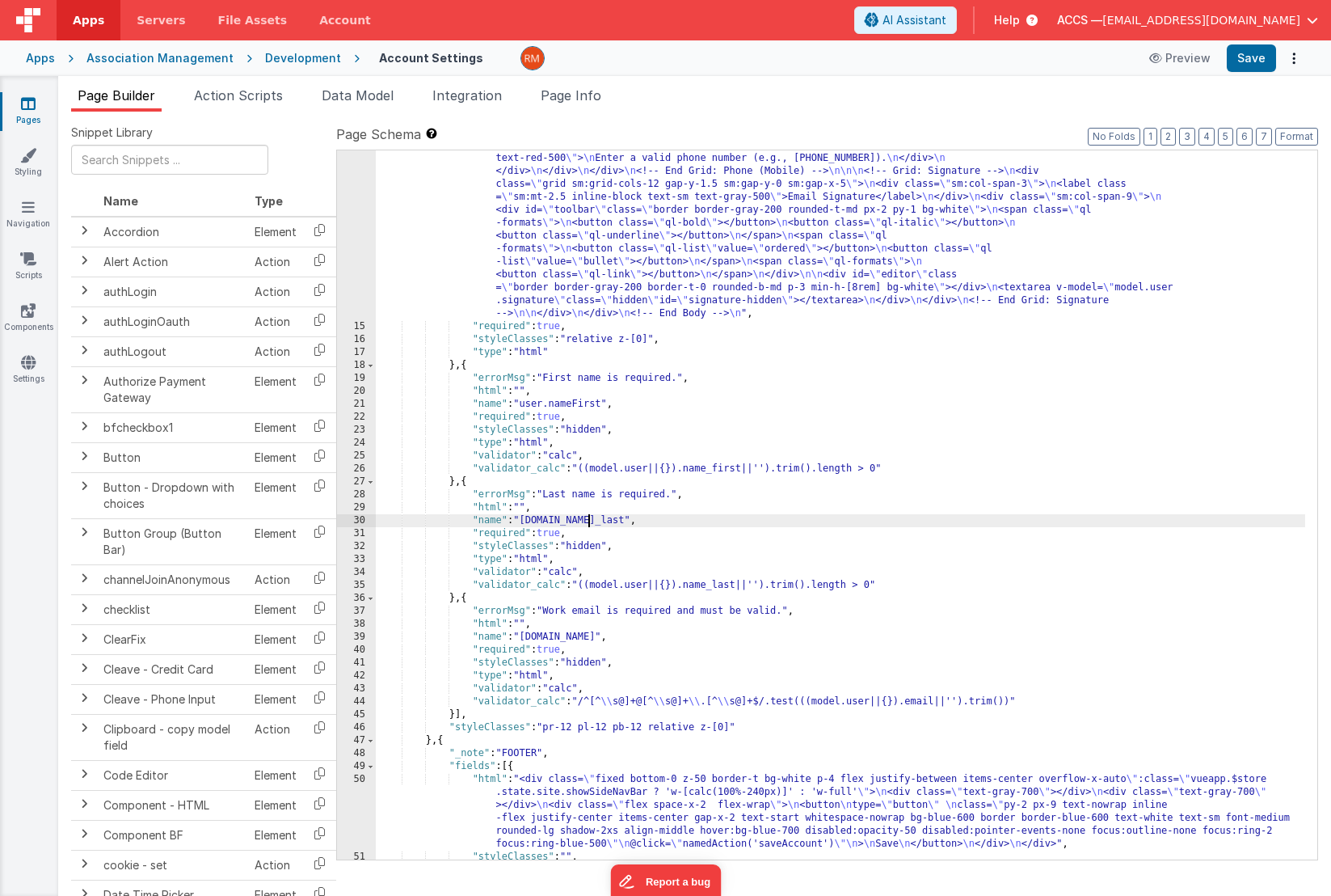
click at [588, 522] on div ""html" : "<!-- Body --> \n <div id= \" accountForm \" class= \"\" > \n <div cla…" at bounding box center [840, 8] width 929 height 2067
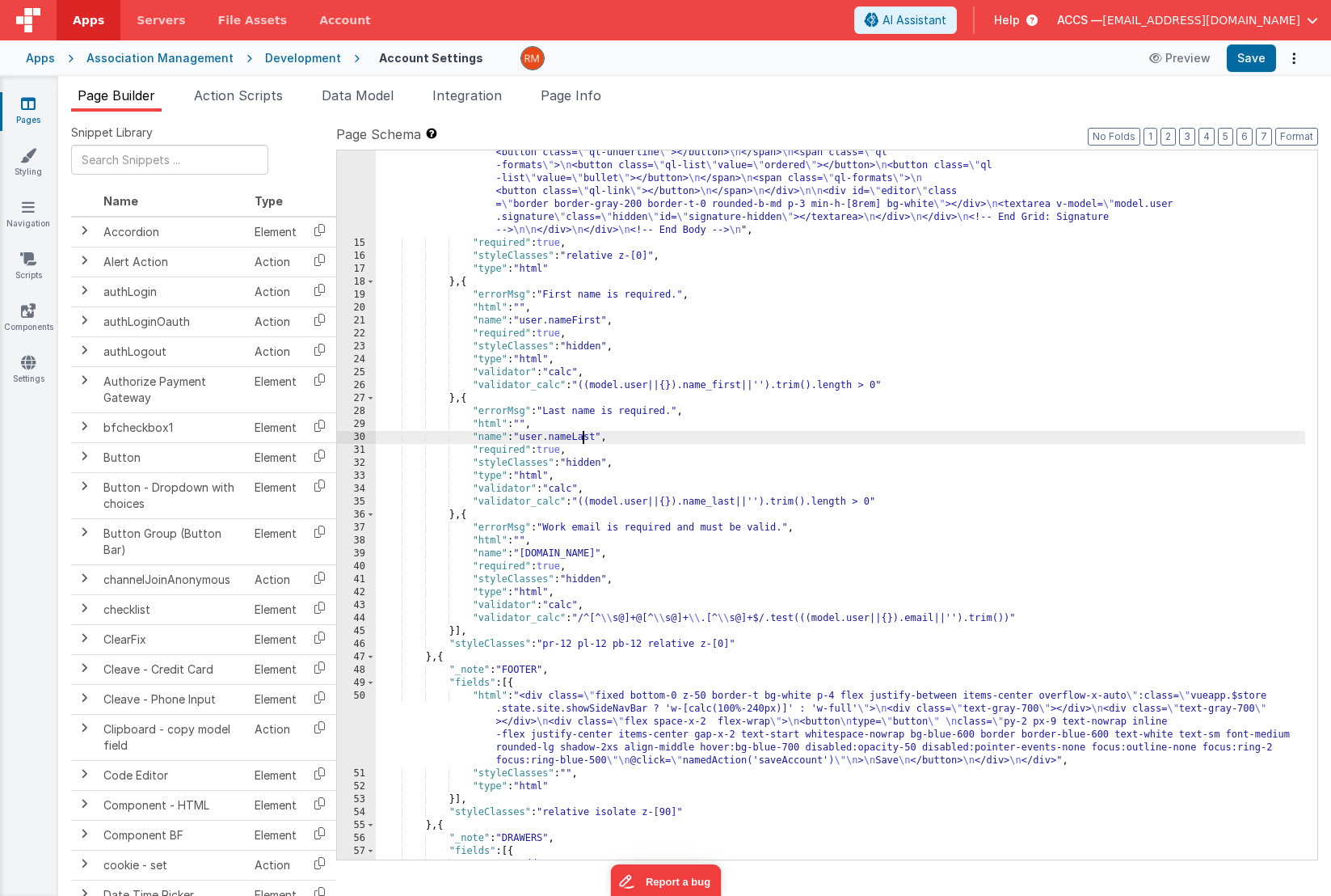
scroll to position [1466, 0]
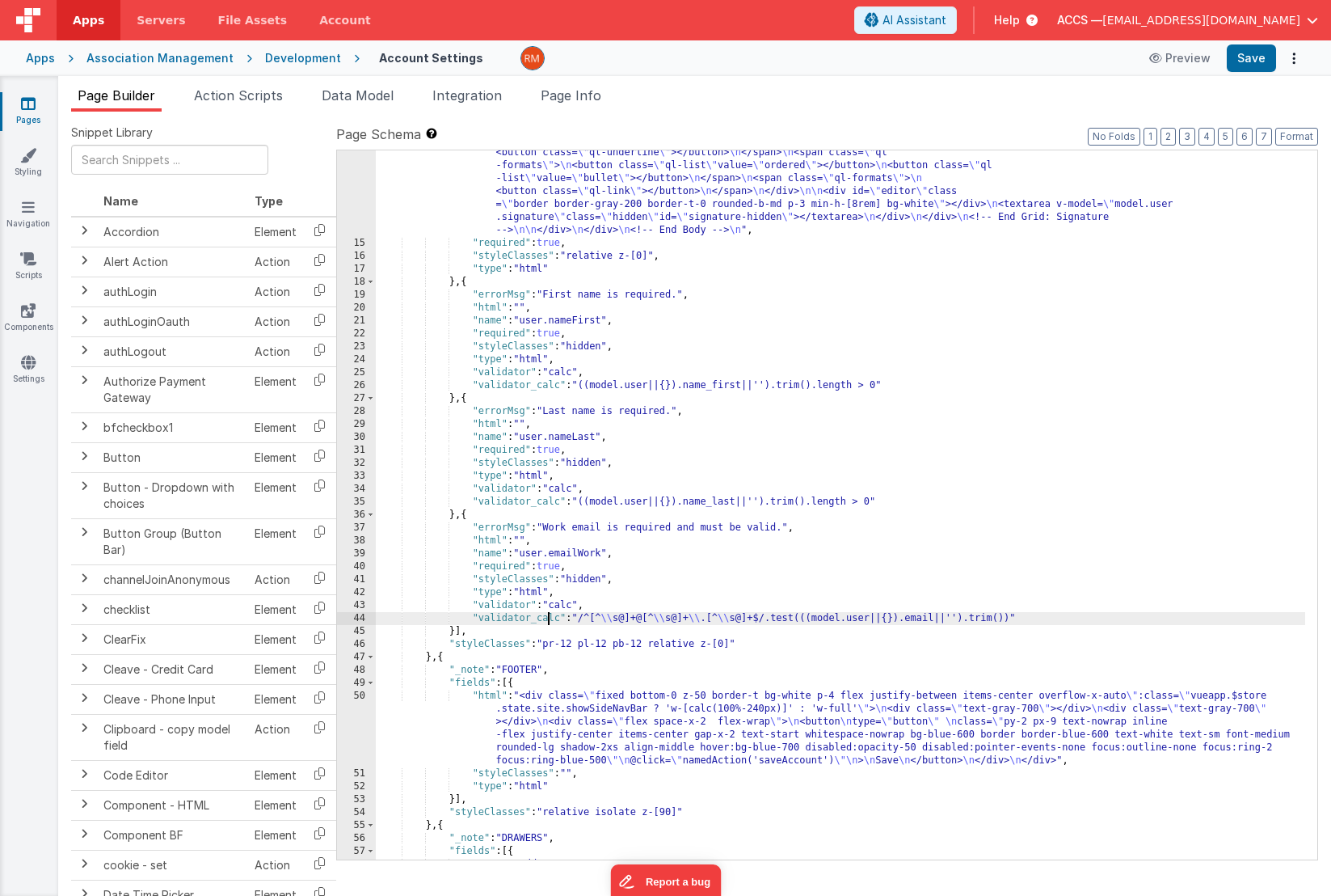
click at [365, 619] on div "44" at bounding box center [357, 618] width 39 height 13
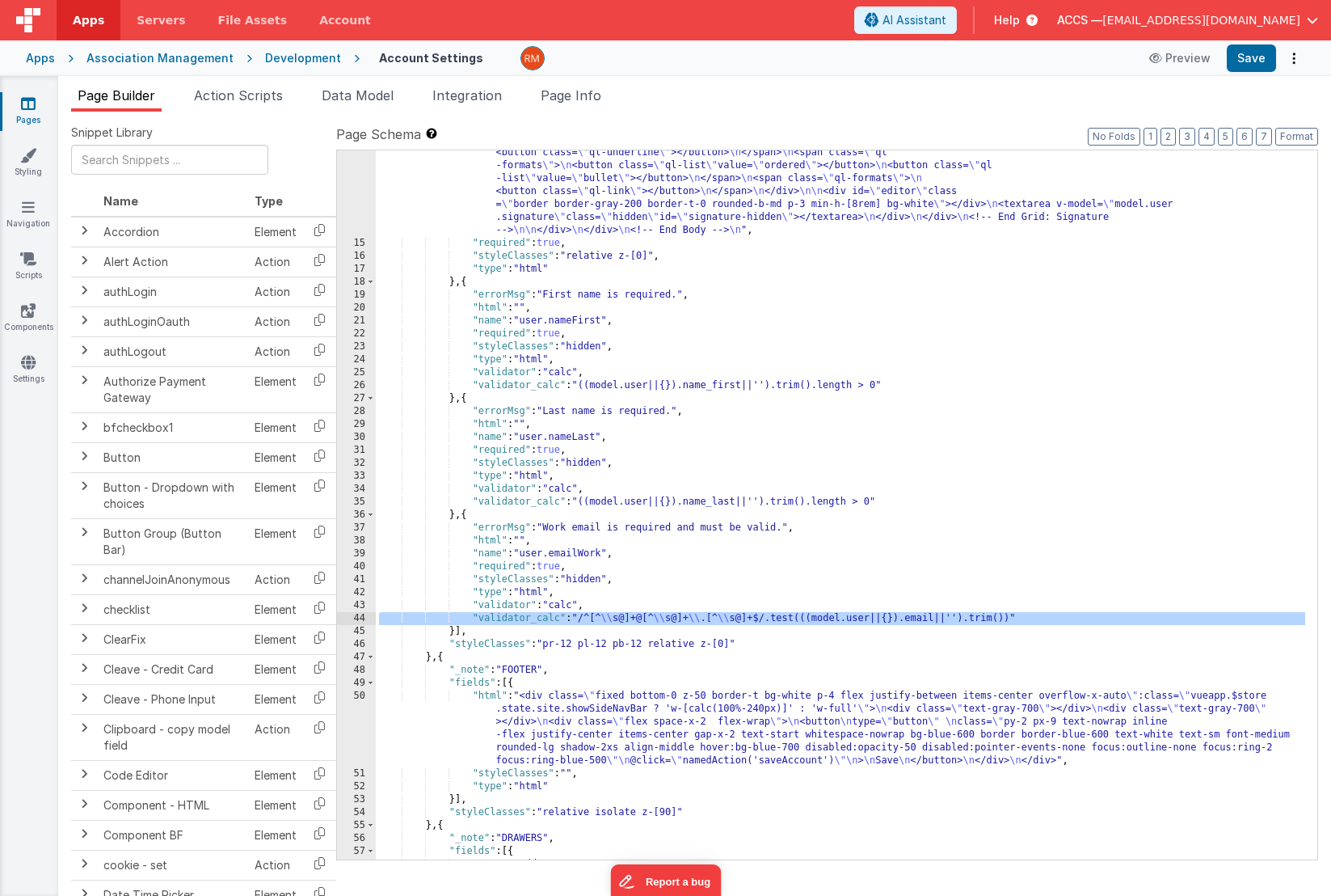
scroll to position [1420, 0]
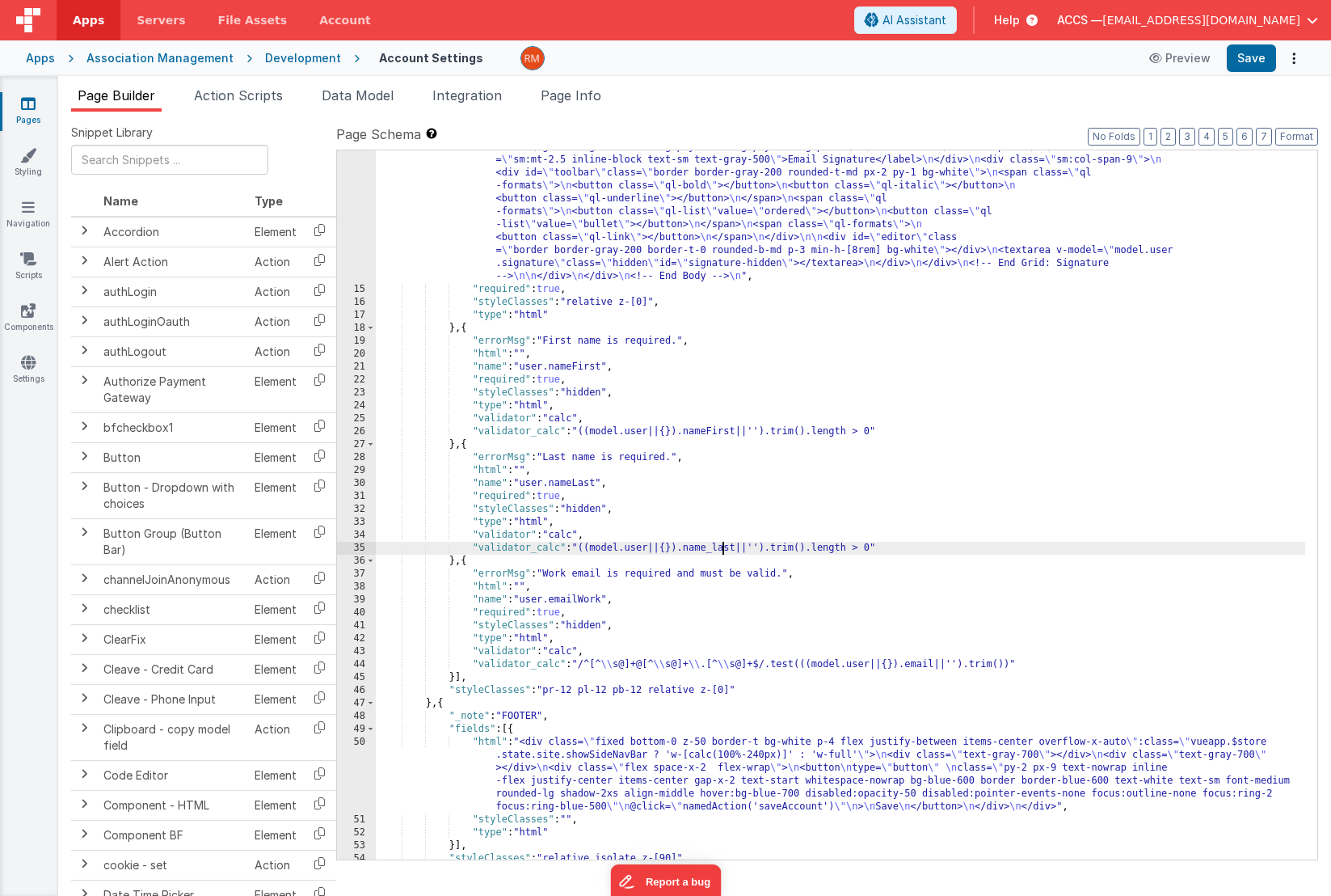
drag, startPoint x: 722, startPoint y: 546, endPoint x: 721, endPoint y: 554, distance: 8.1
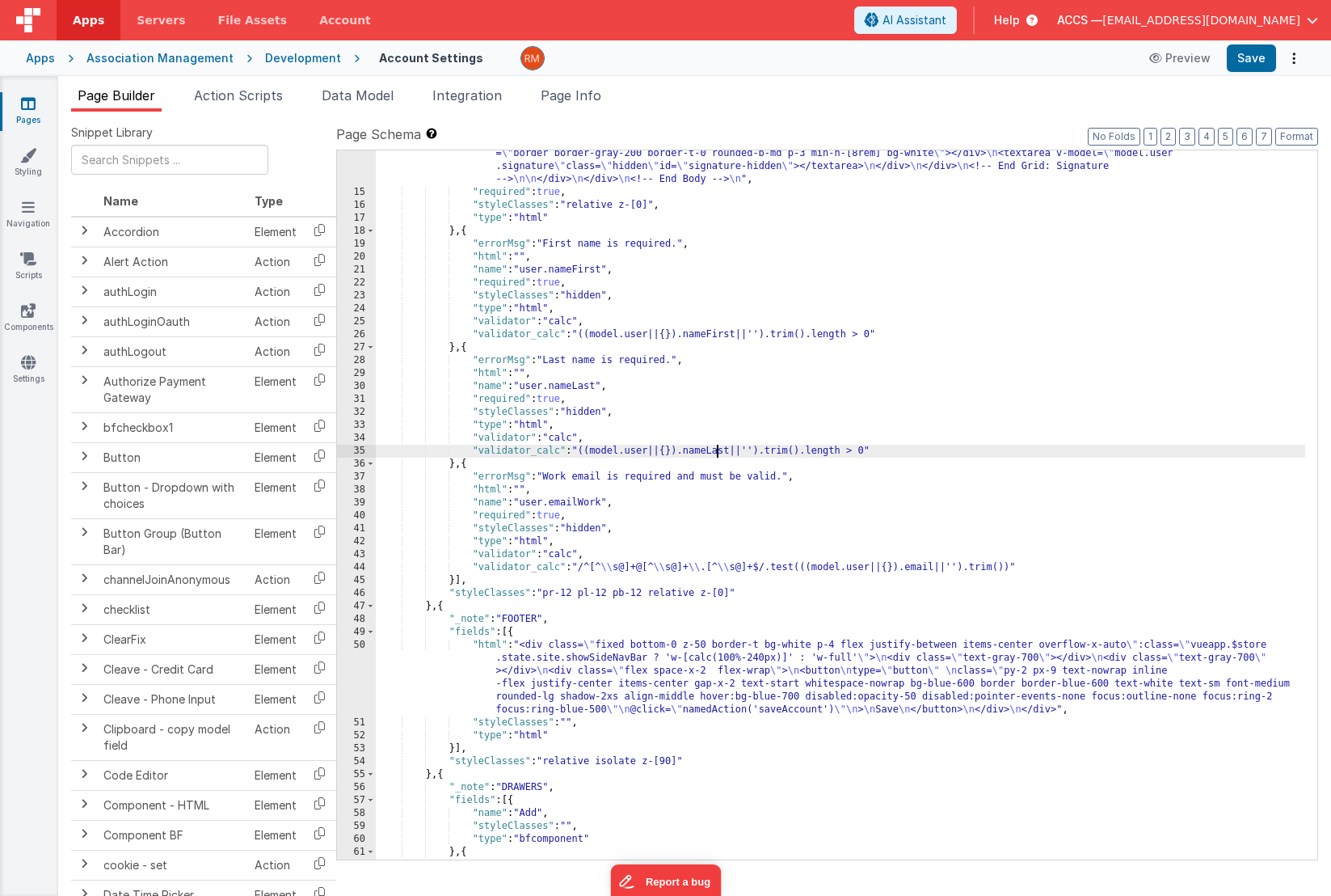
scroll to position [1516, 0]
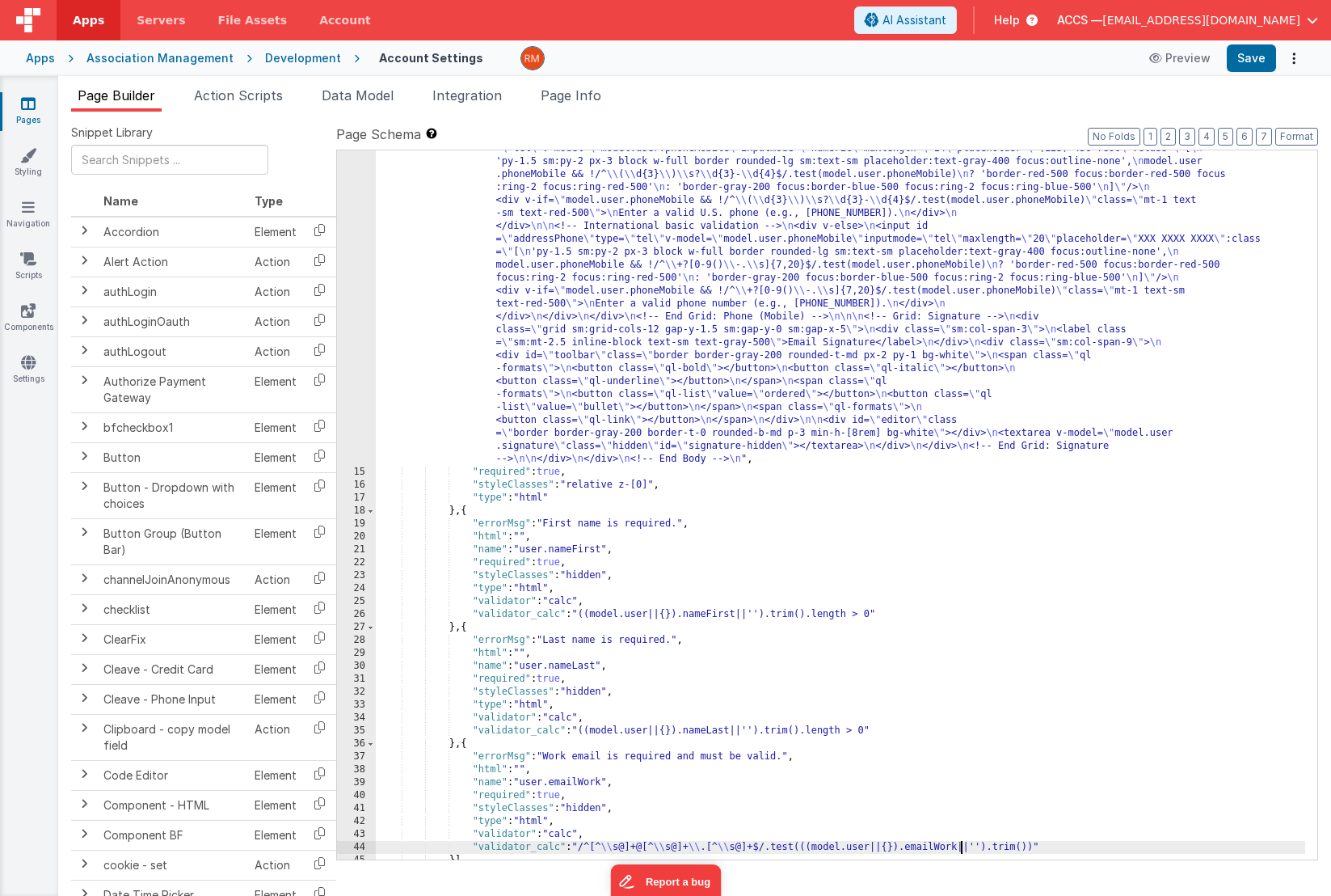
scroll to position [1237, 0]
click at [1261, 57] on button "Save" at bounding box center [1252, 58] width 49 height 27
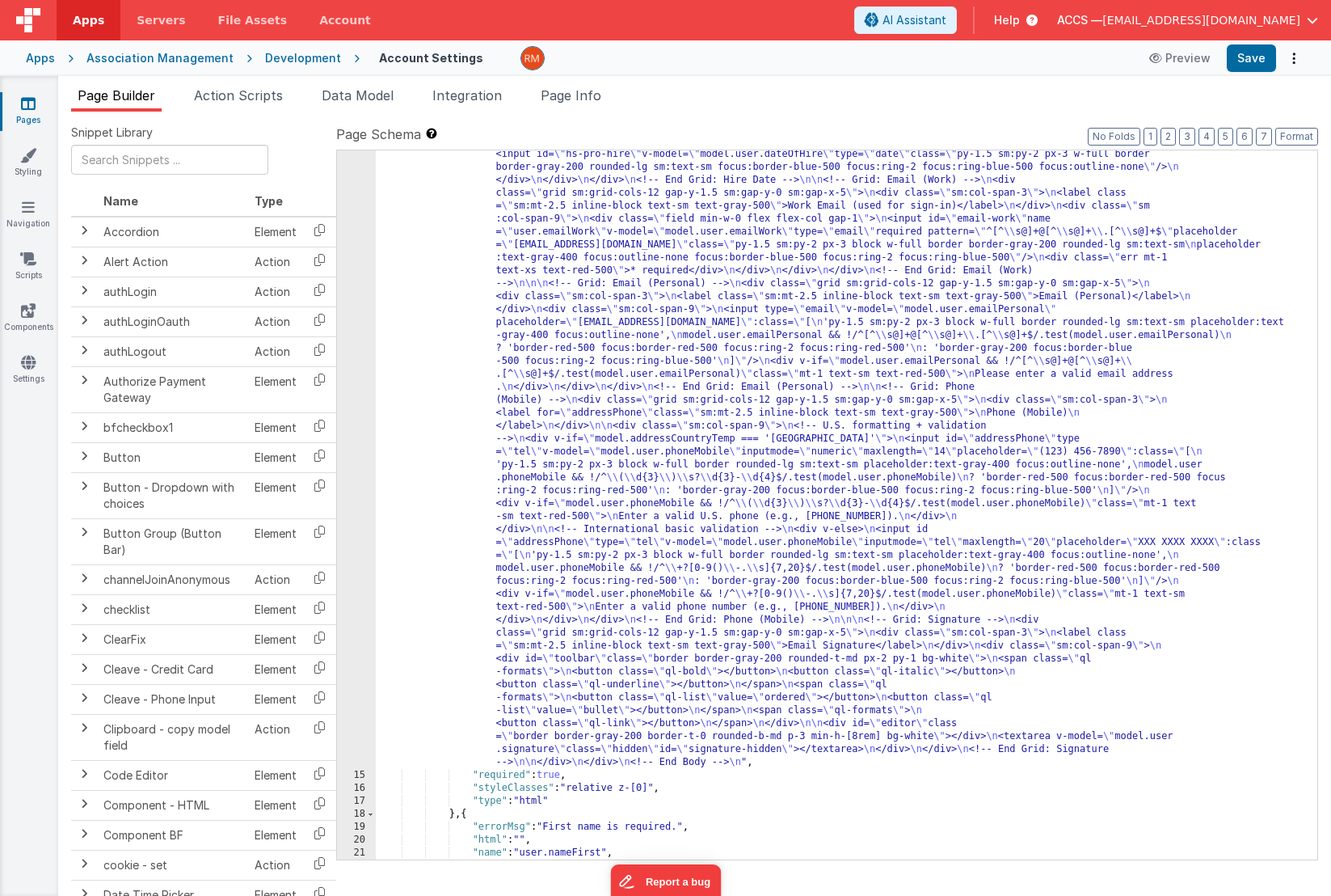
scroll to position [0, 0]
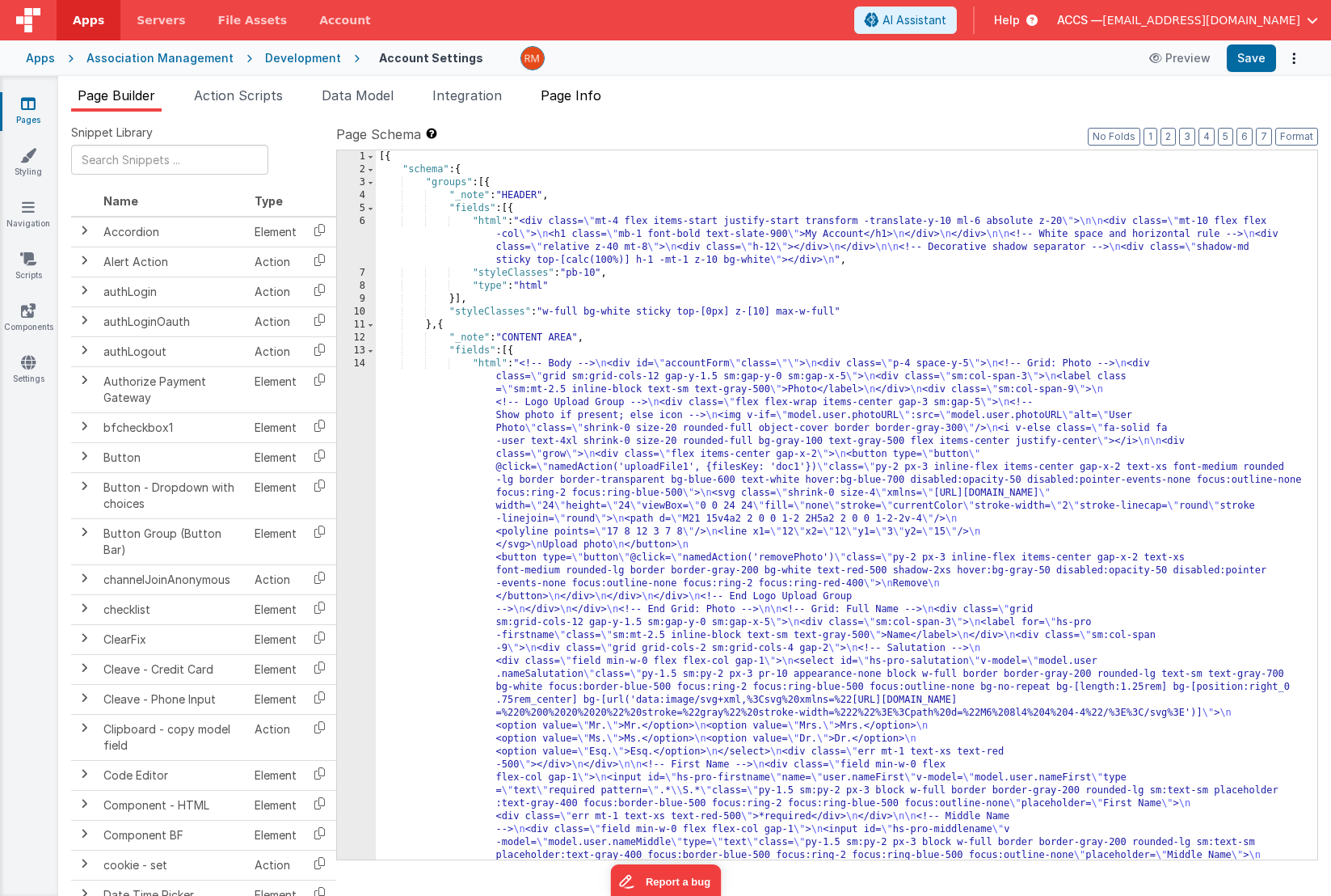
click at [588, 99] on span "Page Info" at bounding box center [571, 95] width 61 height 17
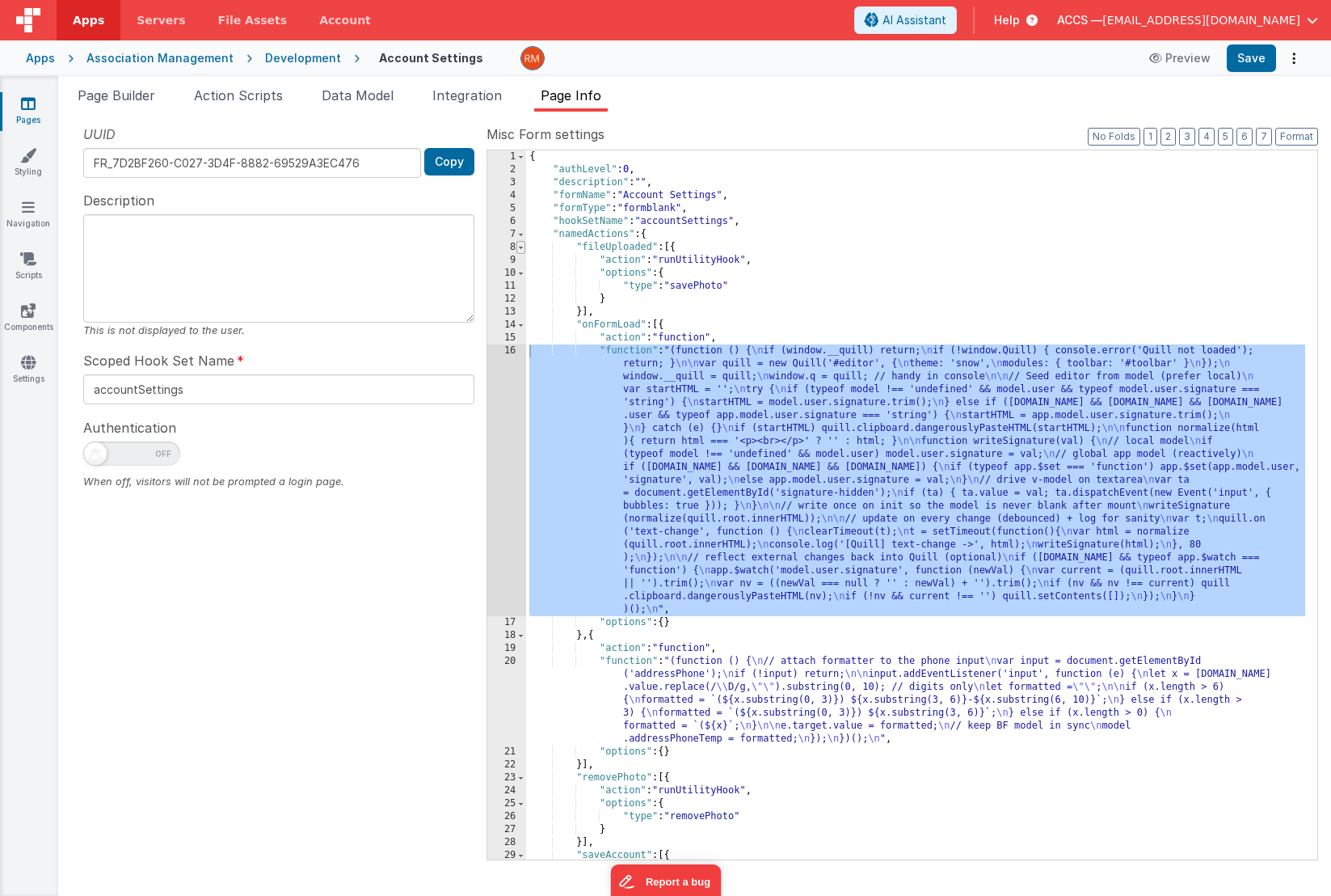
click at [523, 250] on span at bounding box center [521, 247] width 9 height 13
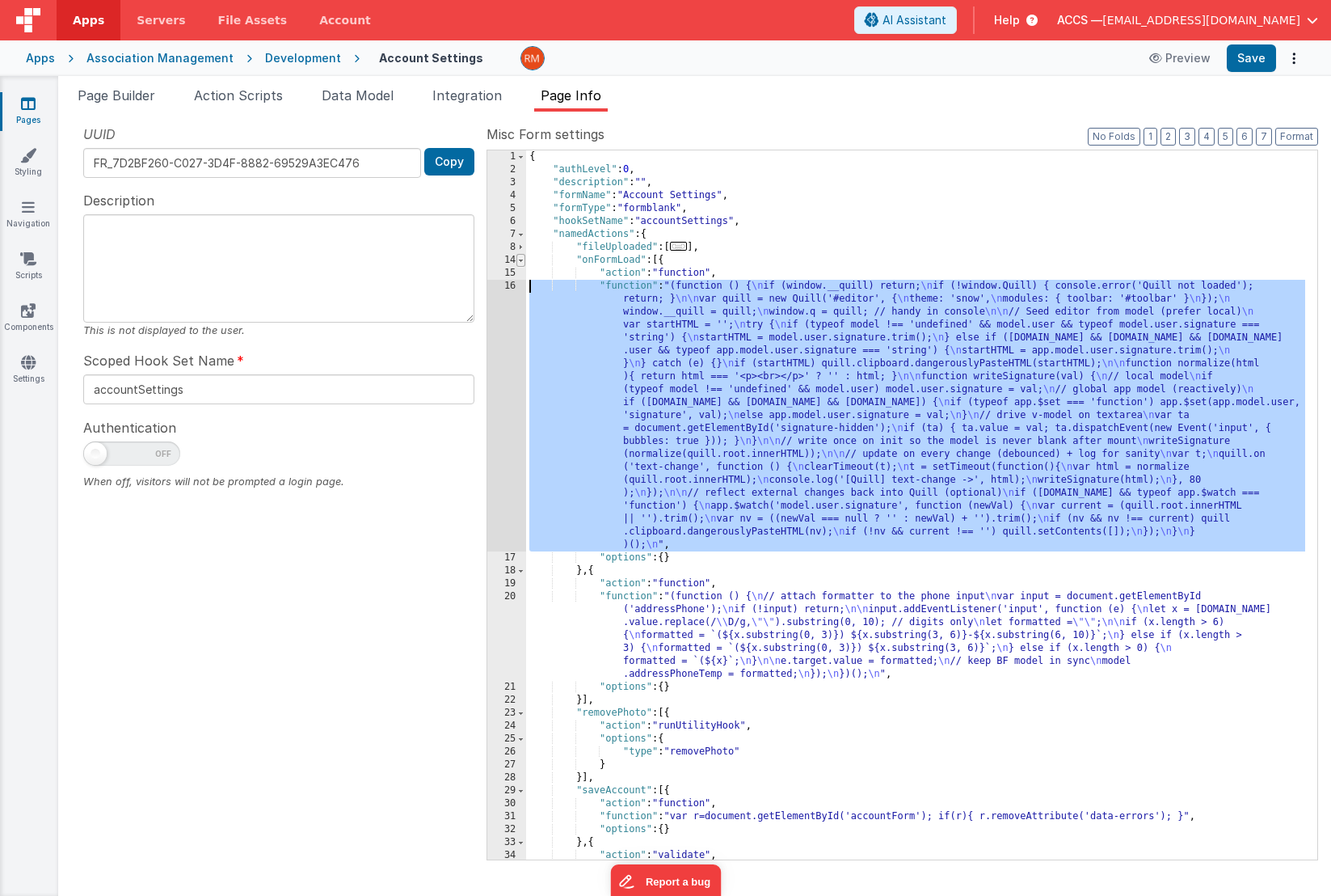
click at [524, 265] on span at bounding box center [521, 260] width 9 height 13
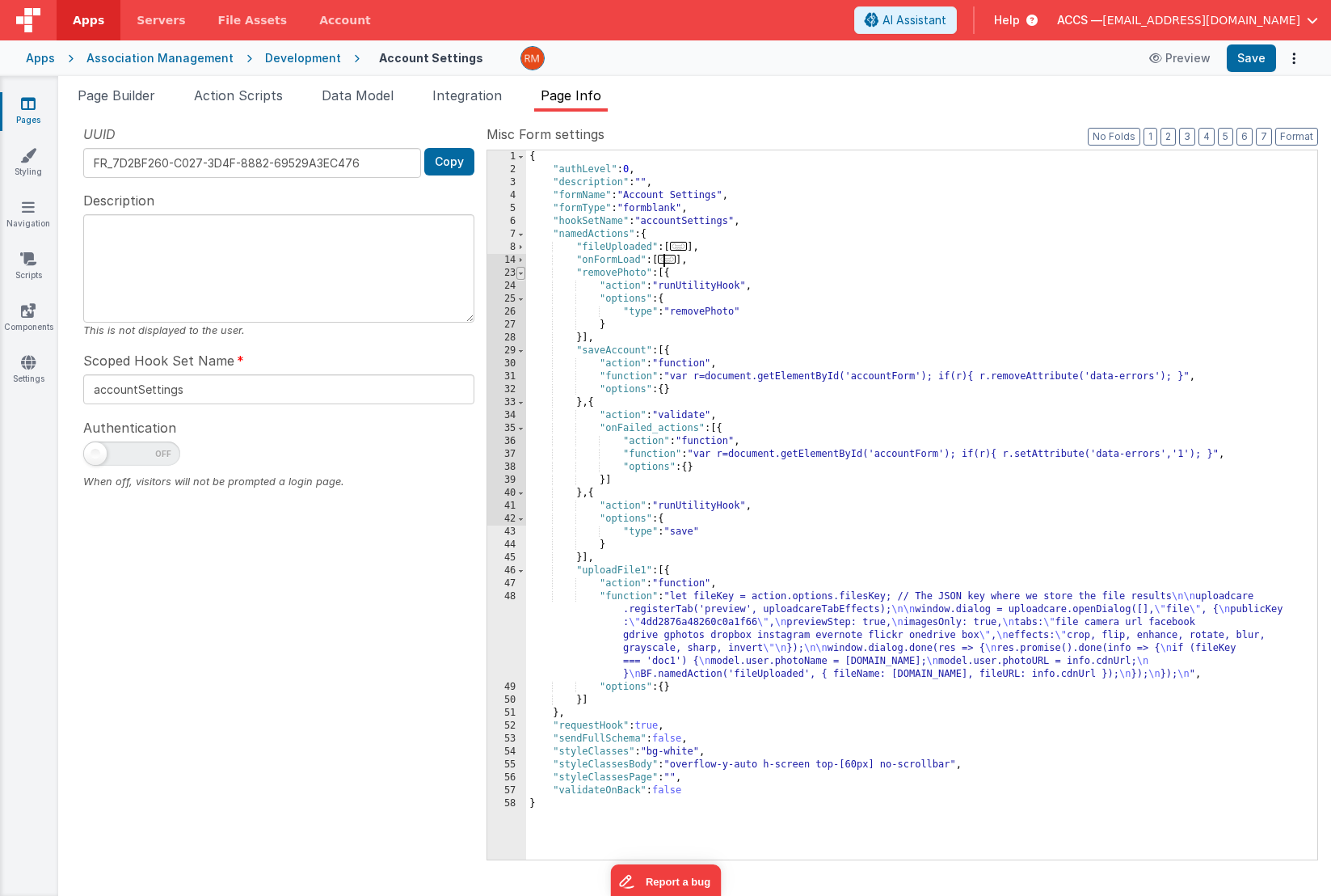
click at [522, 275] on span at bounding box center [521, 273] width 9 height 13
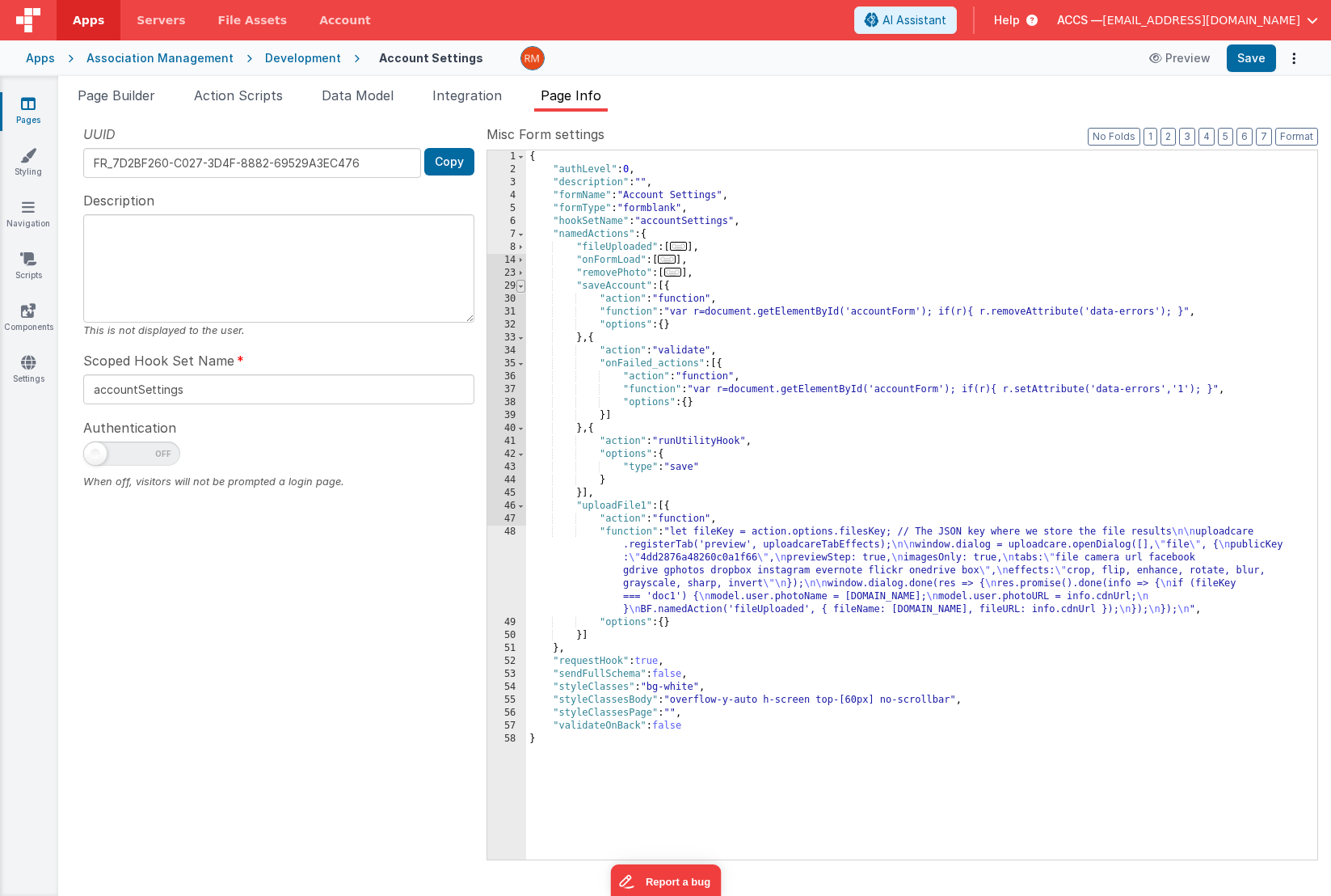
click at [522, 283] on span at bounding box center [521, 285] width 9 height 13
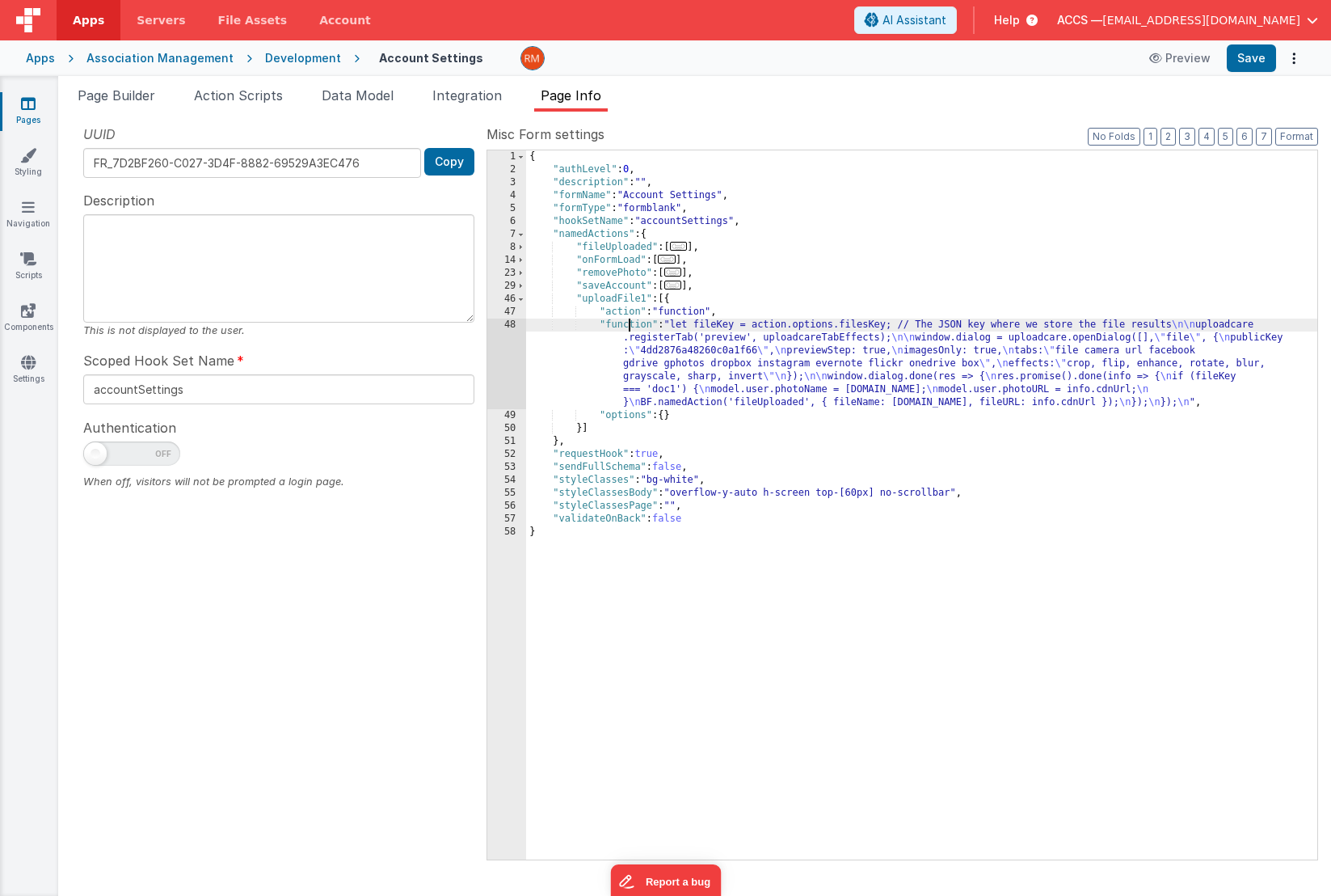
click at [628, 326] on div "{ "authLevel" : 0 , "description" : "" , "formName" : "Account Settings" , "for…" at bounding box center [923, 518] width 792 height 735
click at [514, 320] on div "48" at bounding box center [507, 363] width 39 height 91
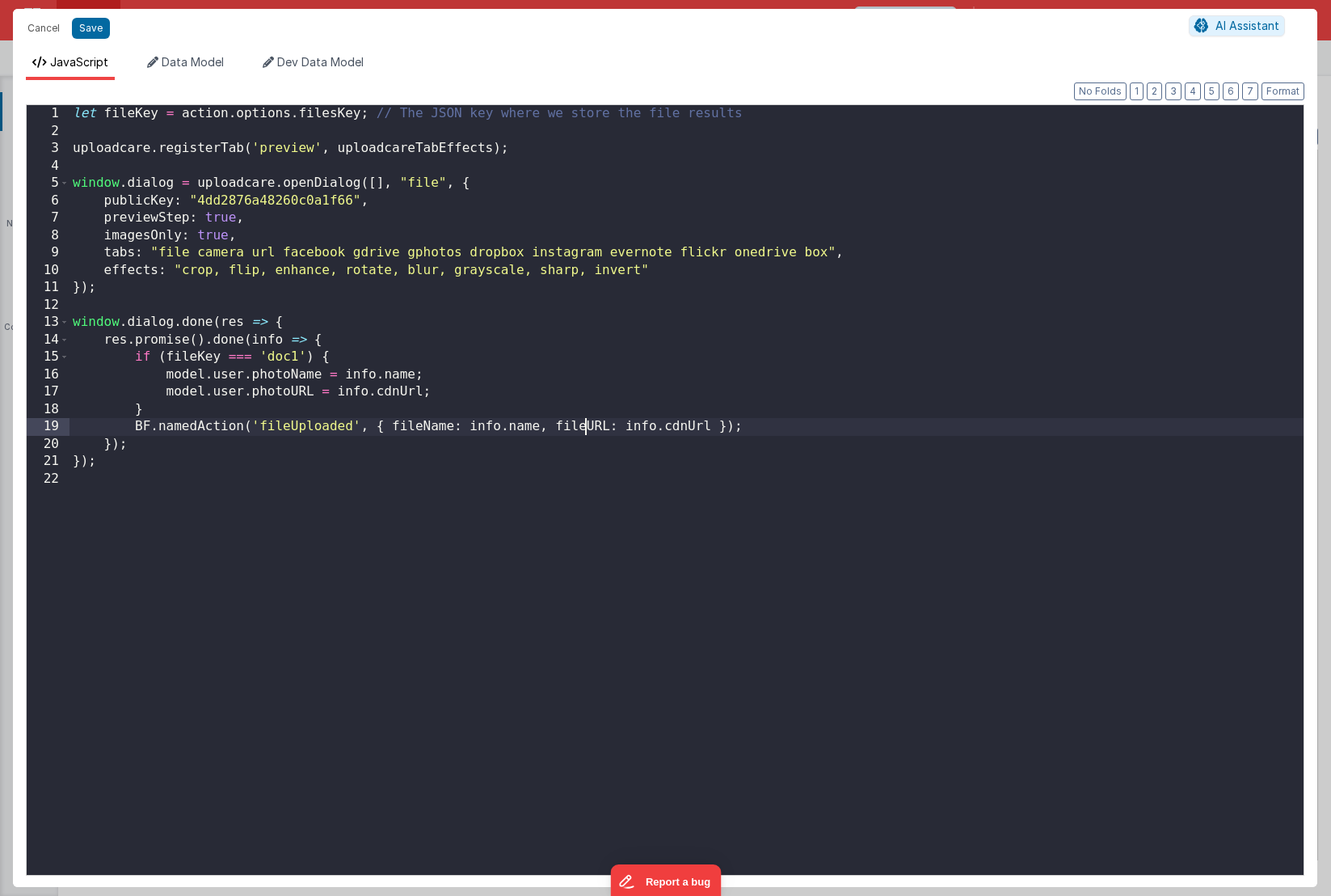
click at [585, 428] on div "let fileKey = action . options . filesKey ; // The JSON key where we store the …" at bounding box center [686, 507] width 1234 height 804
click at [420, 427] on div "let fileKey = action . options . filesKey ; // The JSON key where we store the …" at bounding box center [686, 507] width 1234 height 804
click at [593, 428] on div "let fileKey = action . options . filesKey ; // The JSON key where we store the …" at bounding box center [686, 507] width 1234 height 804
click at [93, 26] on button "Save" at bounding box center [91, 28] width 38 height 21
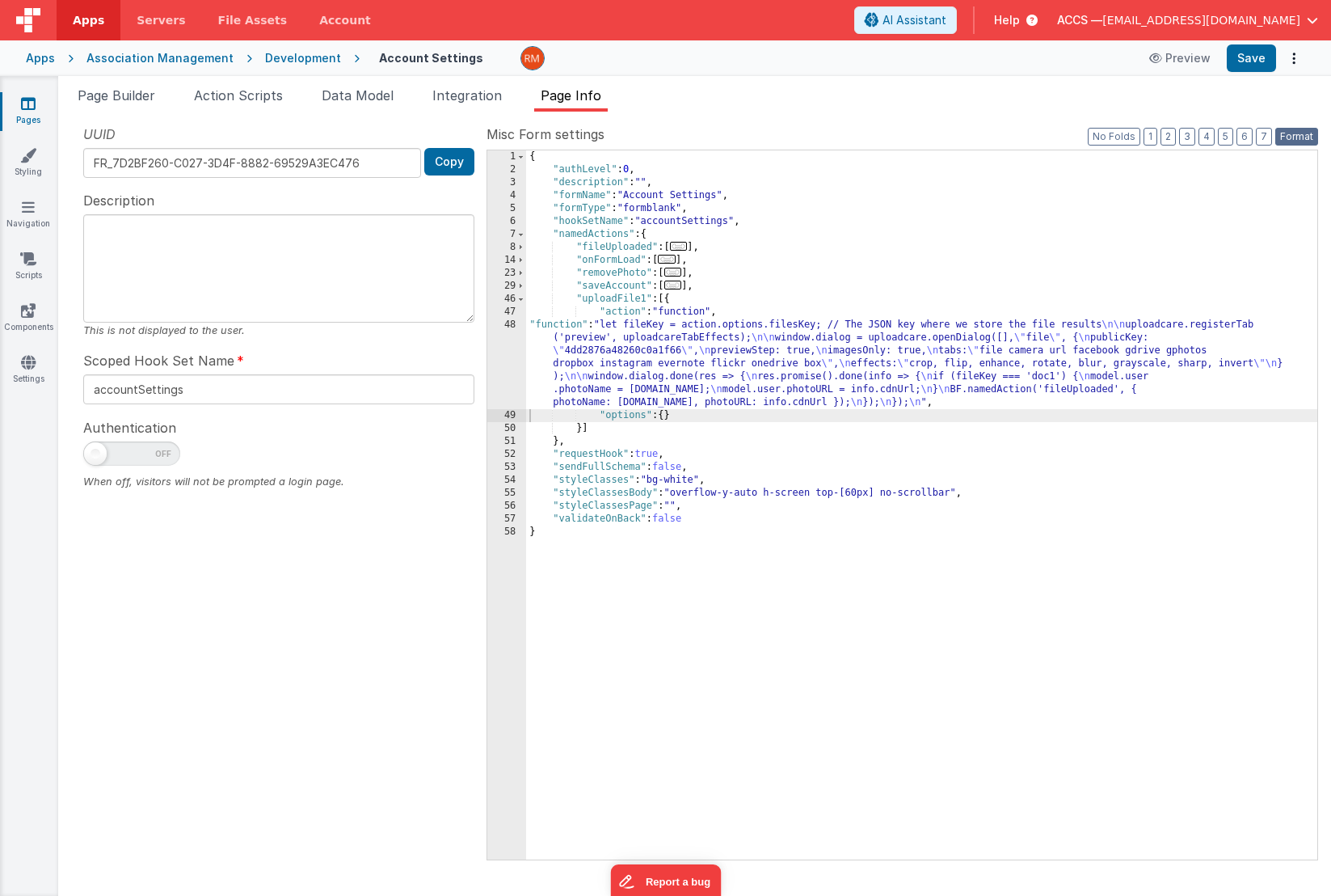
click at [1306, 139] on button "Format" at bounding box center [1297, 137] width 43 height 18
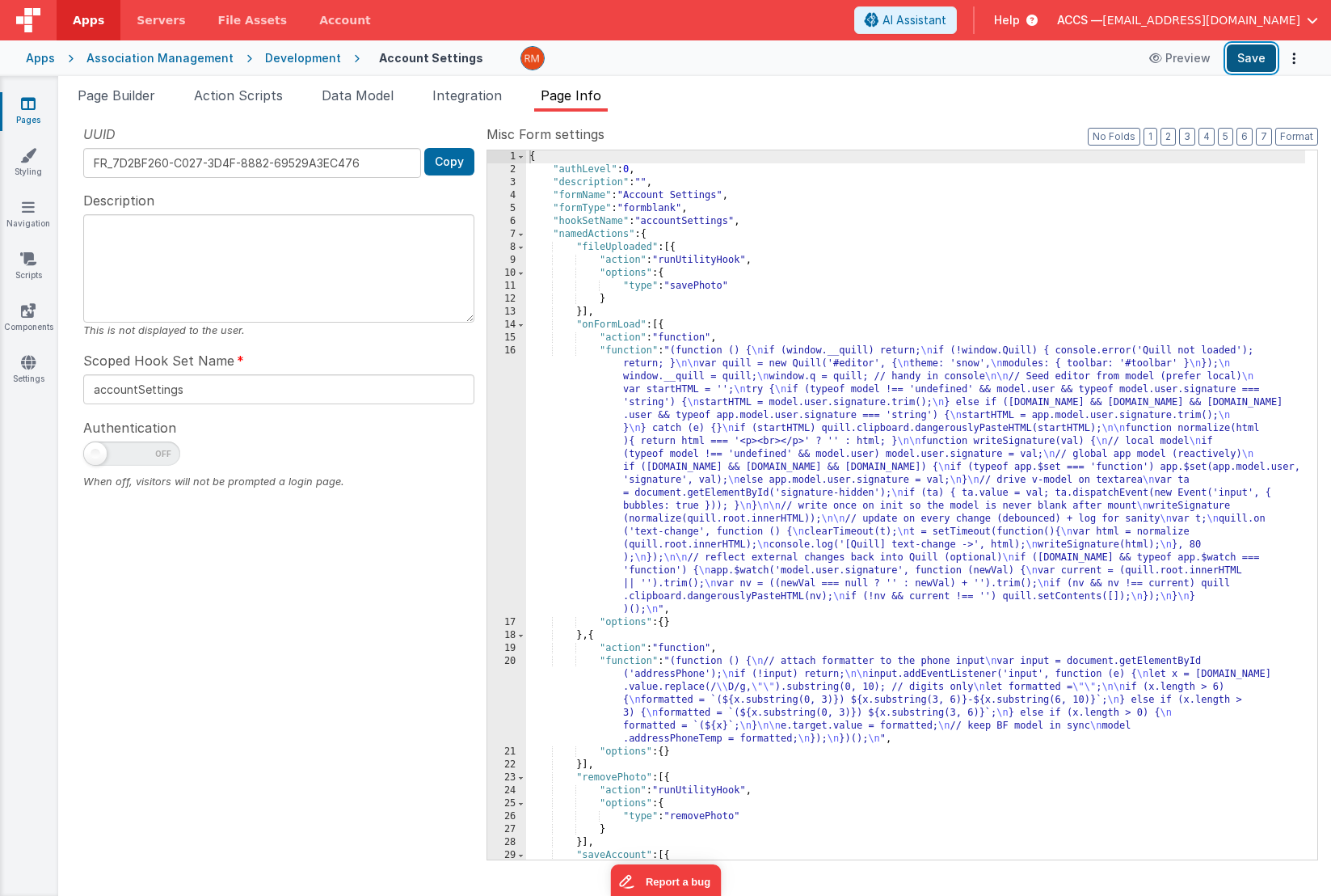
click at [1249, 67] on button "Save" at bounding box center [1252, 58] width 49 height 27
click at [478, 104] on li "Integration" at bounding box center [467, 99] width 82 height 25
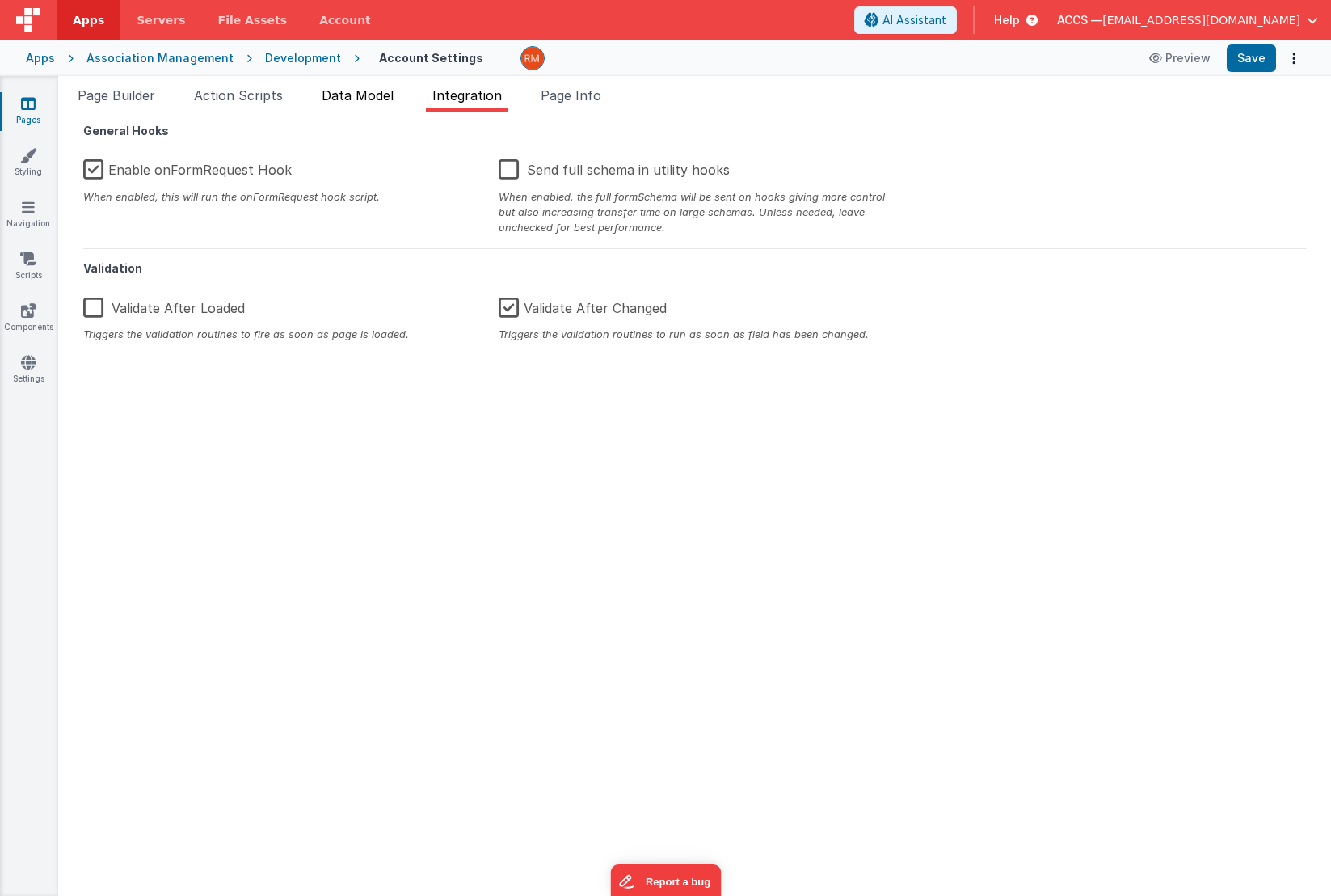
click at [386, 100] on span "Data Model" at bounding box center [358, 95] width 72 height 17
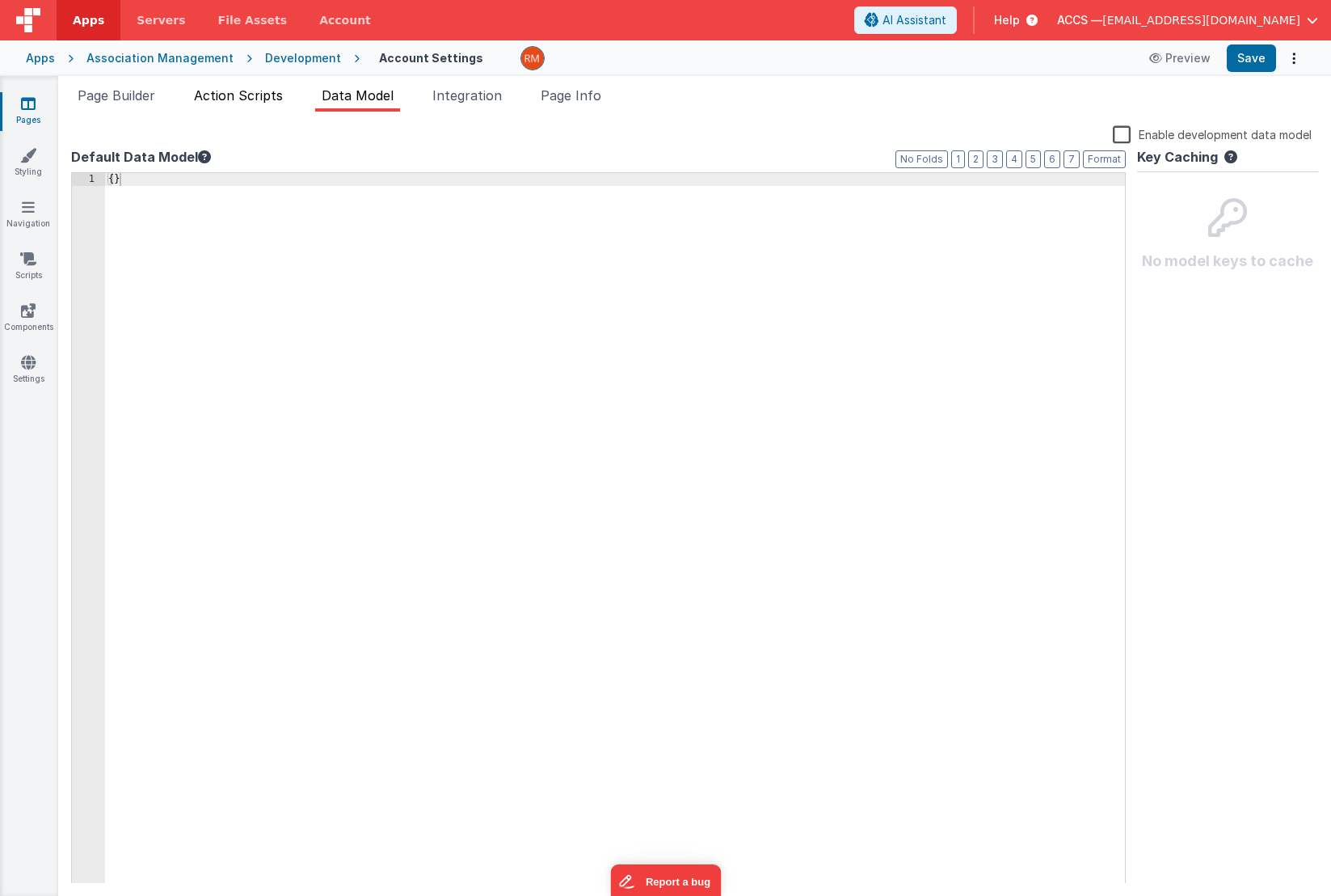
click at [261, 100] on span "Action Scripts" at bounding box center [238, 95] width 89 height 17
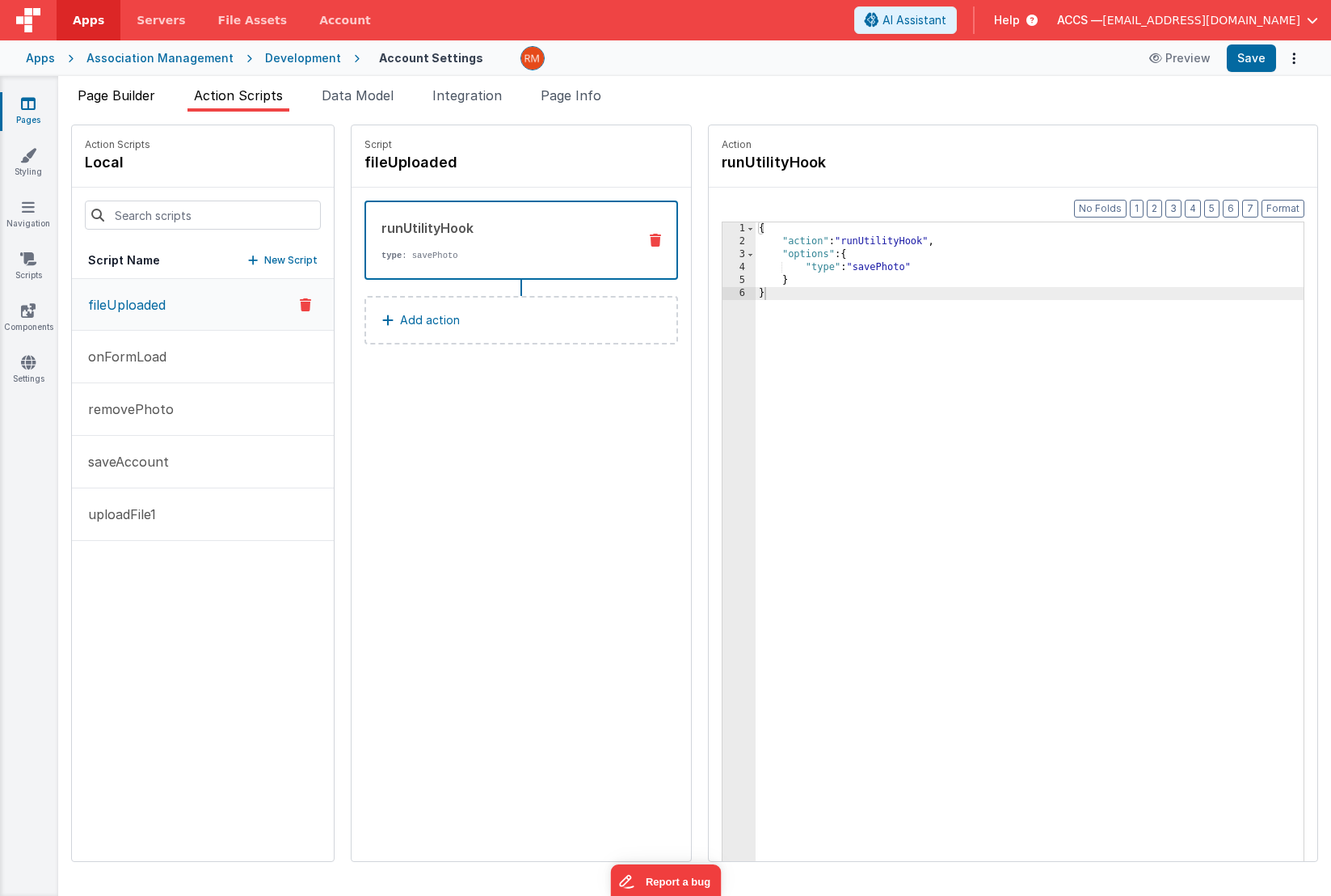
click at [133, 101] on span "Page Builder" at bounding box center [115, 95] width 77 height 17
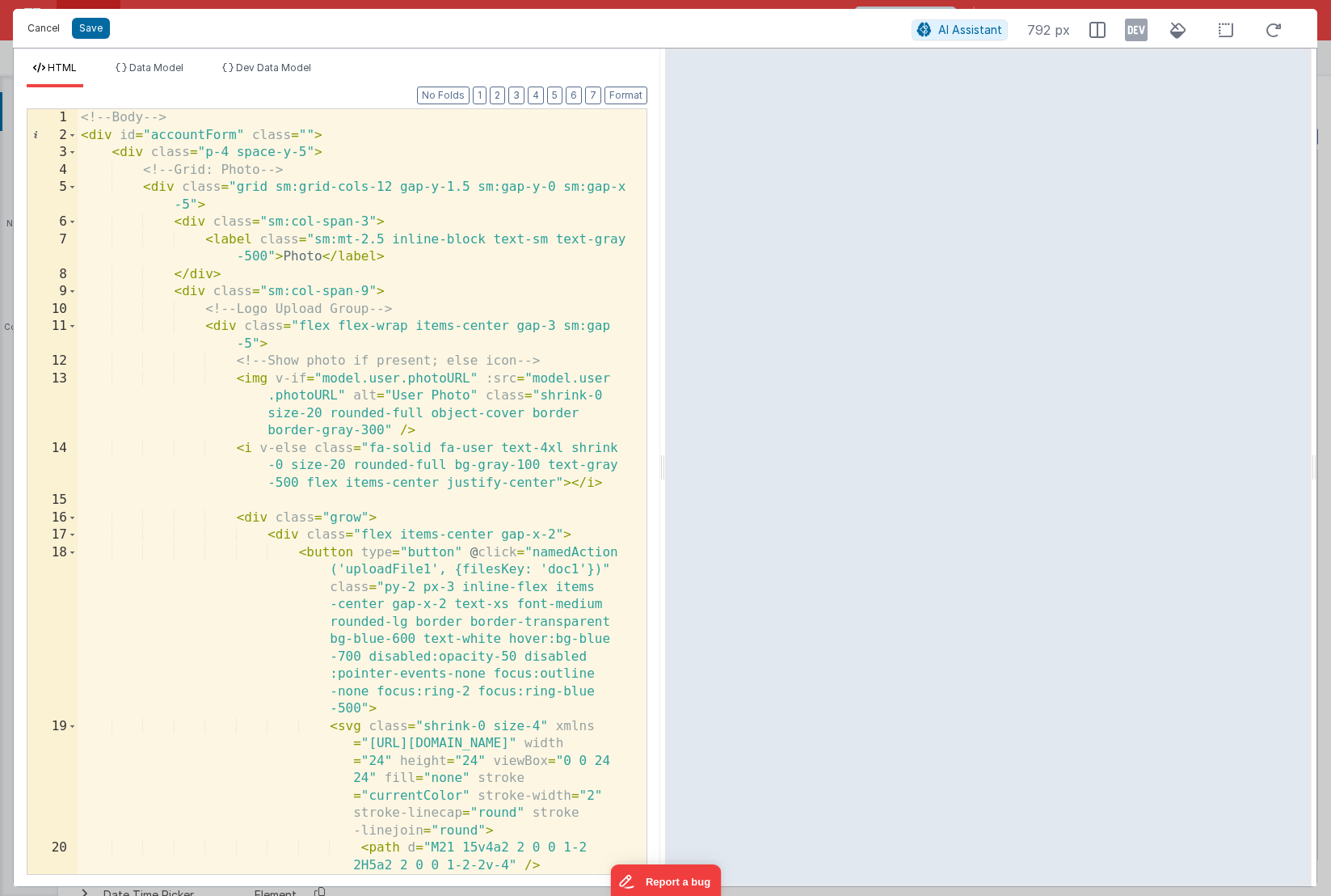
click at [41, 34] on button "Cancel" at bounding box center [44, 27] width 49 height 22
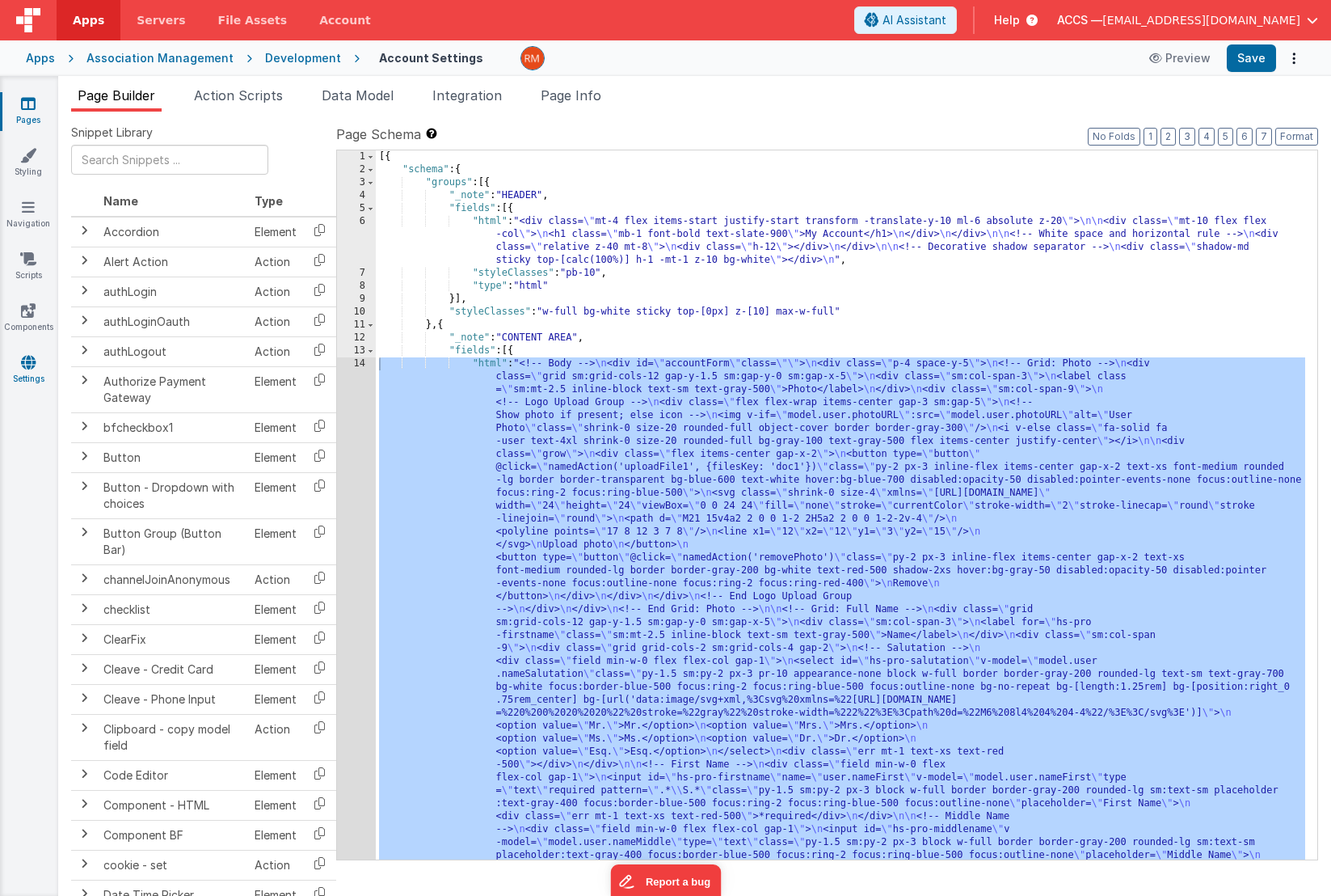
click at [36, 363] on link "Settings" at bounding box center [28, 369] width 59 height 32
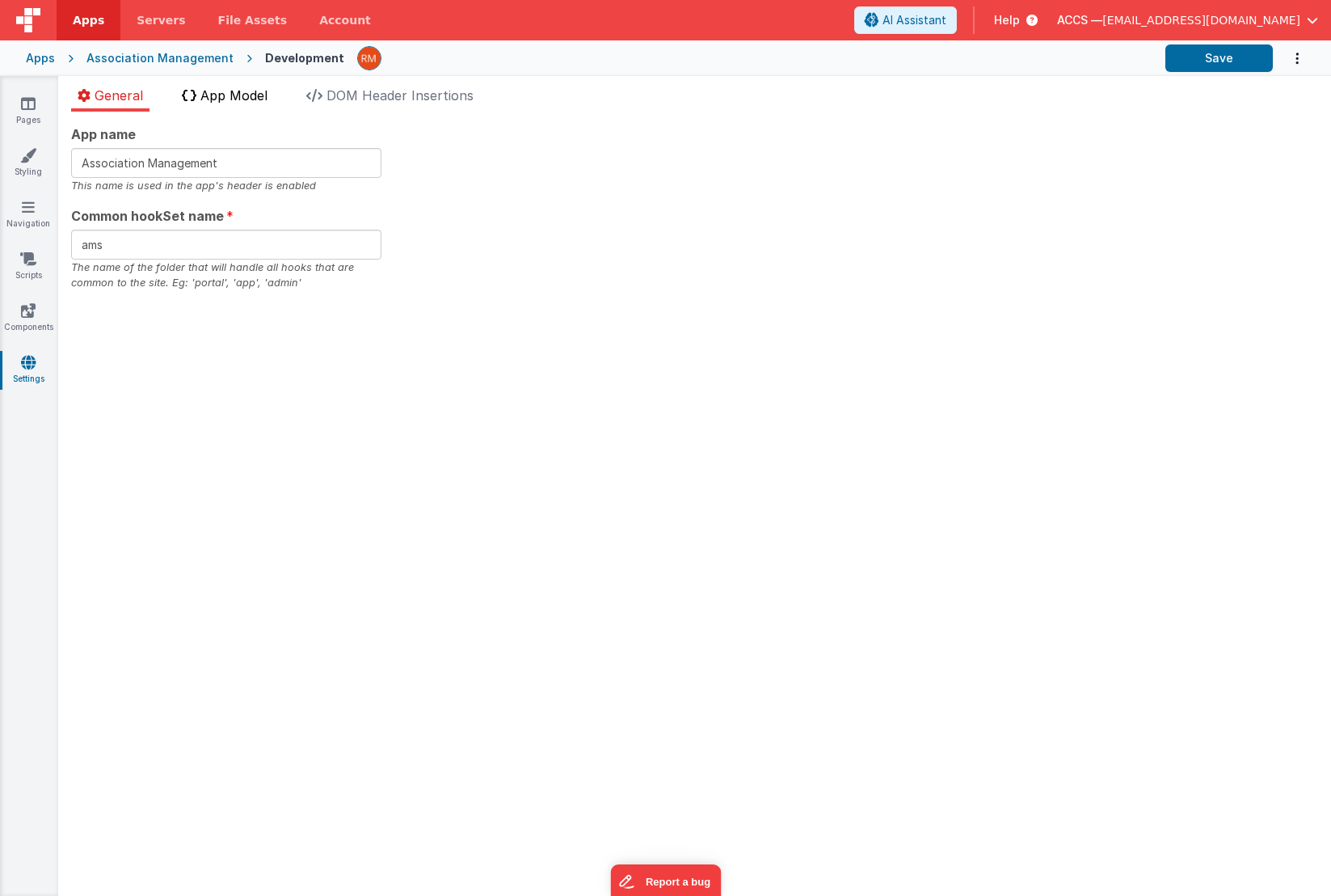
click at [255, 107] on li "App Model" at bounding box center [225, 99] width 99 height 25
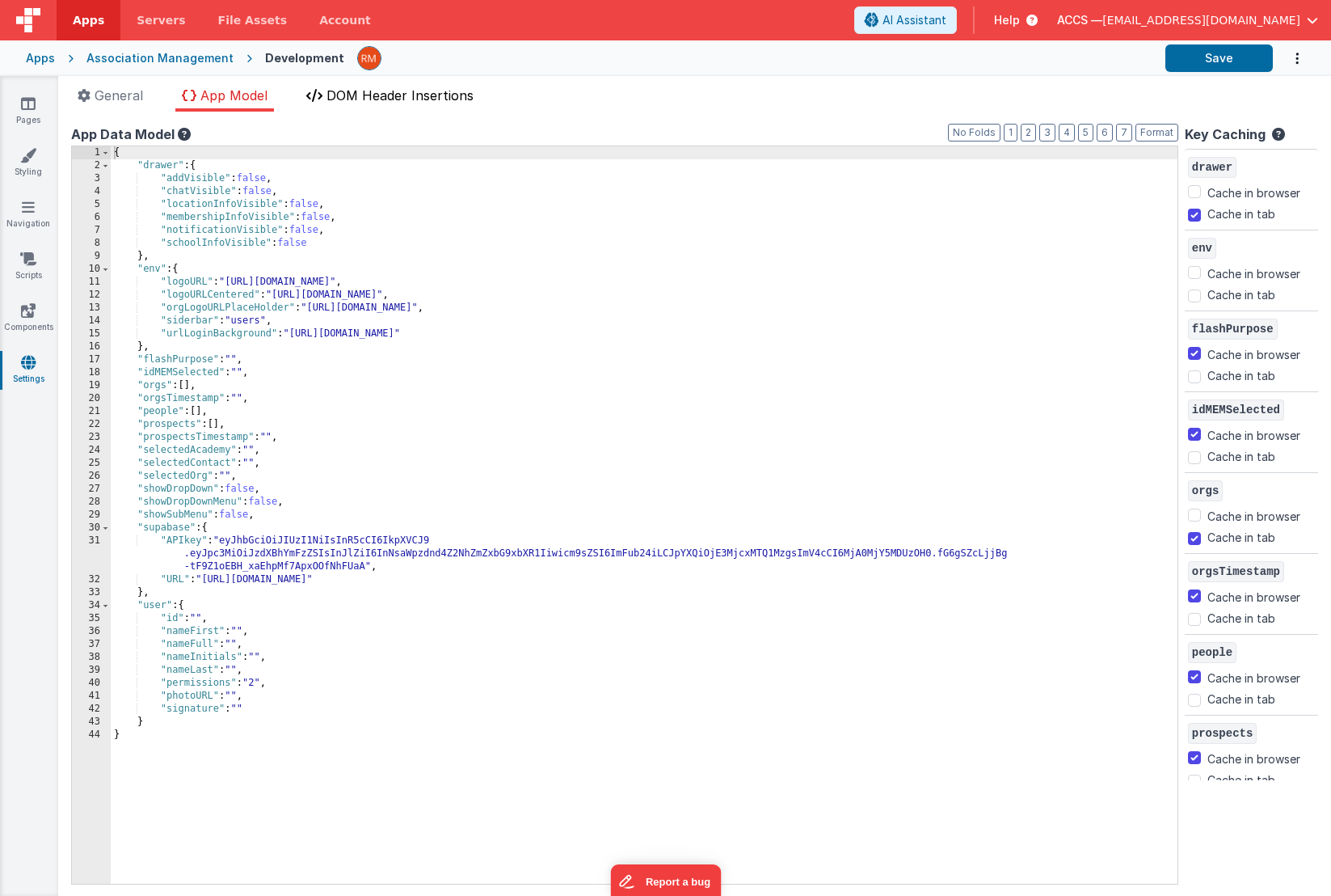
click at [394, 102] on span "DOM Header Insertions" at bounding box center [400, 95] width 148 height 17
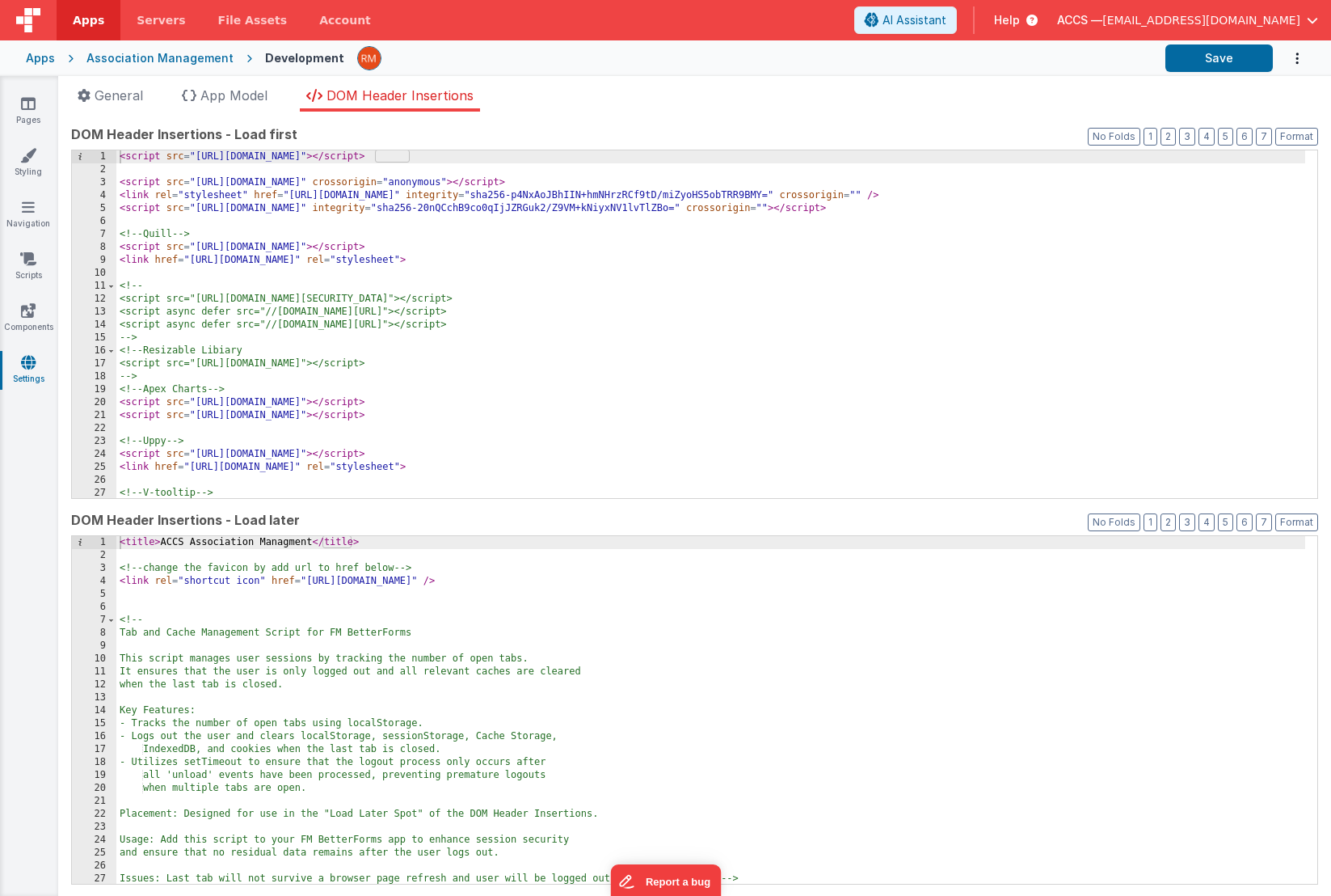
click at [678, 256] on div "< script src = "[URL][DOMAIN_NAME]" > </ script > < script src = "[URL][DOMAIN_…" at bounding box center [710, 337] width 1189 height 373
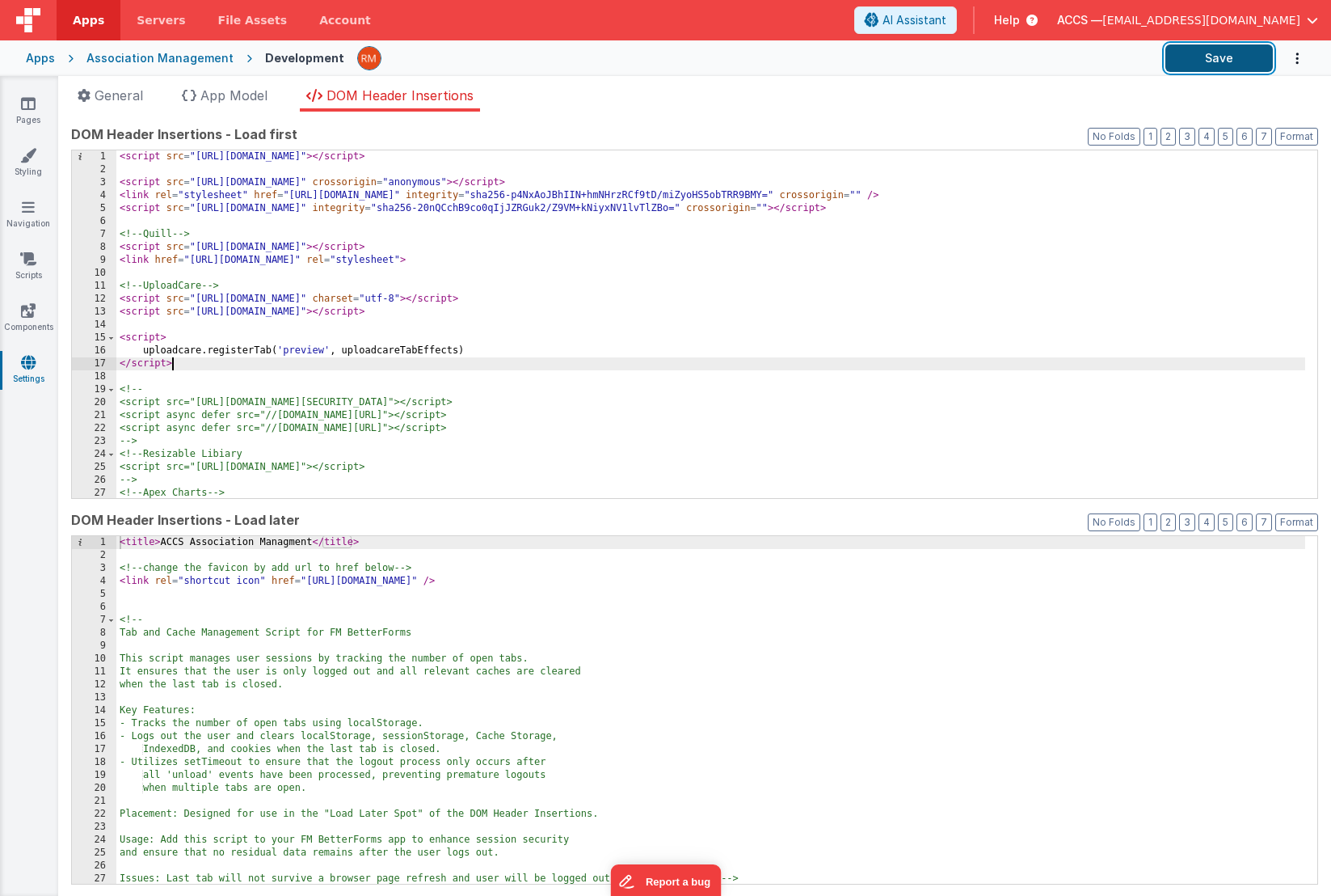
click at [1242, 54] on button "Save" at bounding box center [1220, 58] width 107 height 27
click at [23, 116] on link "Pages" at bounding box center [28, 111] width 59 height 32
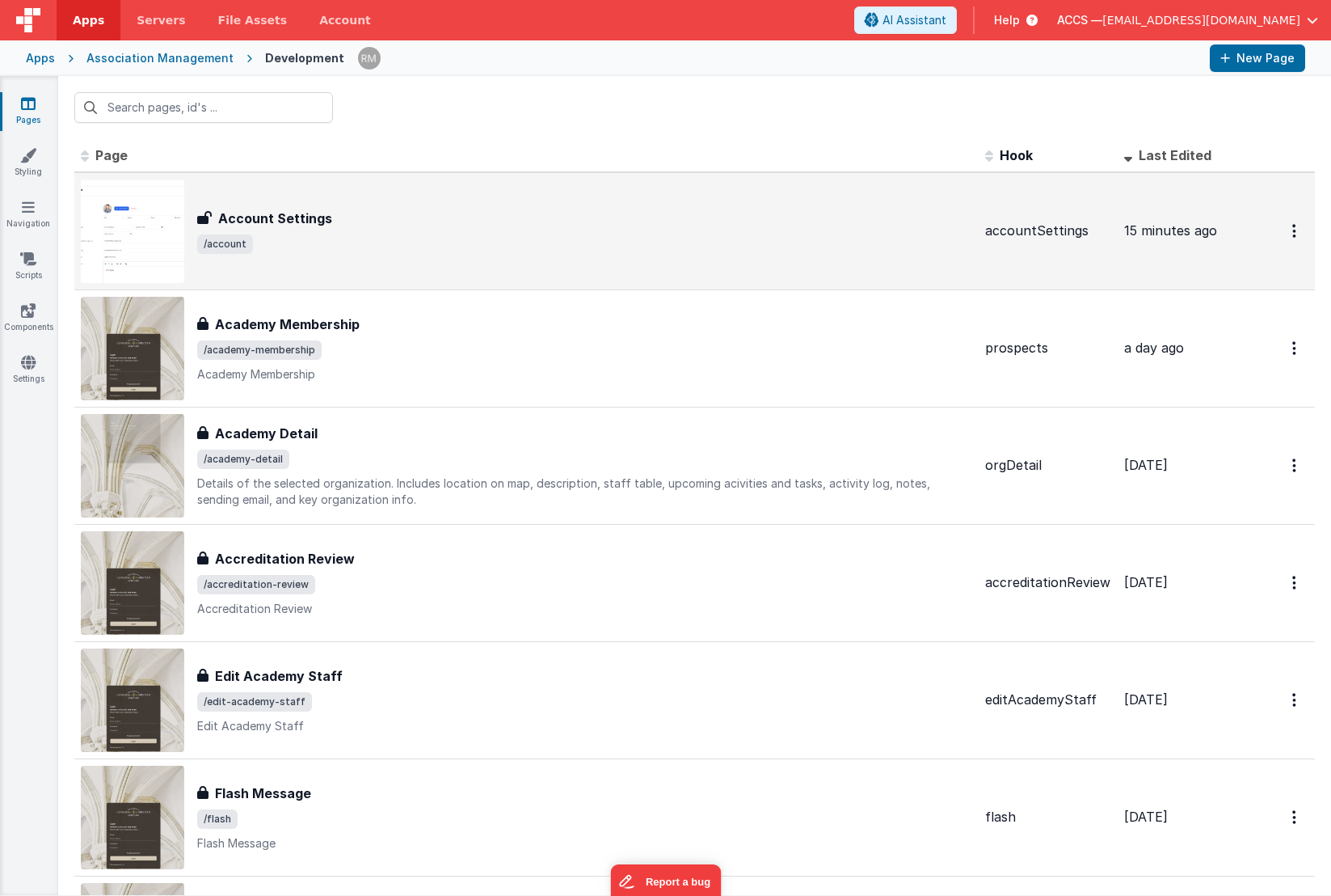
click at [321, 207] on div "Account Settings Account Settings /account" at bounding box center [527, 232] width 891 height 104
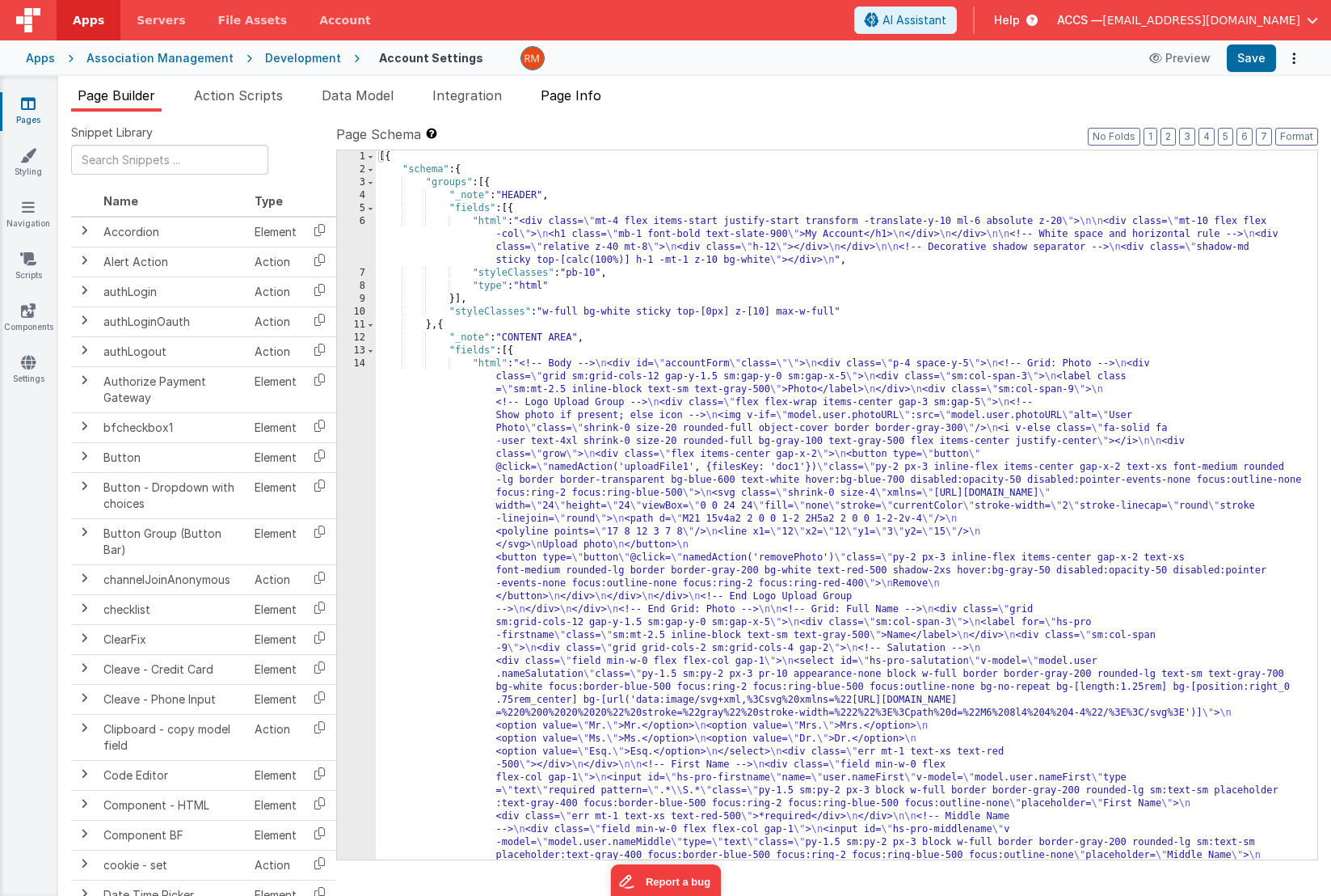
click at [578, 101] on span "Page Info" at bounding box center [571, 95] width 61 height 17
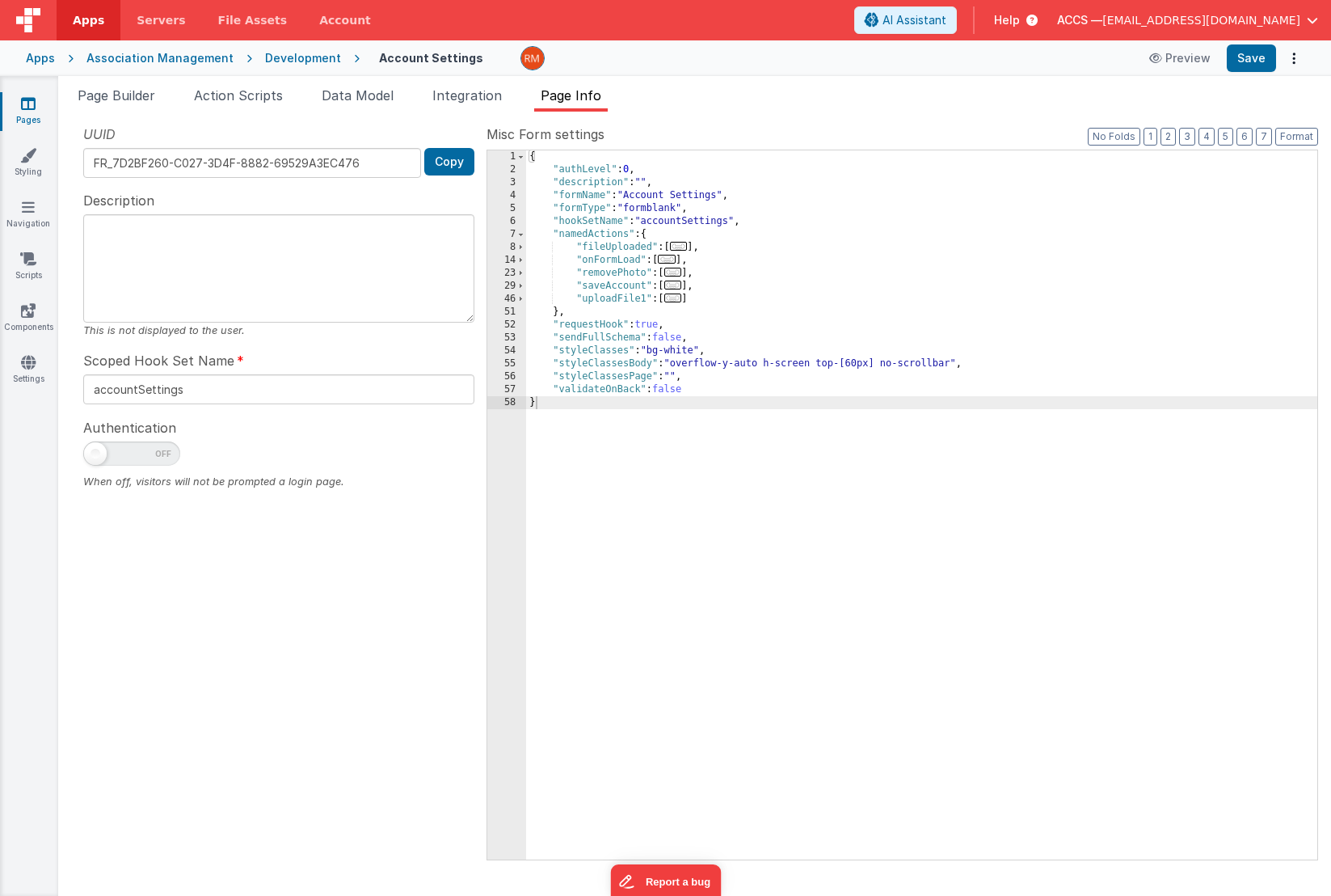
click at [673, 261] on span "..." at bounding box center [666, 259] width 18 height 9
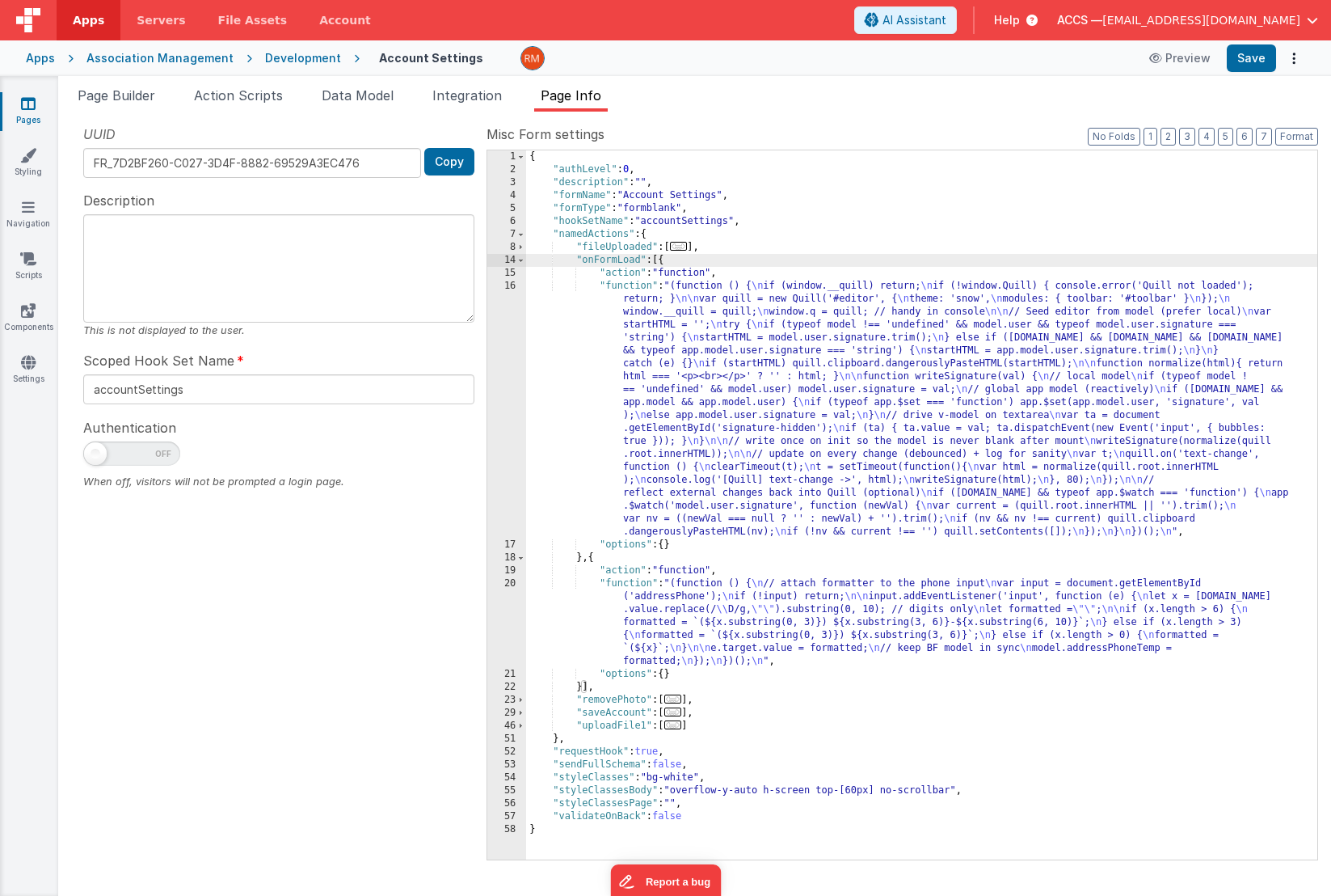
click at [636, 286] on div "{ "authLevel" : 0 , "description" : "" , "formName" : "Account Settings" , "for…" at bounding box center [923, 518] width 792 height 735
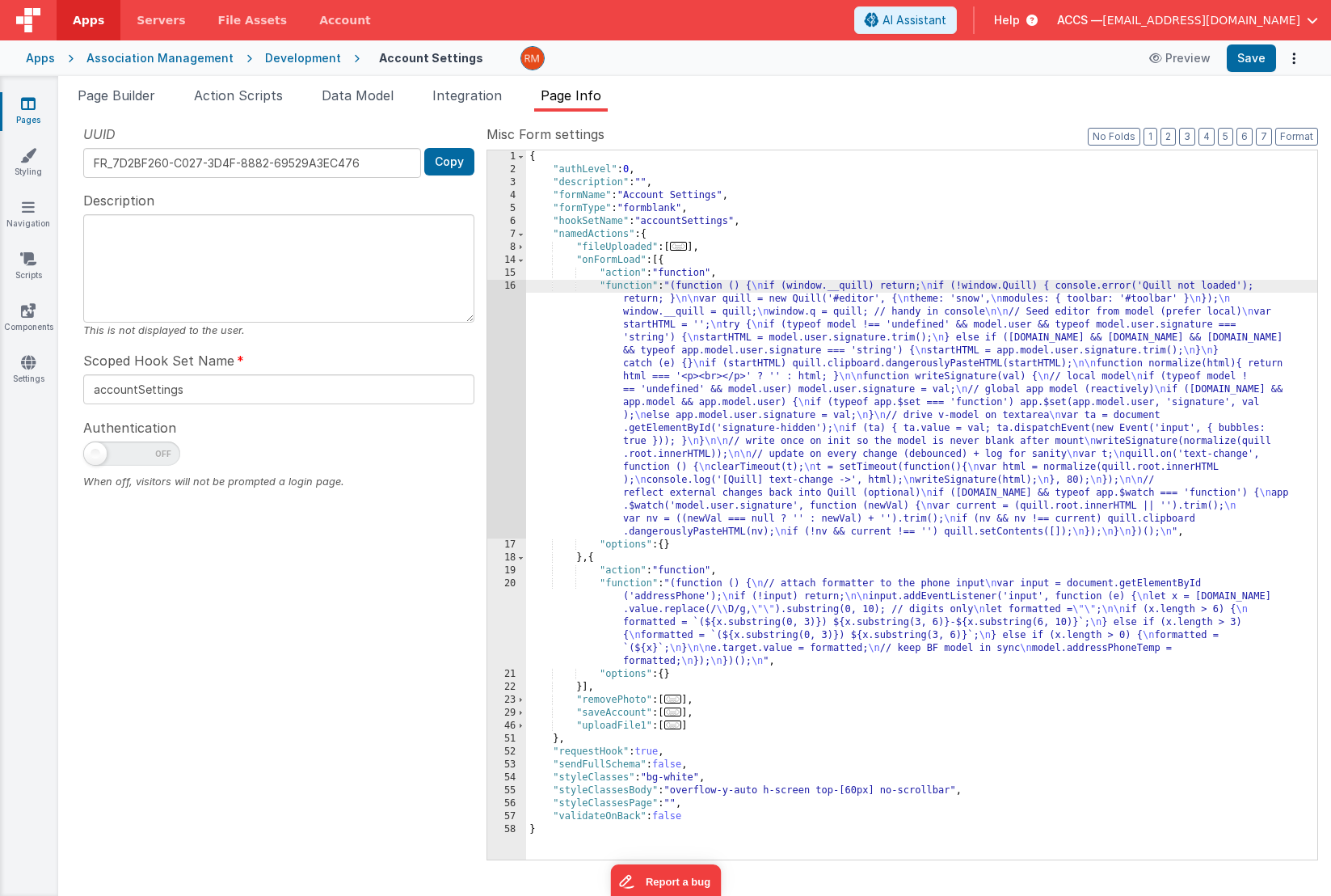
click at [512, 287] on div "16" at bounding box center [507, 408] width 39 height 259
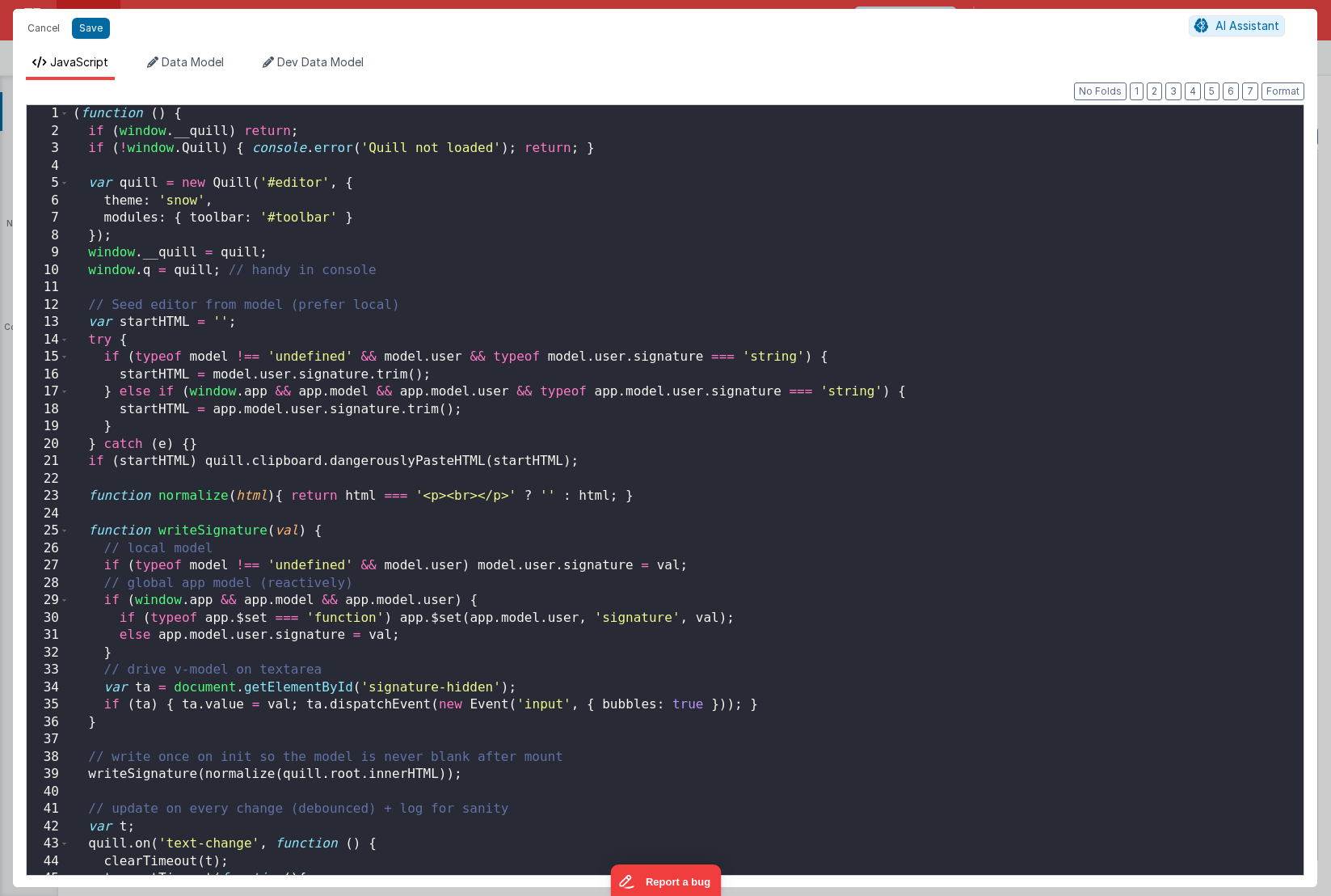
click at [341, 486] on div "( function ( ) { if ( window . __quill ) return ; if ( ! window . Quill ) { con…" at bounding box center [680, 507] width 1223 height 804
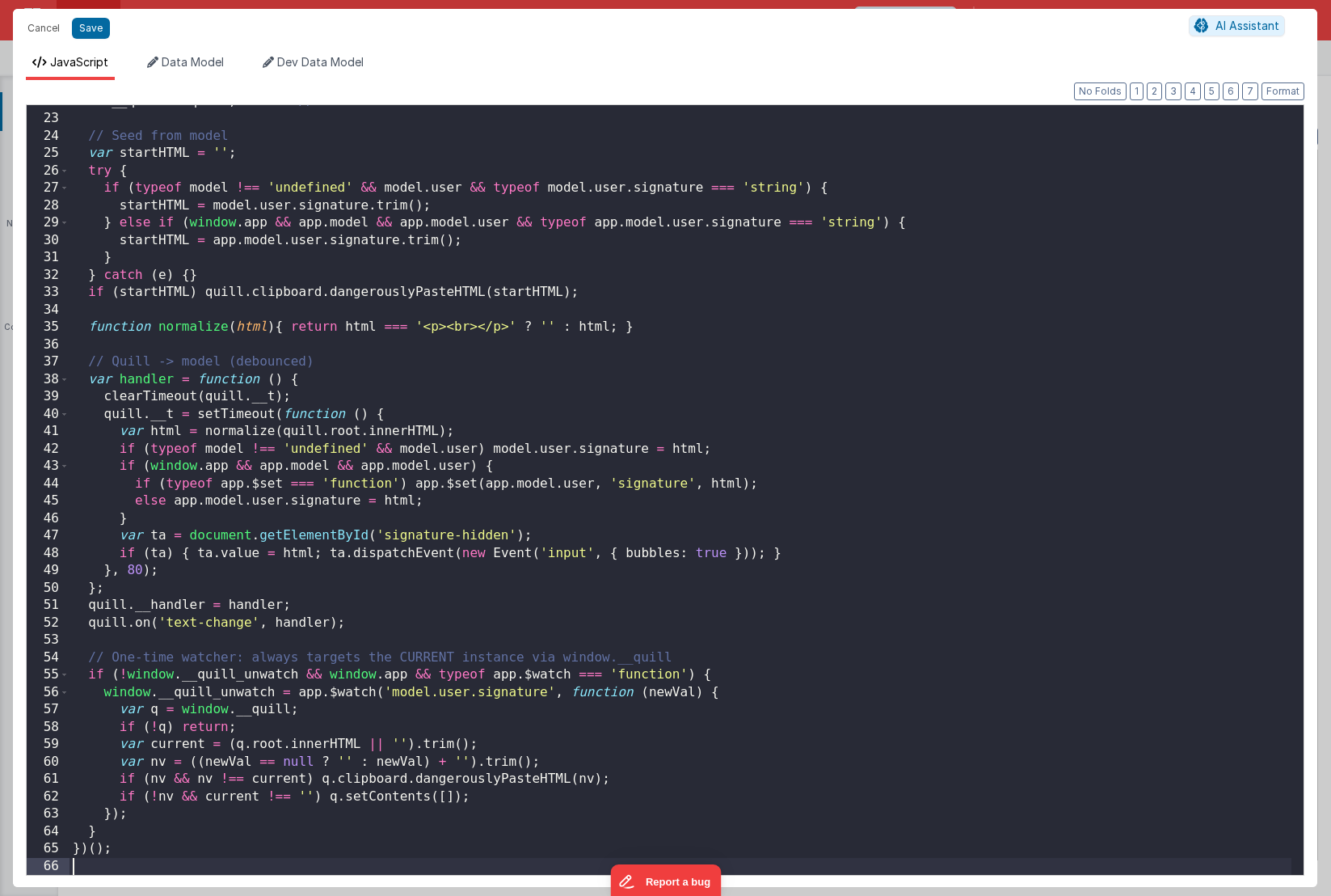
scroll to position [377, 0]
click at [260, 764] on div "el . __quill = quill ; // bind to this container // Seed from model var startHT…" at bounding box center [680, 494] width 1223 height 804
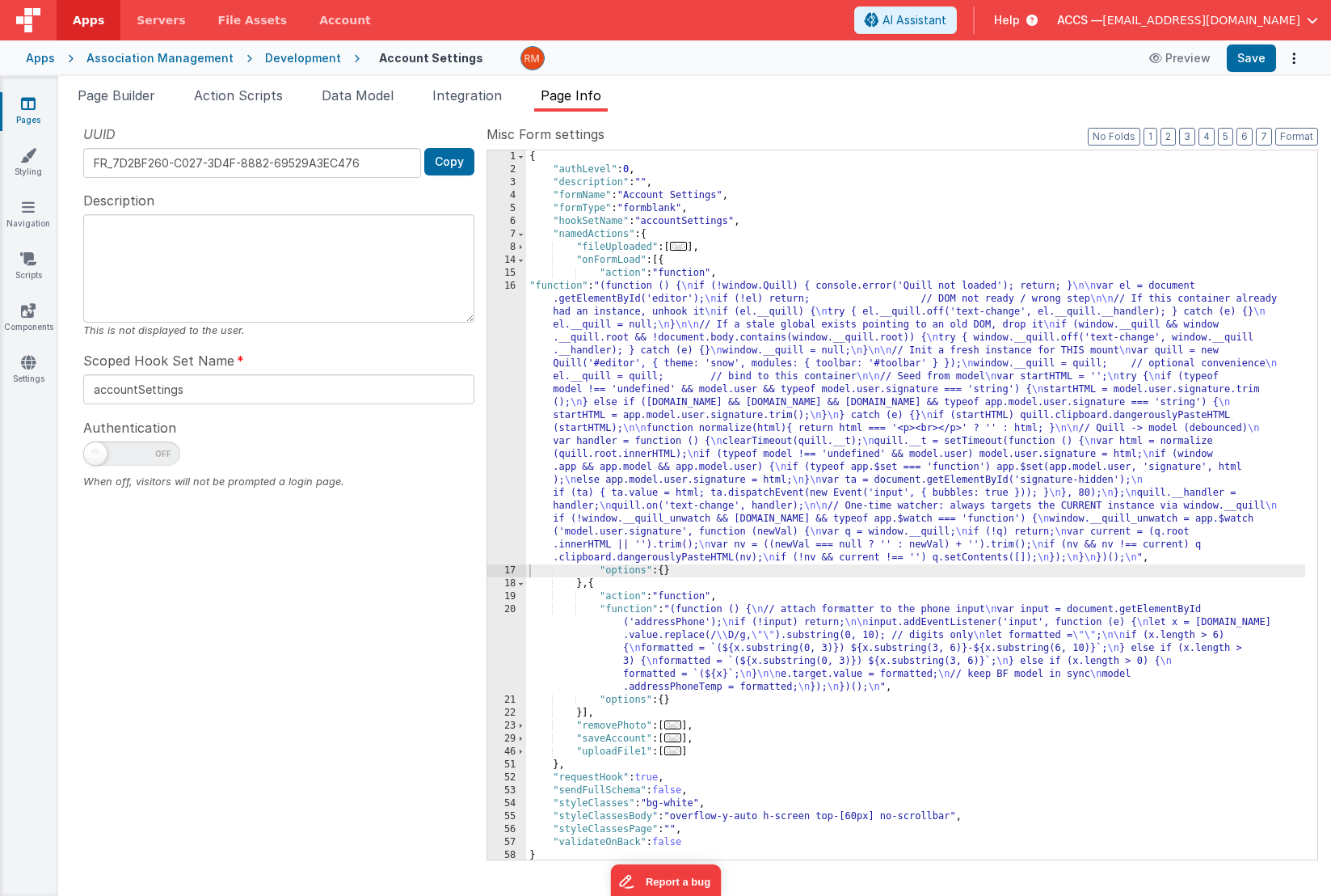
click at [566, 286] on div "{ "authLevel" : 0 , "description" : "" , "formName" : "Account Settings" , "for…" at bounding box center [916, 518] width 779 height 735
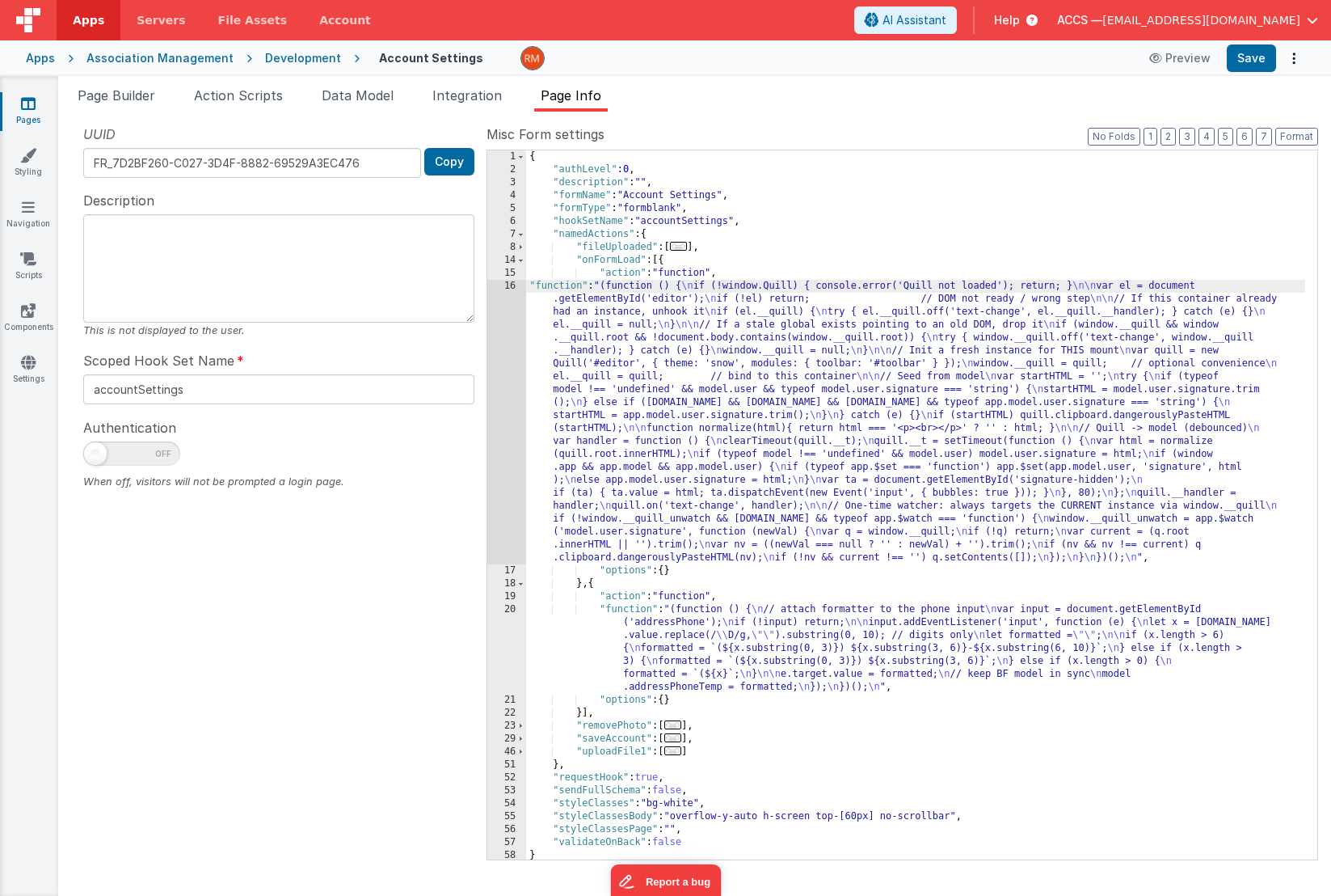
click at [510, 284] on div "16" at bounding box center [507, 421] width 39 height 284
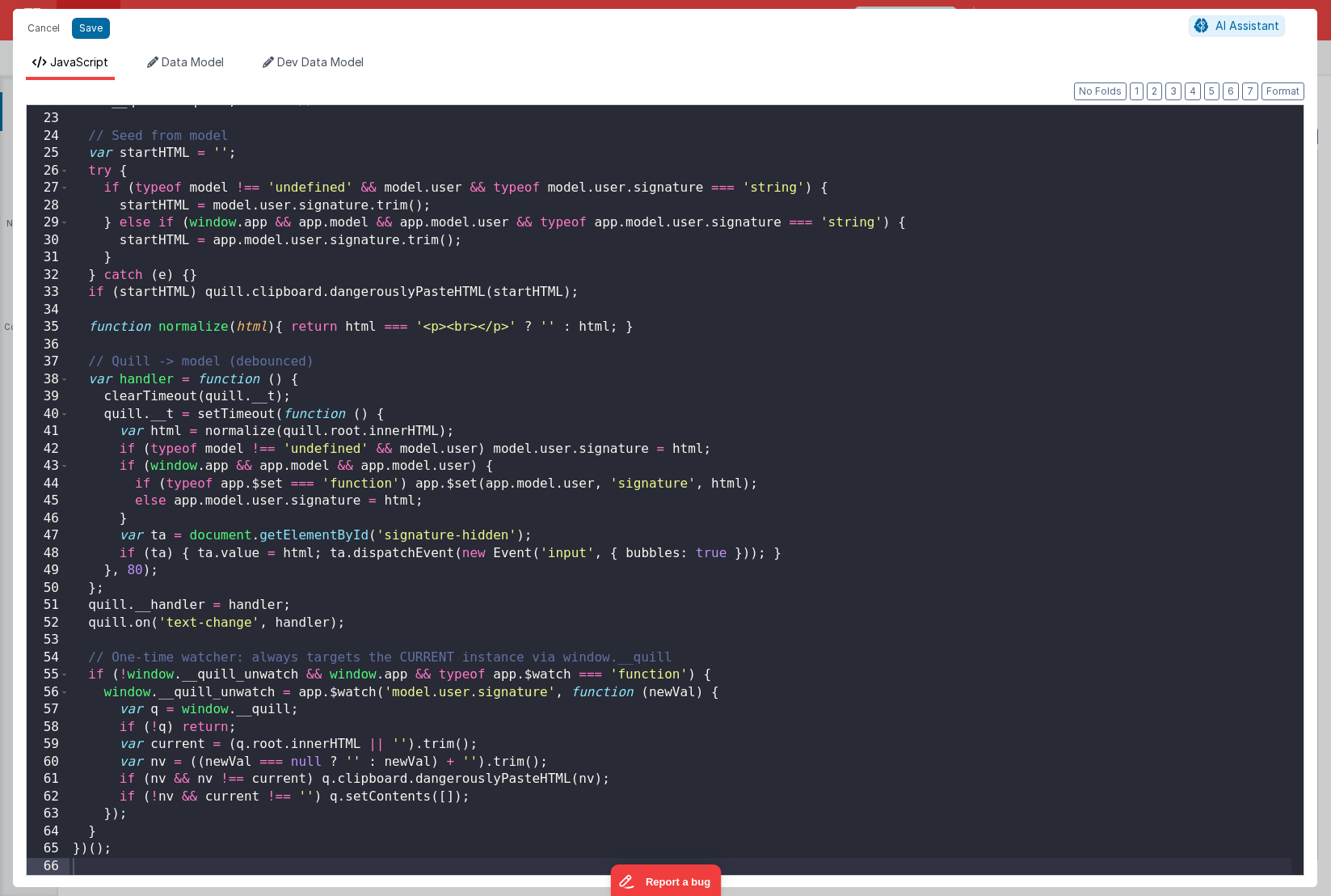
click at [98, 40] on div "Cancel Save AI Assistant" at bounding box center [665, 28] width 1305 height 39
click at [97, 30] on button "Save" at bounding box center [91, 28] width 38 height 21
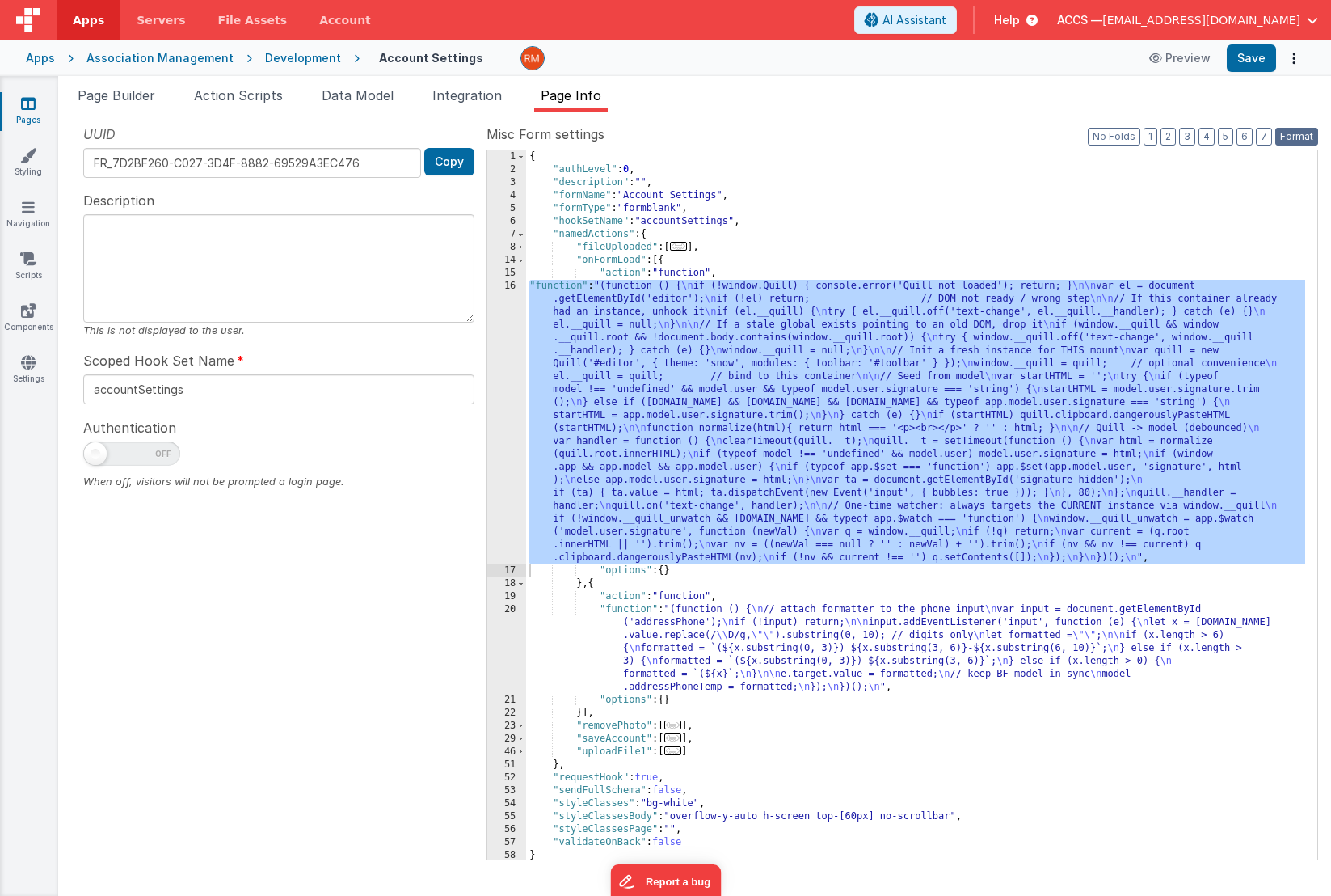
click at [1299, 140] on button "Format" at bounding box center [1297, 137] width 43 height 18
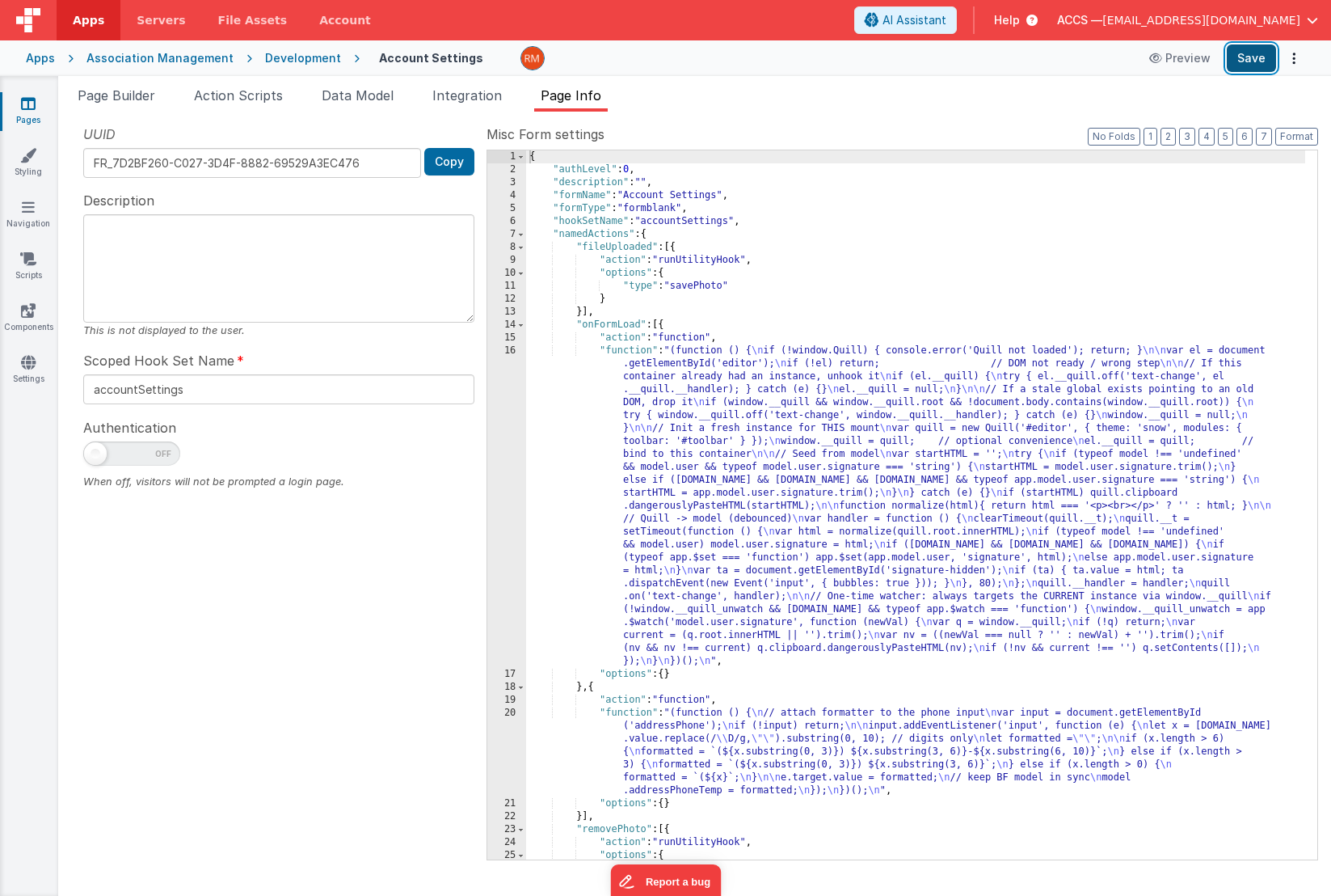
click at [1237, 63] on button "Save" at bounding box center [1252, 58] width 49 height 27
click at [1020, 20] on span "Help" at bounding box center [1007, 20] width 25 height 17
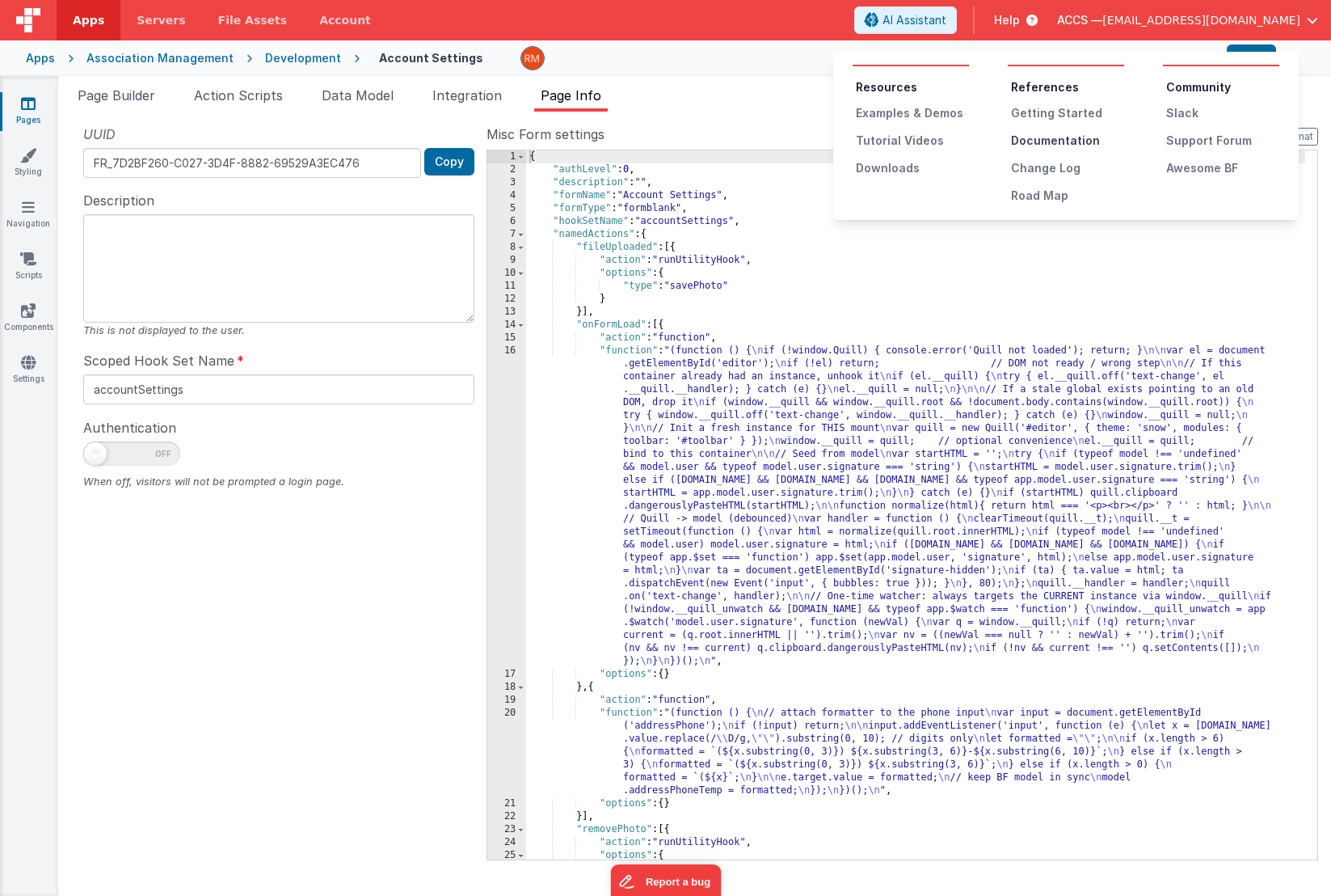
click at [1051, 138] on div "Documentation" at bounding box center [1068, 141] width 113 height 17
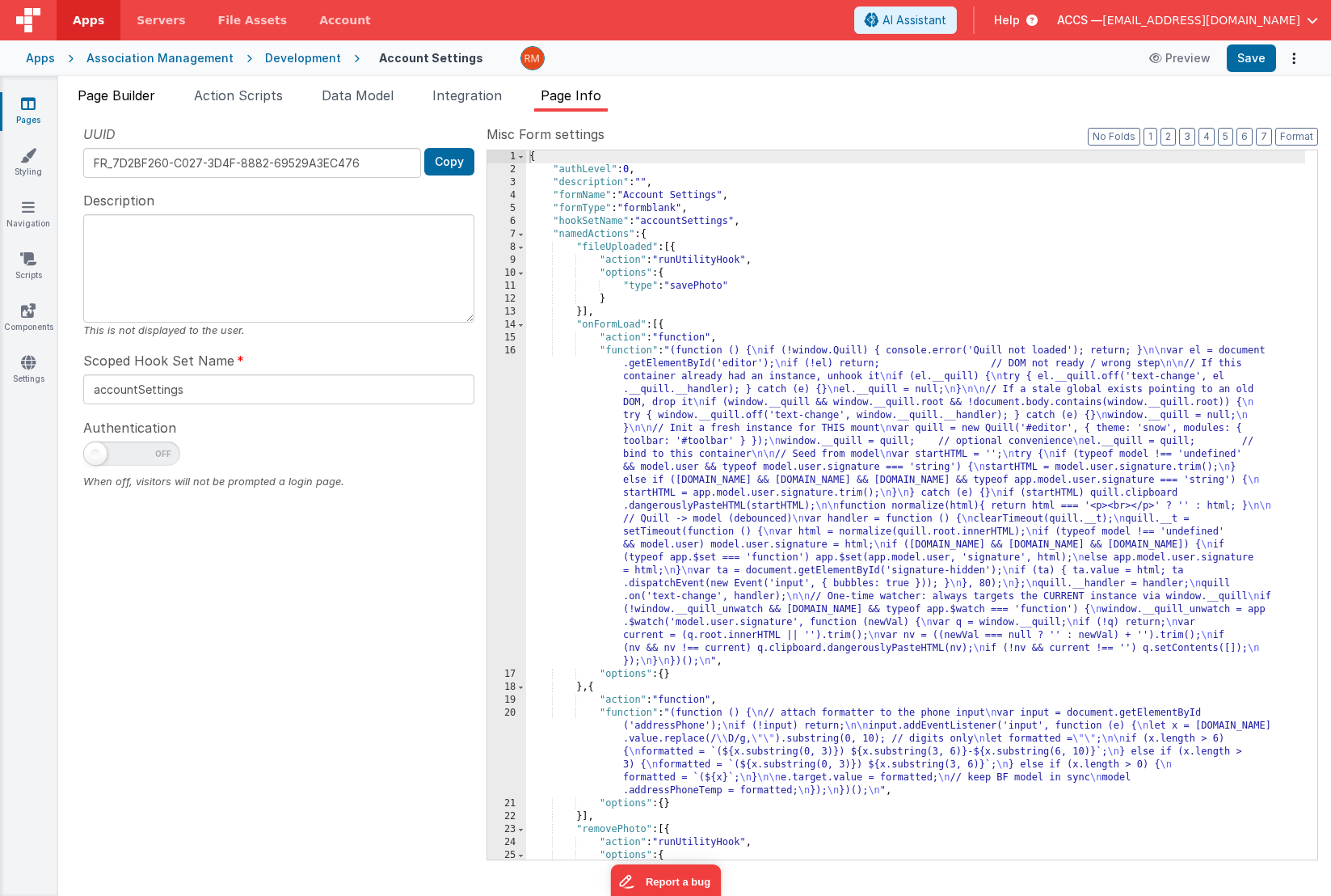
click at [138, 106] on li "Page Builder" at bounding box center [116, 99] width 91 height 25
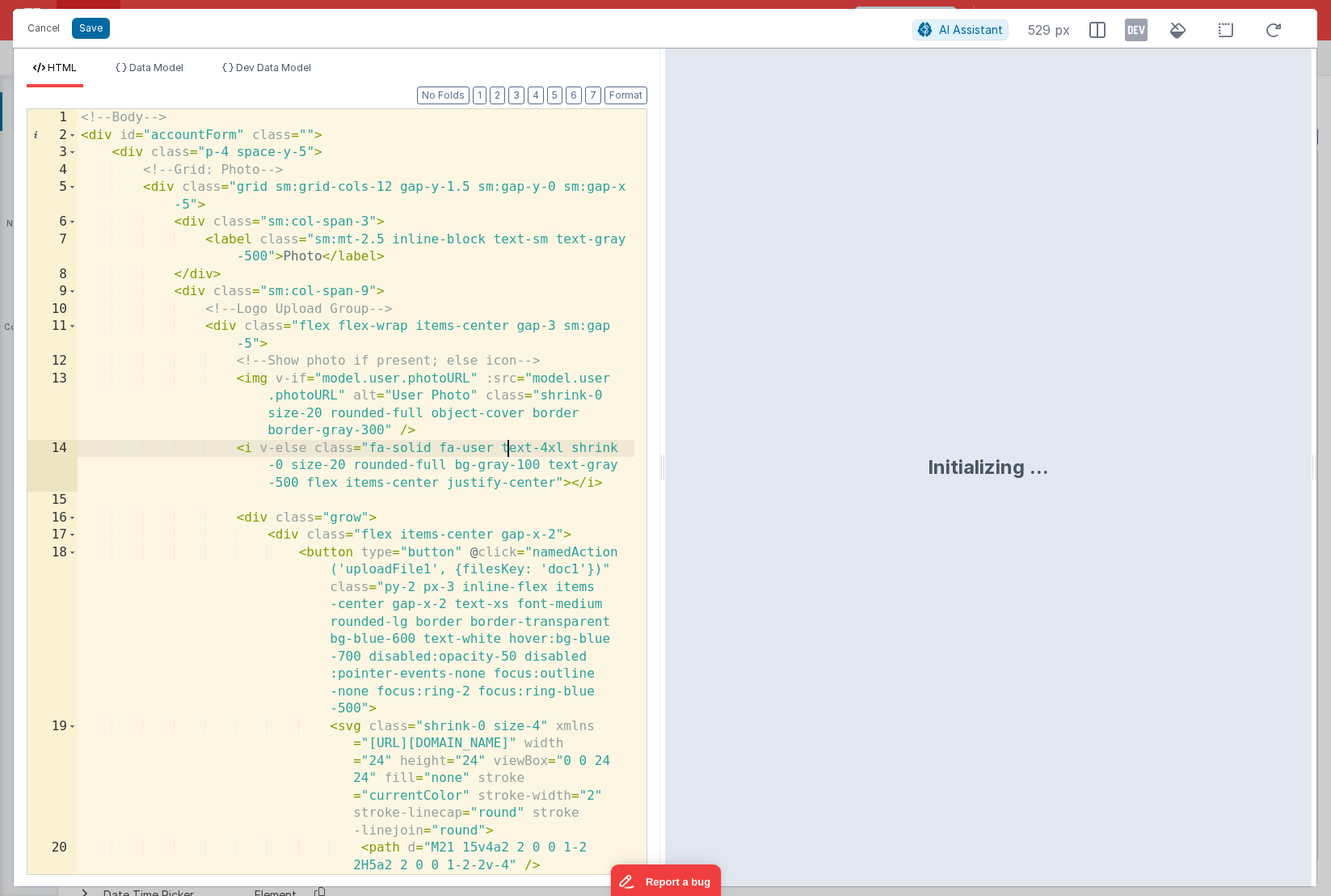
click at [506, 447] on div "<!-- Body --> < div id = "accountForm" class = "" > < div class = "p-4 space-y-…" at bounding box center [356, 518] width 557 height 817
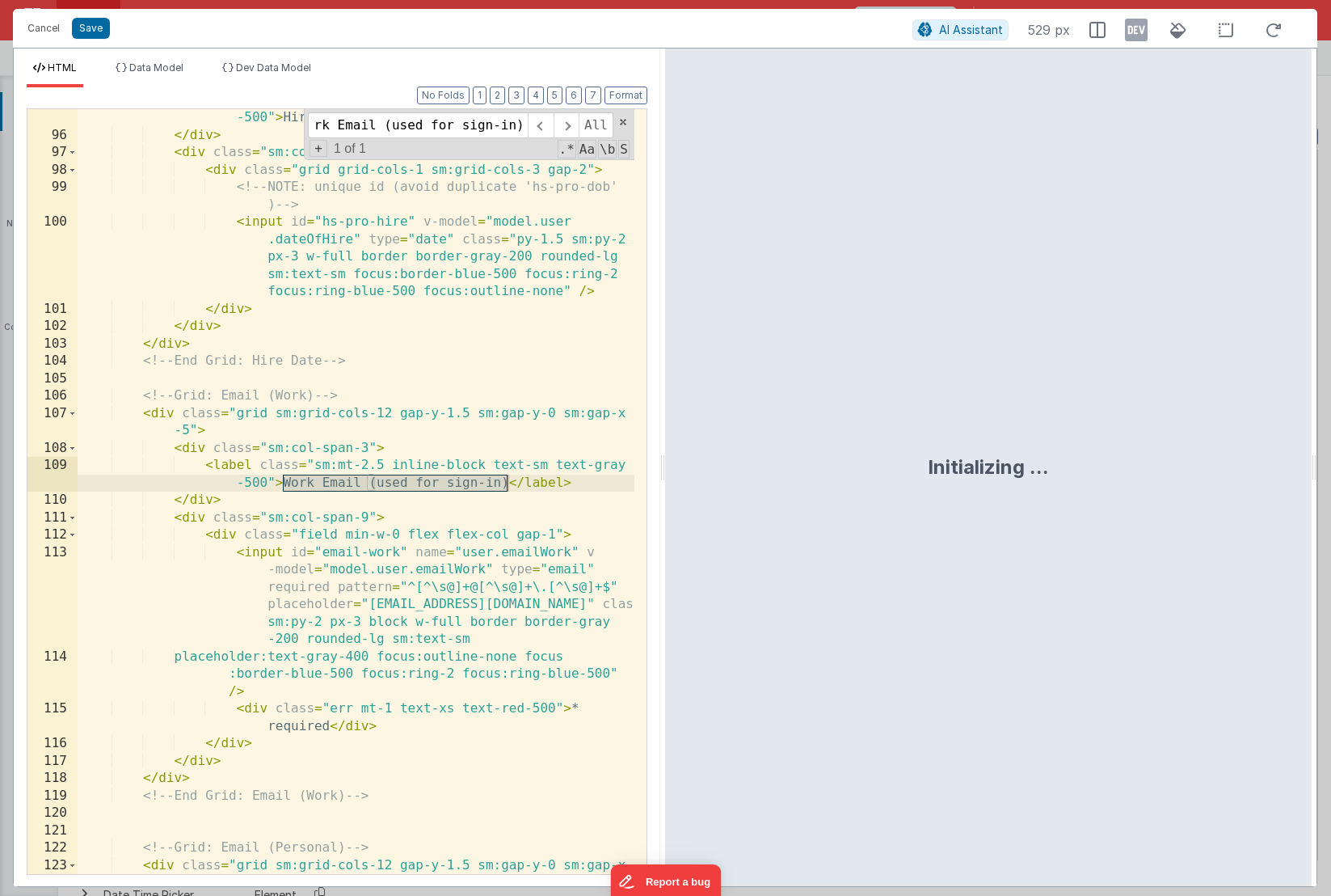
scroll to position [3215, 0]
type input "Work Email (used for sign-in)"
click at [456, 490] on div "< label class = "sm:mt-2.5 inline-block text-sm text-gray -500" > Hire Date </ …" at bounding box center [356, 509] width 557 height 834
click at [506, 484] on div "< label class = "sm:mt-2.5 inline-block text-sm text-gray -500" > Hire Date </ …" at bounding box center [356, 509] width 557 height 834
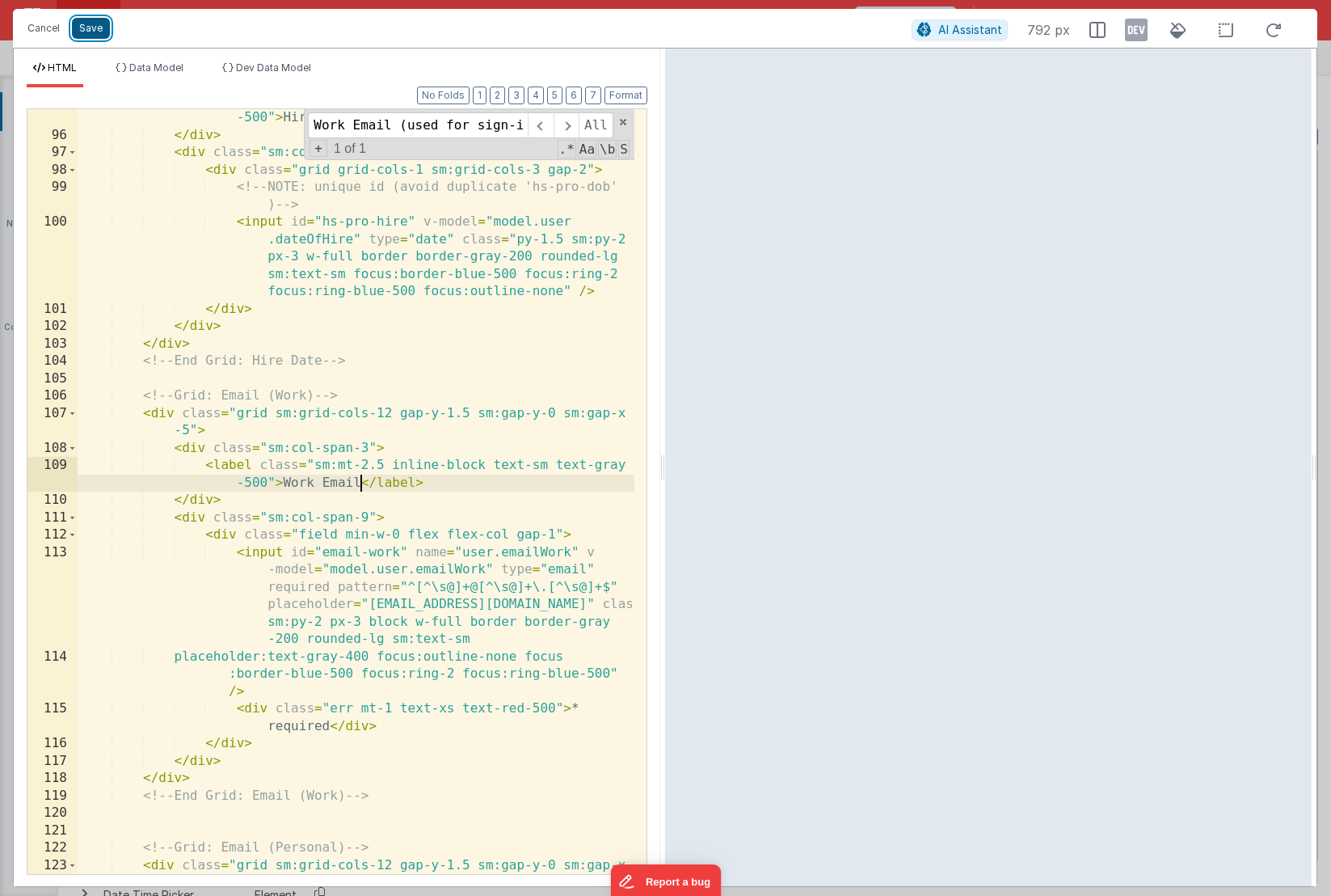
click at [85, 37] on button "Save" at bounding box center [91, 28] width 38 height 21
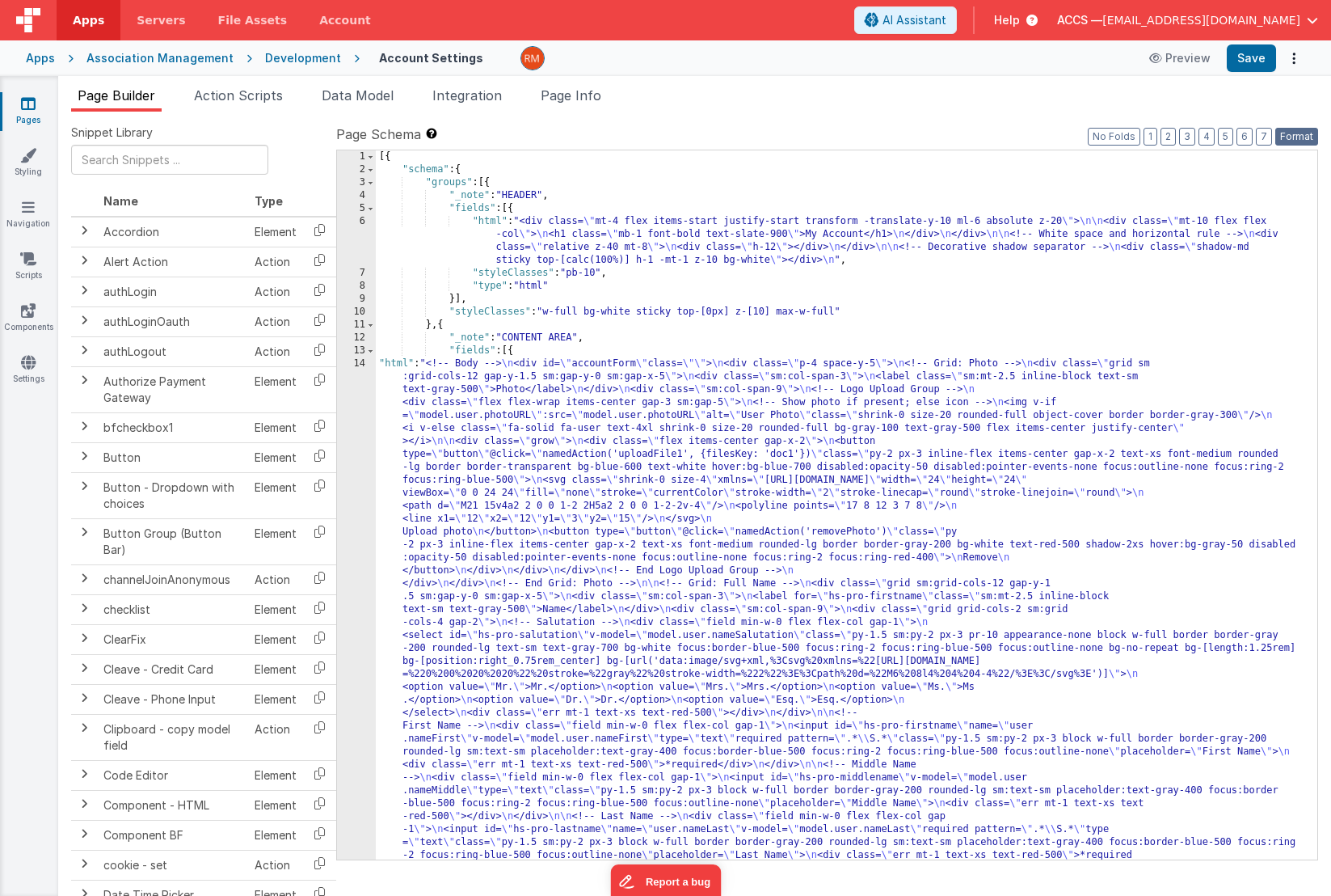
click at [1291, 138] on button "Format" at bounding box center [1297, 137] width 43 height 18
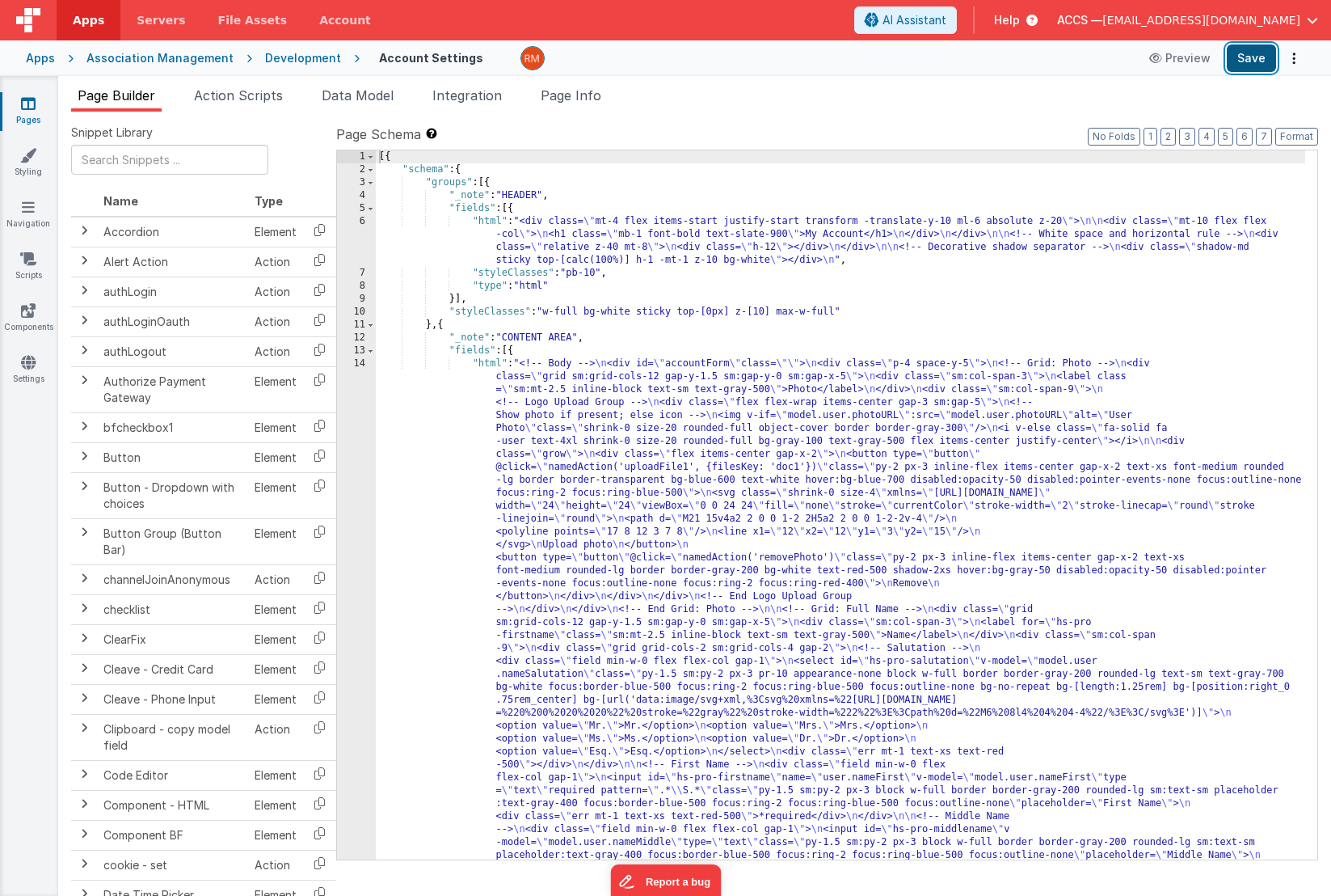
drag, startPoint x: 1260, startPoint y: 63, endPoint x: 1251, endPoint y: 62, distance: 9.1
click at [1259, 62] on button "Save" at bounding box center [1252, 58] width 49 height 27
click at [47, 63] on div "Apps" at bounding box center [40, 58] width 29 height 17
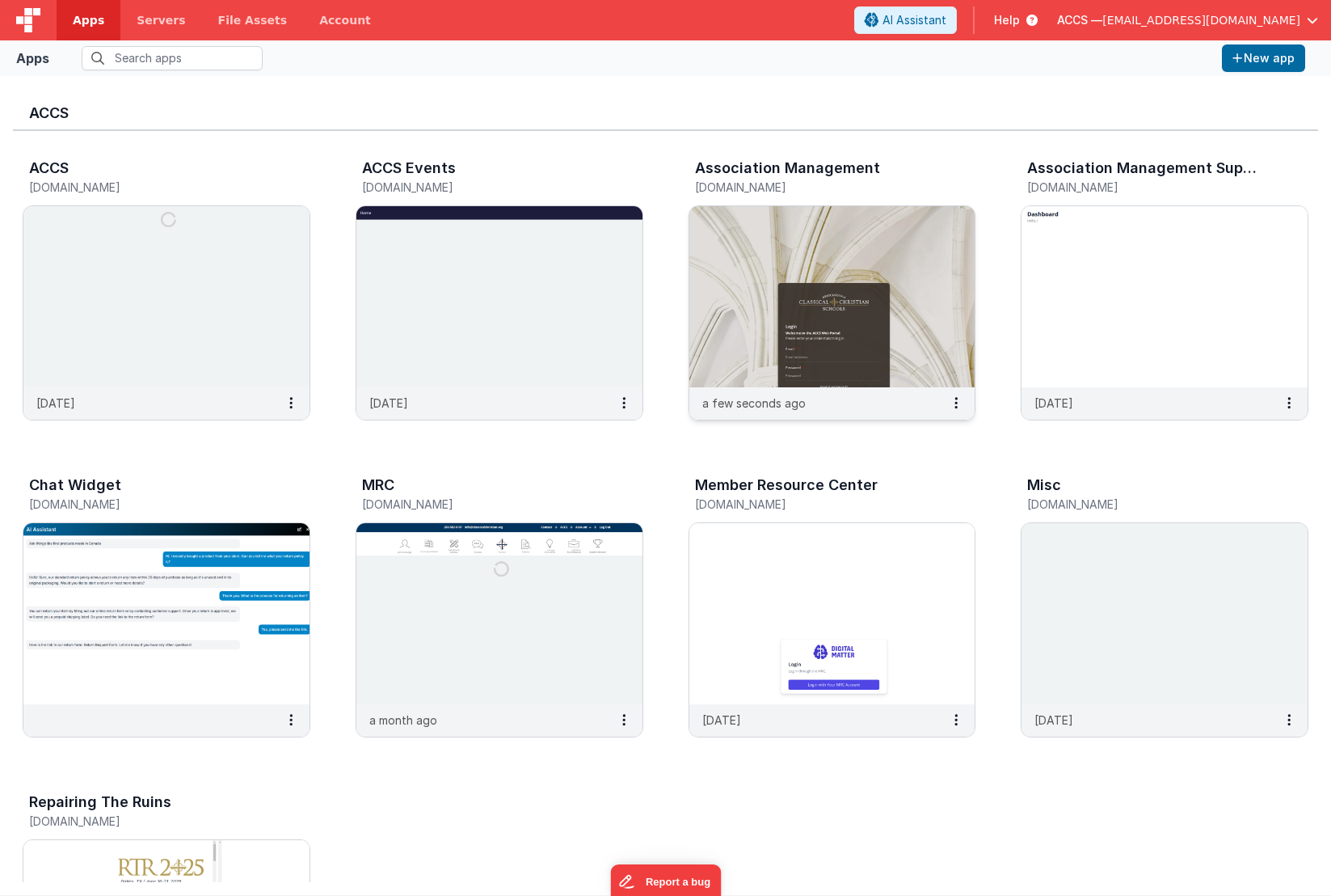
click at [779, 264] on img at bounding box center [833, 296] width 286 height 181
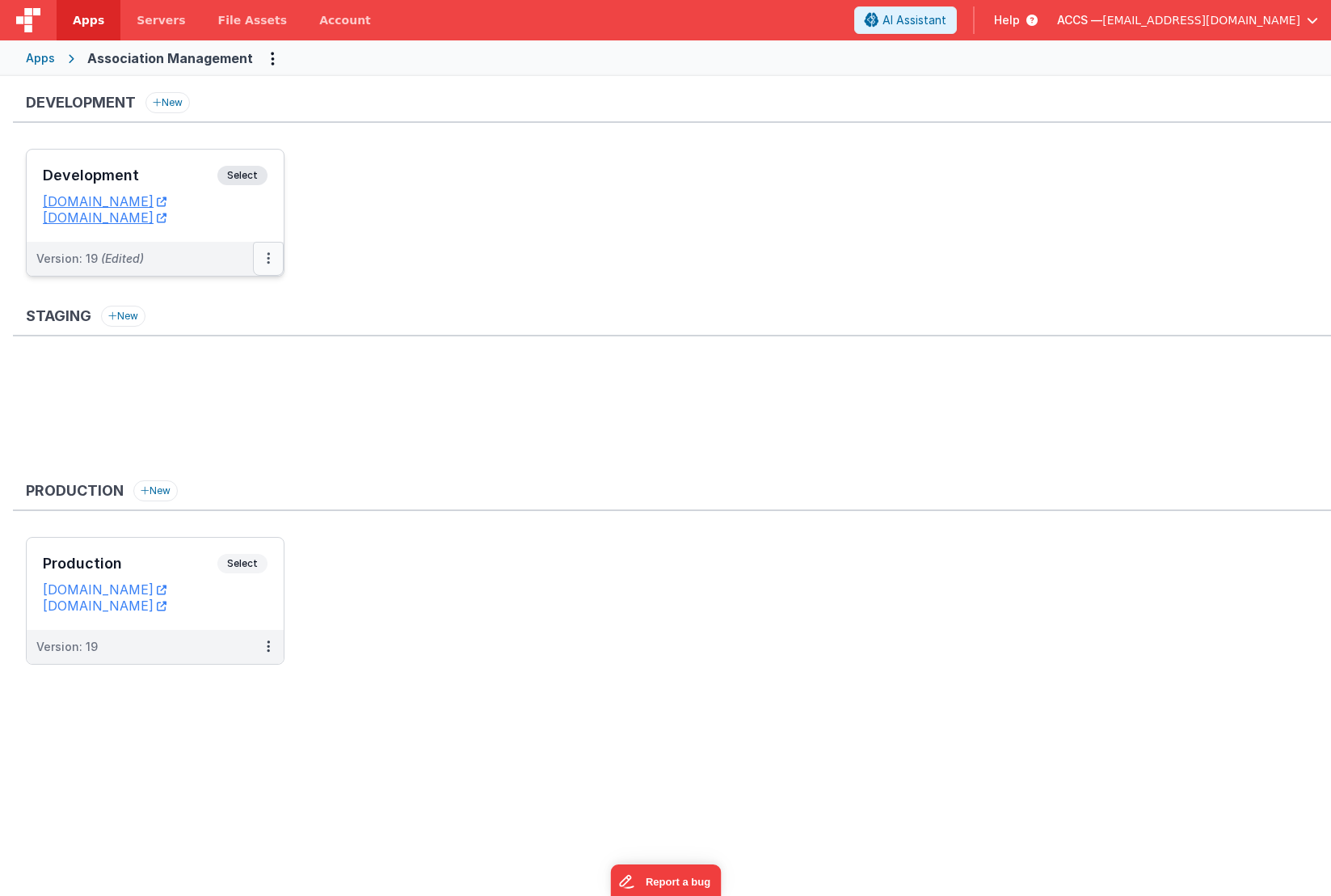
click at [271, 263] on button at bounding box center [268, 258] width 30 height 34
click at [216, 354] on link "Deploy..." at bounding box center [213, 354] width 143 height 29
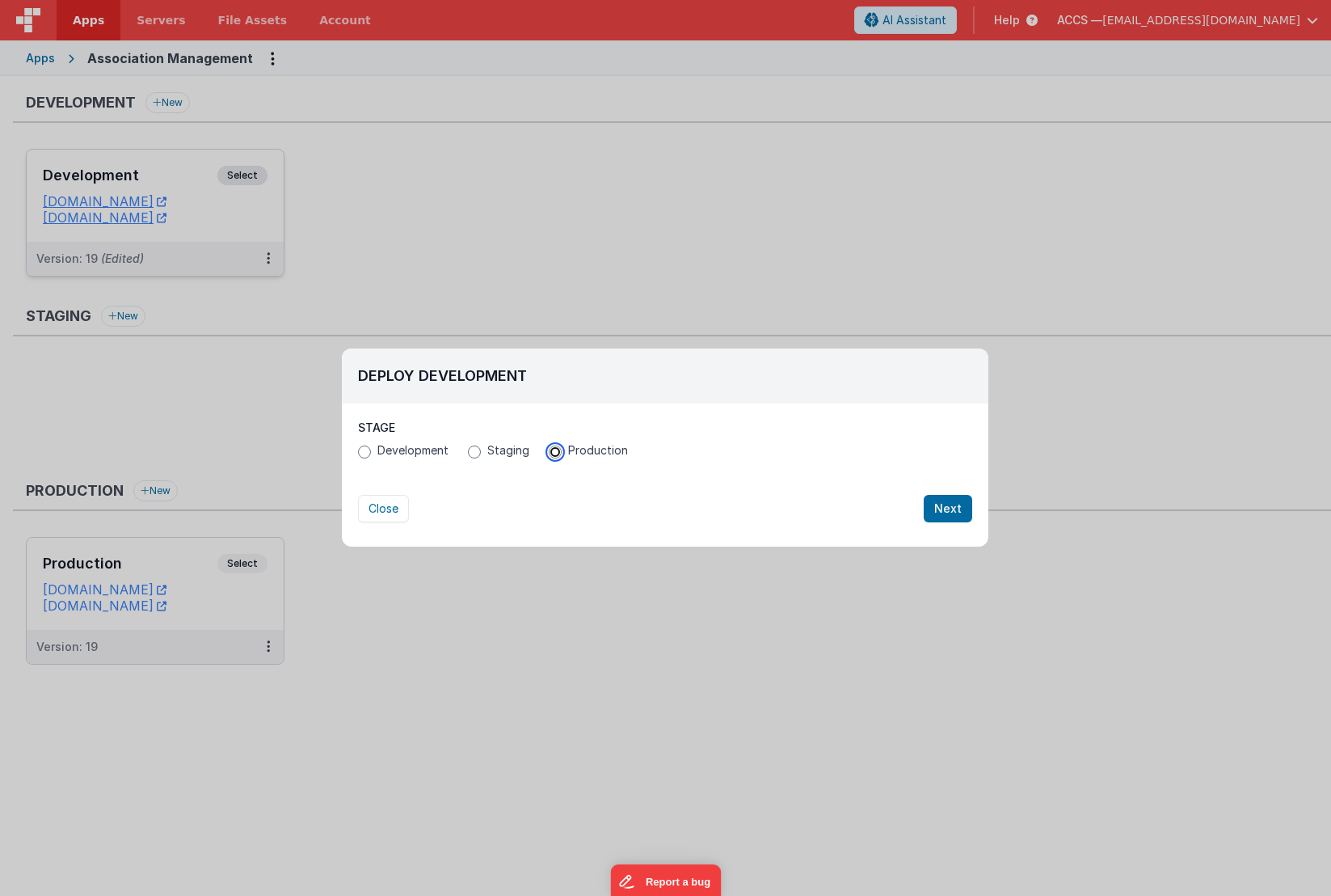
click at [553, 452] on input "Production" at bounding box center [555, 451] width 13 height 13
radio input "true"
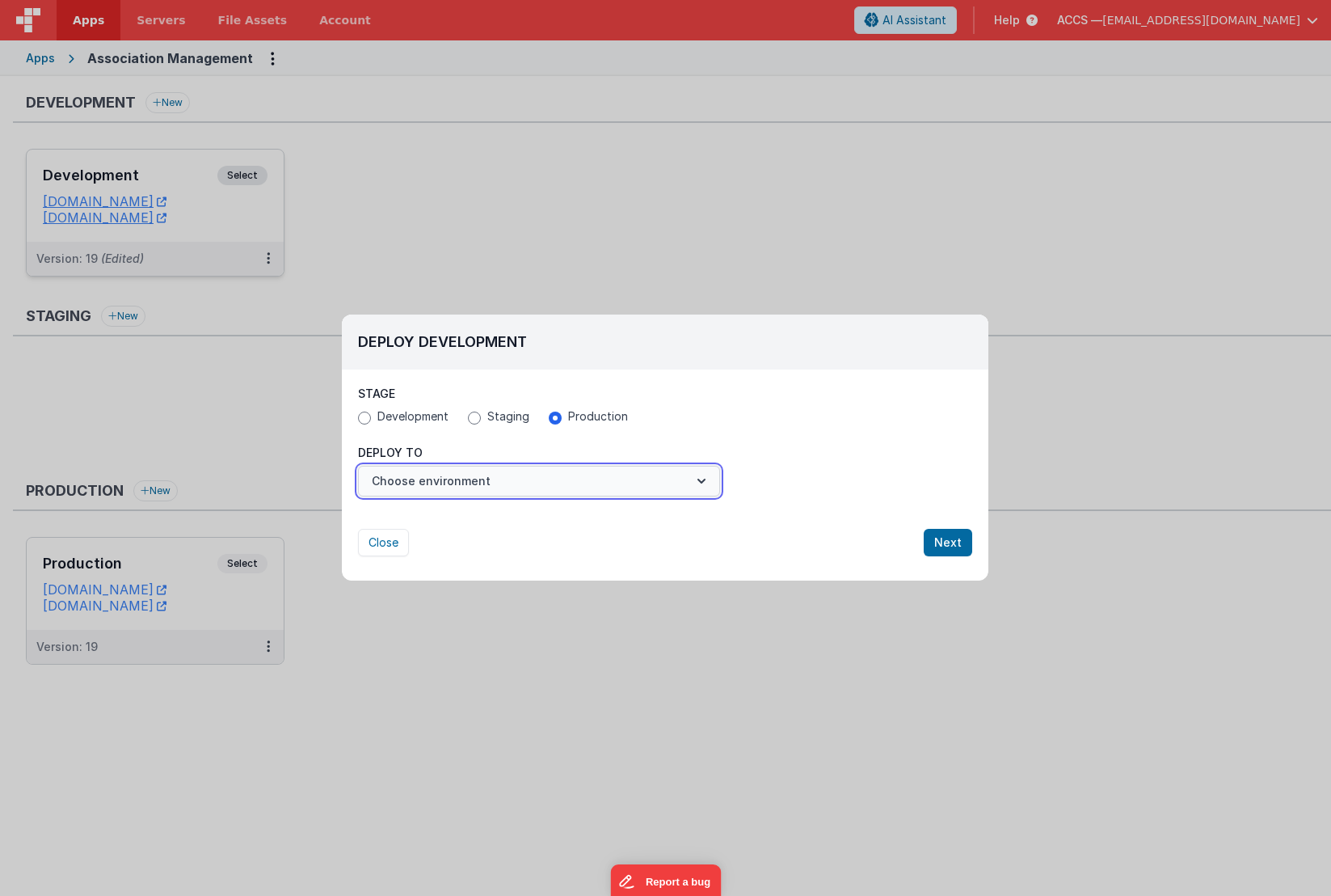
click at [669, 486] on button "Choose environment" at bounding box center [538, 480] width 363 height 30
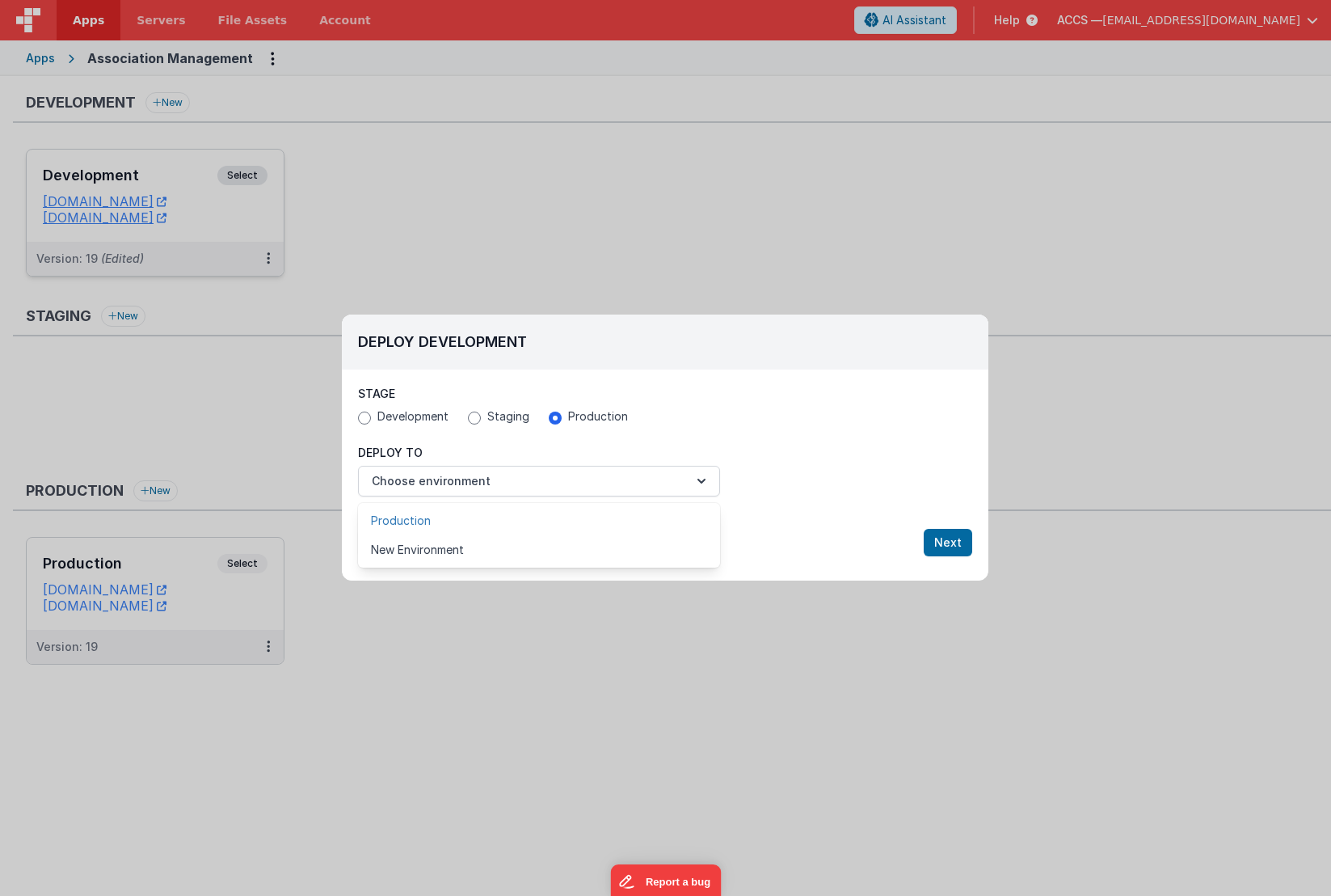
click at [630, 522] on link "Production" at bounding box center [538, 521] width 363 height 29
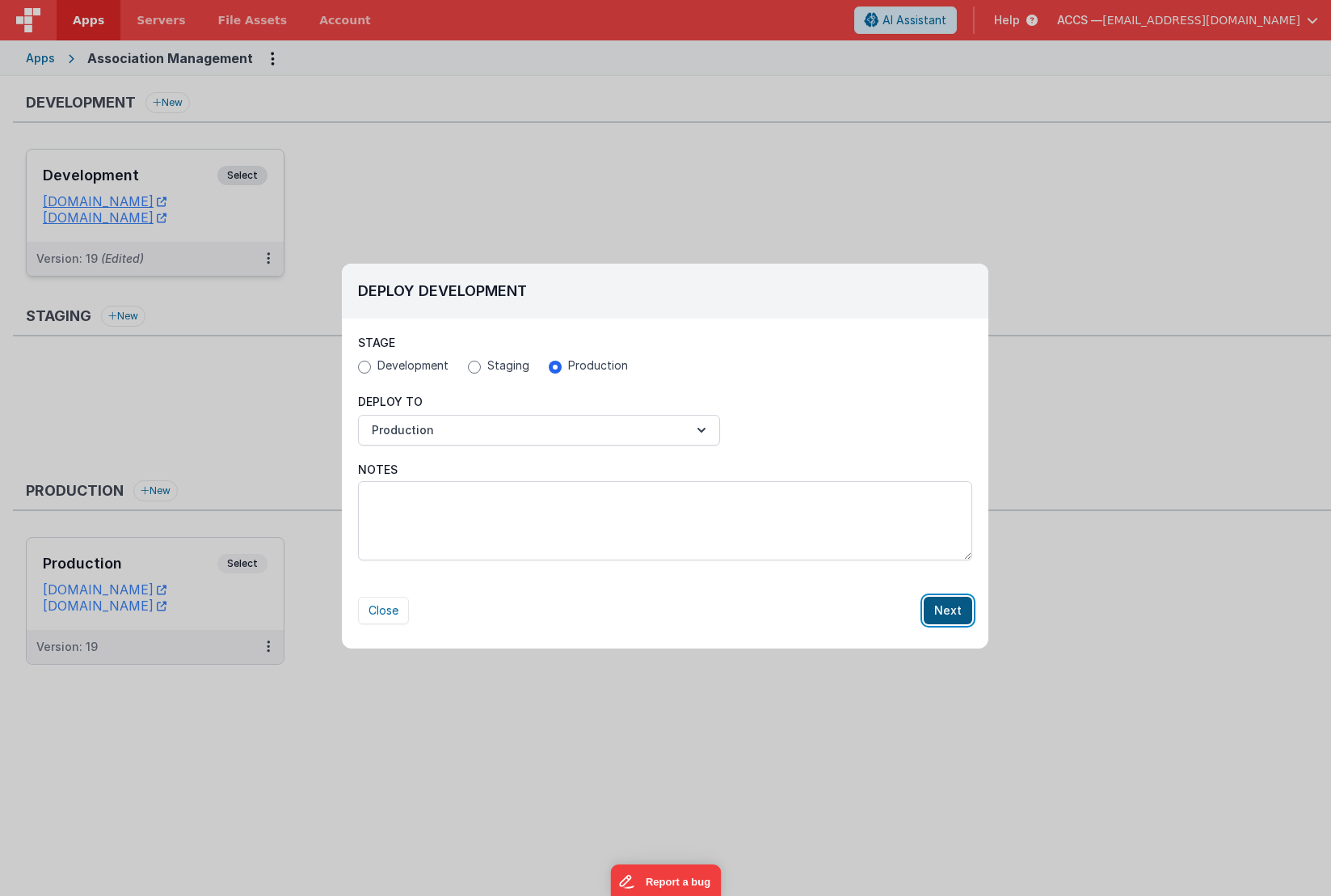
click at [949, 606] on button "Next" at bounding box center [949, 610] width 49 height 27
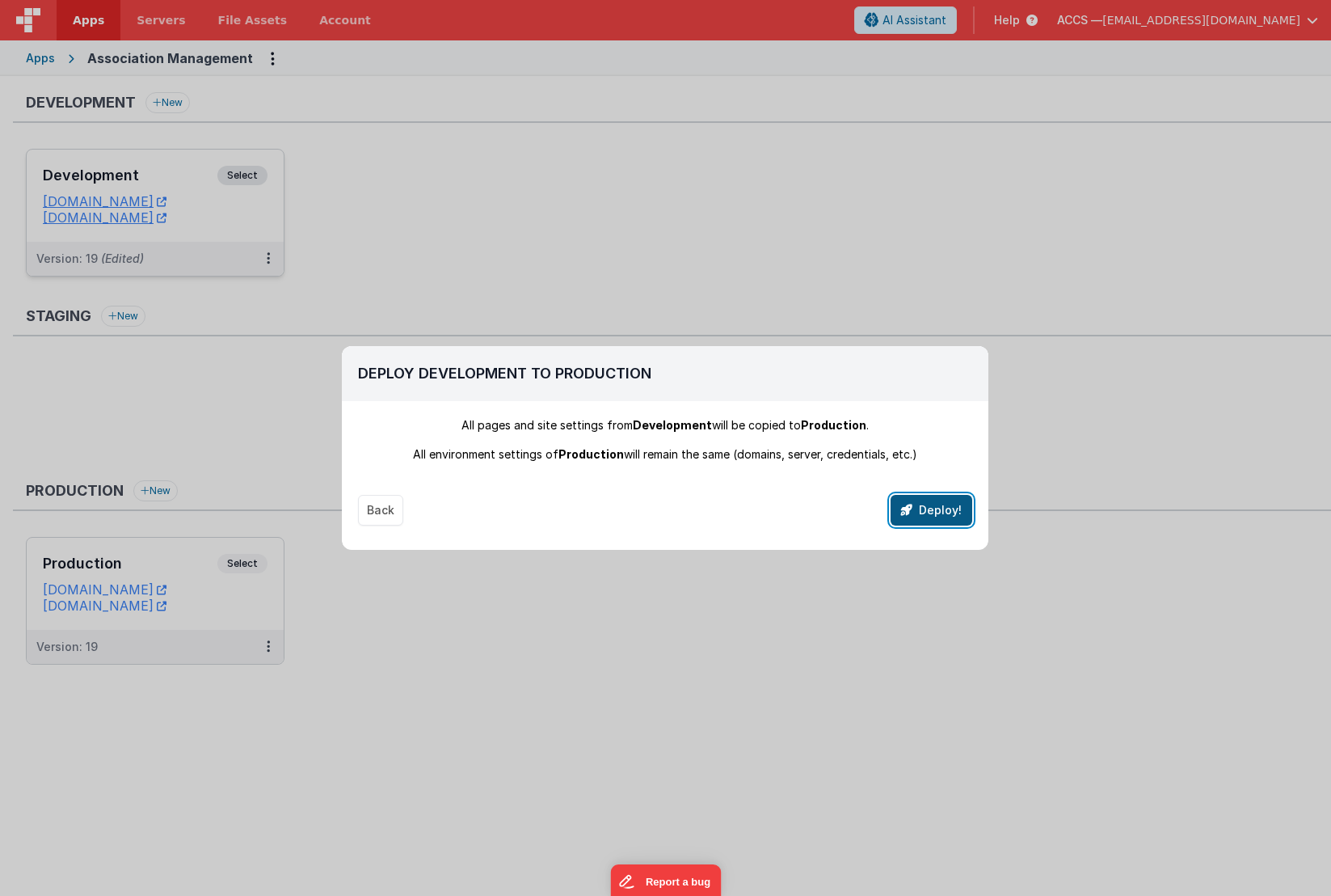
click at [944, 519] on button "Deploy!" at bounding box center [932, 509] width 82 height 30
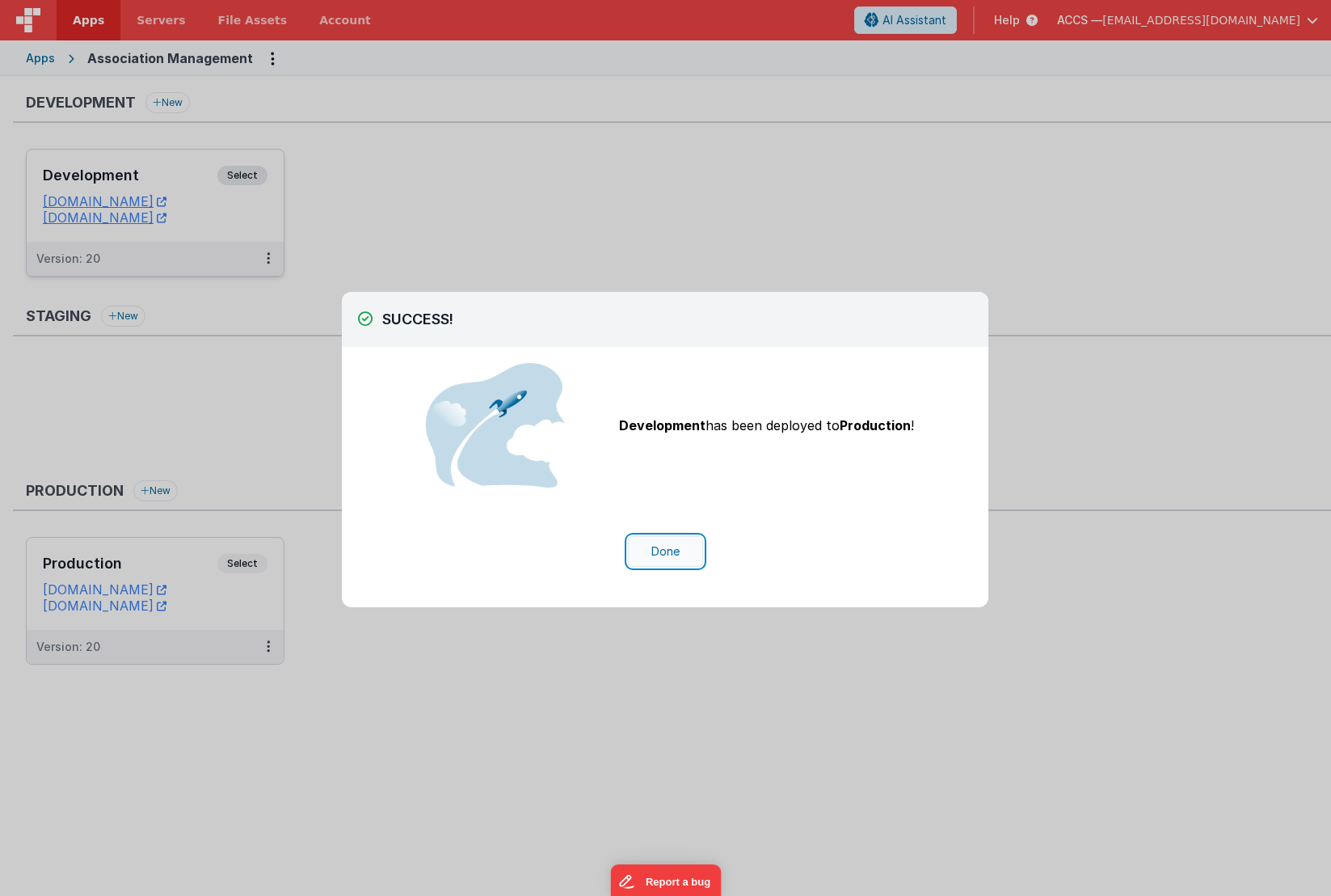
click at [669, 545] on button "Done" at bounding box center [666, 550] width 75 height 30
